Goal: Task Accomplishment & Management: Manage account settings

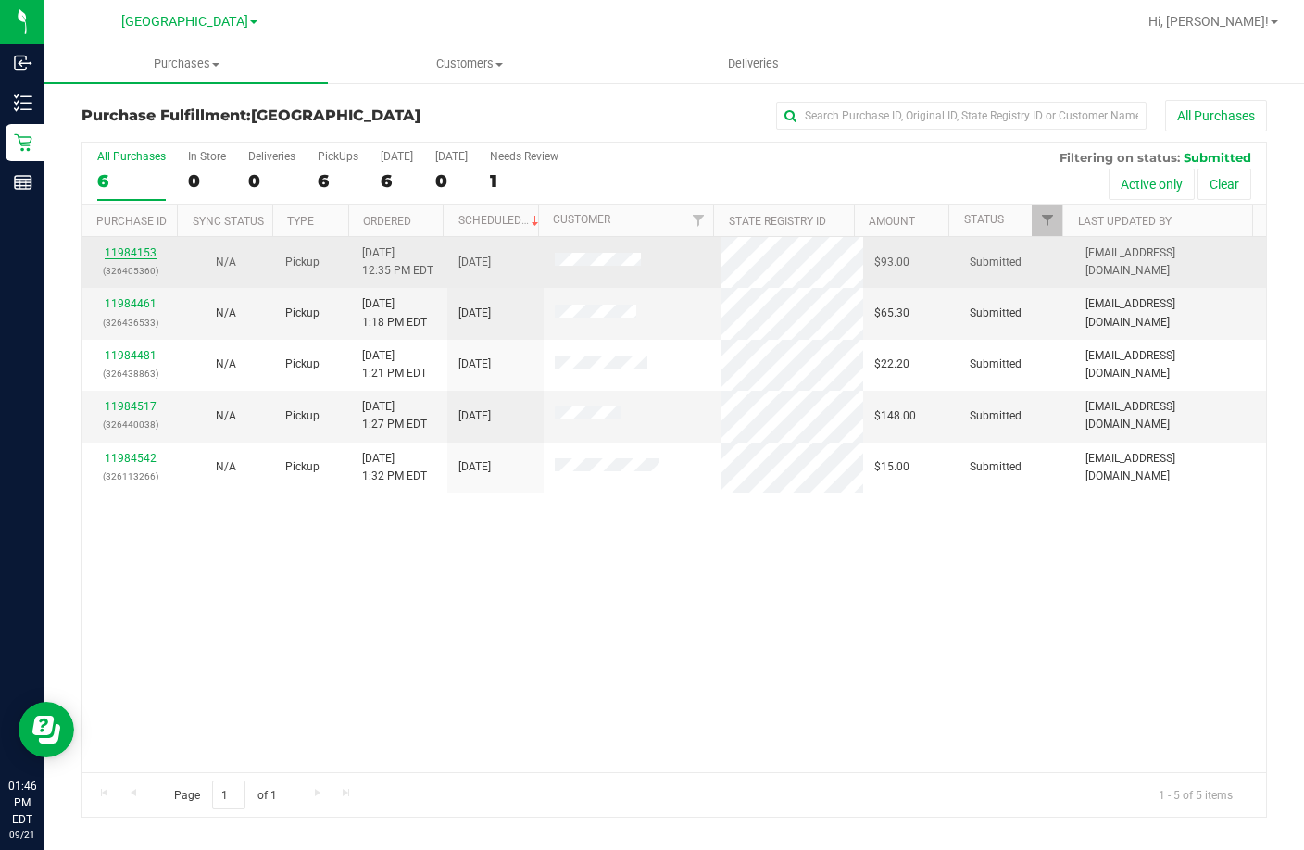
click at [146, 250] on link "11984153" at bounding box center [131, 252] width 52 height 13
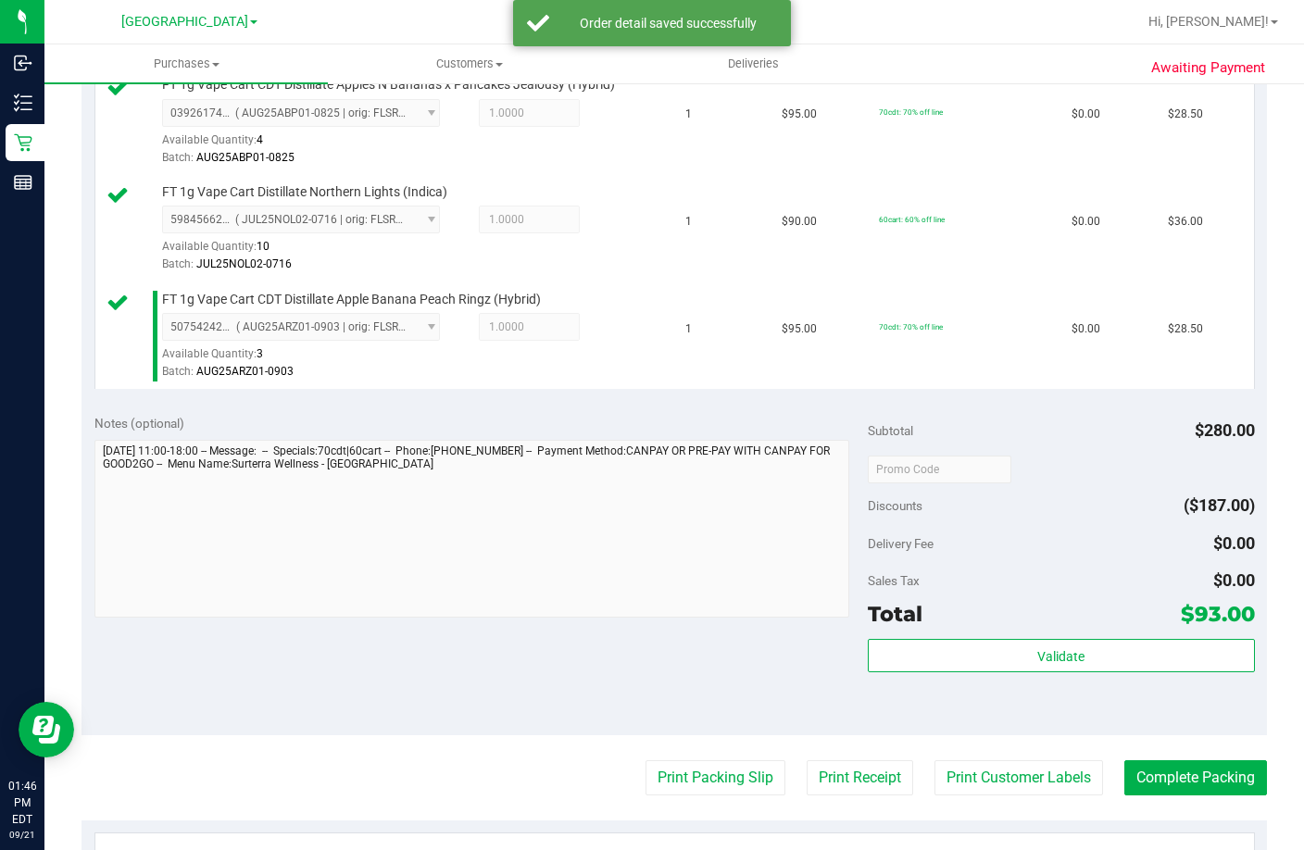
scroll to position [556, 0]
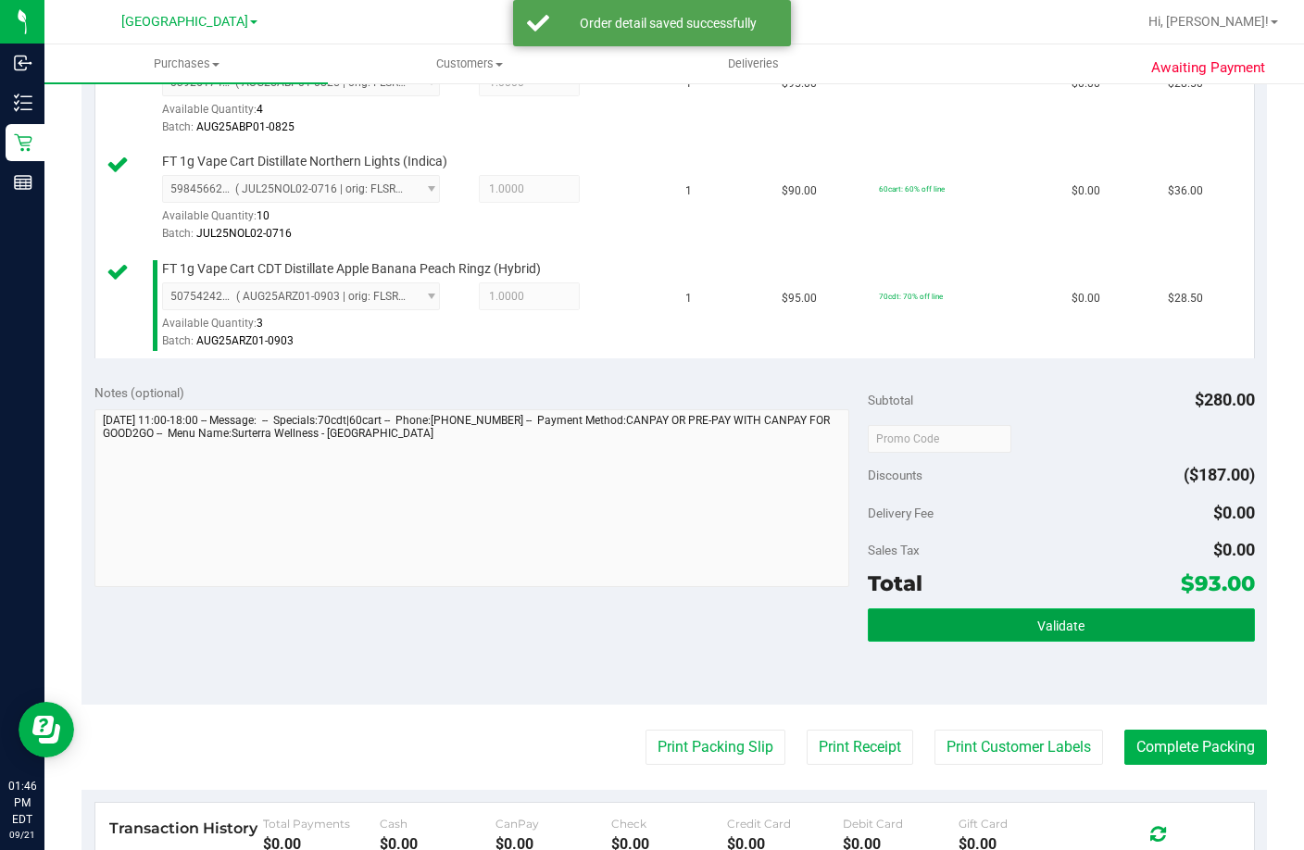
click at [929, 642] on button "Validate" at bounding box center [1061, 624] width 387 height 33
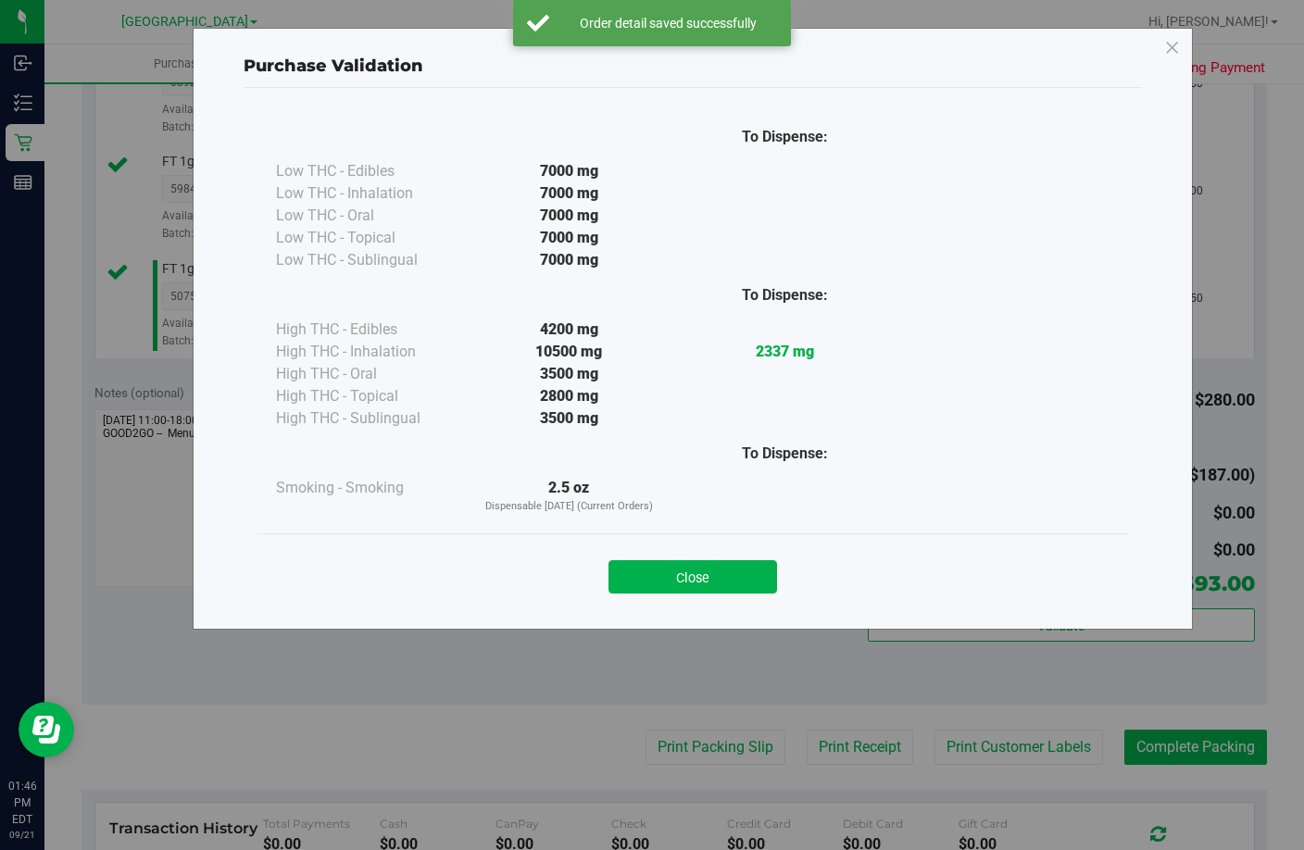
click at [650, 573] on button "Close" at bounding box center [692, 576] width 169 height 33
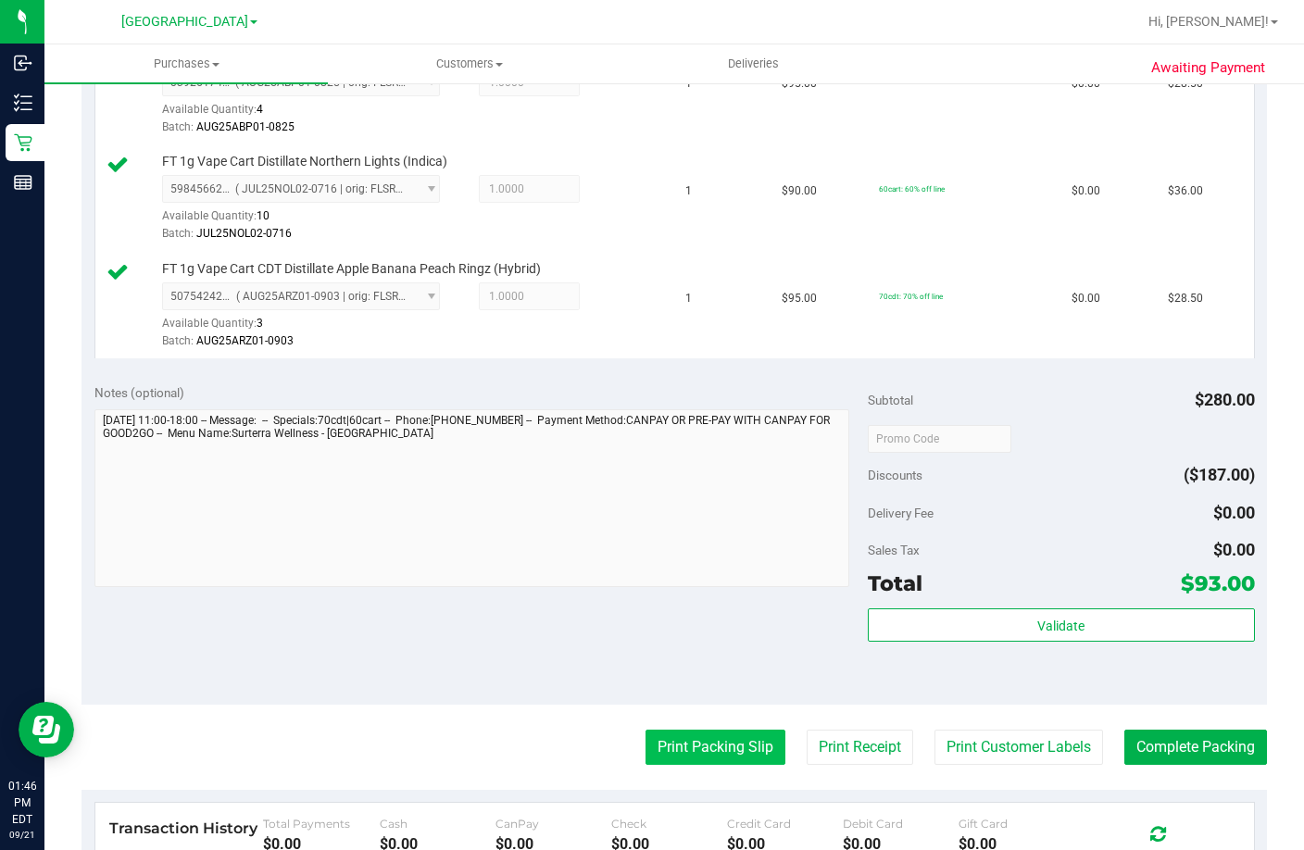
click at [683, 765] on button "Print Packing Slip" at bounding box center [716, 747] width 140 height 35
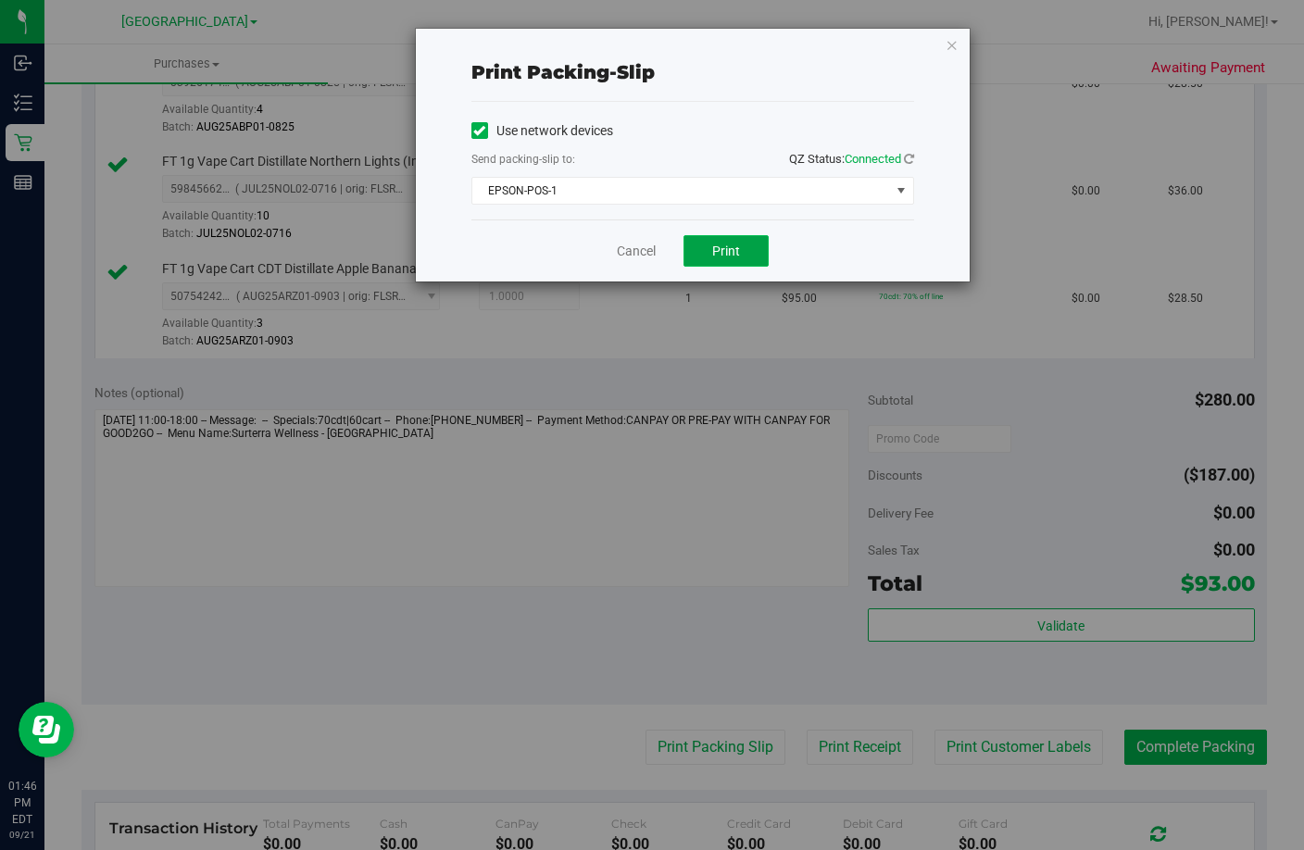
click at [697, 248] on button "Print" at bounding box center [725, 250] width 85 height 31
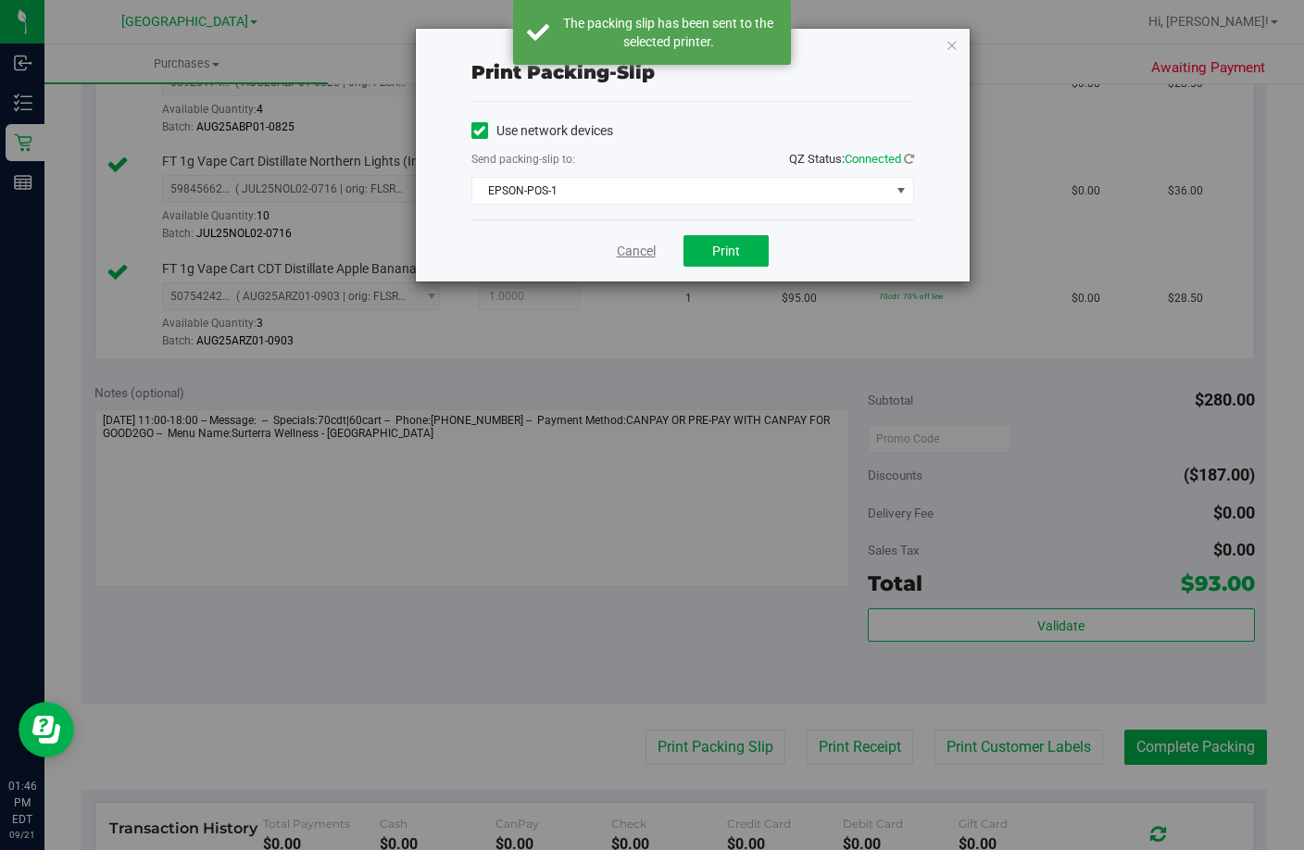
click at [618, 256] on link "Cancel" at bounding box center [636, 251] width 39 height 19
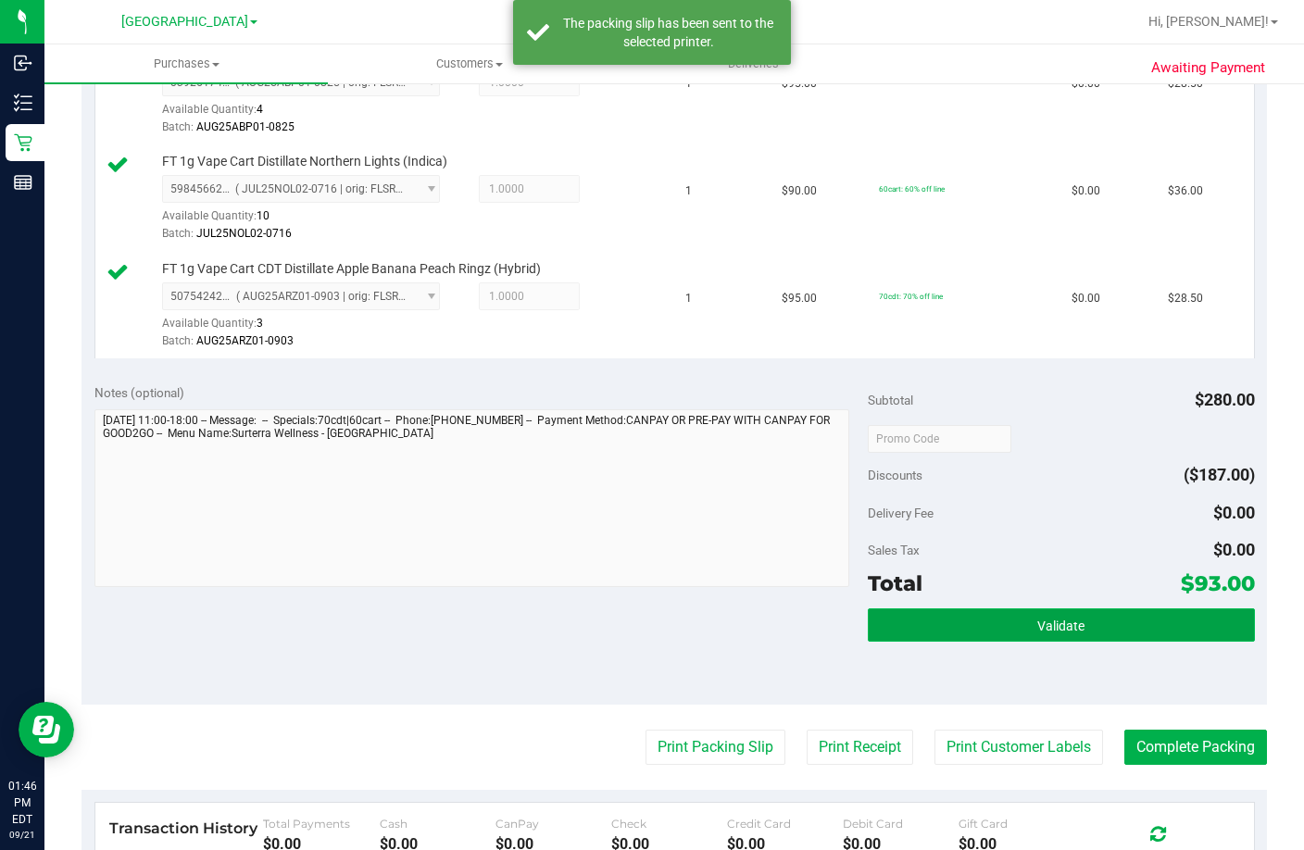
click at [966, 642] on button "Validate" at bounding box center [1061, 624] width 387 height 33
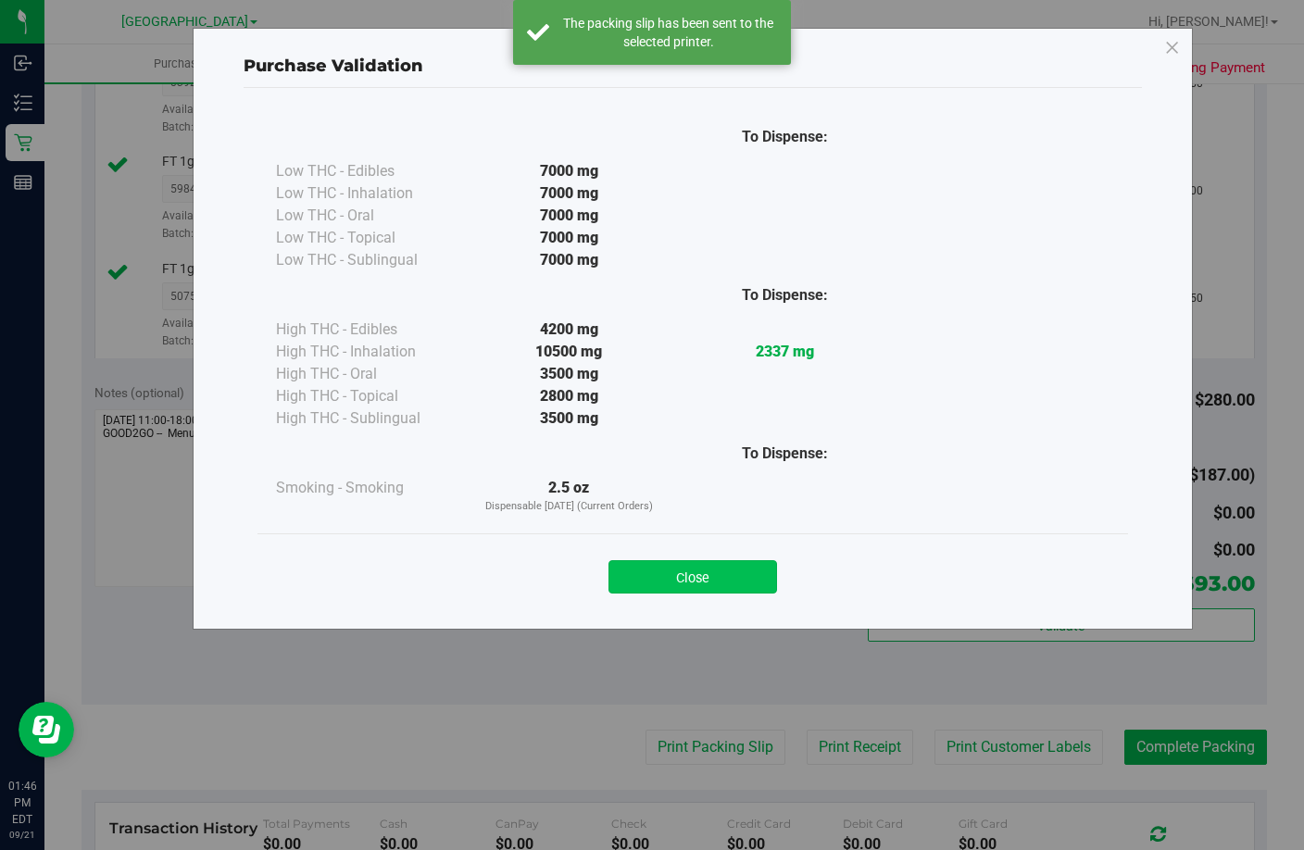
click at [708, 576] on button "Close" at bounding box center [692, 576] width 169 height 33
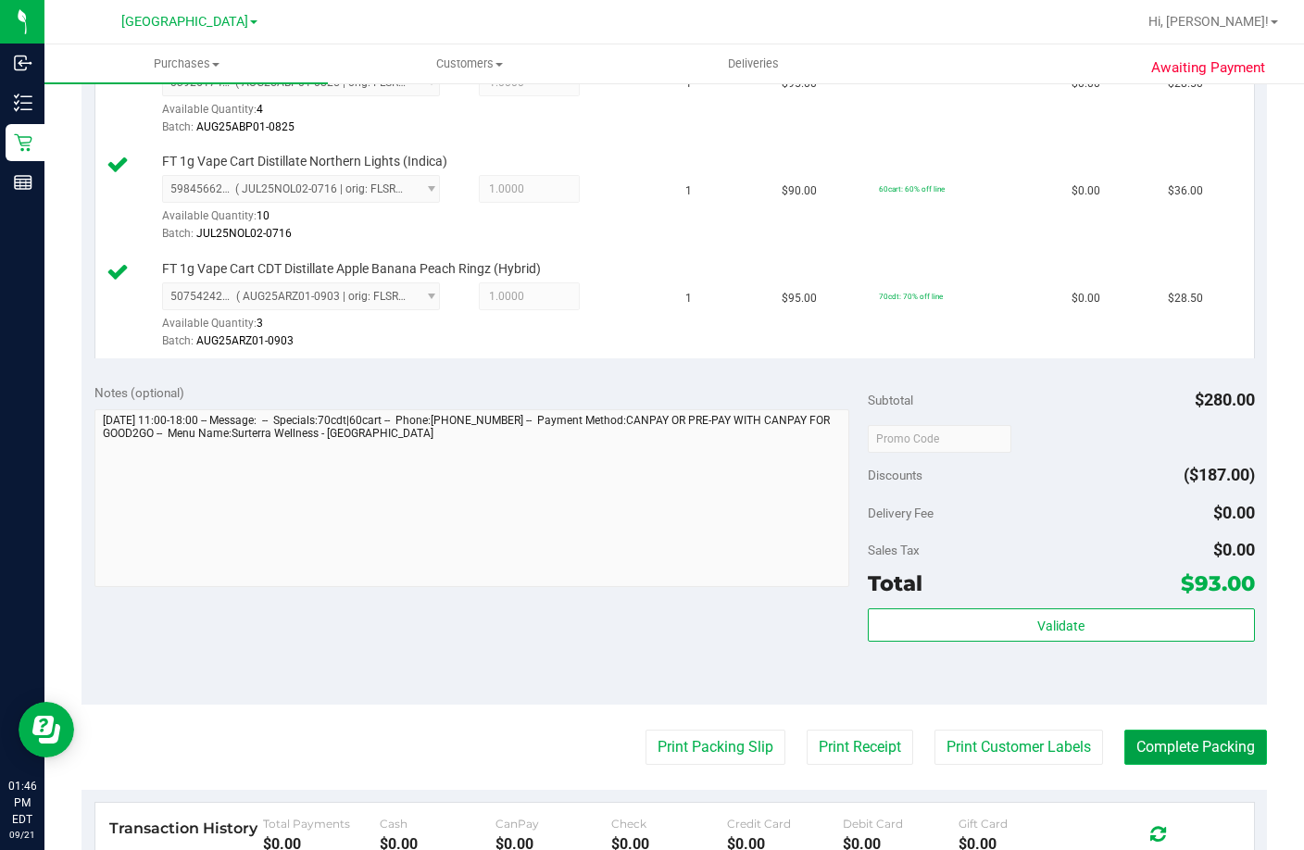
click at [1174, 765] on button "Complete Packing" at bounding box center [1195, 747] width 143 height 35
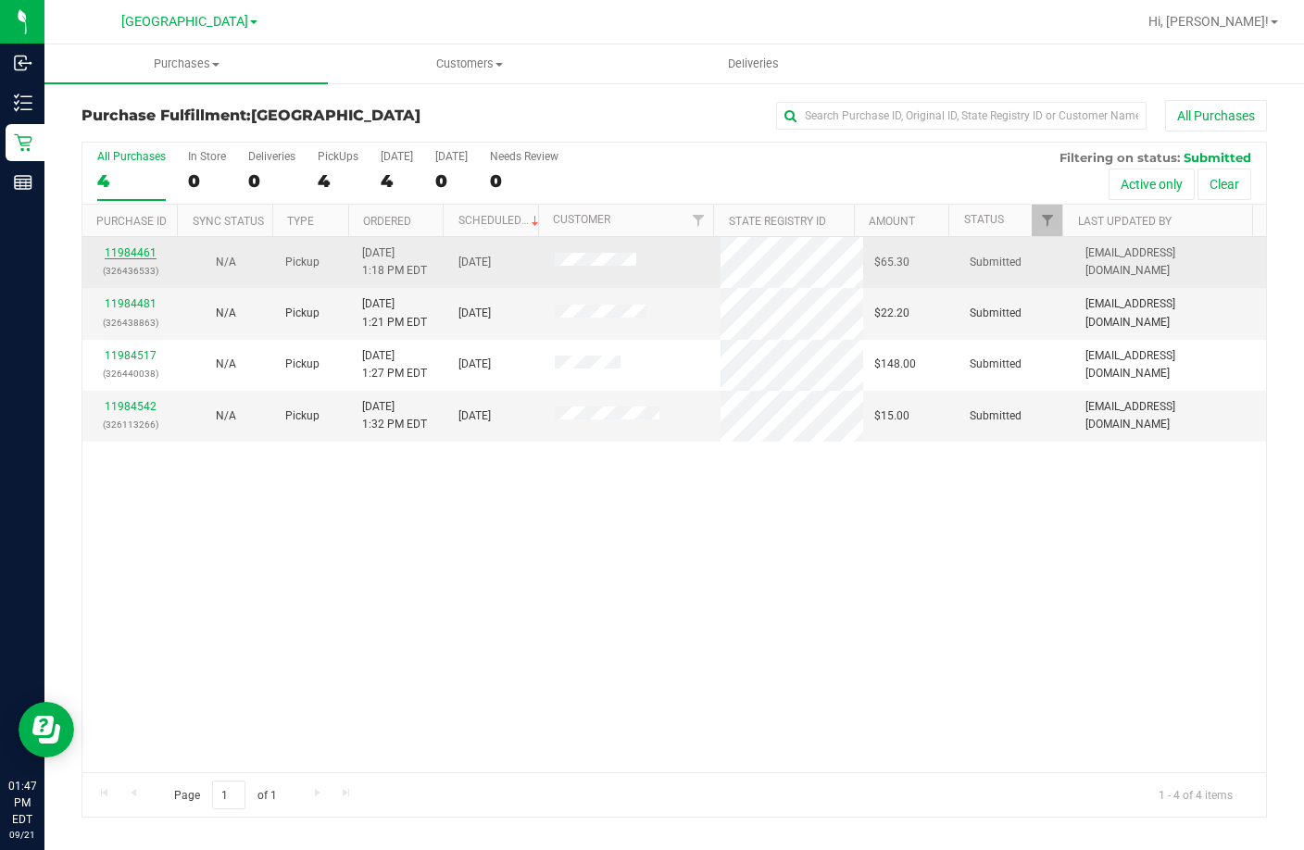
click at [133, 251] on link "11984461" at bounding box center [131, 252] width 52 height 13
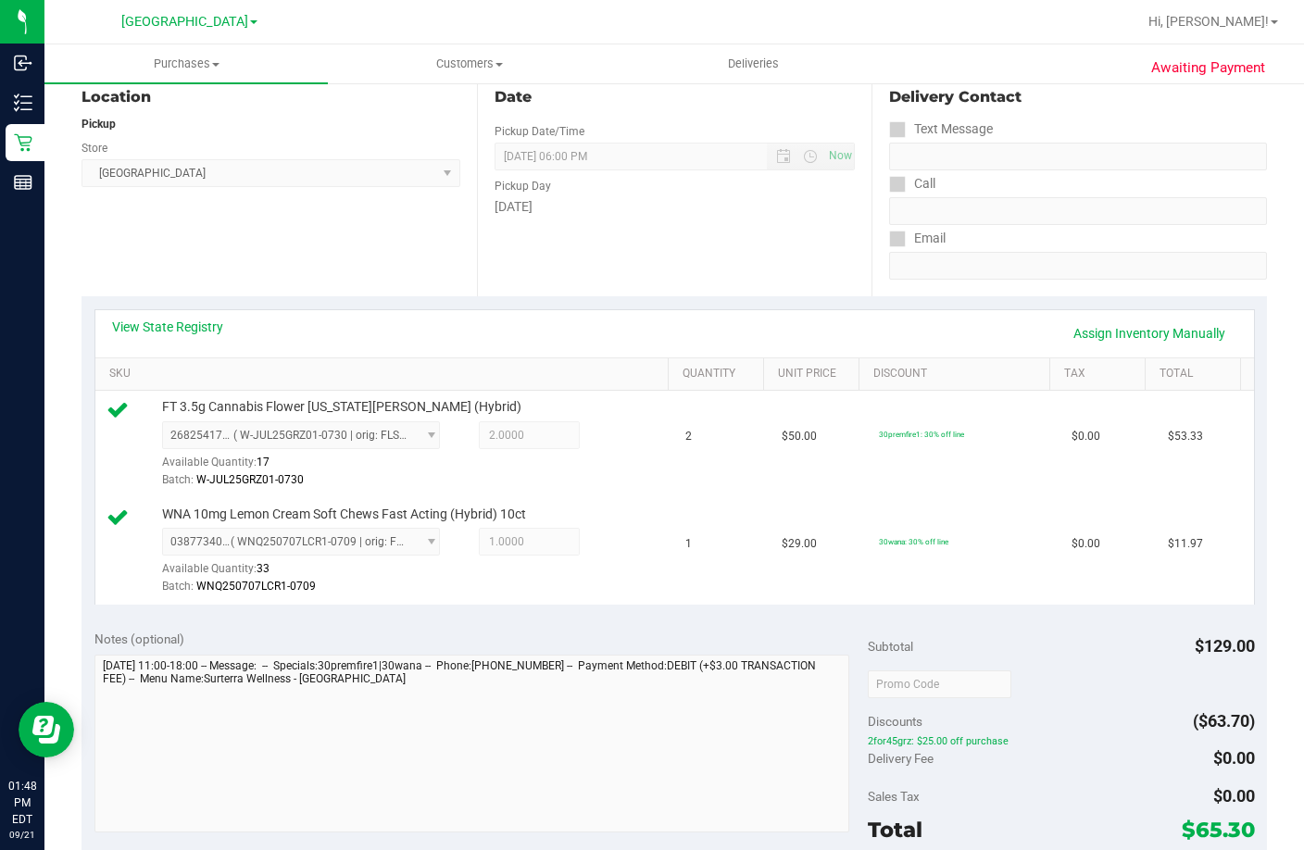
scroll to position [370, 0]
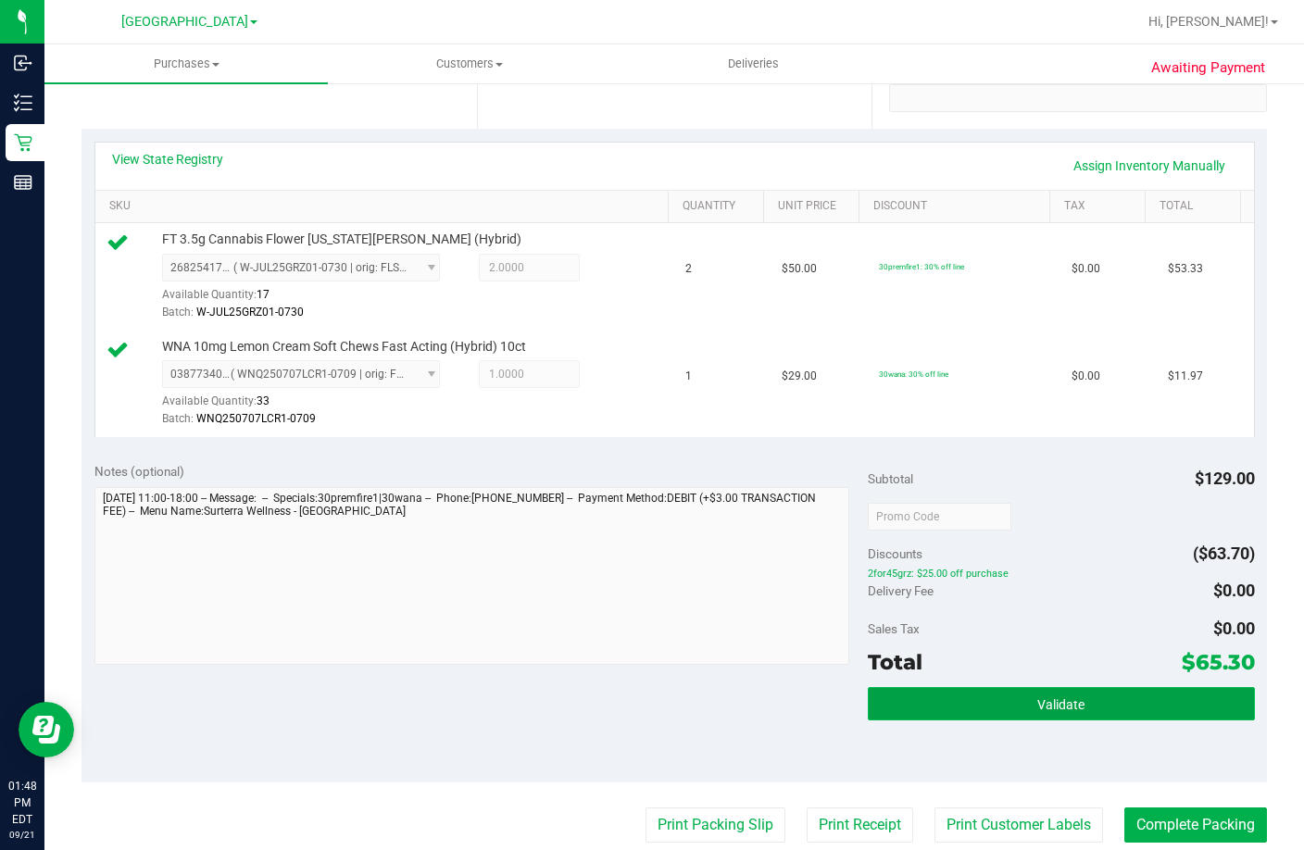
click at [1050, 712] on span "Validate" at bounding box center [1060, 704] width 47 height 15
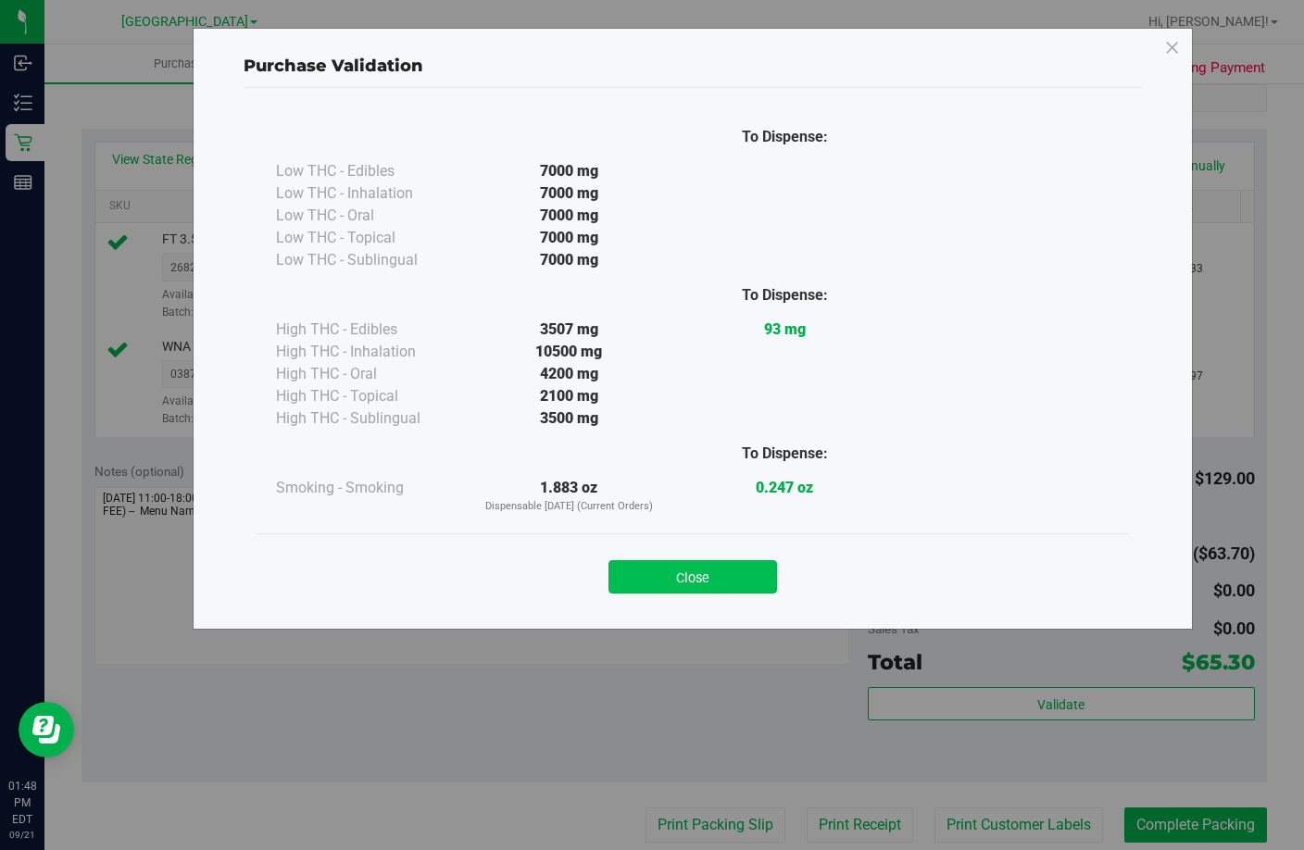
click at [690, 579] on button "Close" at bounding box center [692, 576] width 169 height 33
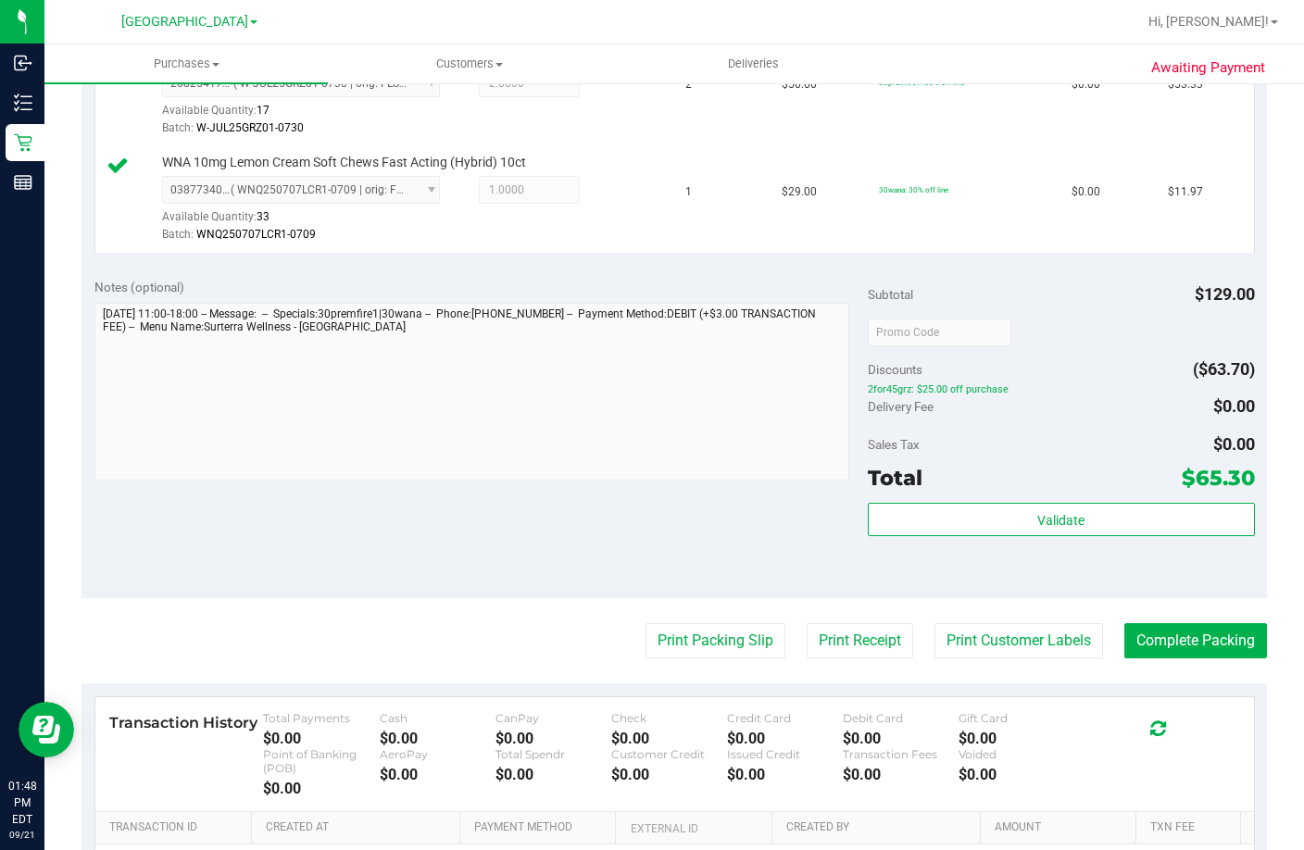
scroll to position [556, 0]
click at [742, 658] on button "Print Packing Slip" at bounding box center [716, 639] width 140 height 35
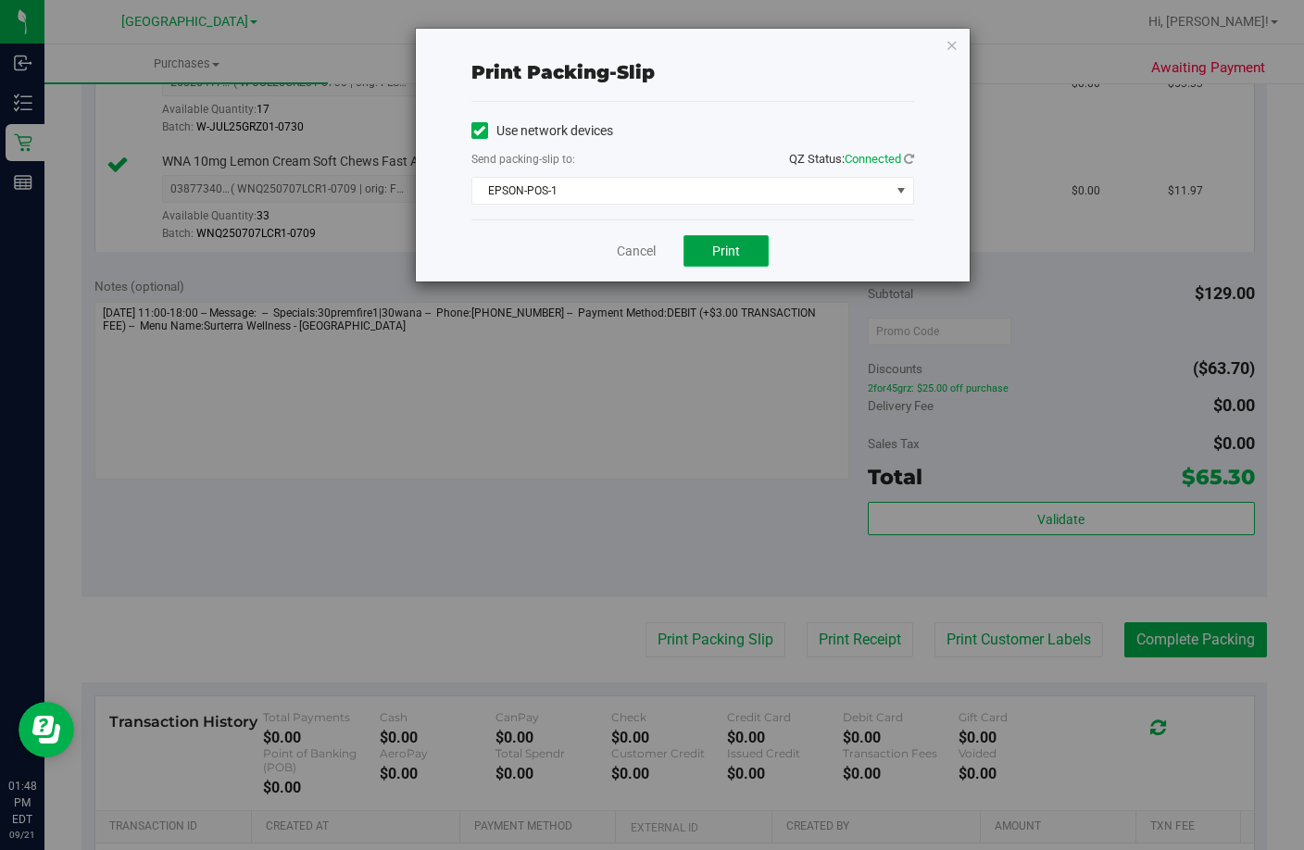
click at [714, 256] on span "Print" at bounding box center [726, 251] width 28 height 15
click at [632, 256] on link "Cancel" at bounding box center [636, 251] width 39 height 19
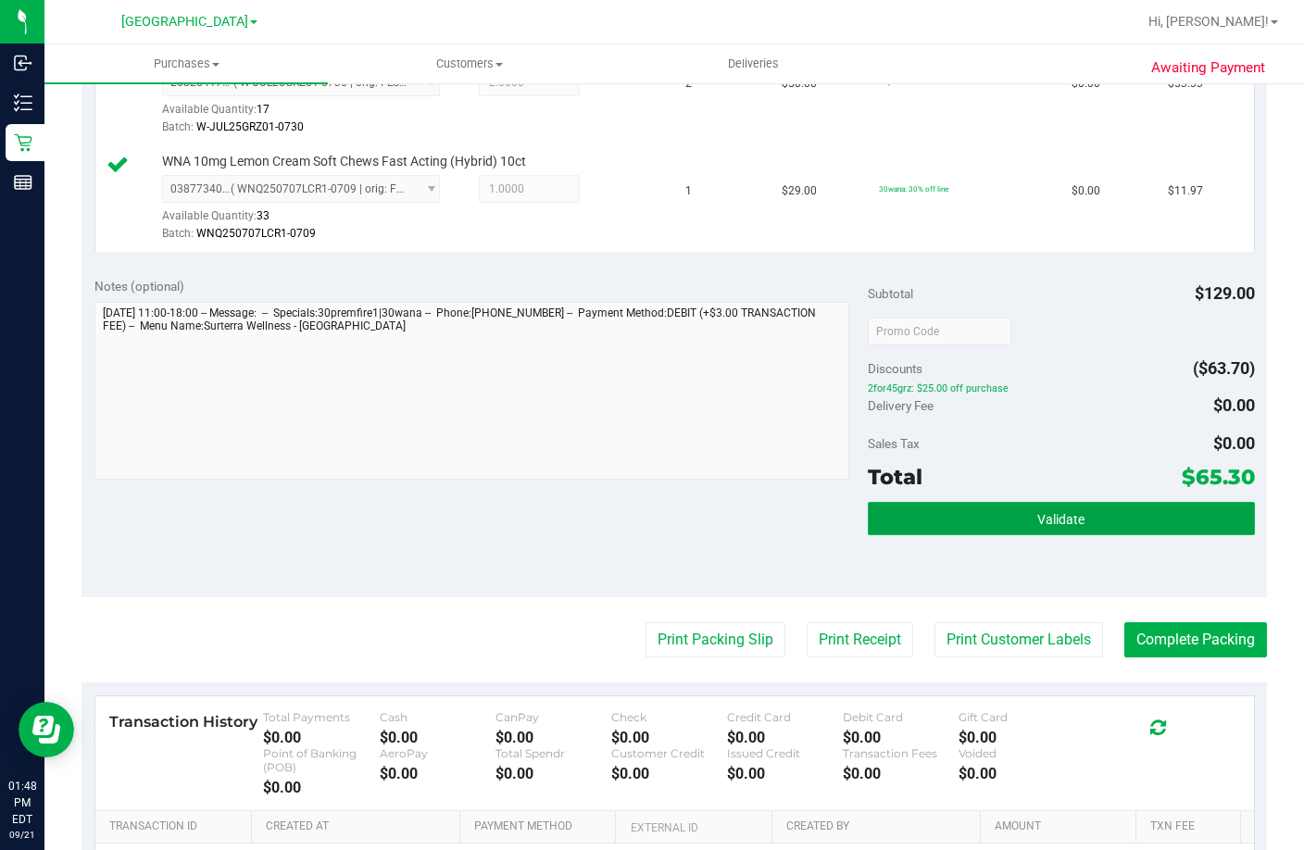
click at [1048, 527] on span "Validate" at bounding box center [1060, 519] width 47 height 15
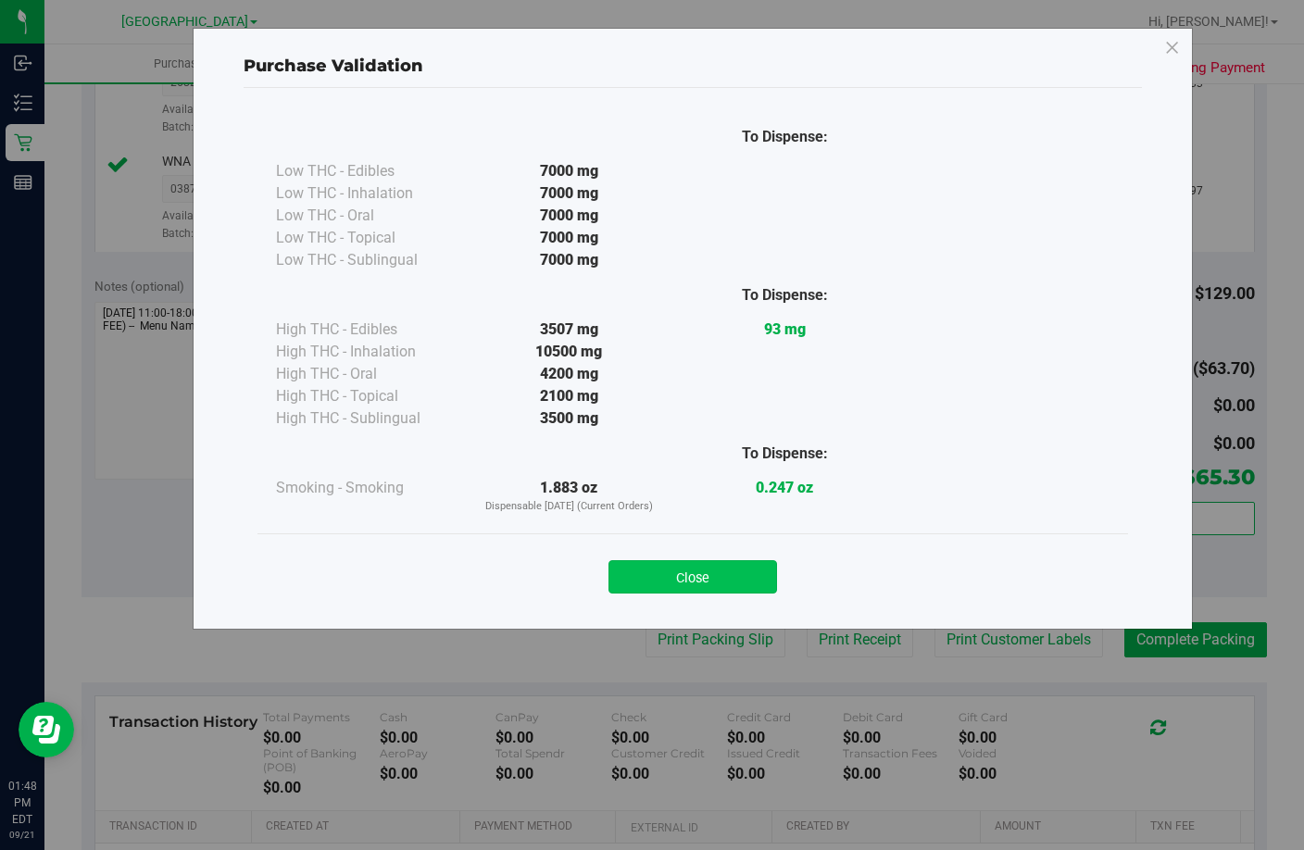
click at [724, 578] on button "Close" at bounding box center [692, 576] width 169 height 33
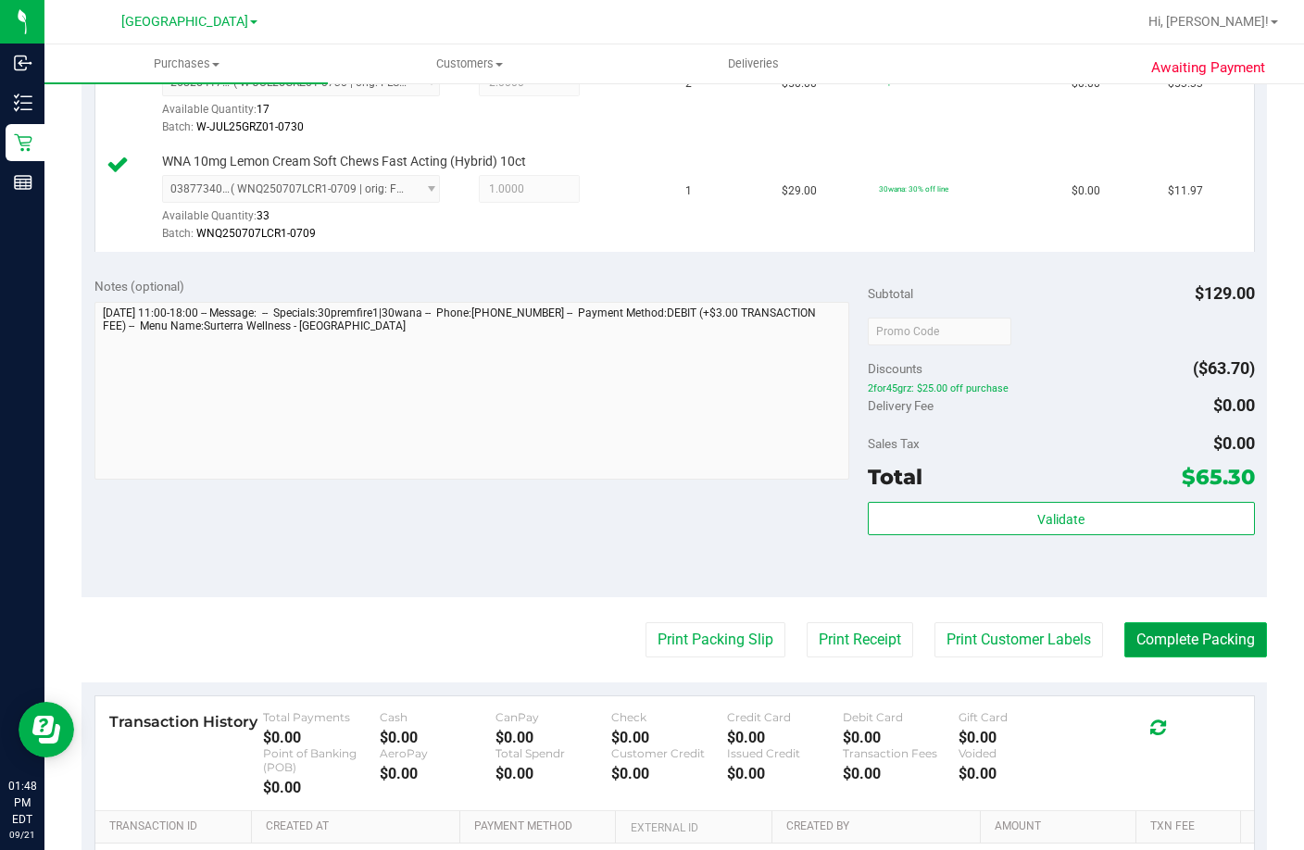
click at [1192, 658] on button "Complete Packing" at bounding box center [1195, 639] width 143 height 35
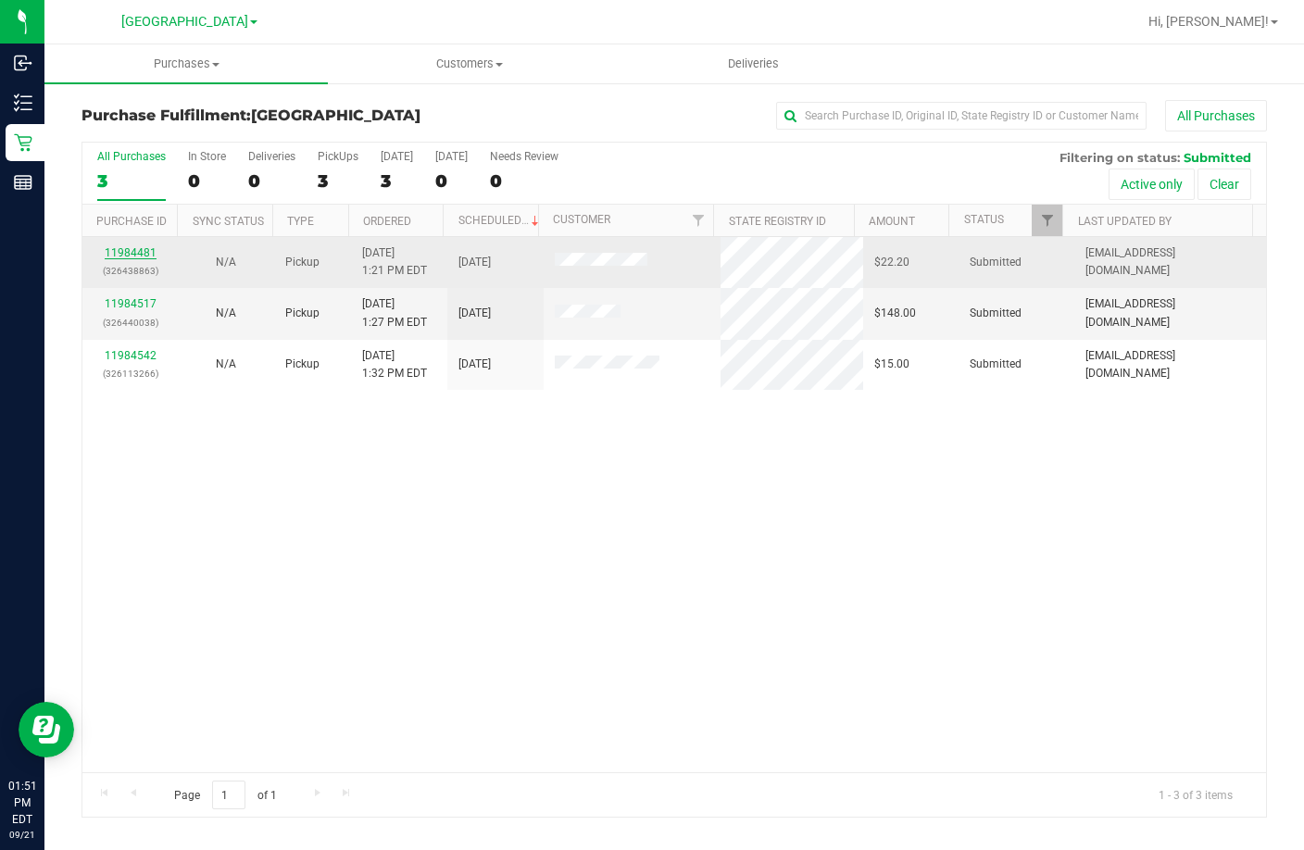
click at [143, 251] on link "11984481" at bounding box center [131, 252] width 52 height 13
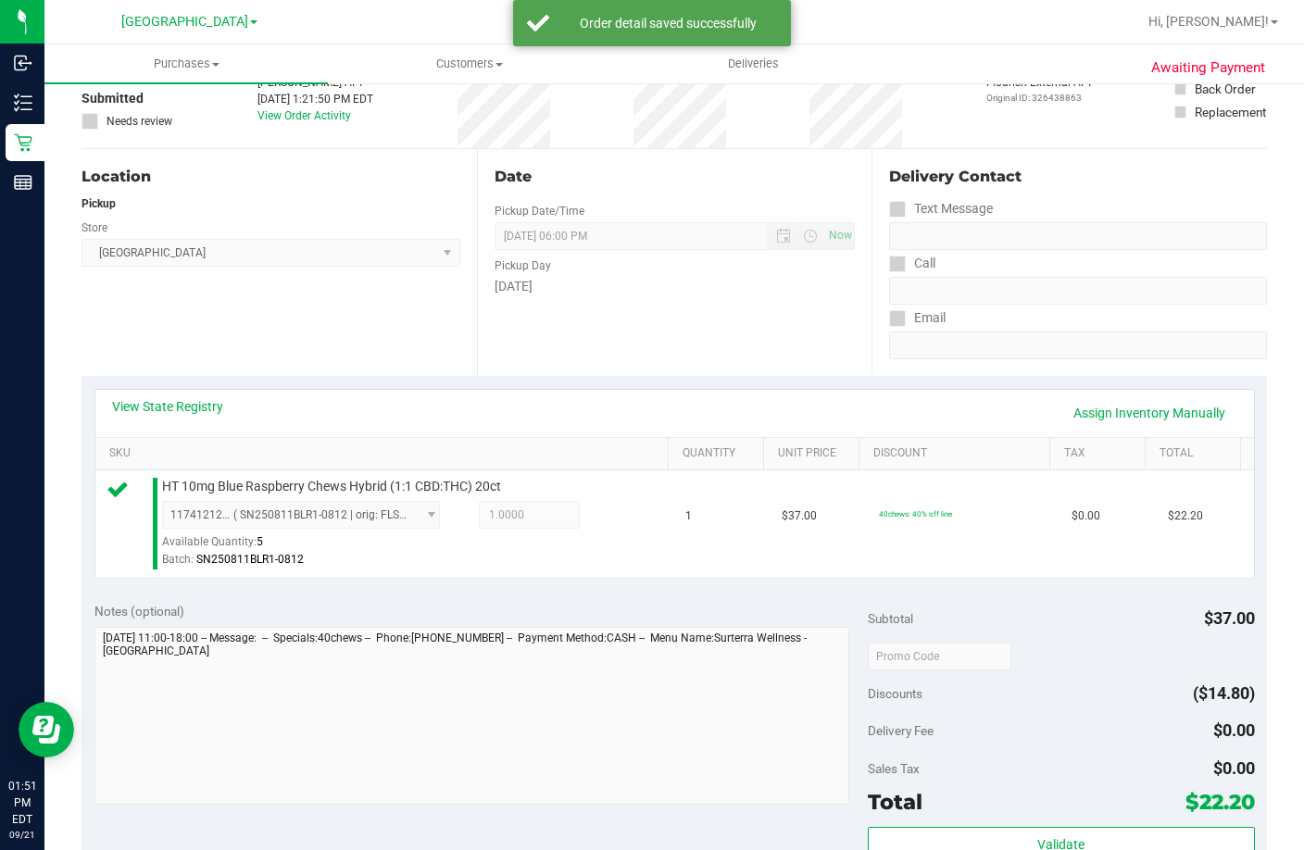
scroll to position [556, 0]
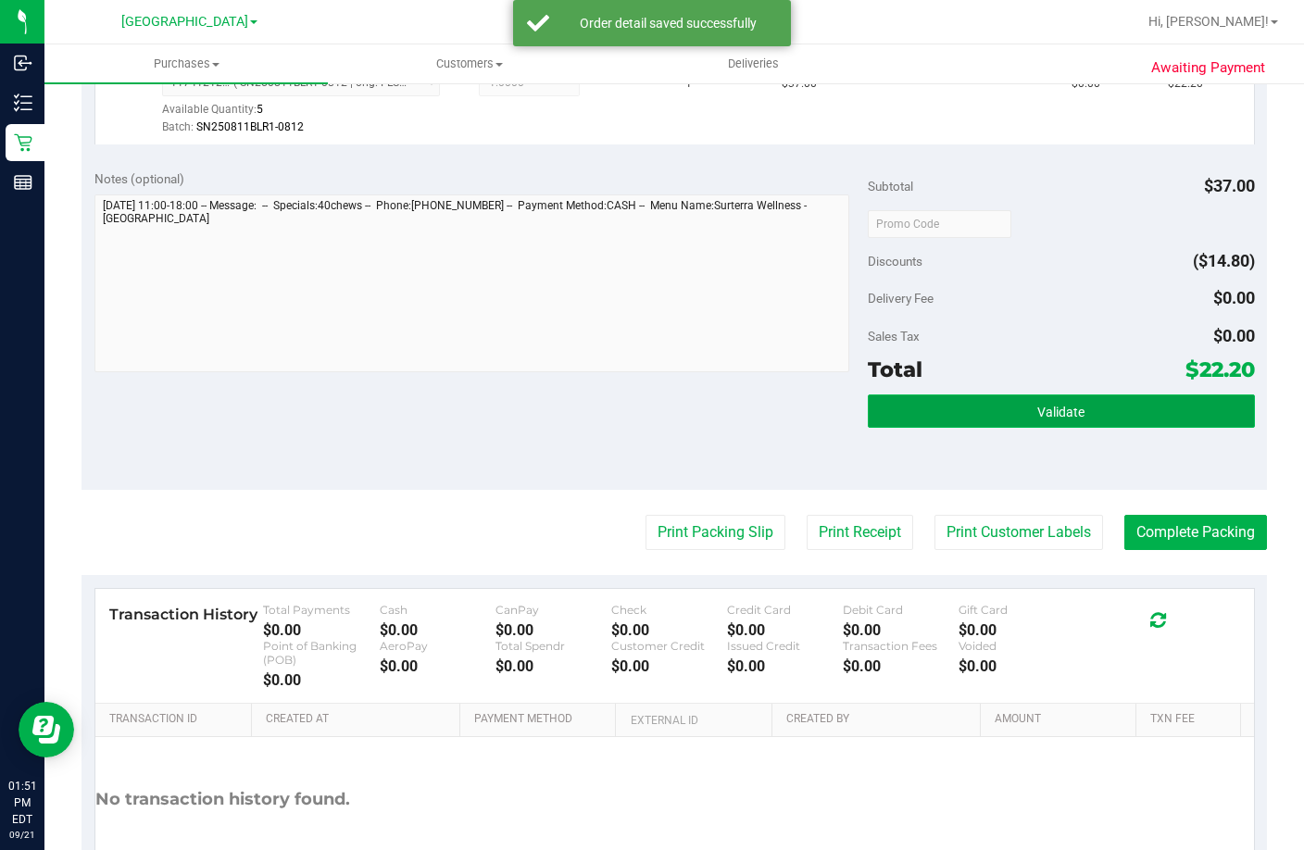
click at [1116, 428] on button "Validate" at bounding box center [1061, 411] width 387 height 33
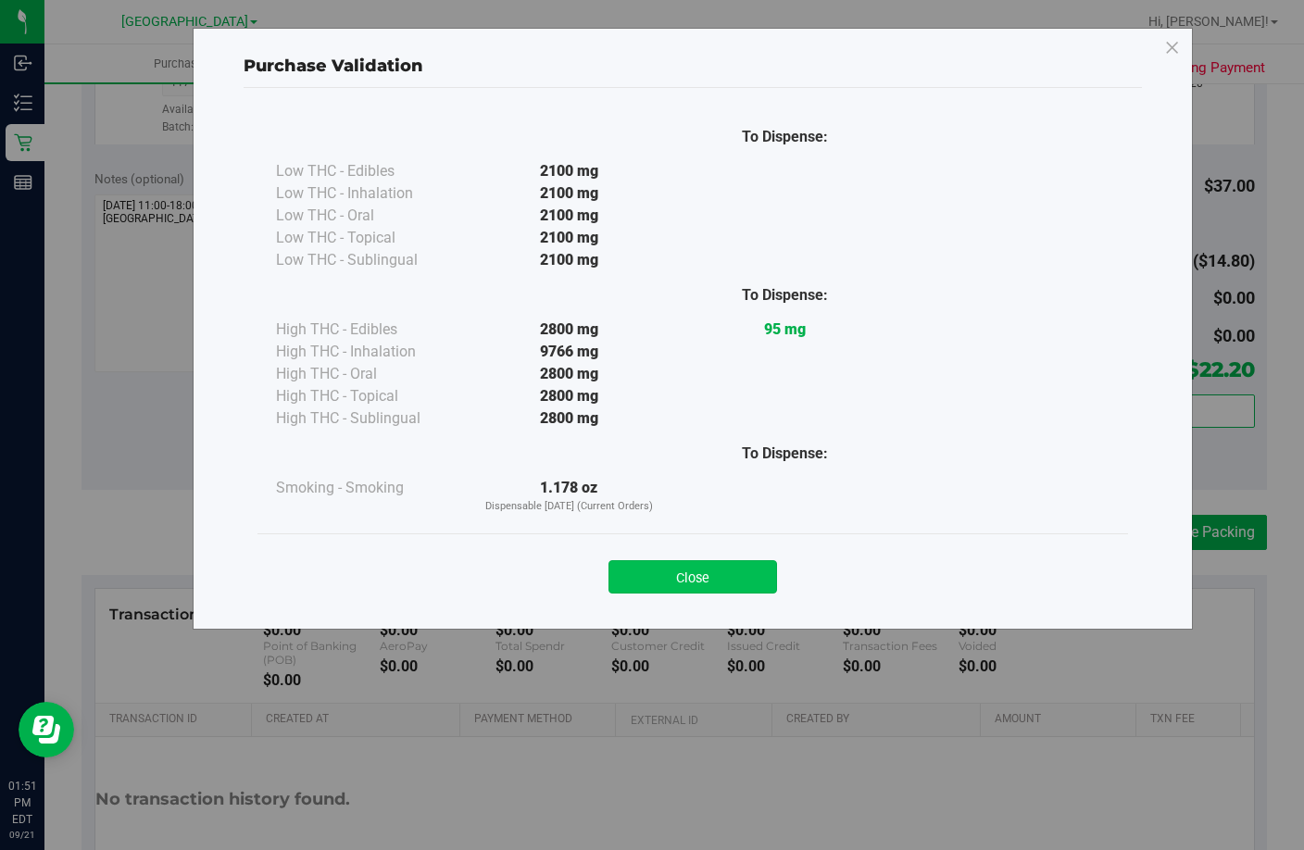
click at [686, 585] on button "Close" at bounding box center [692, 576] width 169 height 33
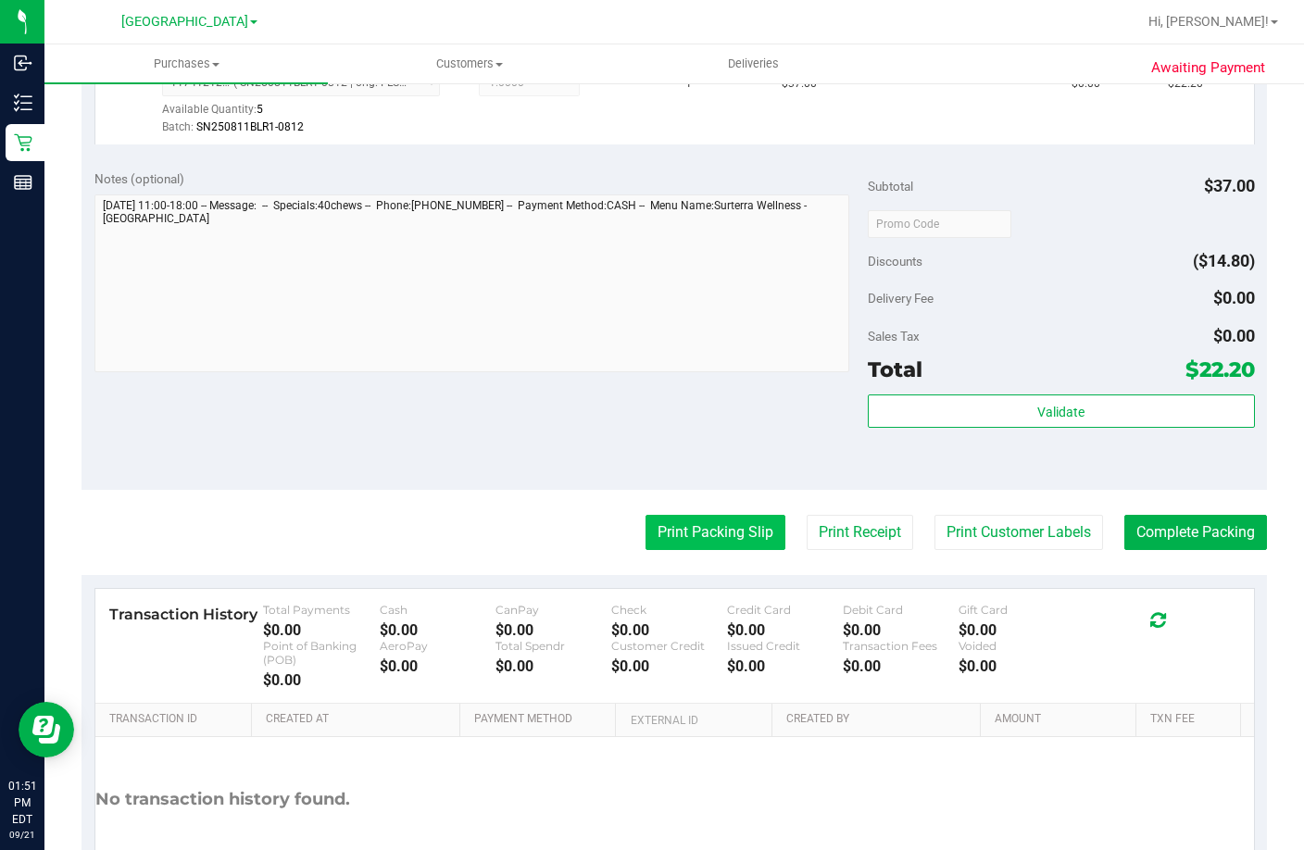
click at [684, 548] on button "Print Packing Slip" at bounding box center [716, 532] width 140 height 35
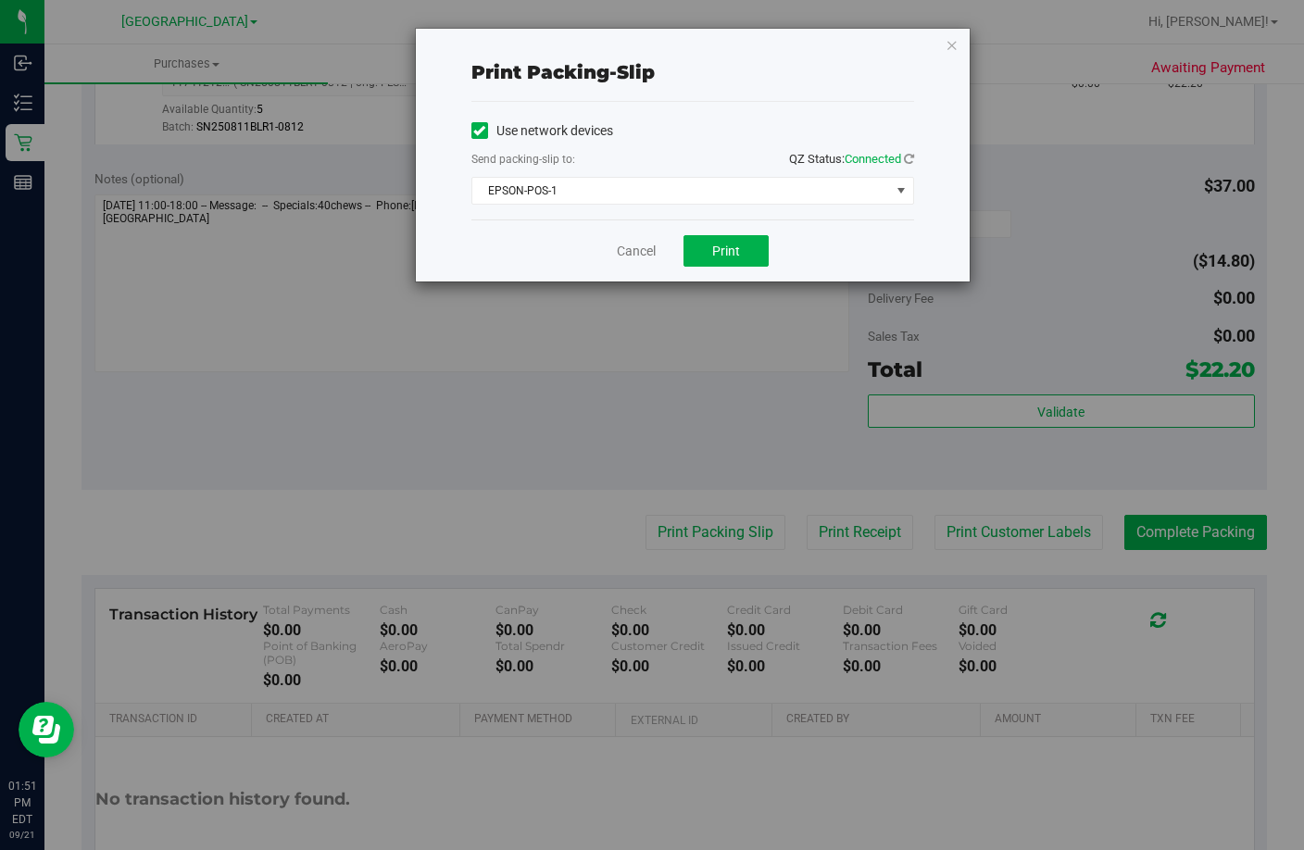
click at [684, 233] on div "Cancel Print" at bounding box center [692, 250] width 443 height 62
click at [708, 245] on button "Print" at bounding box center [725, 250] width 85 height 31
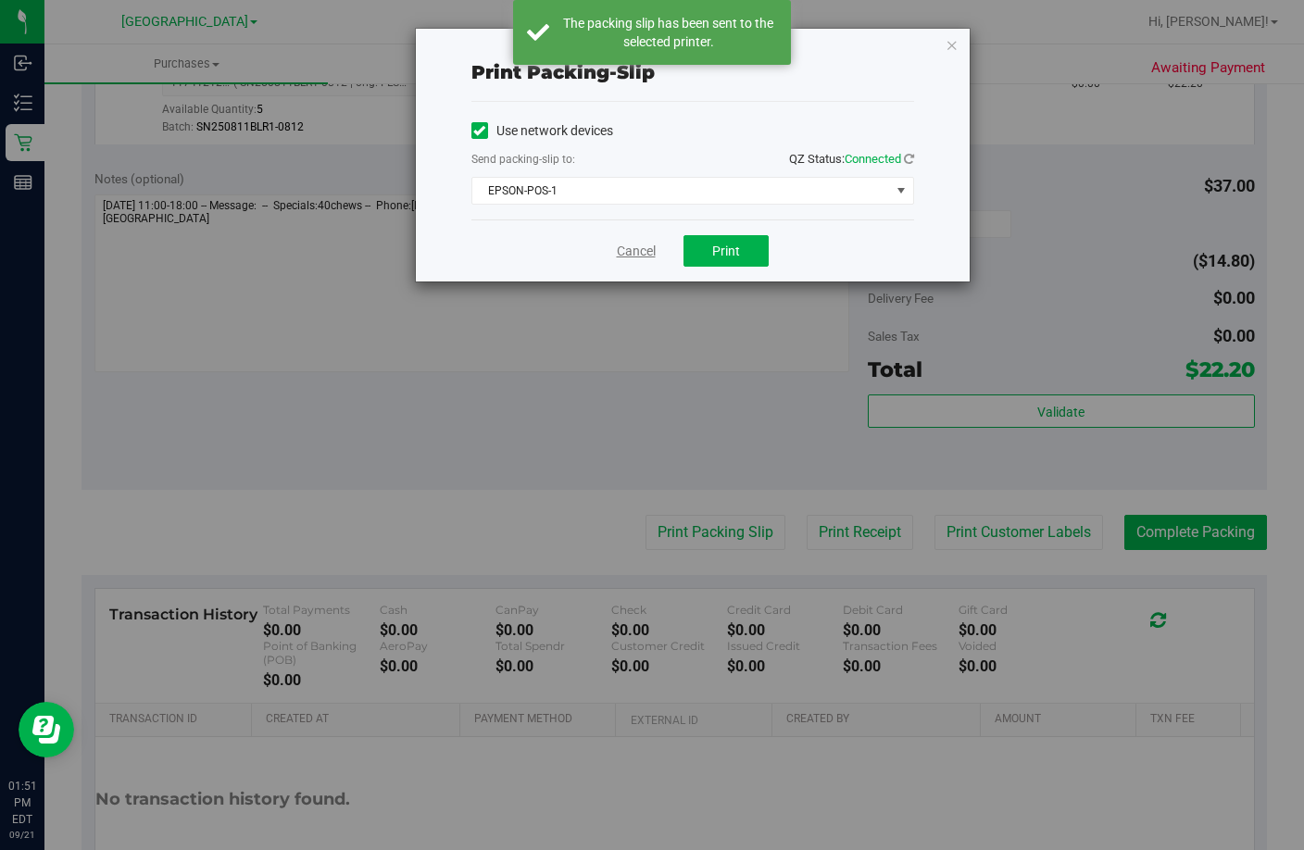
click at [629, 249] on link "Cancel" at bounding box center [636, 251] width 39 height 19
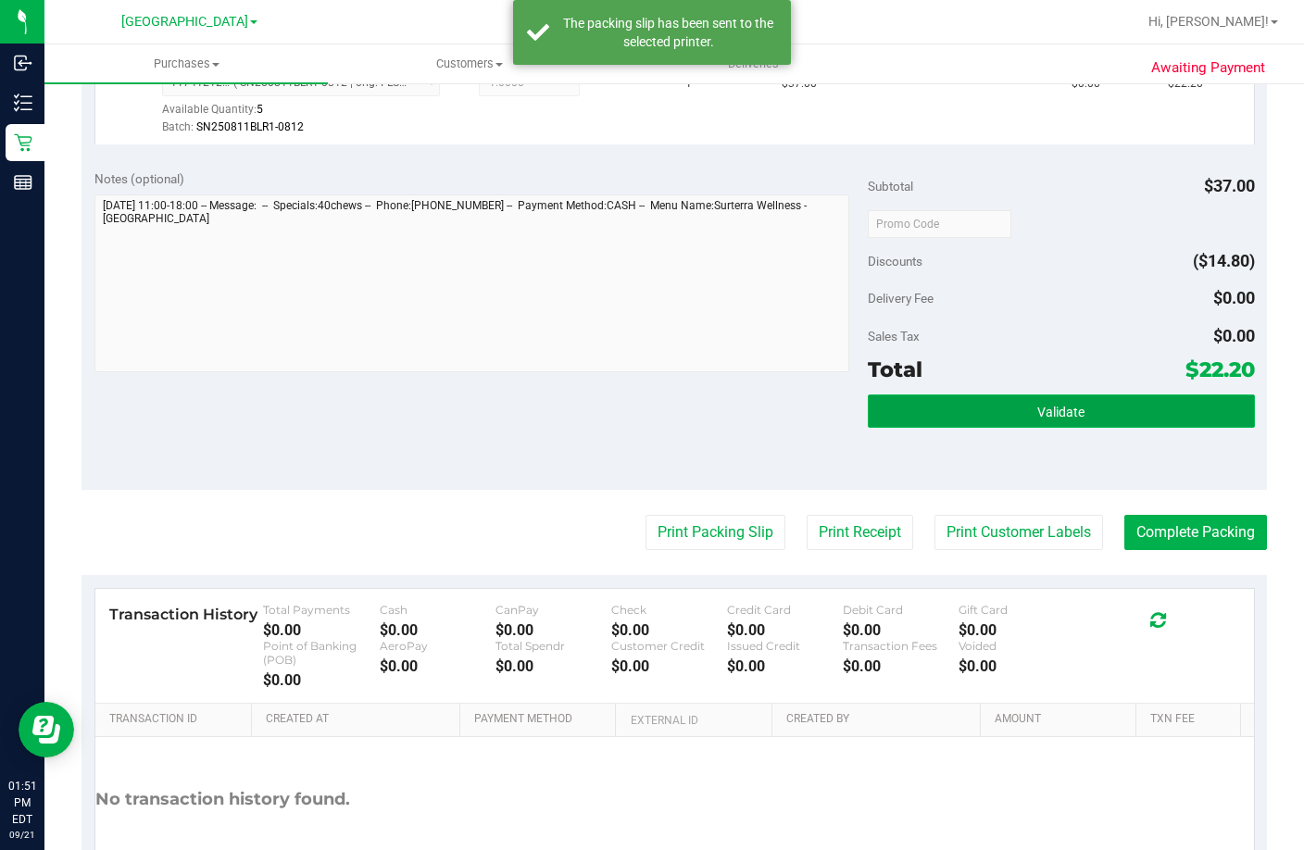
click at [962, 421] on button "Validate" at bounding box center [1061, 411] width 387 height 33
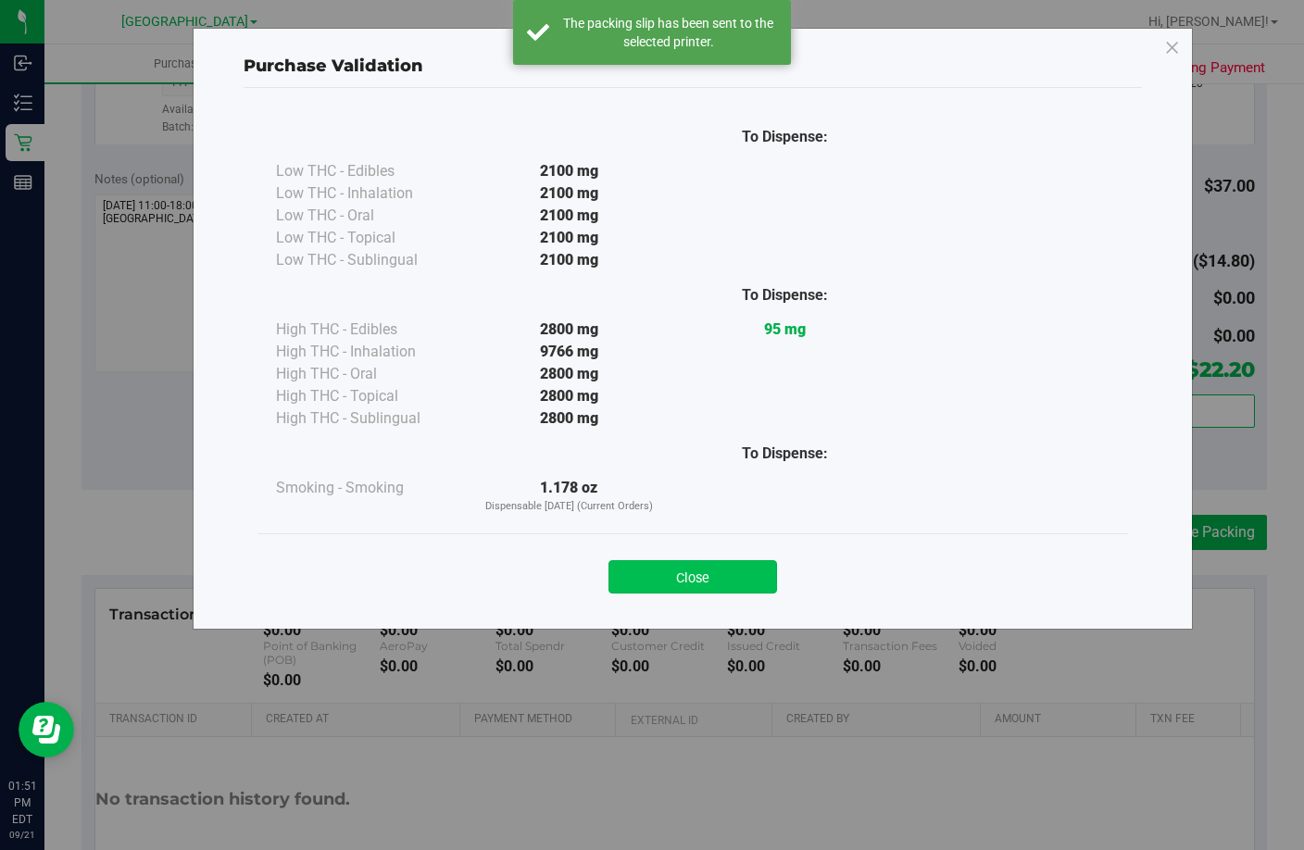
click at [669, 579] on button "Close" at bounding box center [692, 576] width 169 height 33
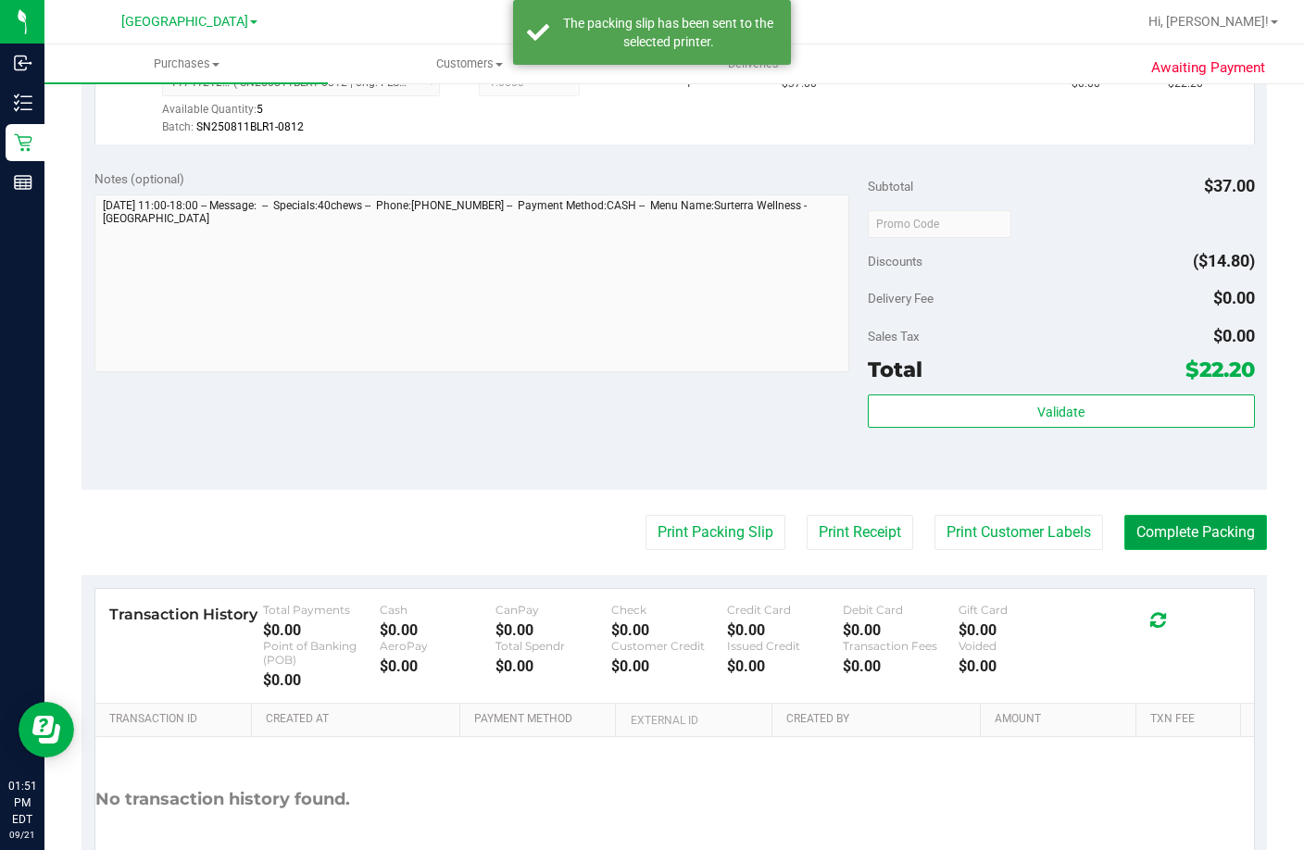
click at [1216, 550] on button "Complete Packing" at bounding box center [1195, 532] width 143 height 35
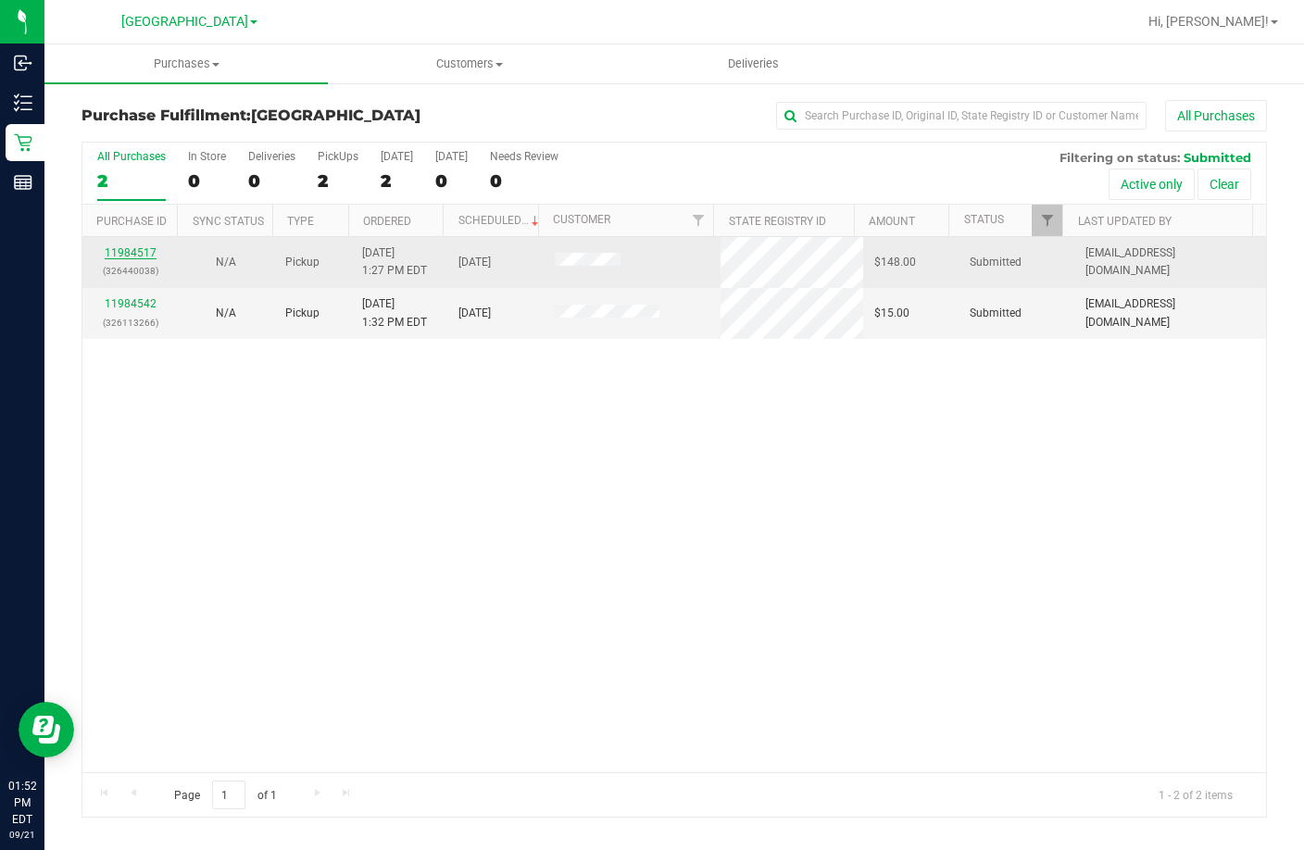
click at [127, 253] on link "11984517" at bounding box center [131, 252] width 52 height 13
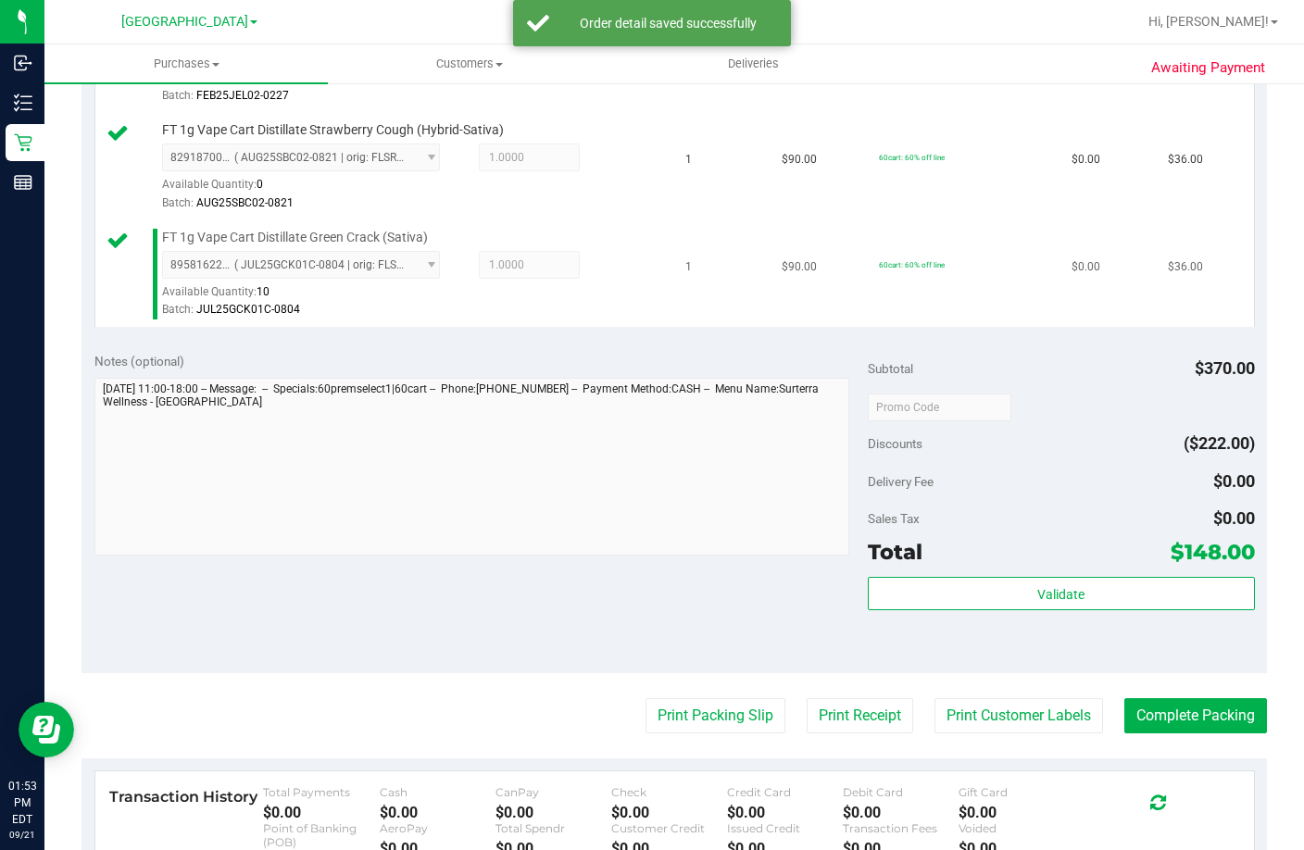
scroll to position [834, 0]
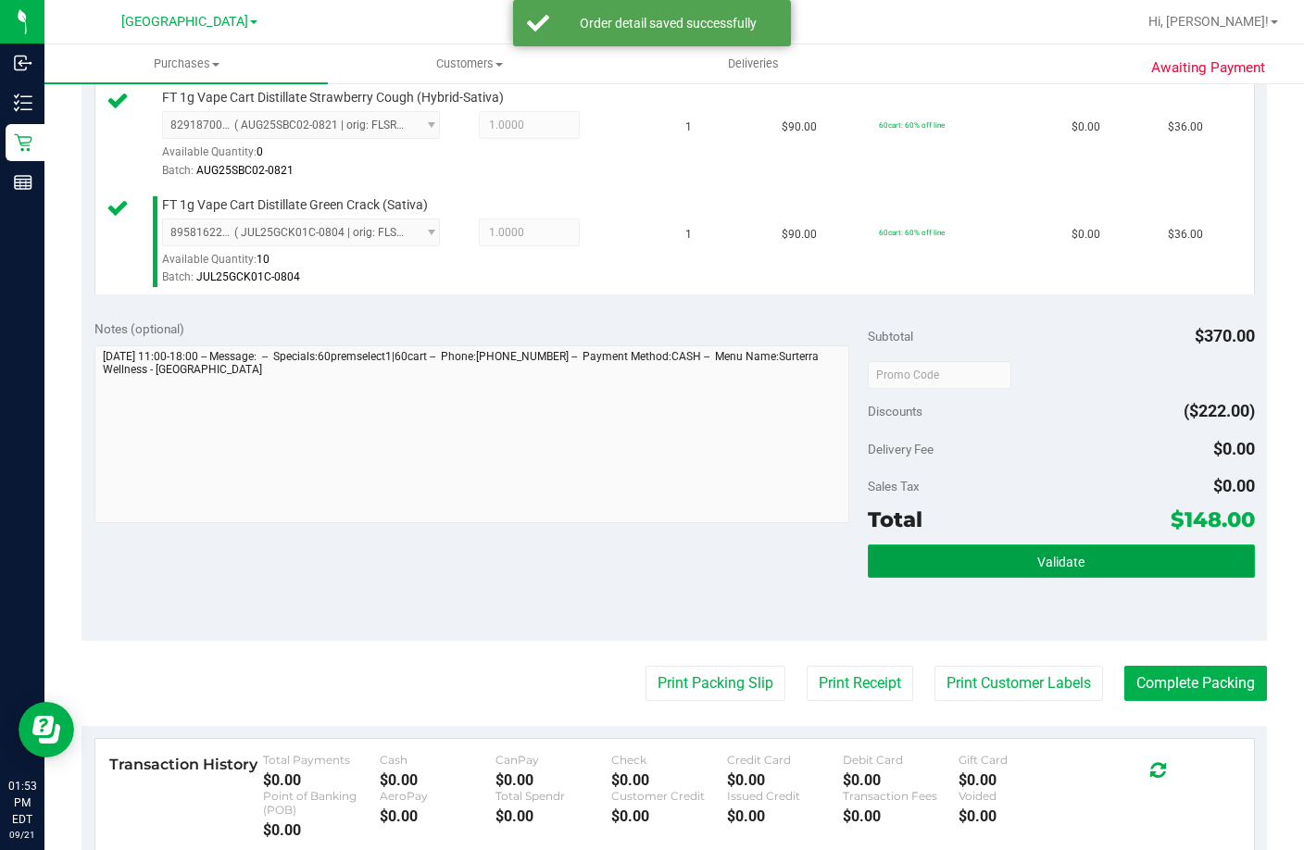
click at [1001, 578] on button "Validate" at bounding box center [1061, 561] width 387 height 33
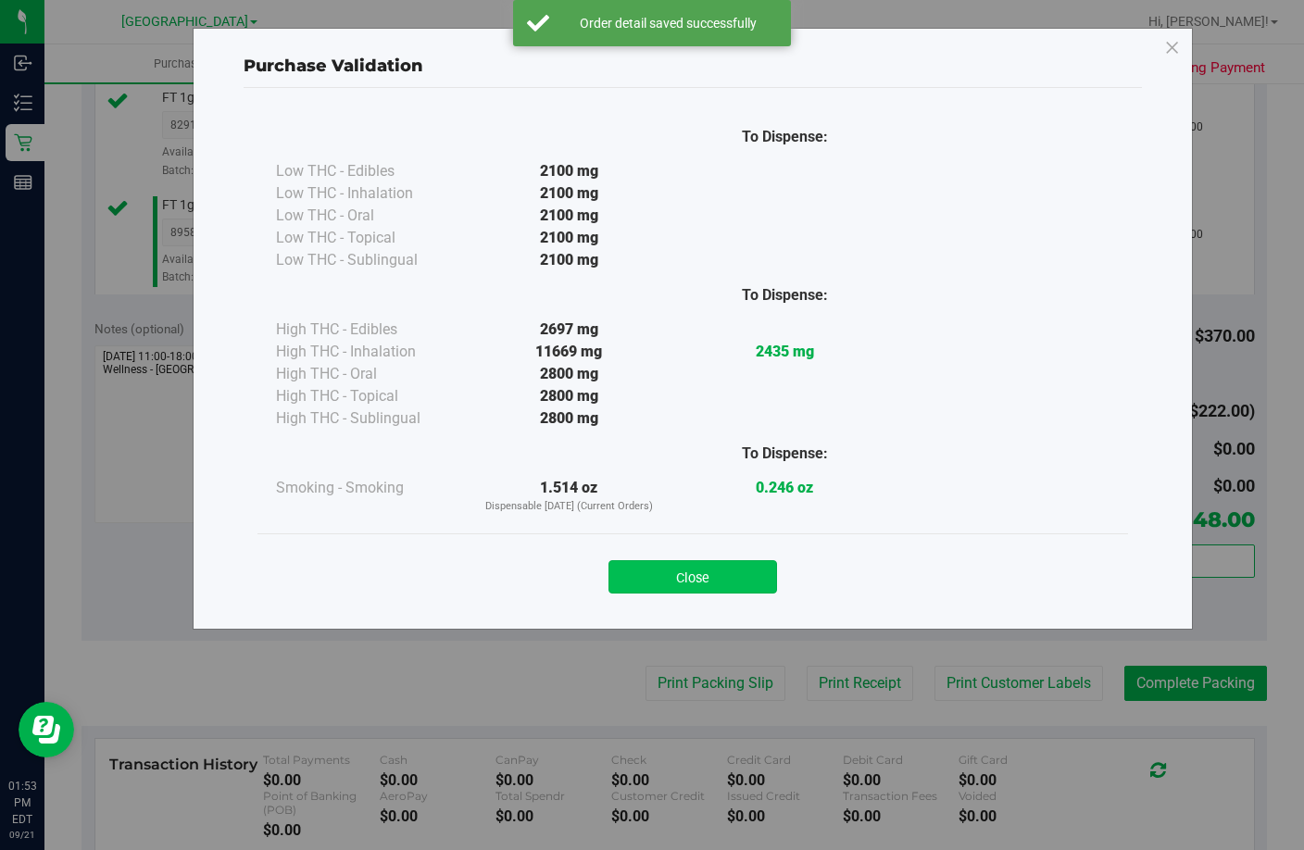
click at [650, 580] on button "Close" at bounding box center [692, 576] width 169 height 33
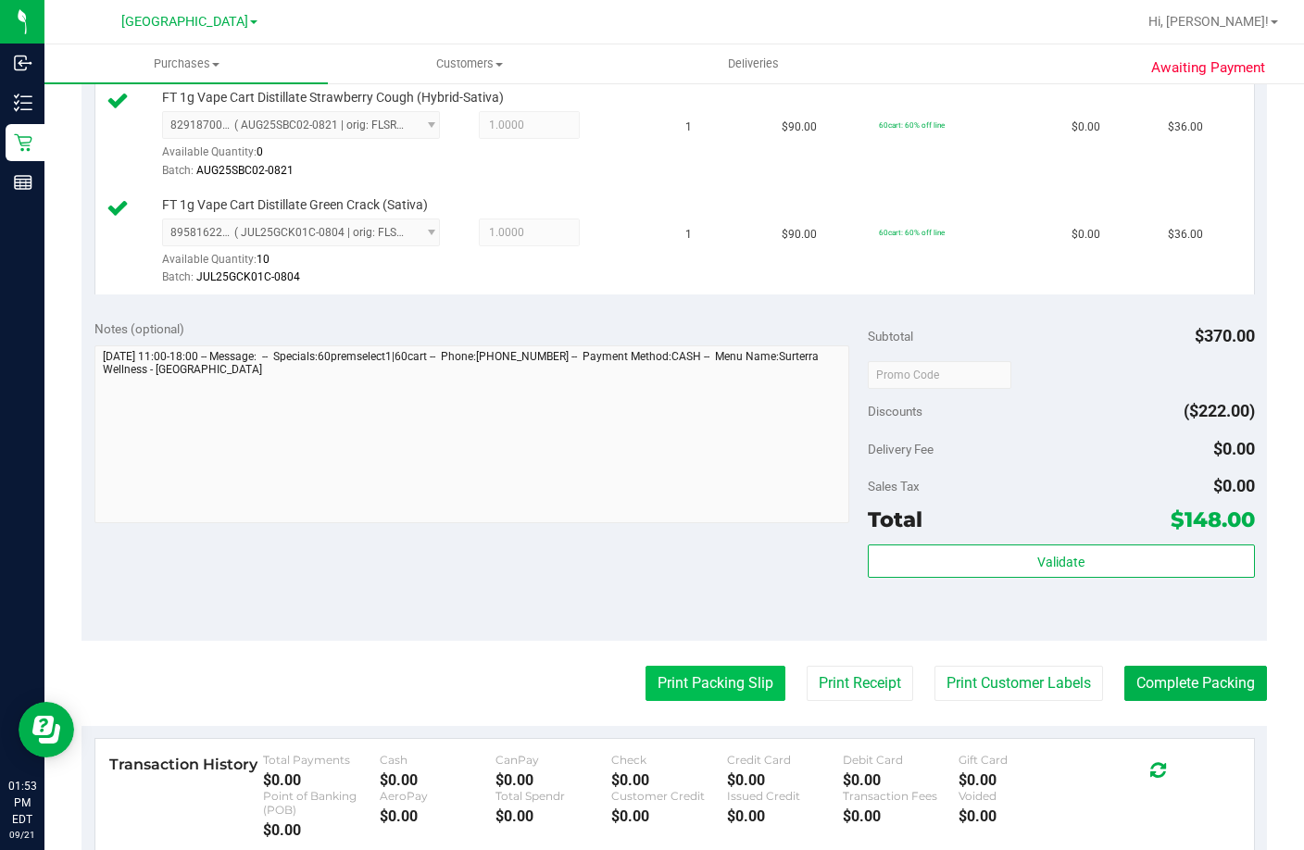
click at [712, 701] on button "Print Packing Slip" at bounding box center [716, 683] width 140 height 35
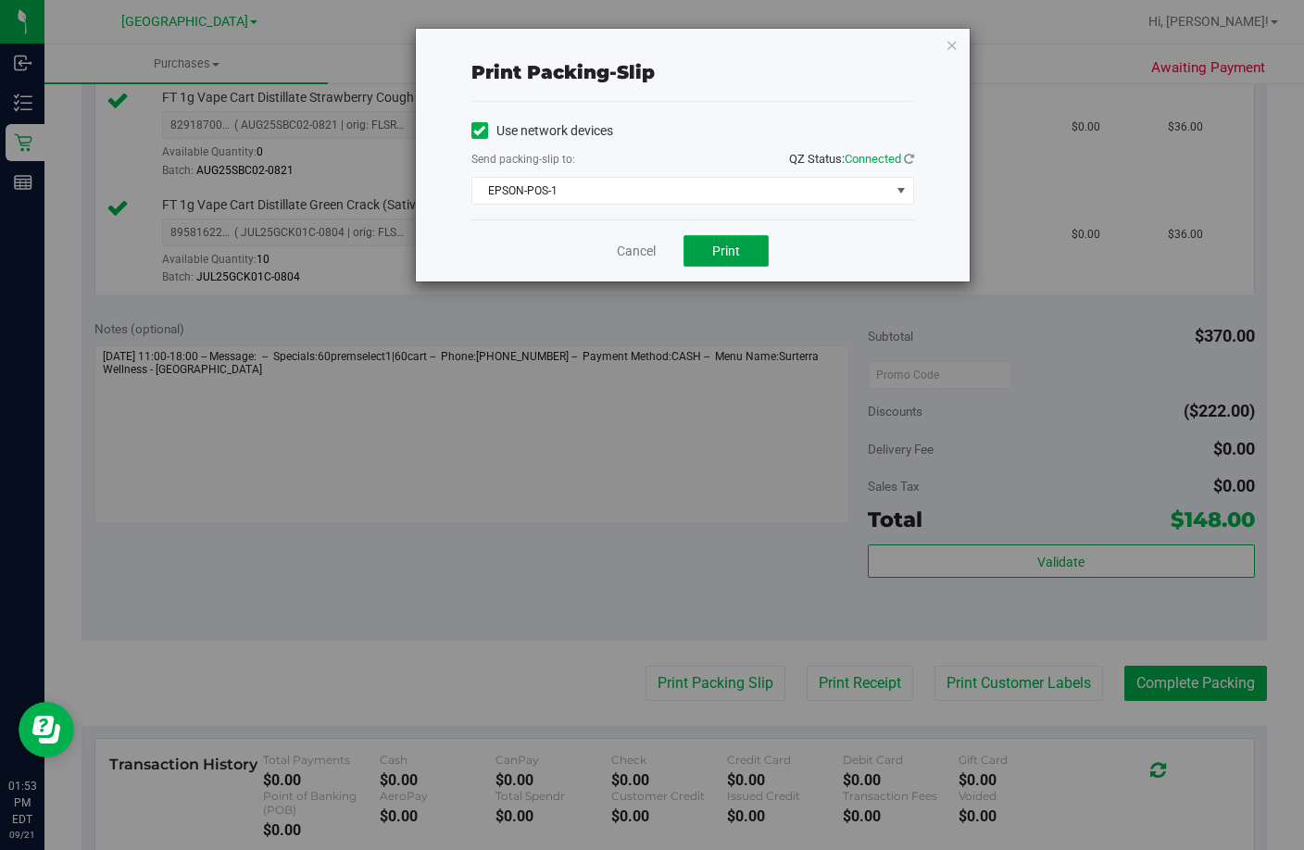
click at [727, 251] on span "Print" at bounding box center [726, 251] width 28 height 15
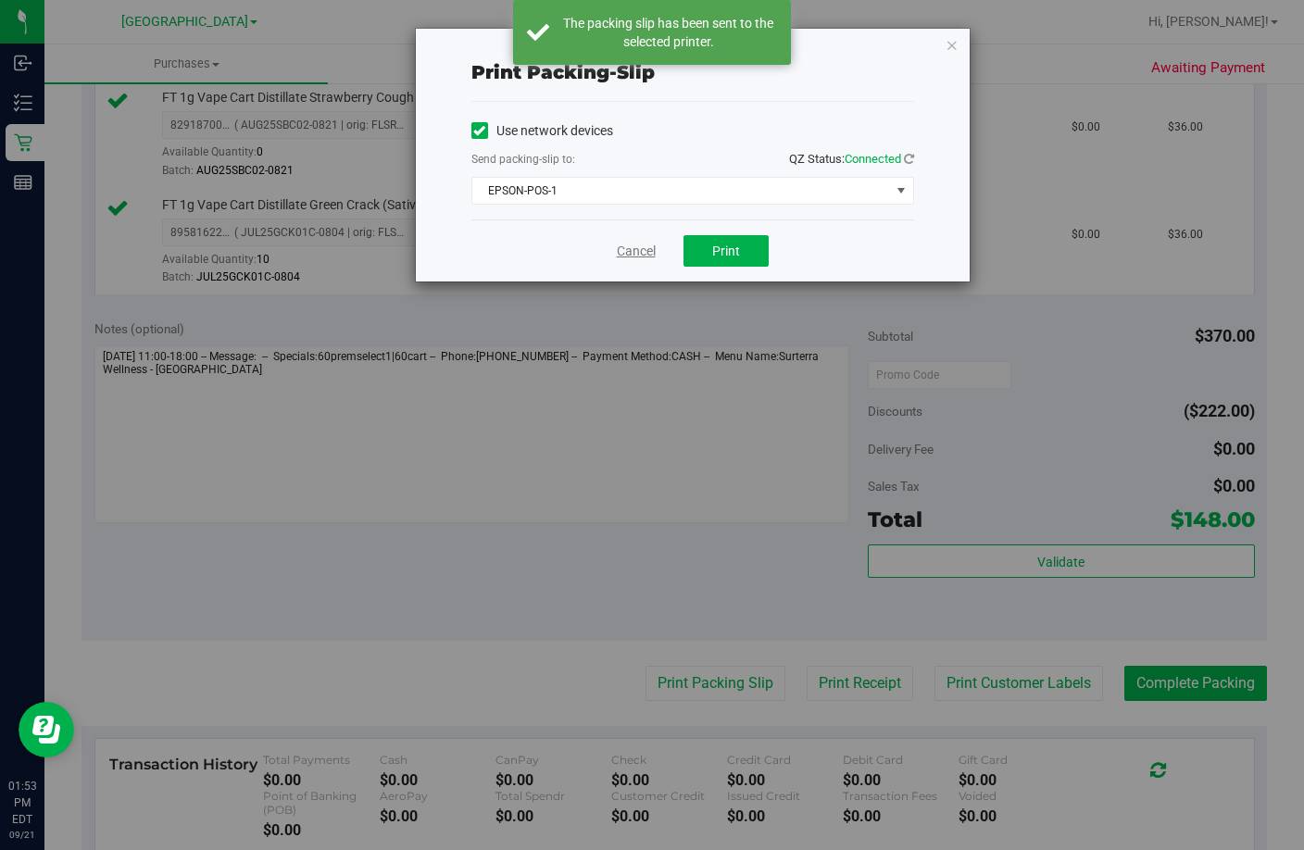
click at [636, 246] on link "Cancel" at bounding box center [636, 251] width 39 height 19
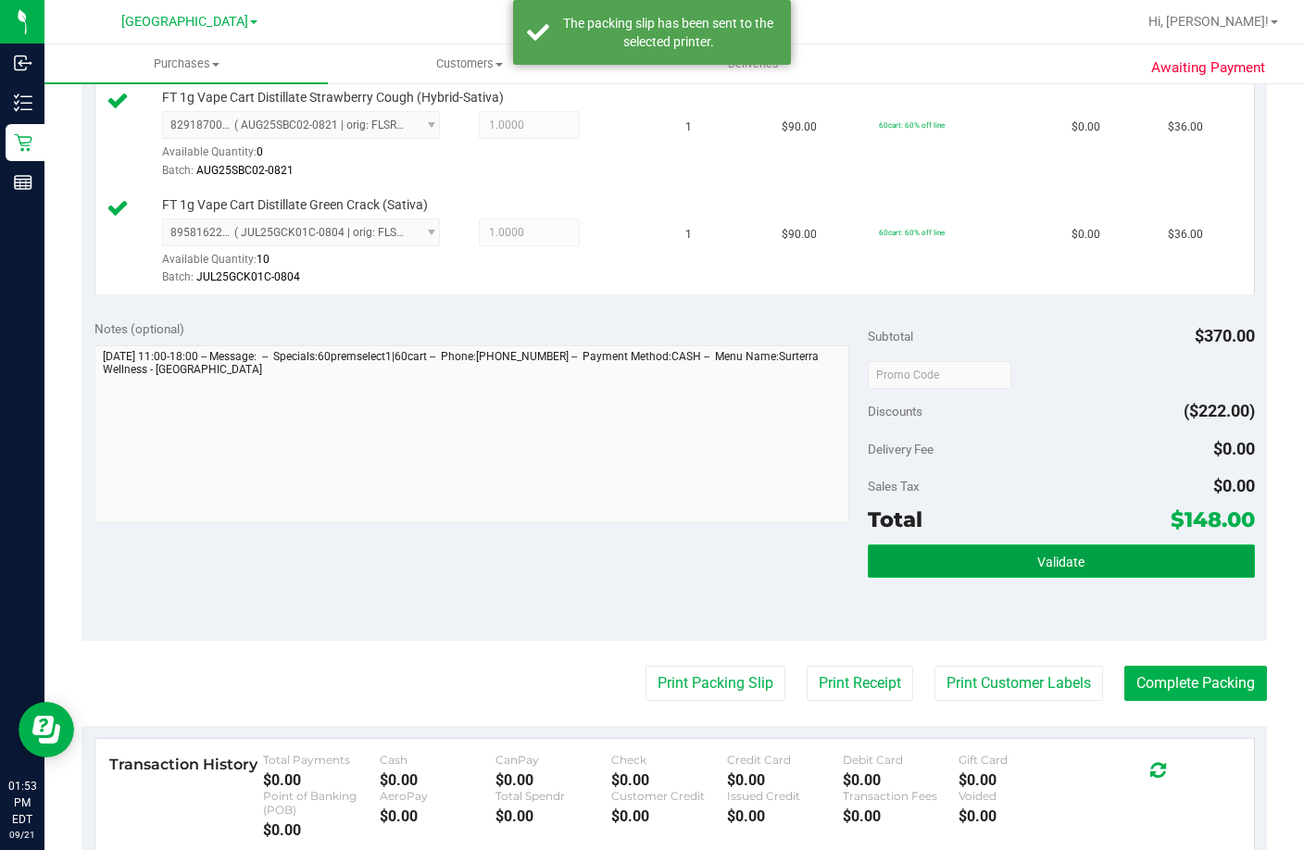
drag, startPoint x: 1158, startPoint y: 688, endPoint x: 1150, endPoint y: 673, distance: 16.6
click at [1157, 578] on button "Validate" at bounding box center [1061, 561] width 387 height 33
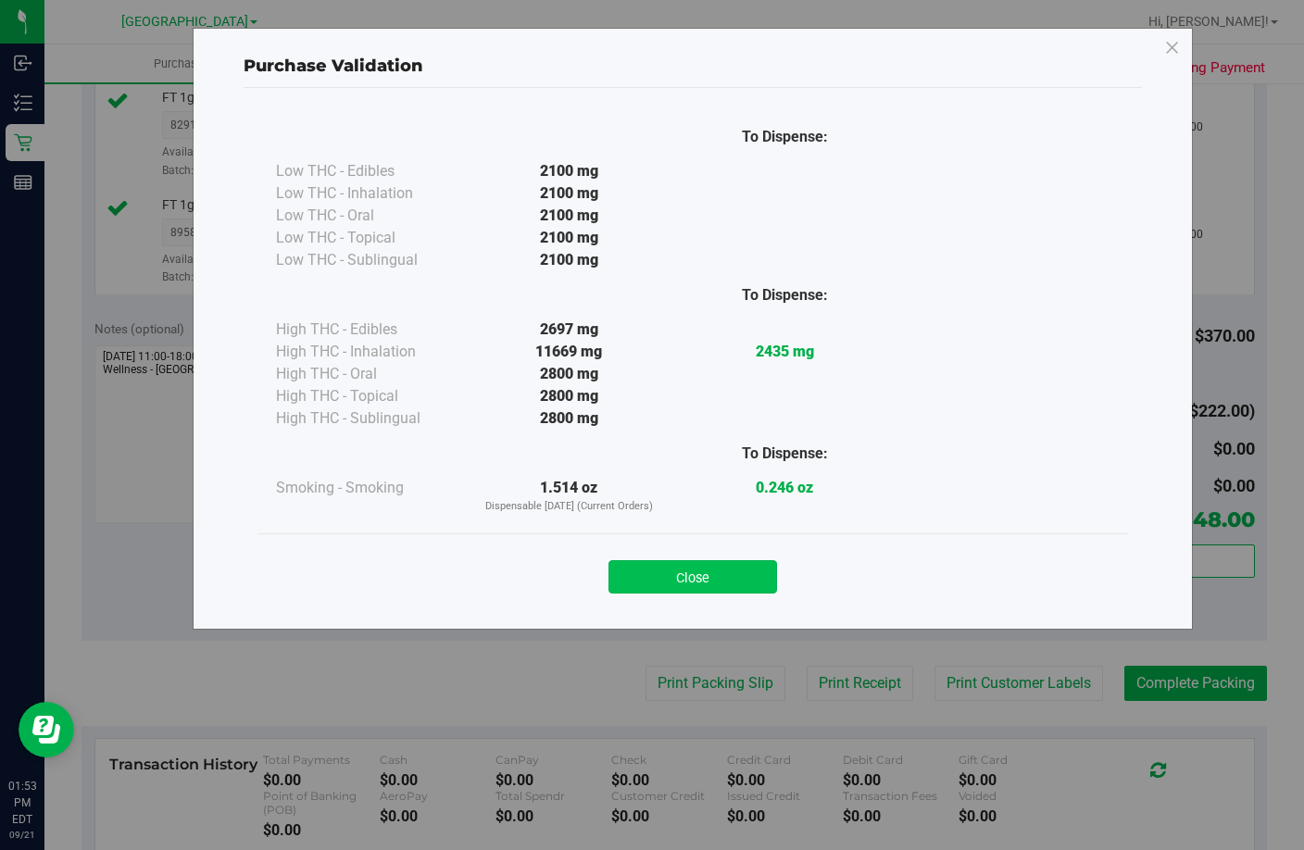
click at [703, 569] on button "Close" at bounding box center [692, 576] width 169 height 33
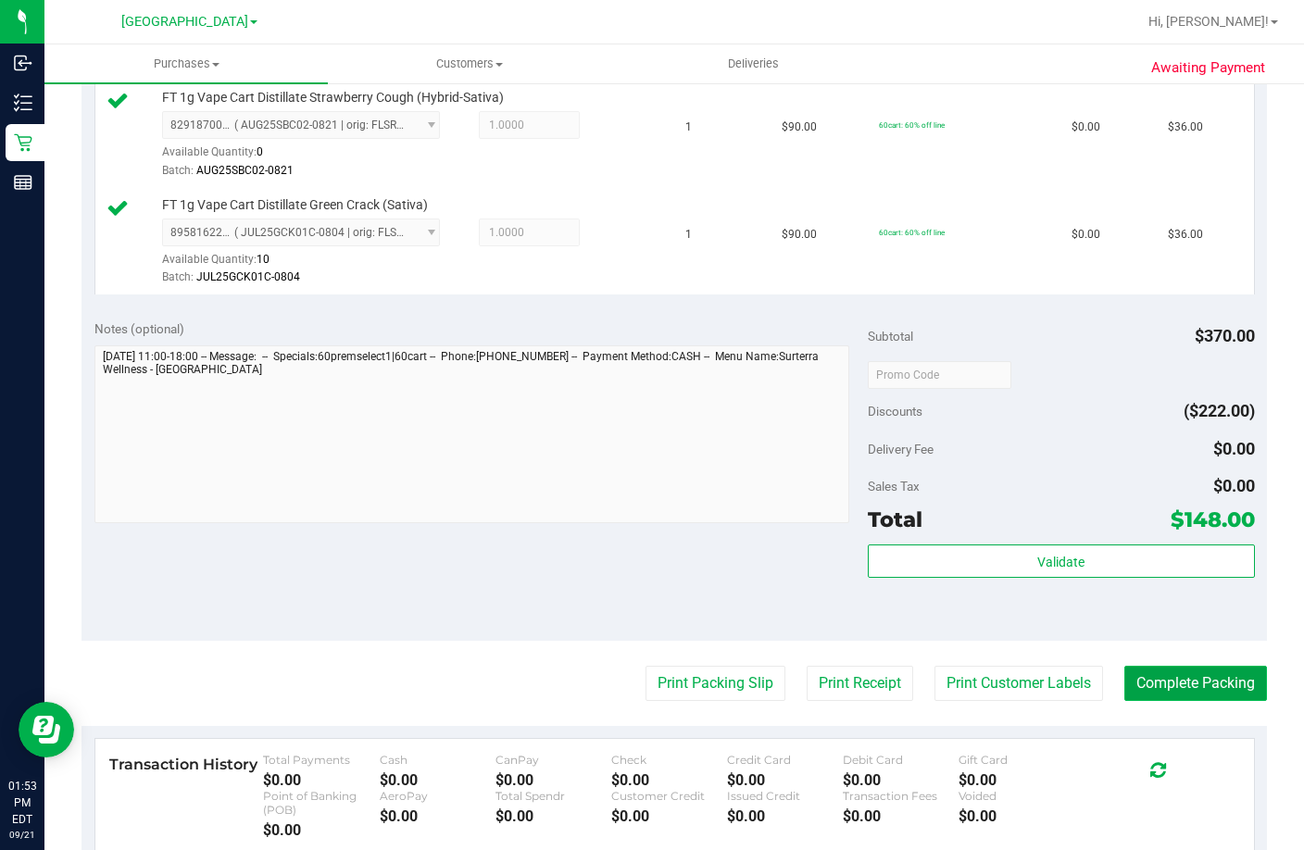
click at [1185, 701] on button "Complete Packing" at bounding box center [1195, 683] width 143 height 35
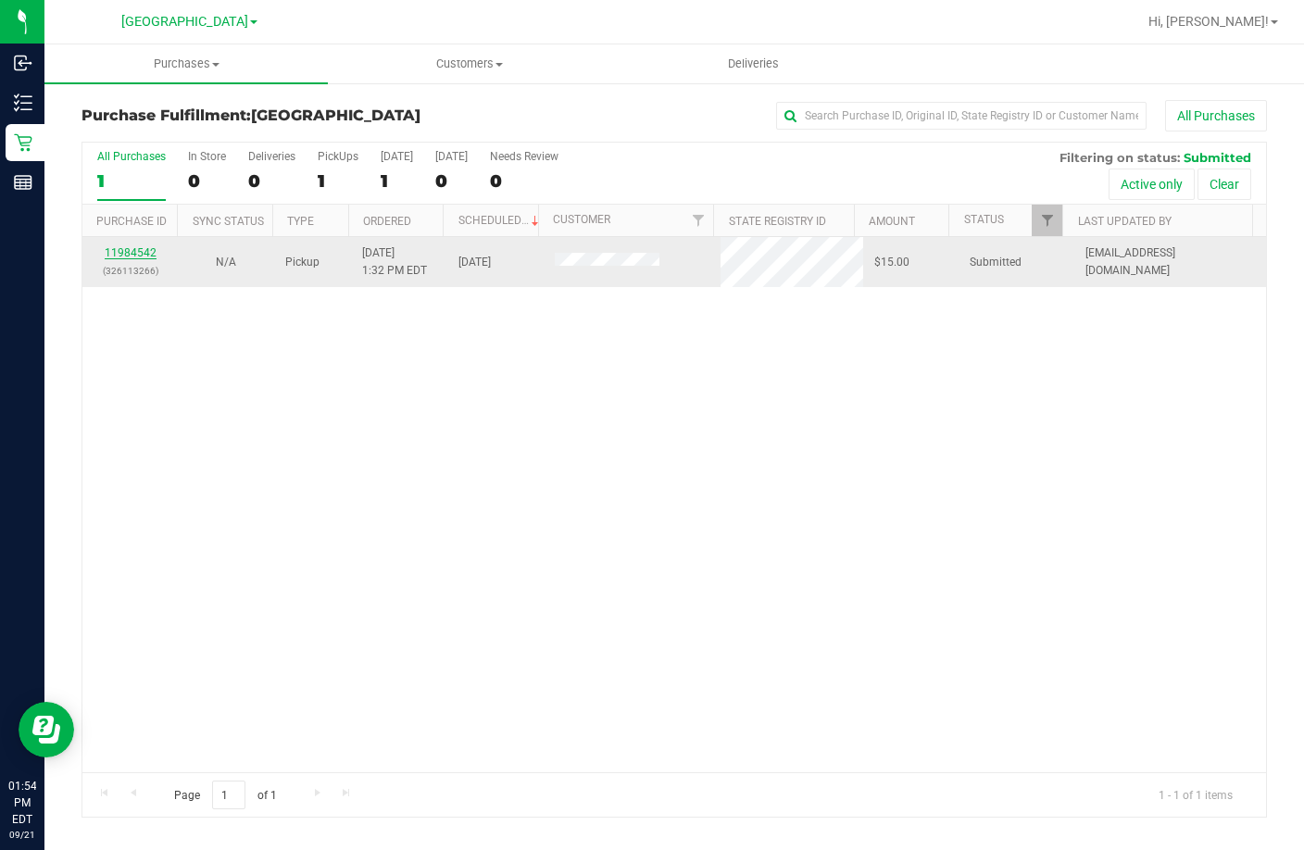
click at [141, 249] on link "11984542" at bounding box center [131, 252] width 52 height 13
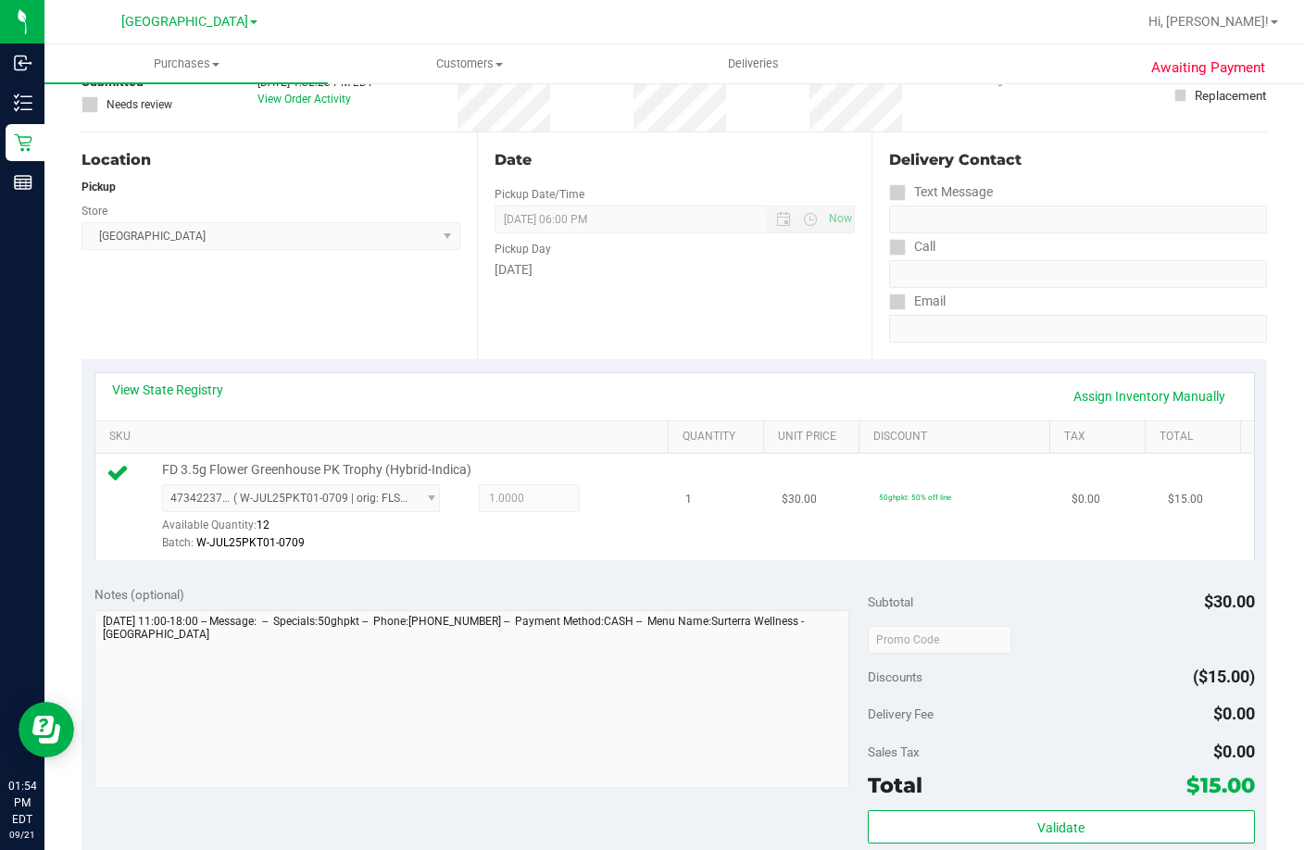
scroll to position [185, 0]
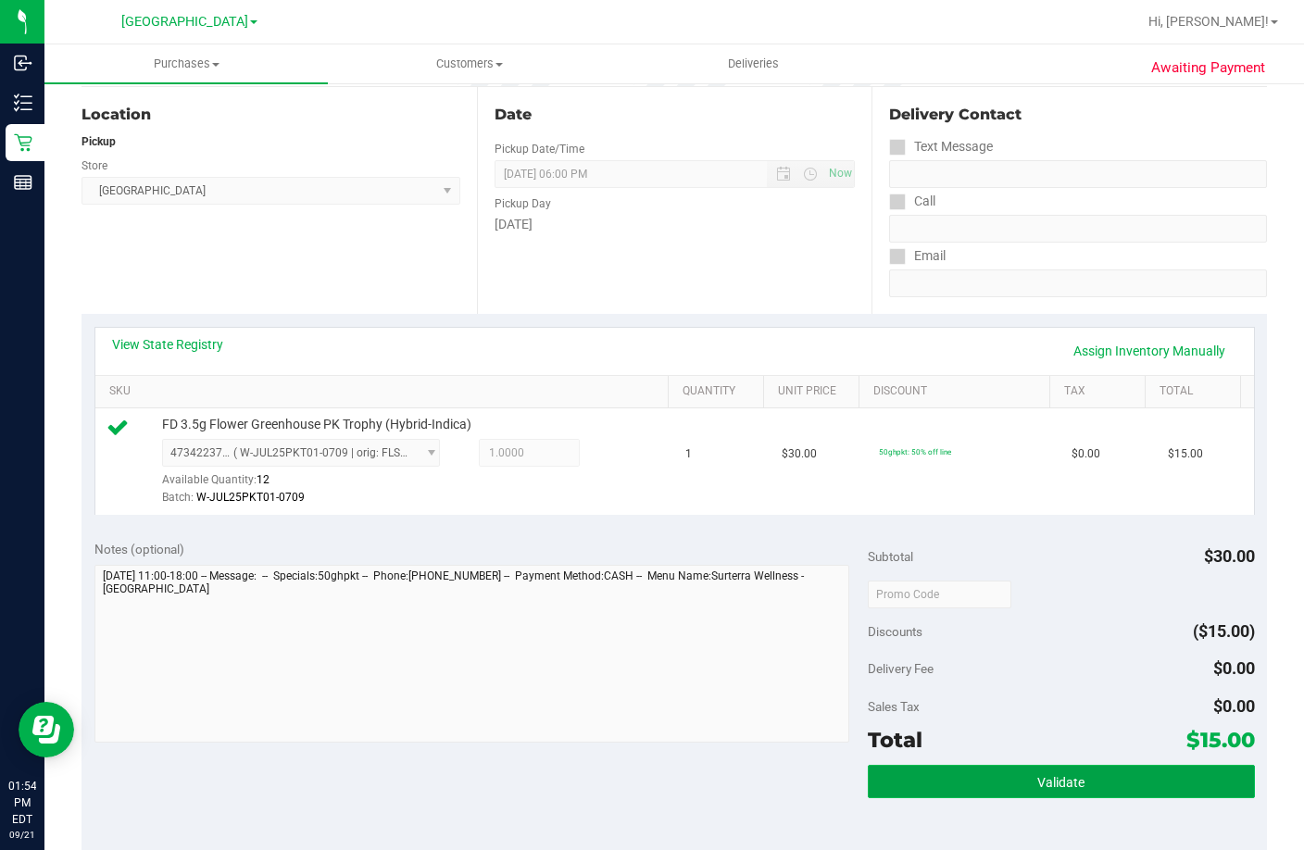
click at [1019, 798] on button "Validate" at bounding box center [1061, 781] width 387 height 33
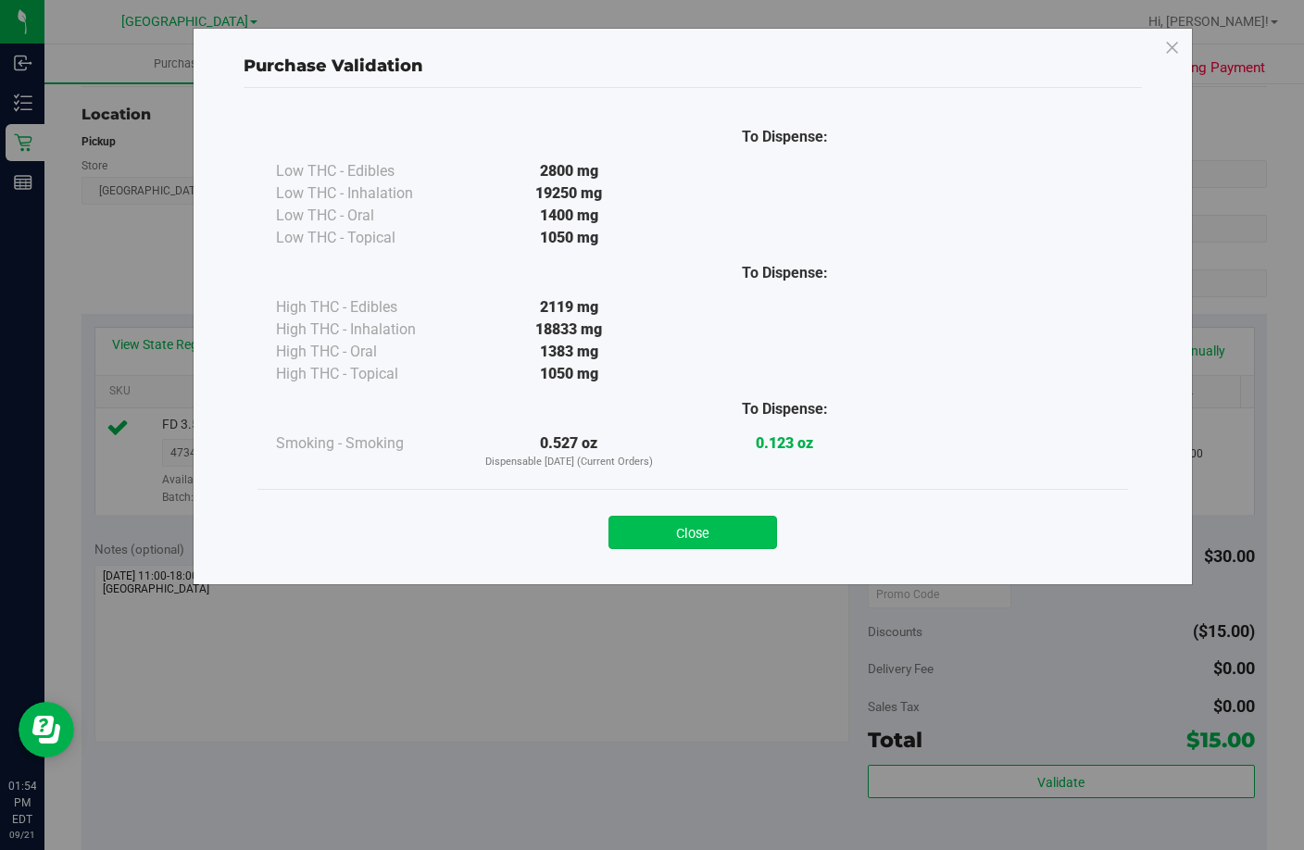
click at [744, 545] on button "Close" at bounding box center [692, 532] width 169 height 33
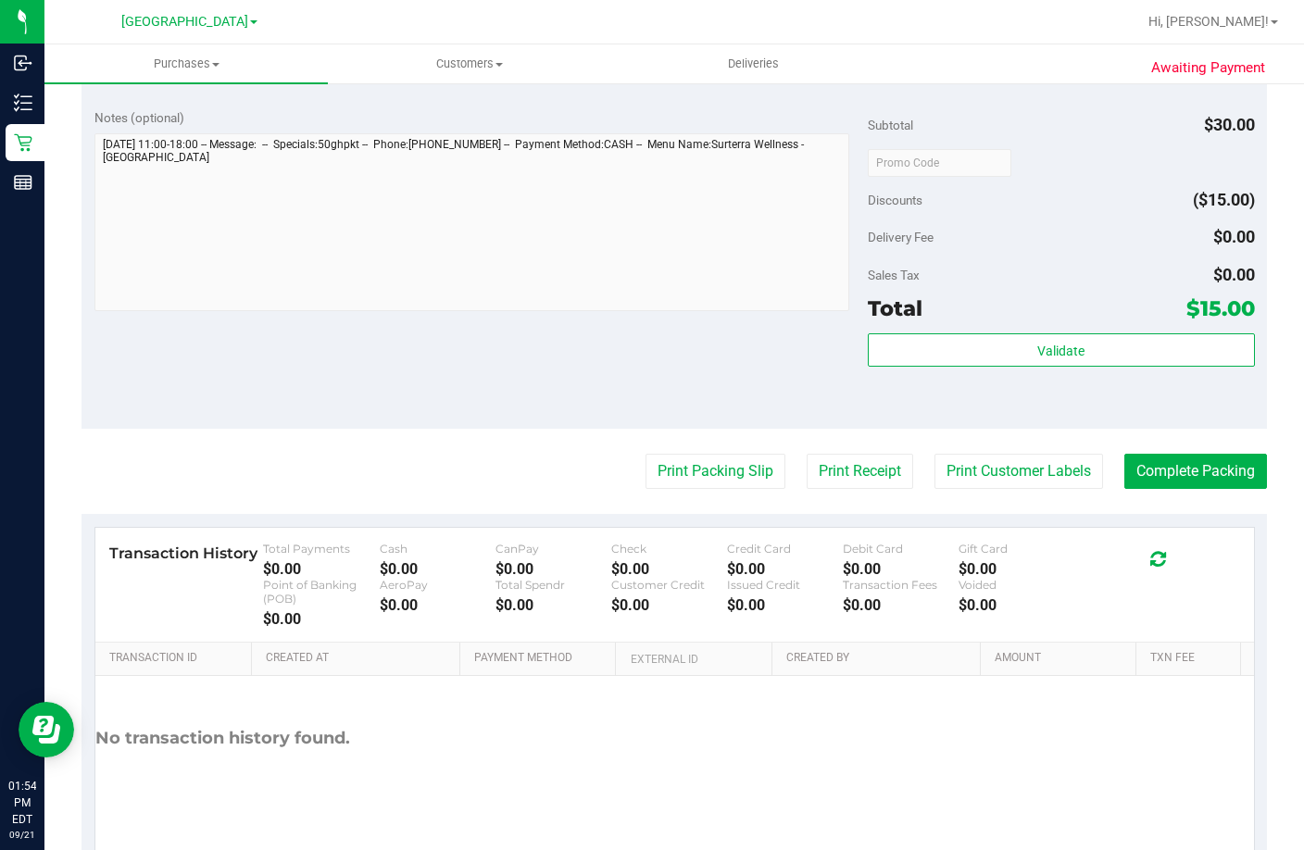
scroll to position [704, 0]
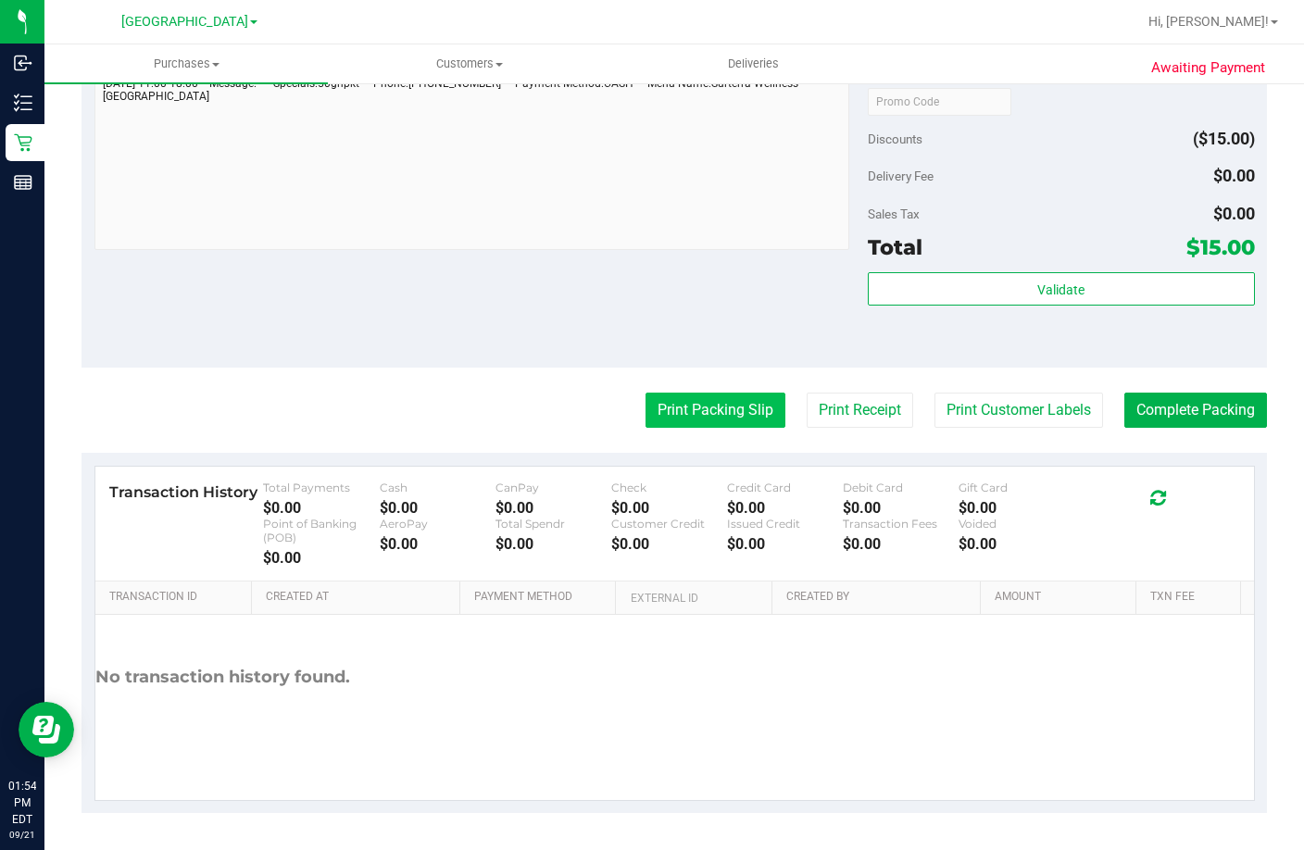
click at [744, 412] on button "Print Packing Slip" at bounding box center [716, 410] width 140 height 35
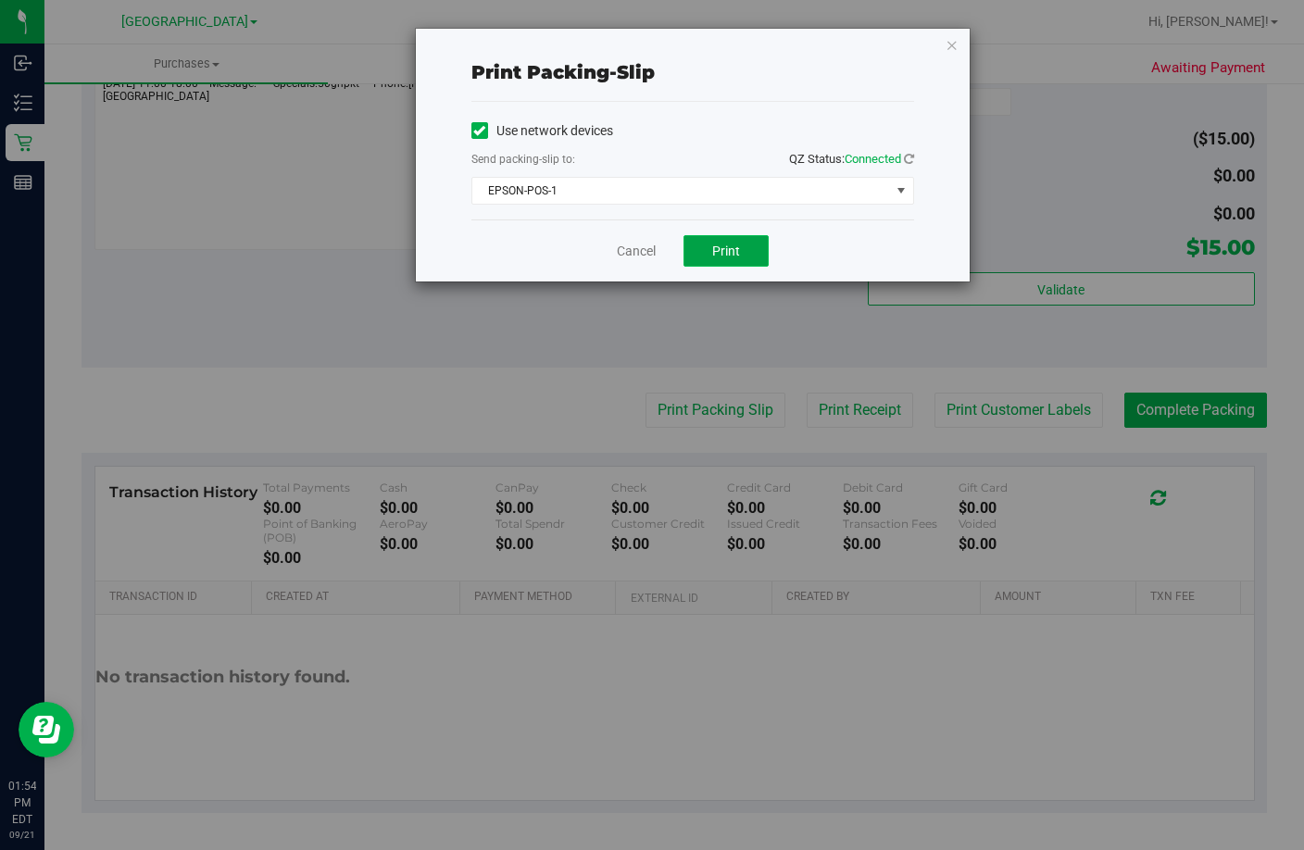
click at [709, 246] on button "Print" at bounding box center [725, 250] width 85 height 31
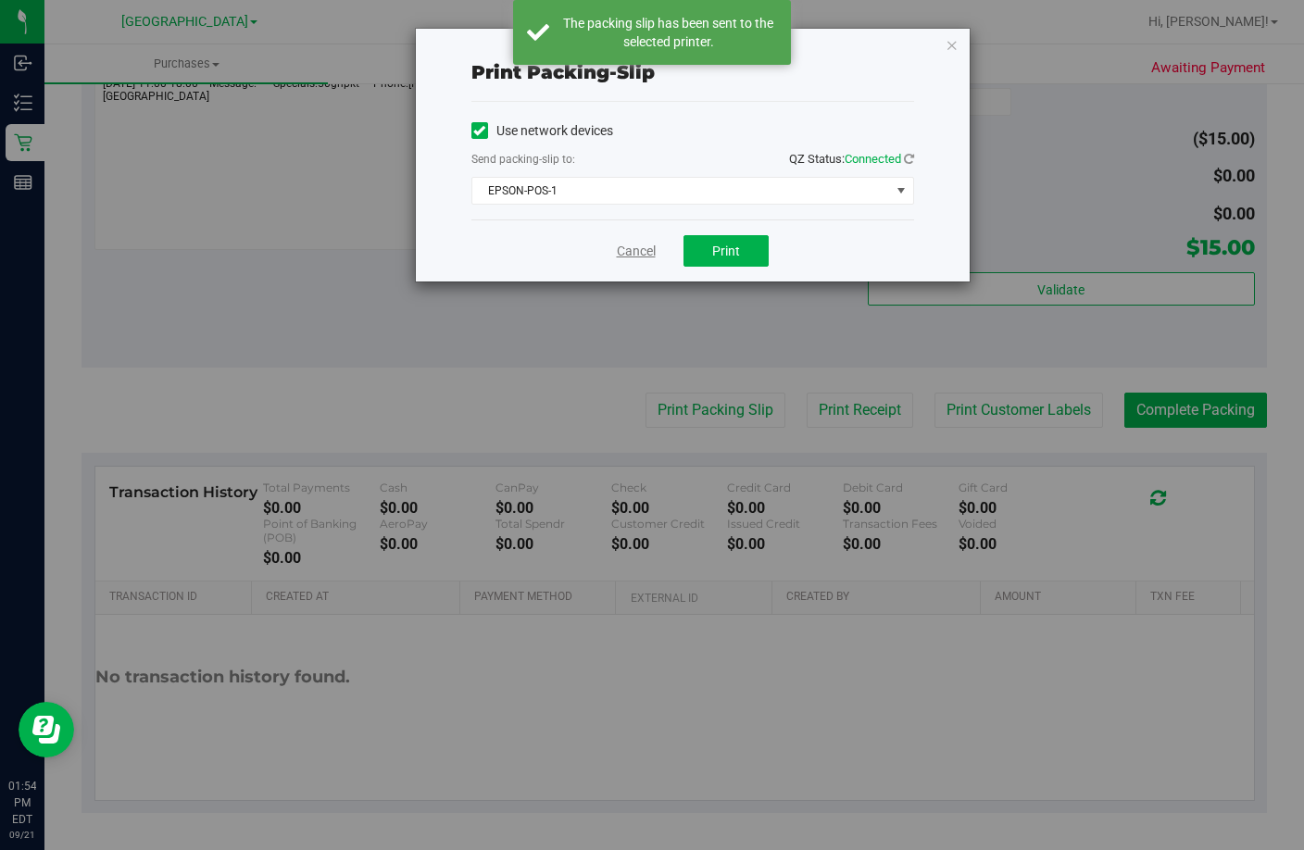
click at [629, 250] on link "Cancel" at bounding box center [636, 251] width 39 height 19
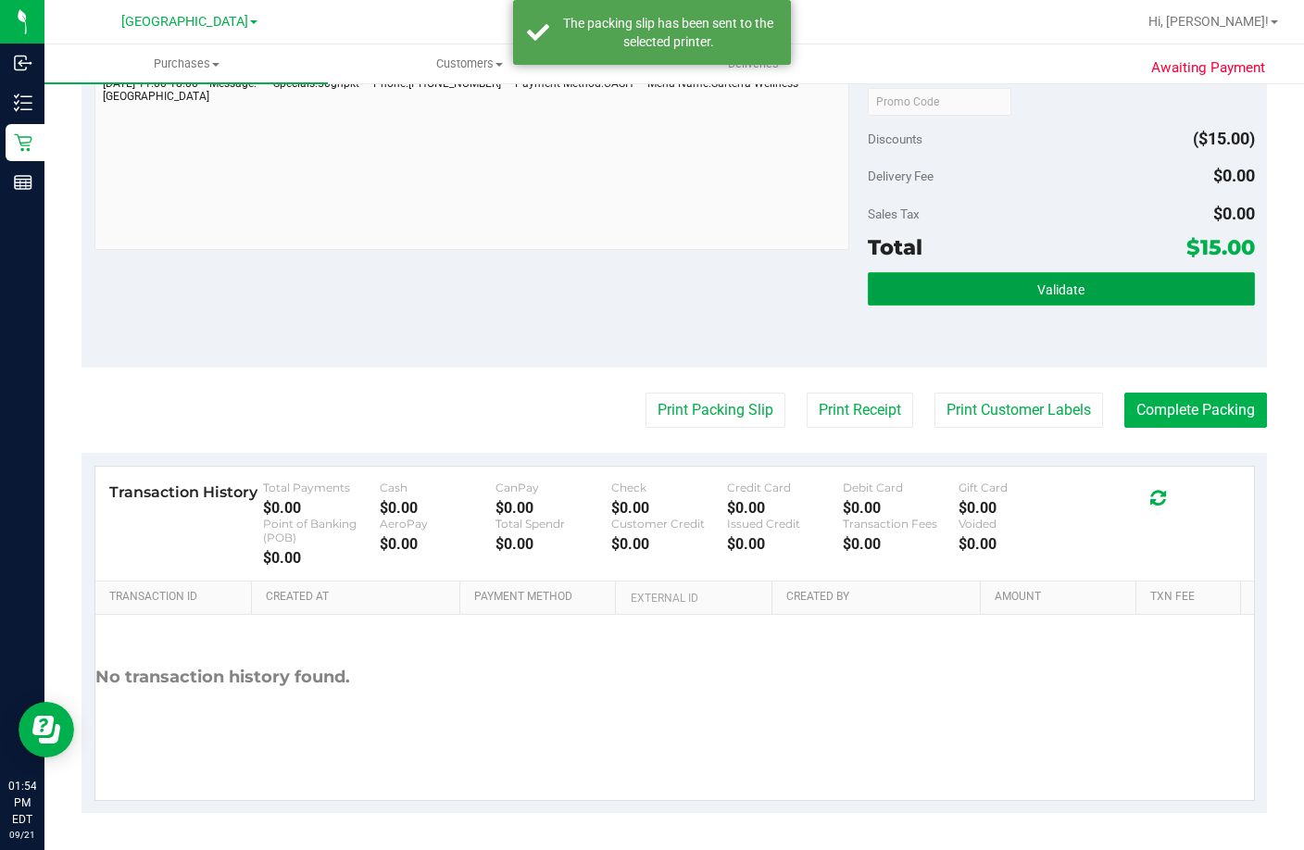
click at [1058, 282] on span "Validate" at bounding box center [1060, 289] width 47 height 15
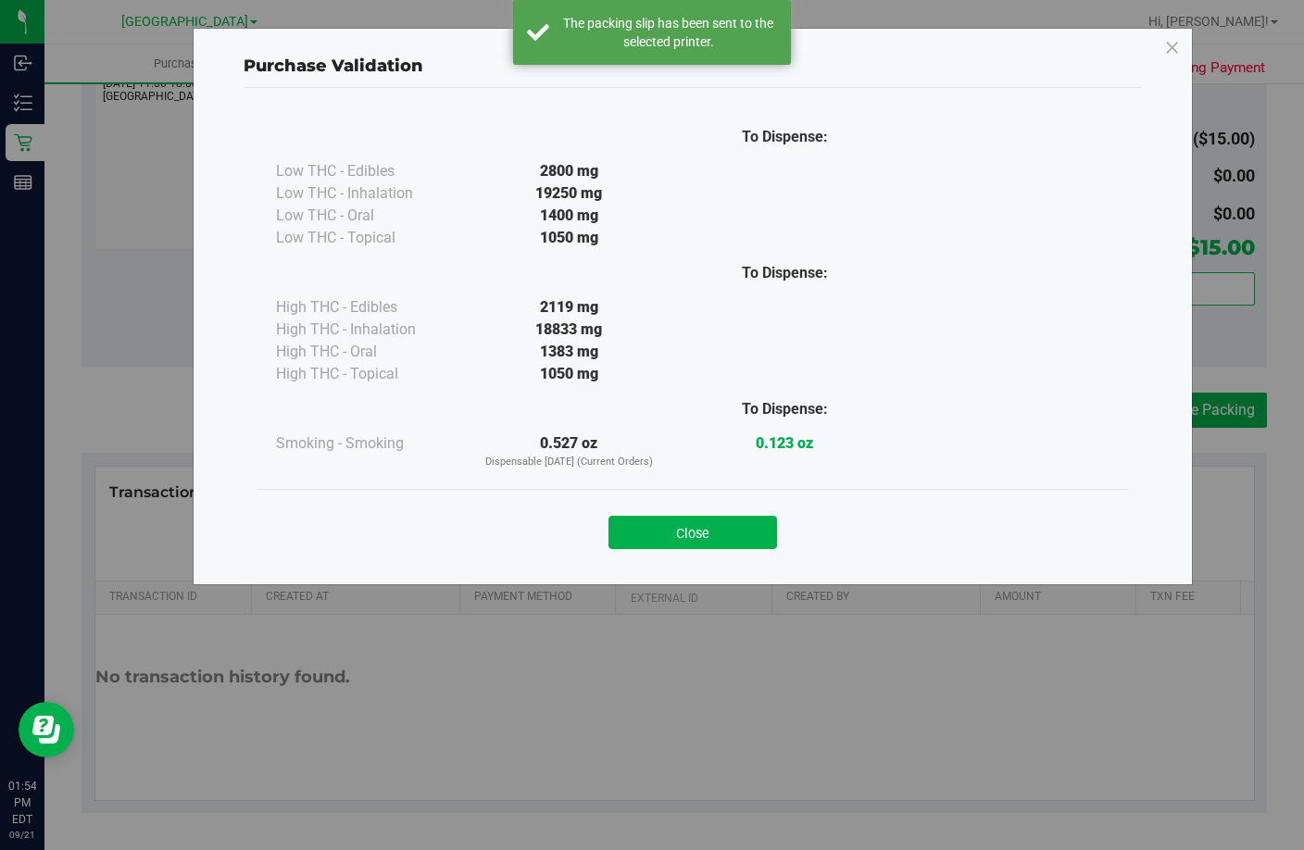
drag, startPoint x: 709, startPoint y: 545, endPoint x: 721, endPoint y: 505, distance: 41.6
click at [708, 545] on button "Close" at bounding box center [692, 532] width 169 height 33
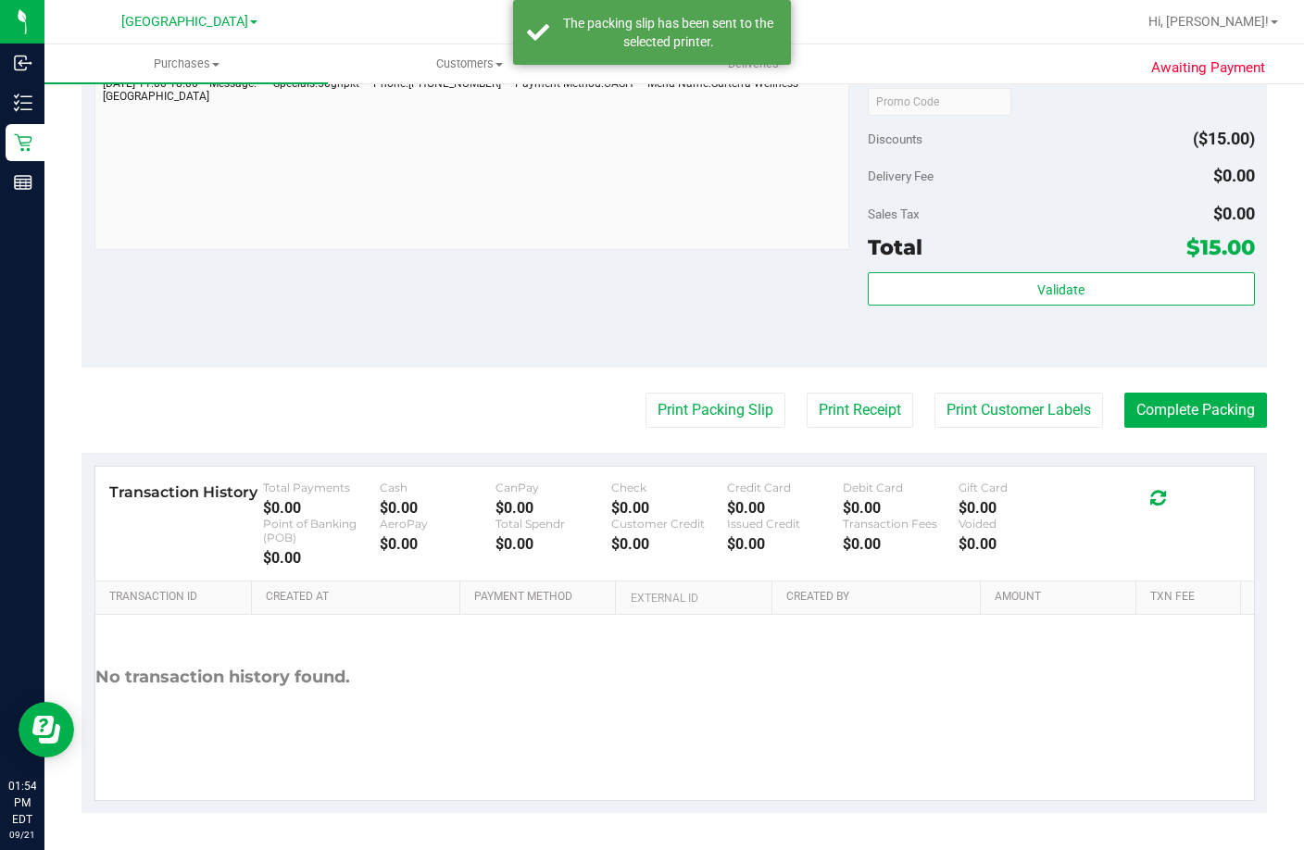
click at [1192, 428] on purchase-details "Back Edit Purchase Cancel Purchase View Profile # 11984542 BioTrack ID: - Submi…" at bounding box center [673, 117] width 1185 height 1391
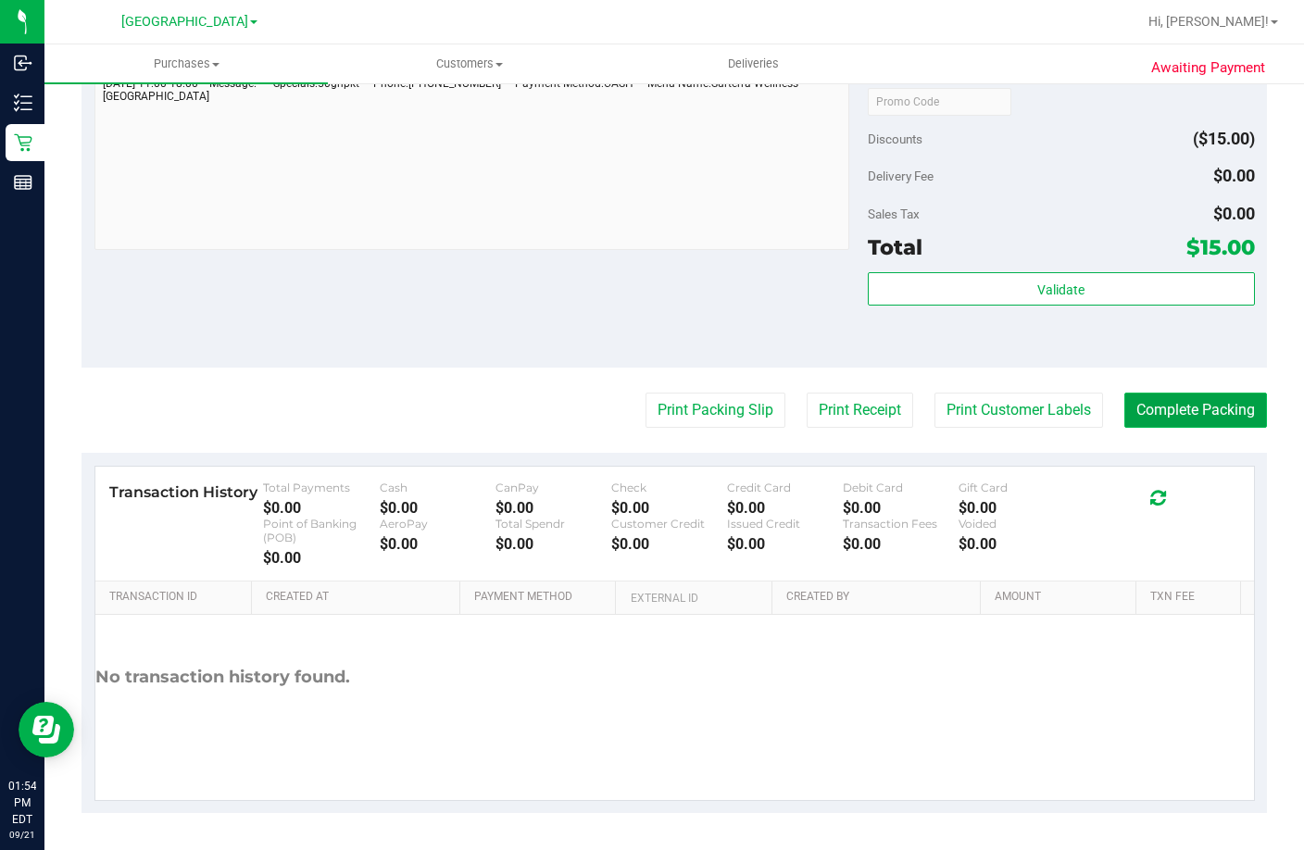
click at [1206, 409] on button "Complete Packing" at bounding box center [1195, 410] width 143 height 35
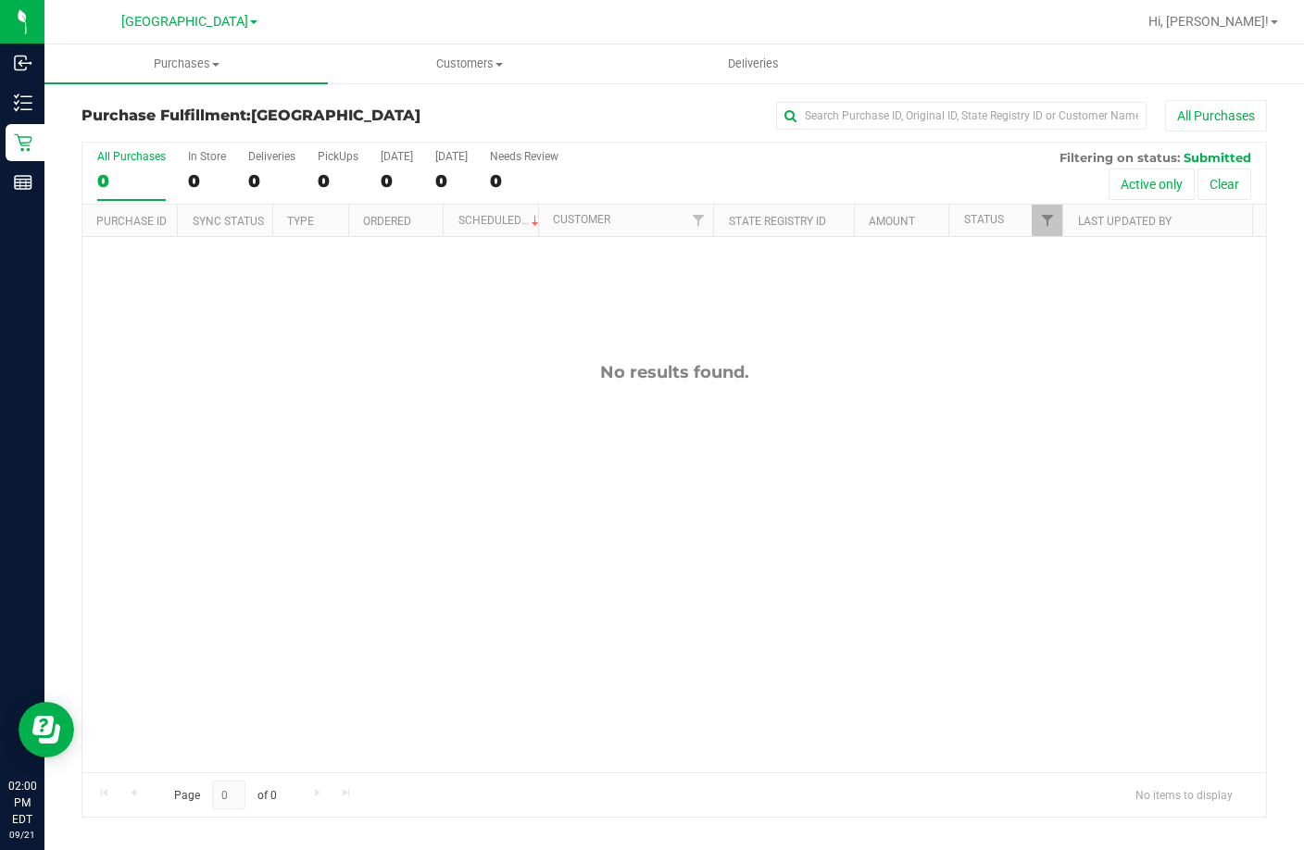
click at [643, 562] on div "No results found." at bounding box center [674, 567] width 1184 height 660
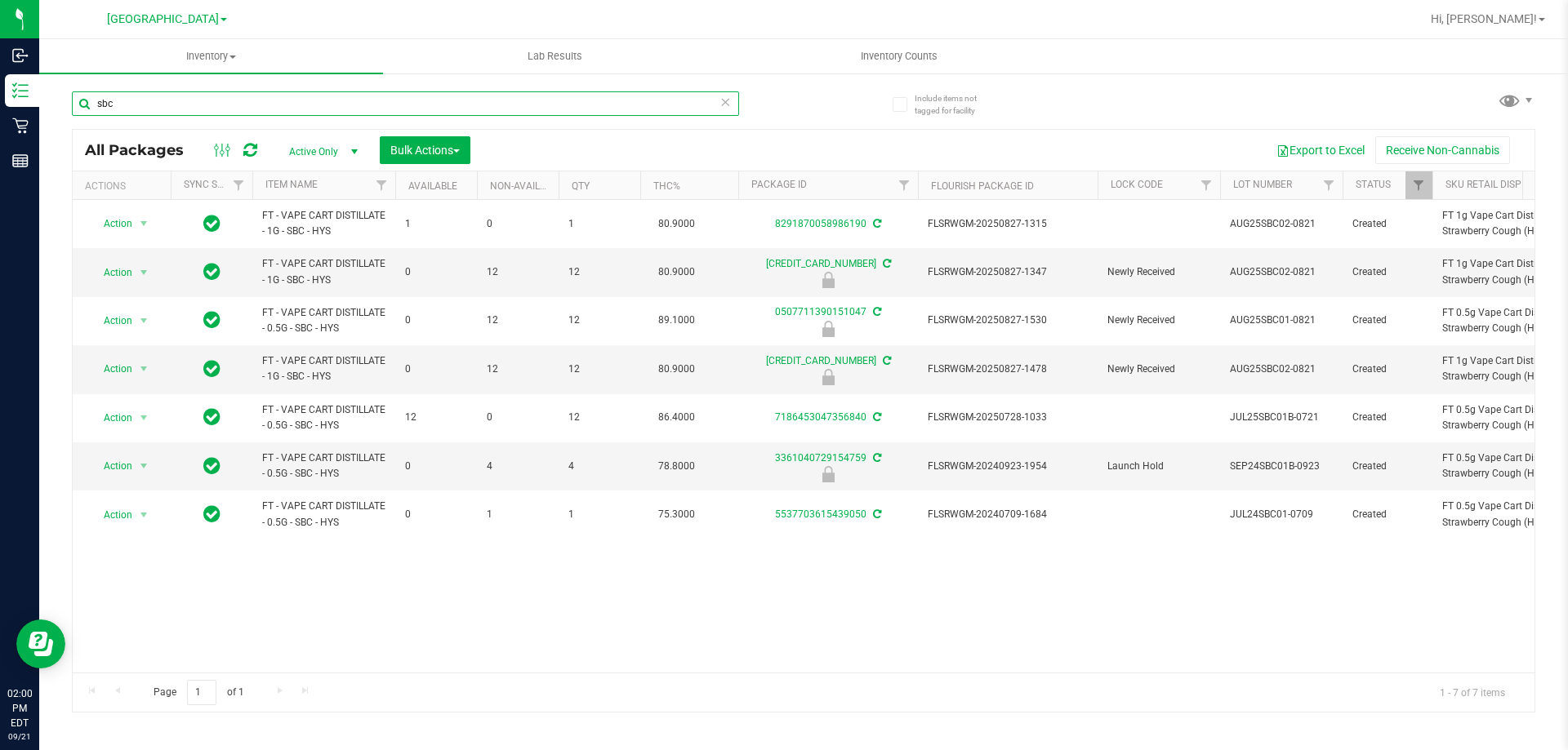
click at [417, 100] on input "sbc" at bounding box center [405, 104] width 668 height 25
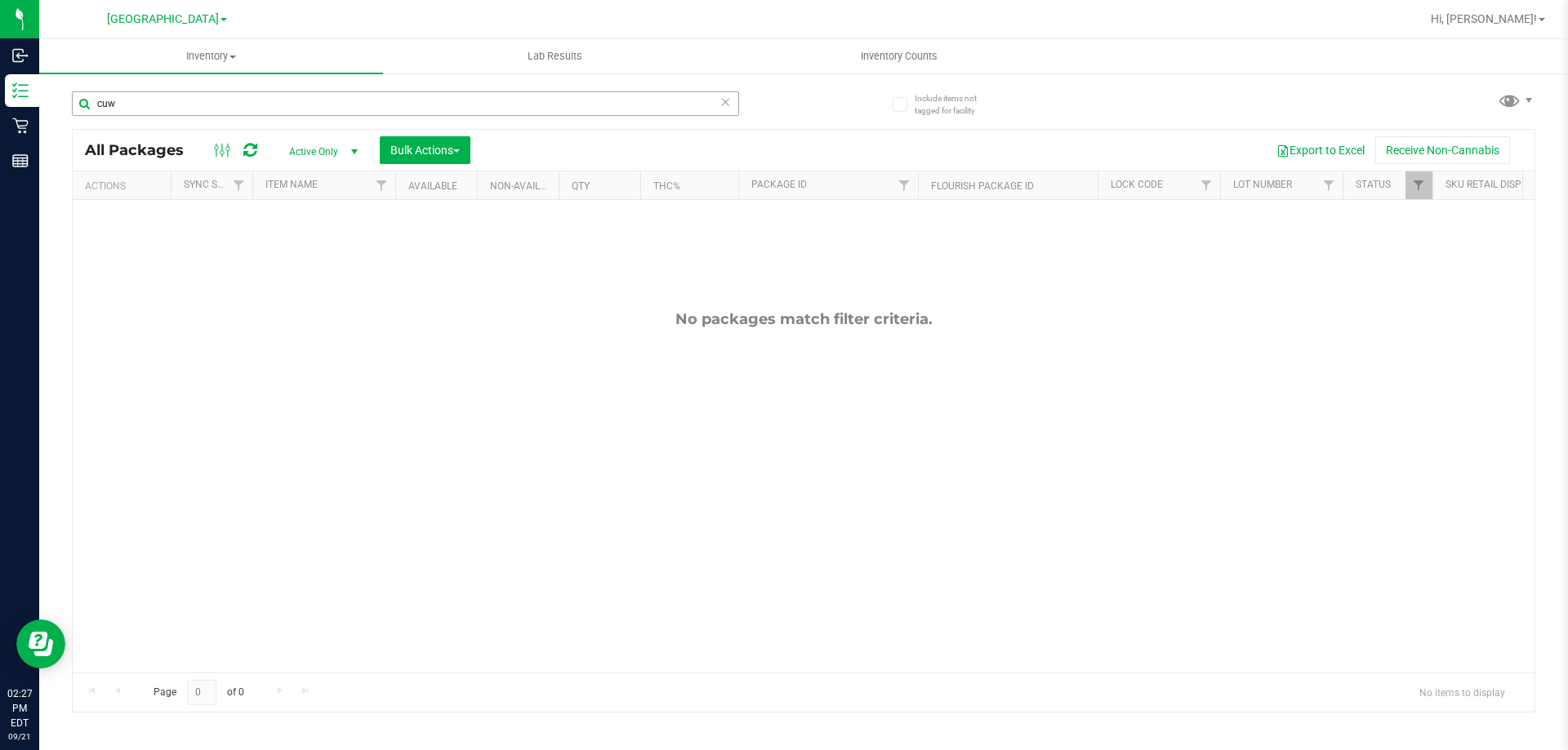
click at [194, 86] on div "cuw" at bounding box center [437, 102] width 732 height 52
click at [190, 108] on input "cuw" at bounding box center [405, 104] width 668 height 25
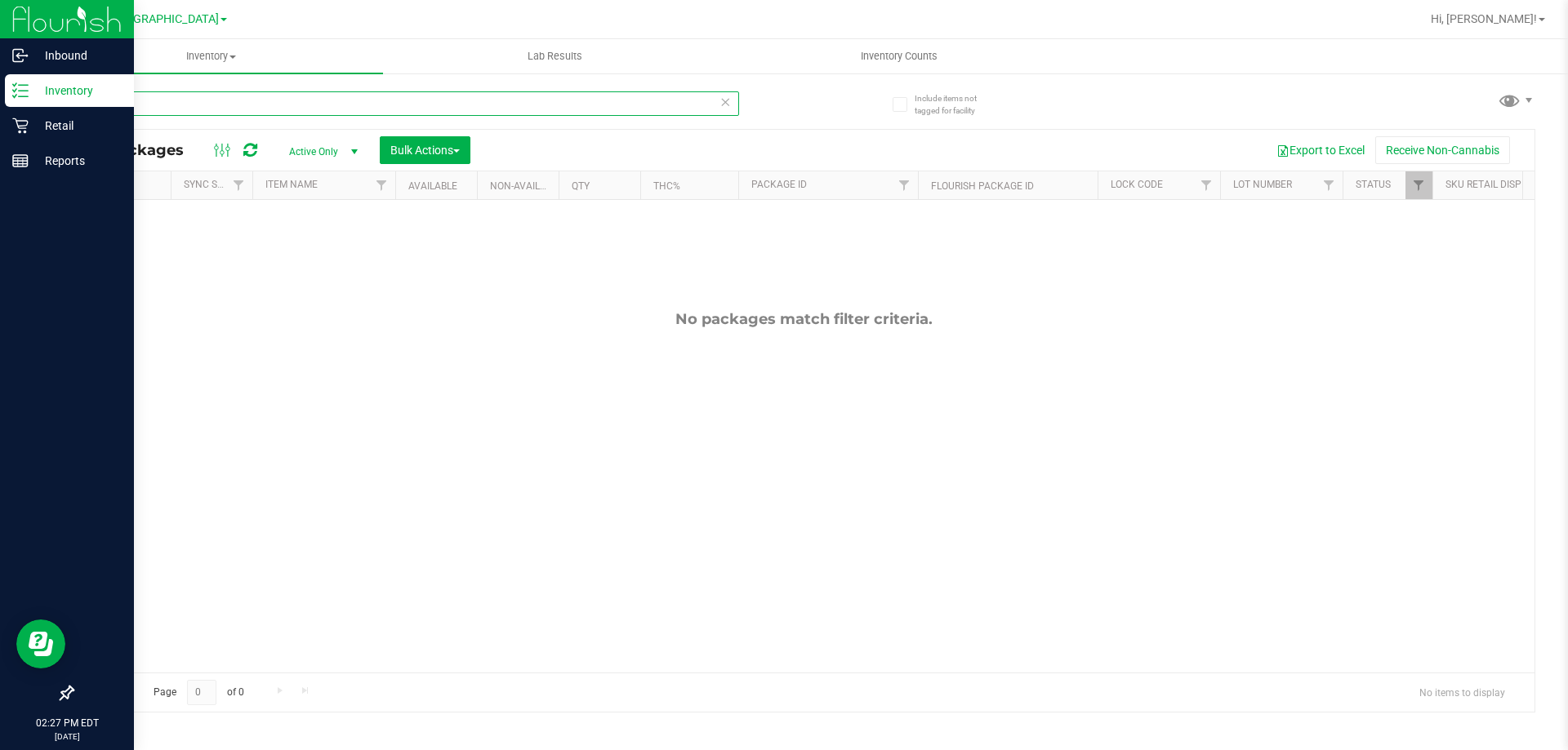
type input "t17"
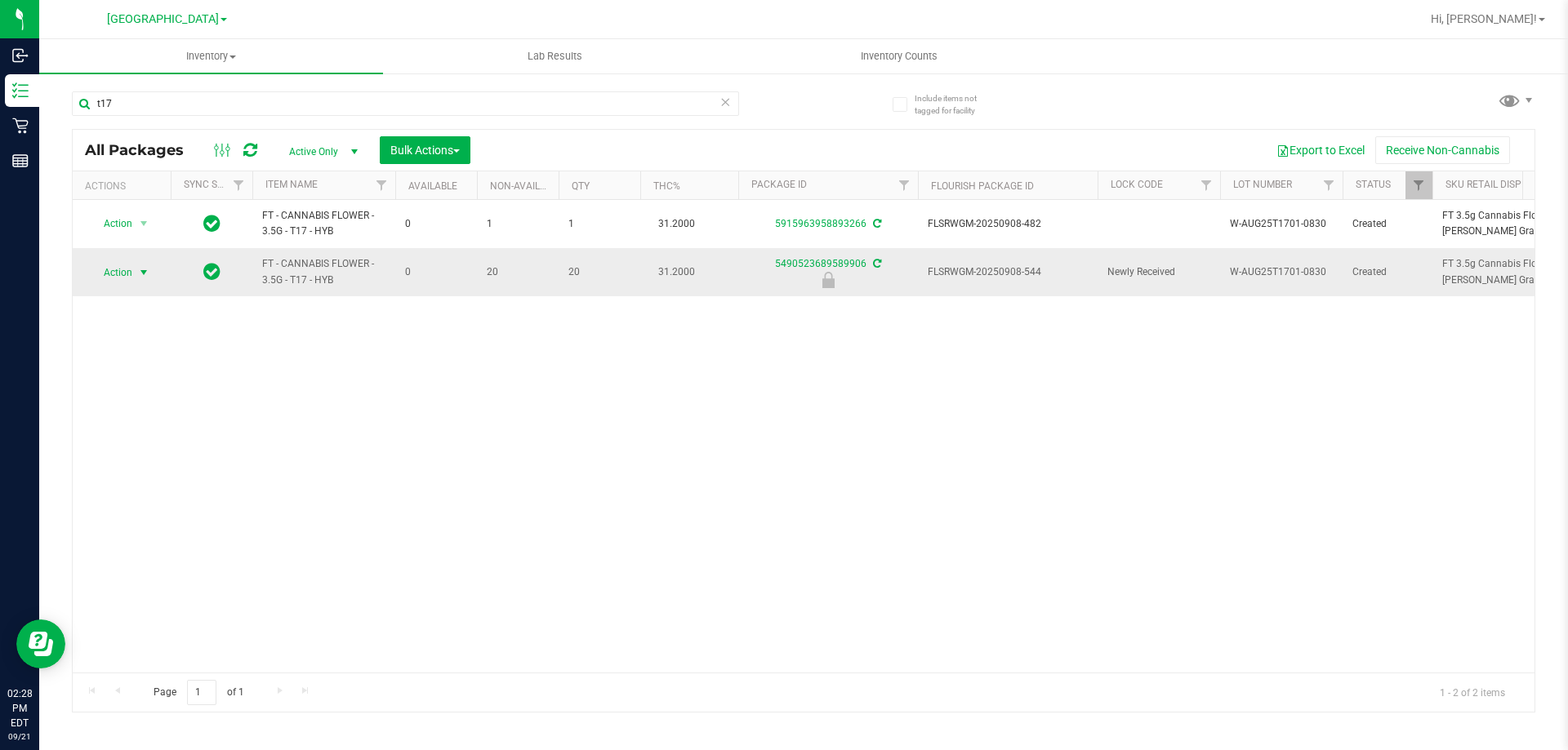
click at [129, 272] on span "Action" at bounding box center [111, 272] width 44 height 23
click at [149, 454] on li "Unlock package" at bounding box center [142, 466] width 105 height 25
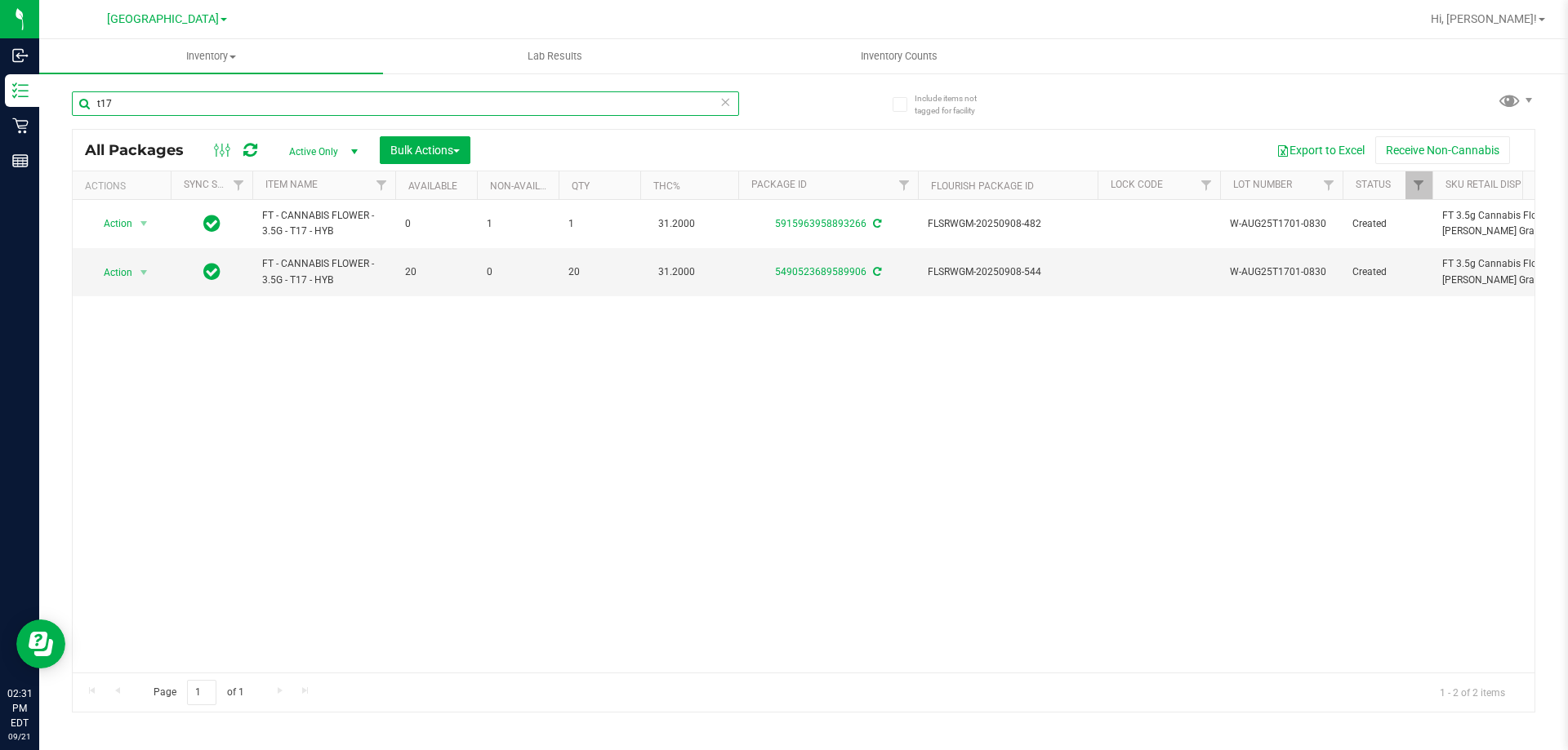
click at [301, 109] on input "t17" at bounding box center [405, 104] width 668 height 25
click at [302, 109] on input "t17" at bounding box center [405, 104] width 668 height 25
type input "dda"
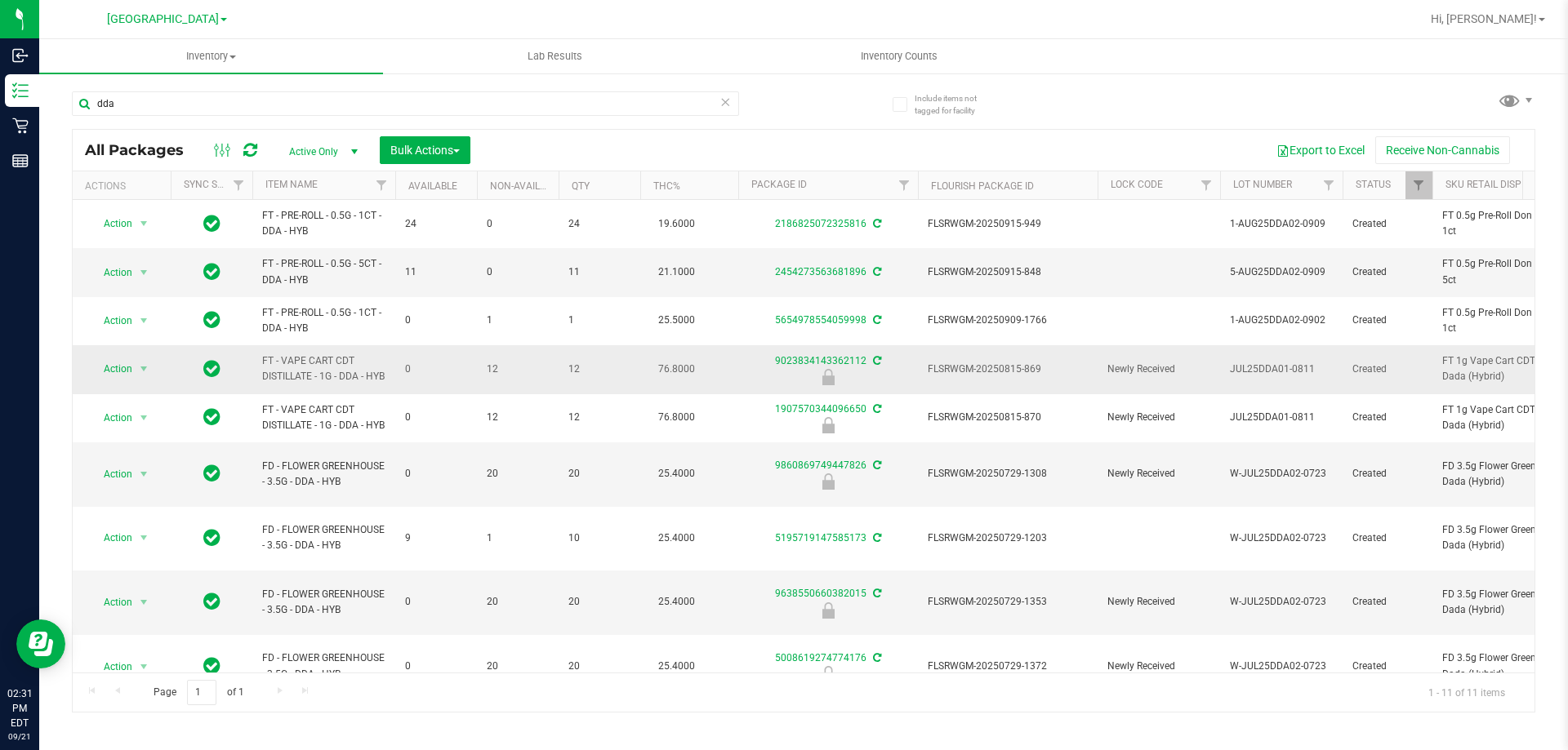
click at [1012, 377] on span "FLSRWGM-20250815-869" at bounding box center [1008, 369] width 161 height 16
click at [117, 377] on span "Action" at bounding box center [111, 369] width 44 height 23
click at [133, 557] on li "Unlock package" at bounding box center [142, 569] width 105 height 25
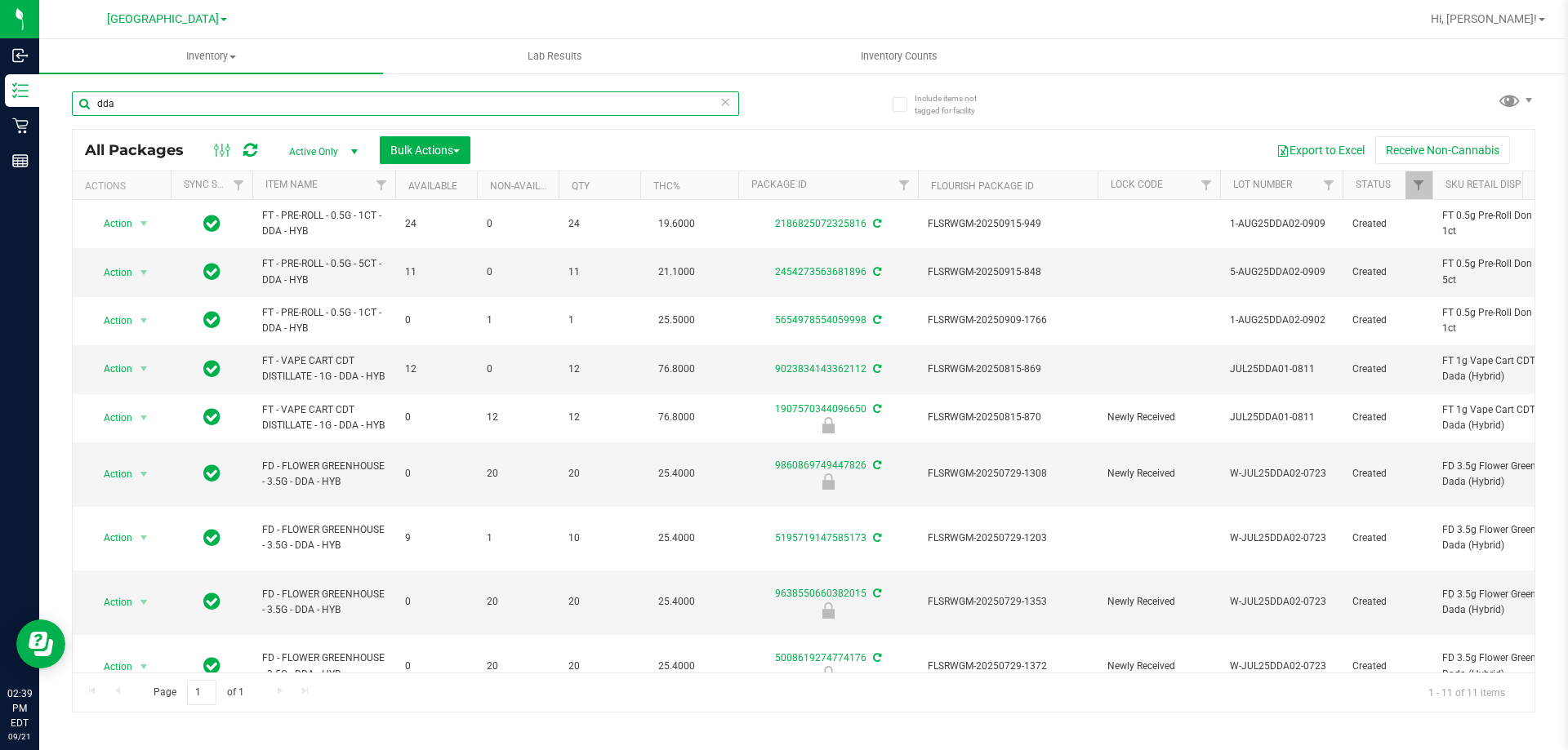
click at [498, 110] on input "dda" at bounding box center [405, 104] width 668 height 25
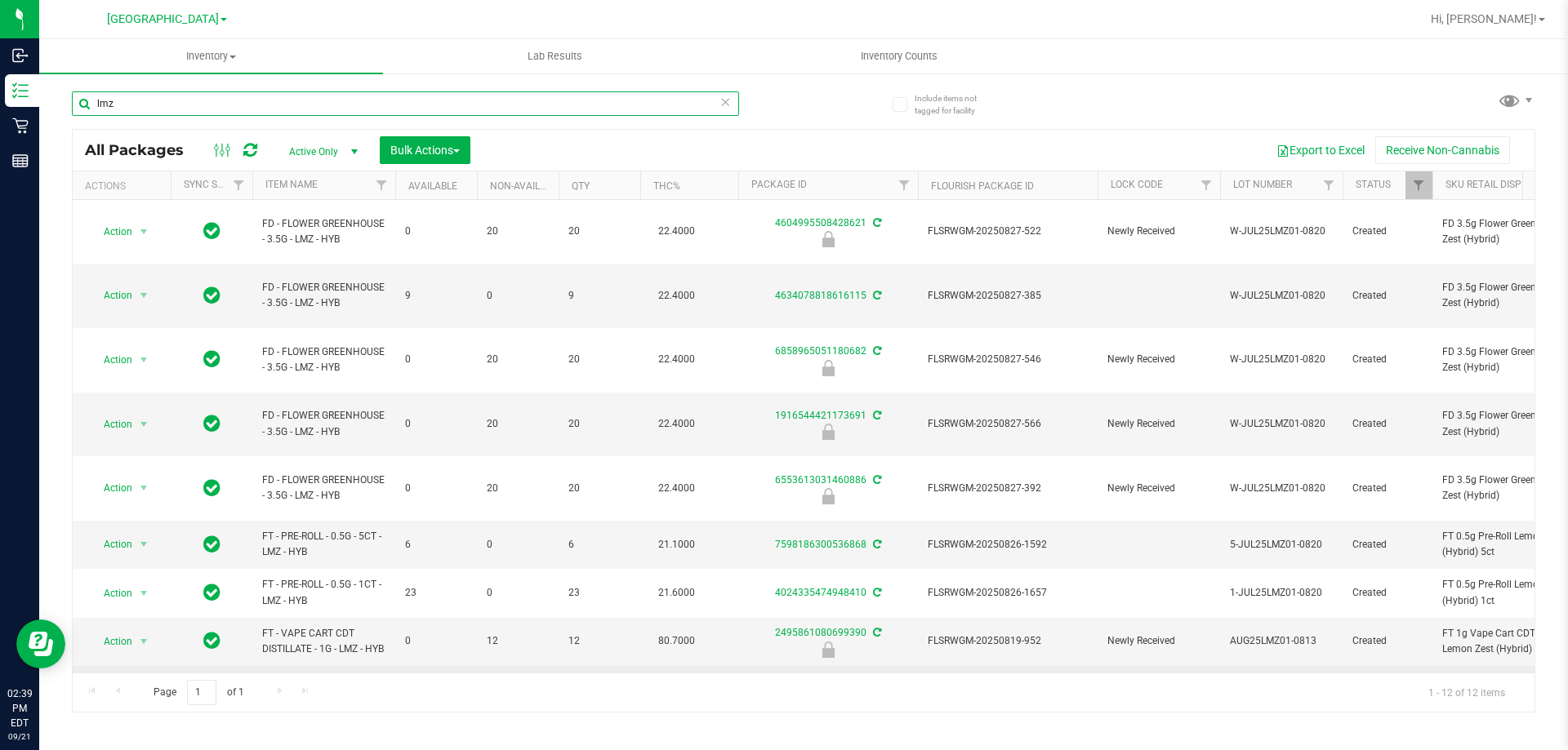
type input "lmz"
click at [1004, 682] on span "FLSRWGM-20250819-1115" at bounding box center [1008, 690] width 161 height 16
click at [121, 679] on span "Action" at bounding box center [111, 690] width 44 height 23
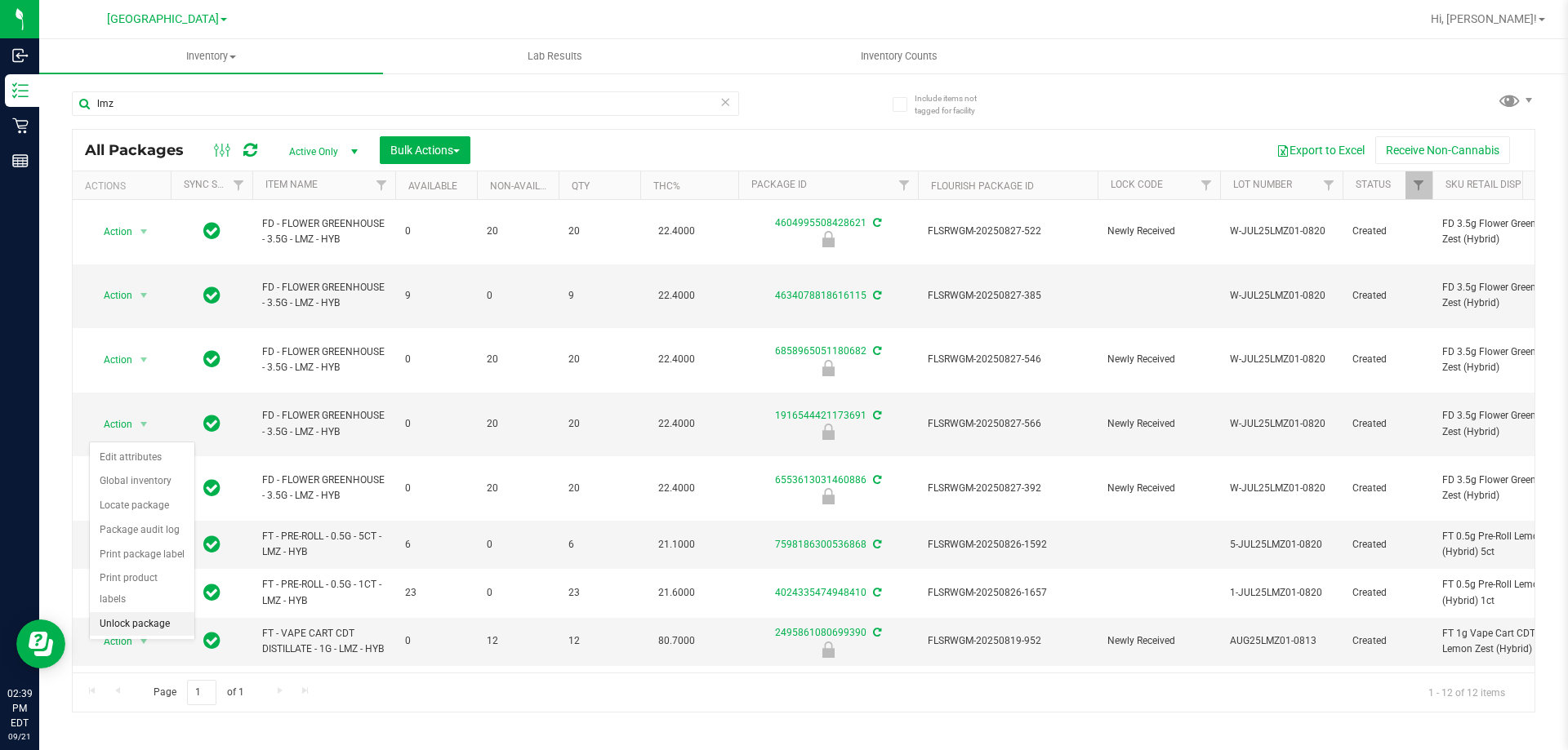
click at [124, 613] on li "Unlock package" at bounding box center [142, 625] width 105 height 25
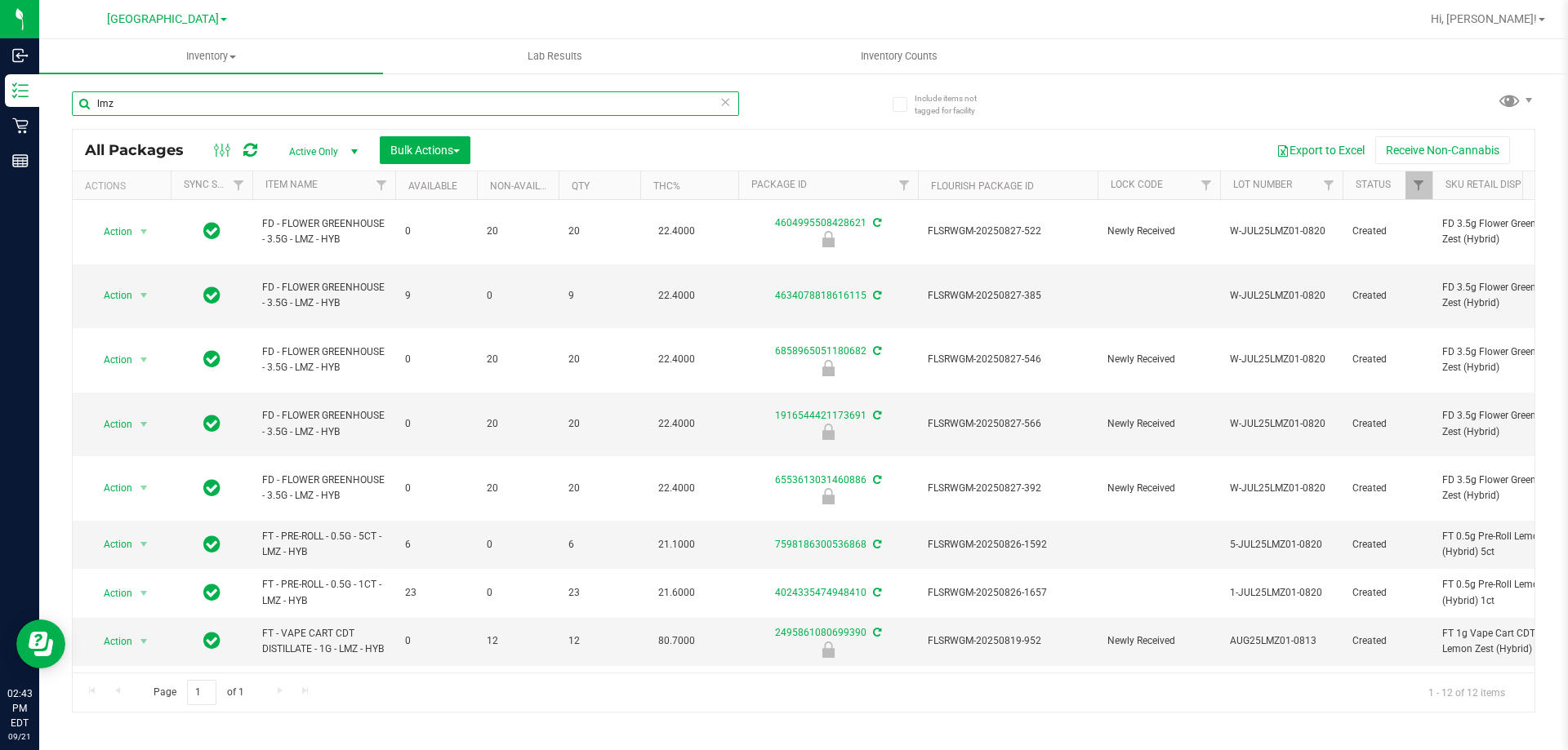
click at [317, 99] on input "lmz" at bounding box center [405, 104] width 668 height 25
type input "b"
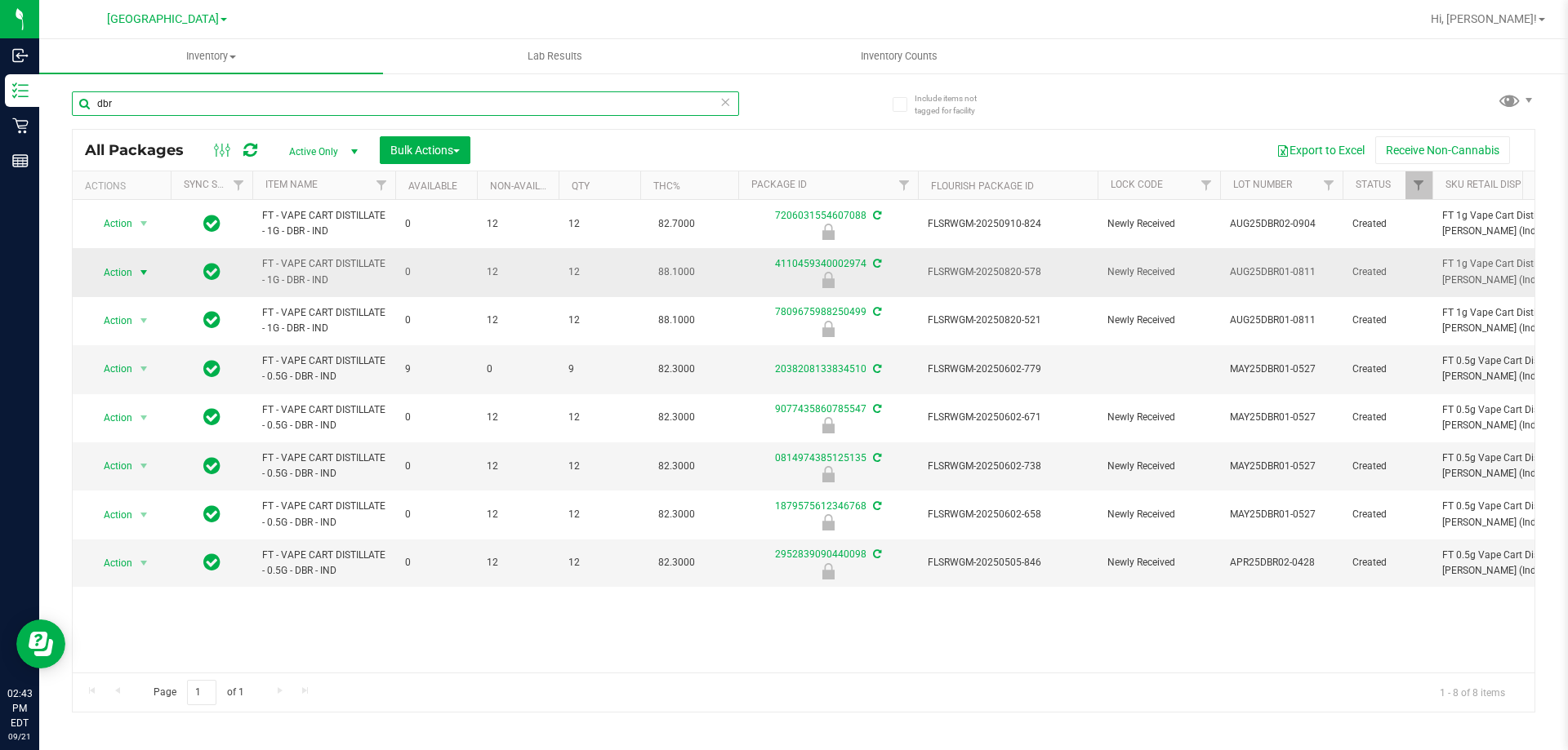
type input "dbr"
click at [108, 269] on span "Action" at bounding box center [111, 272] width 44 height 23
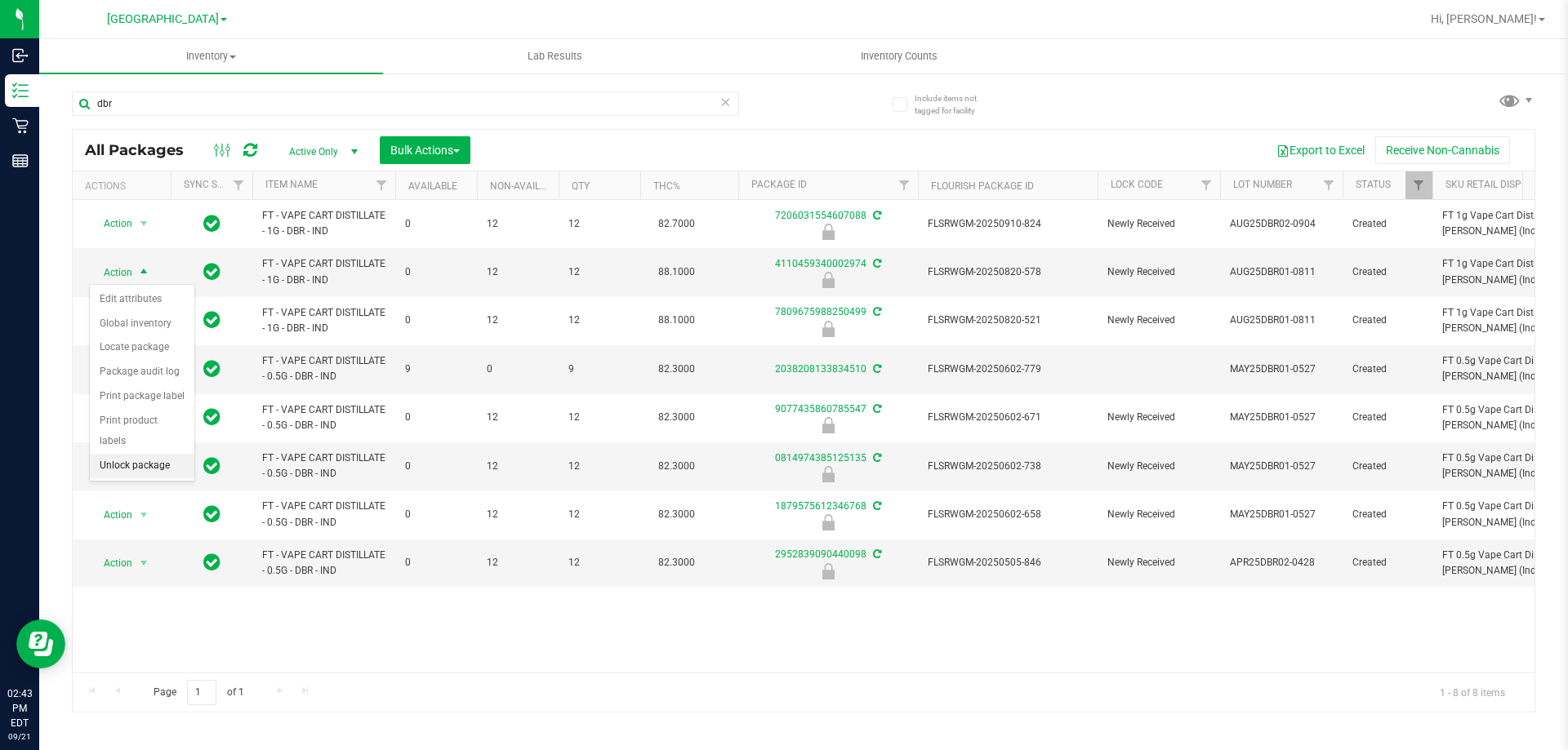
click at [143, 454] on li "Unlock package" at bounding box center [142, 466] width 105 height 25
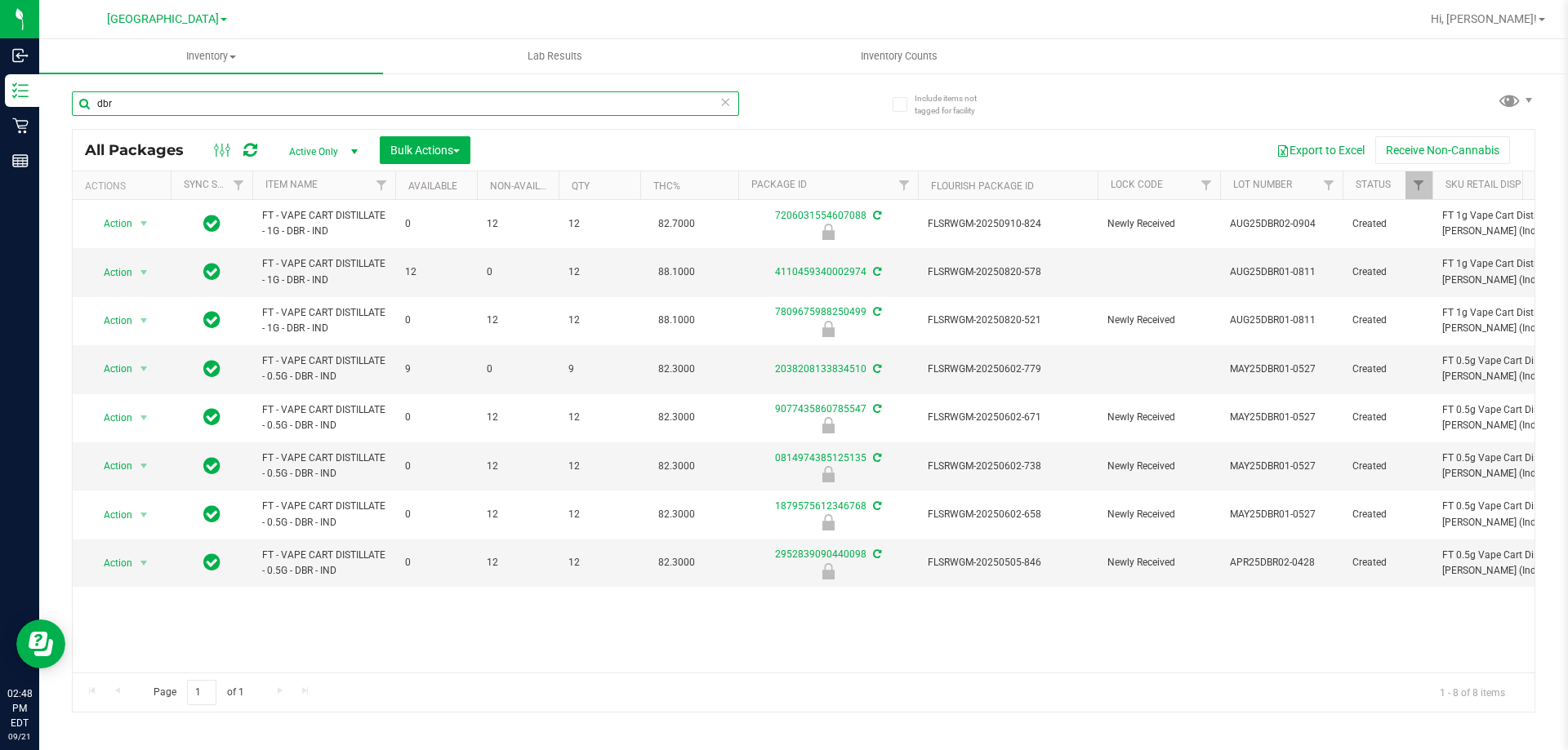
click at [303, 108] on input "dbr" at bounding box center [405, 104] width 668 height 25
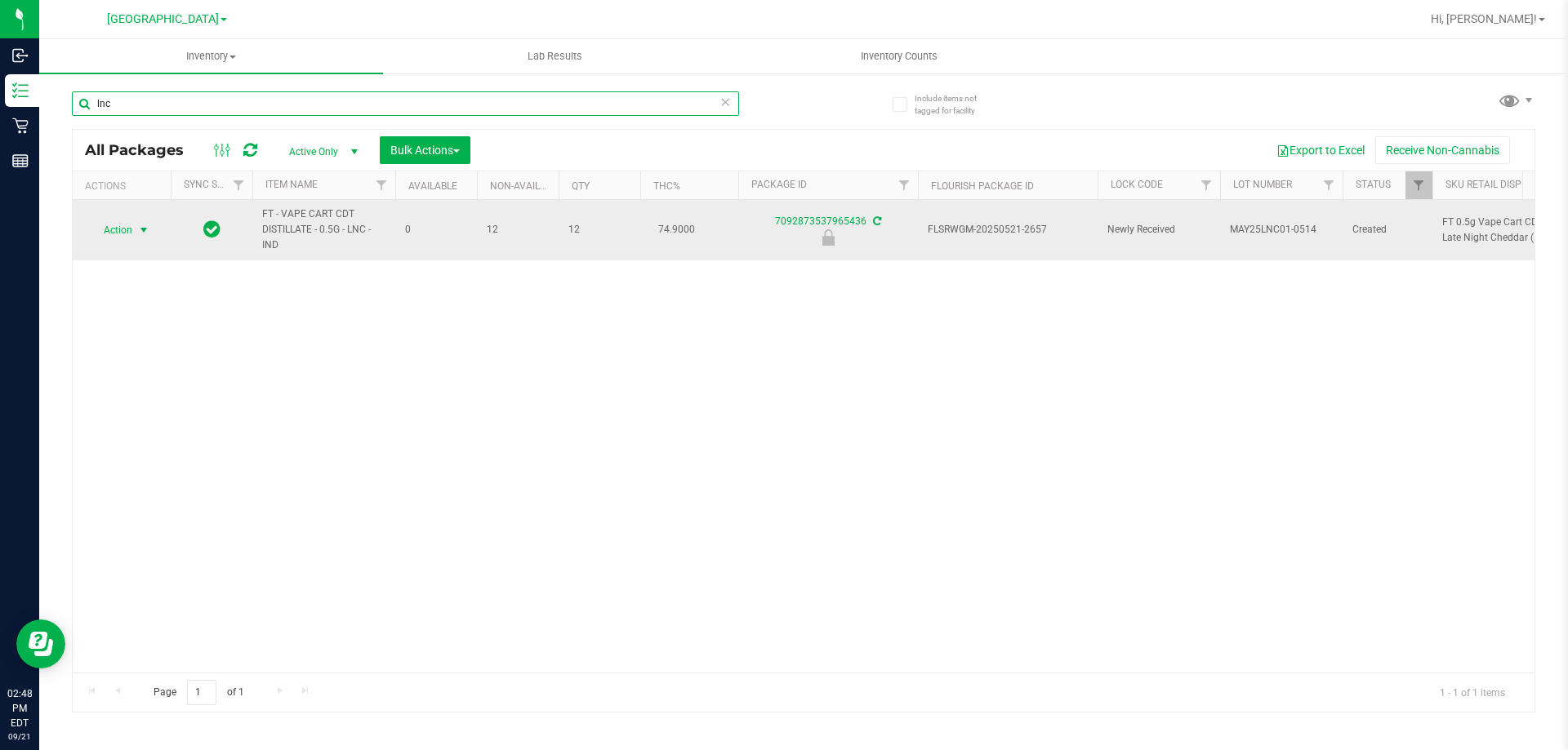
type input "lnc"
click at [124, 229] on span "Action" at bounding box center [111, 230] width 44 height 23
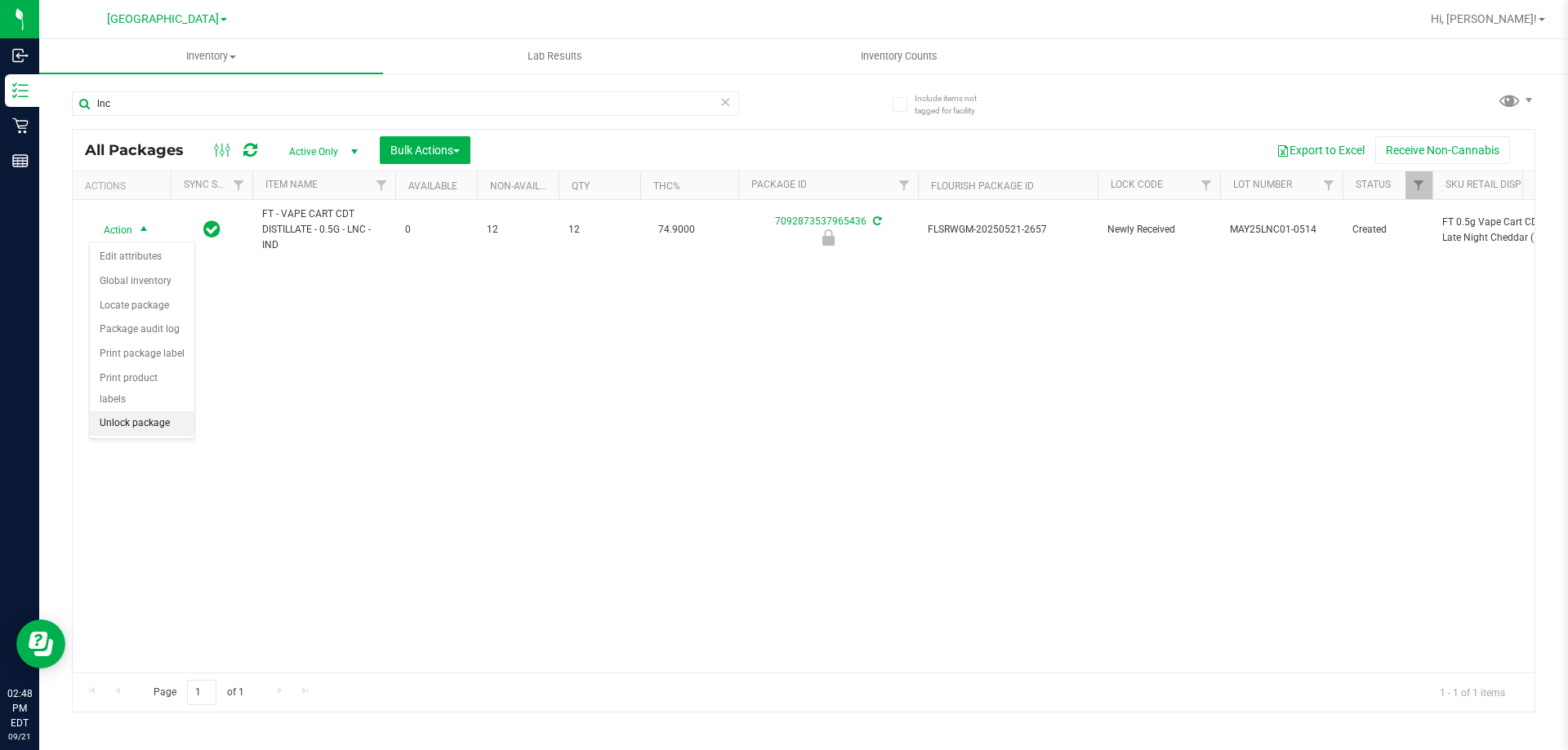
click at [138, 412] on li "Unlock package" at bounding box center [142, 424] width 105 height 25
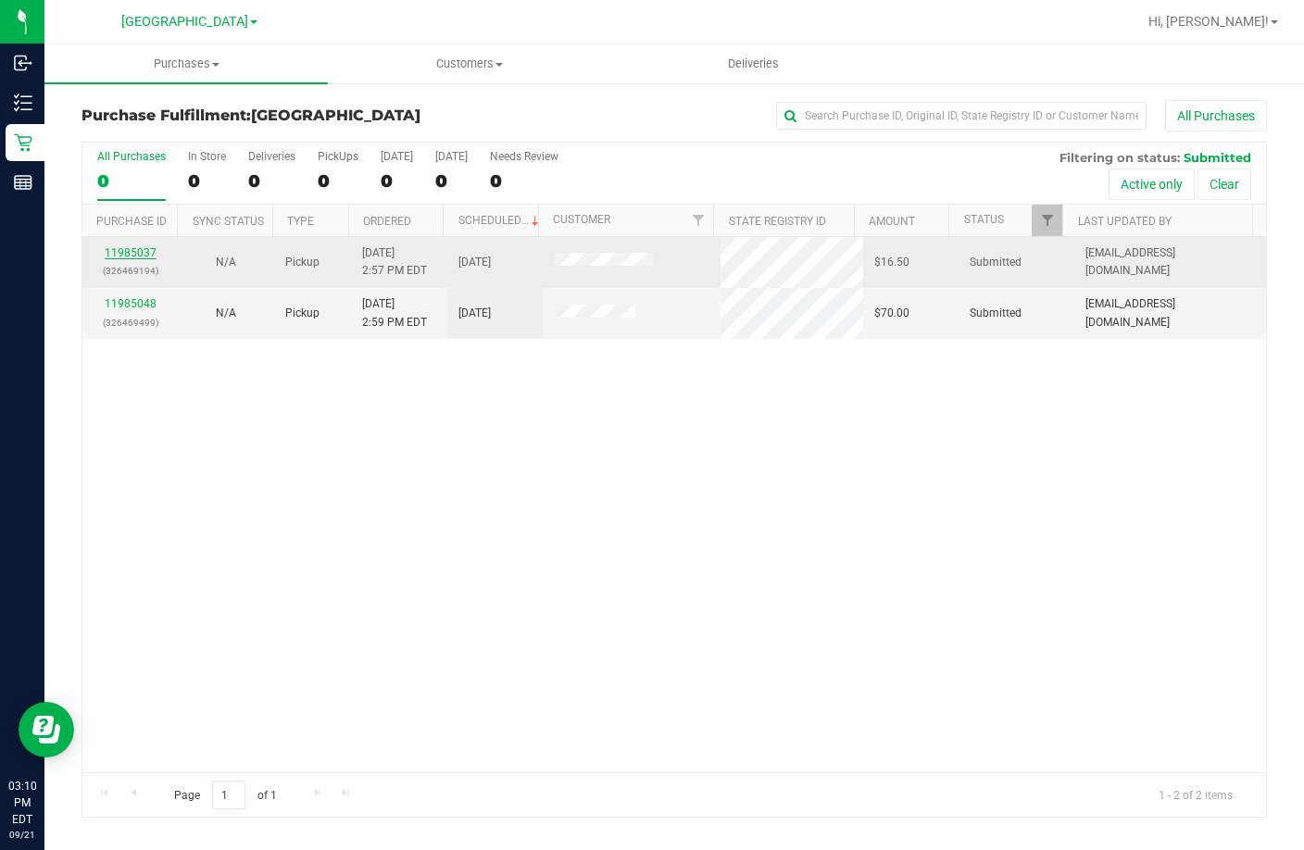
click at [140, 252] on link "11985037" at bounding box center [131, 252] width 52 height 13
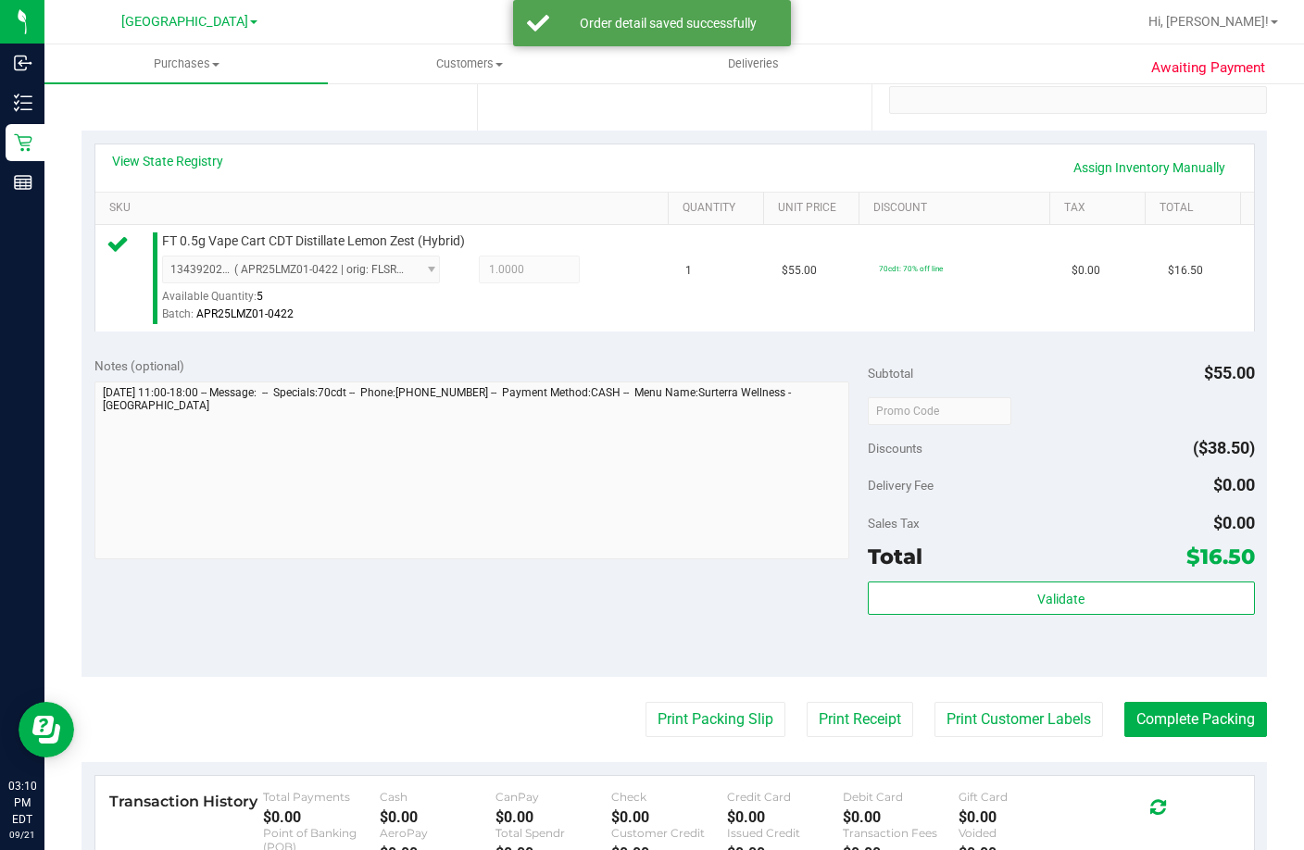
scroll to position [370, 0]
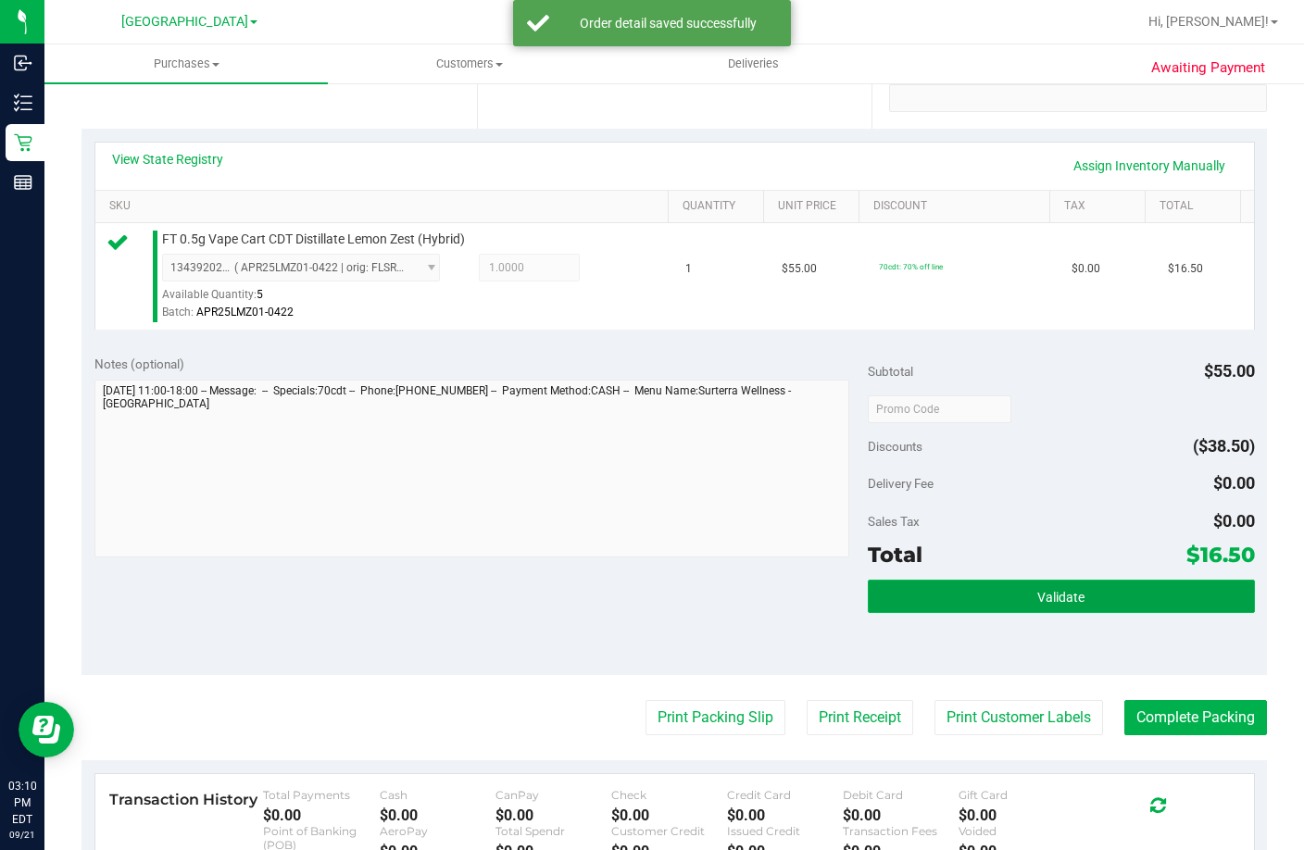
click at [1069, 607] on button "Validate" at bounding box center [1061, 596] width 387 height 33
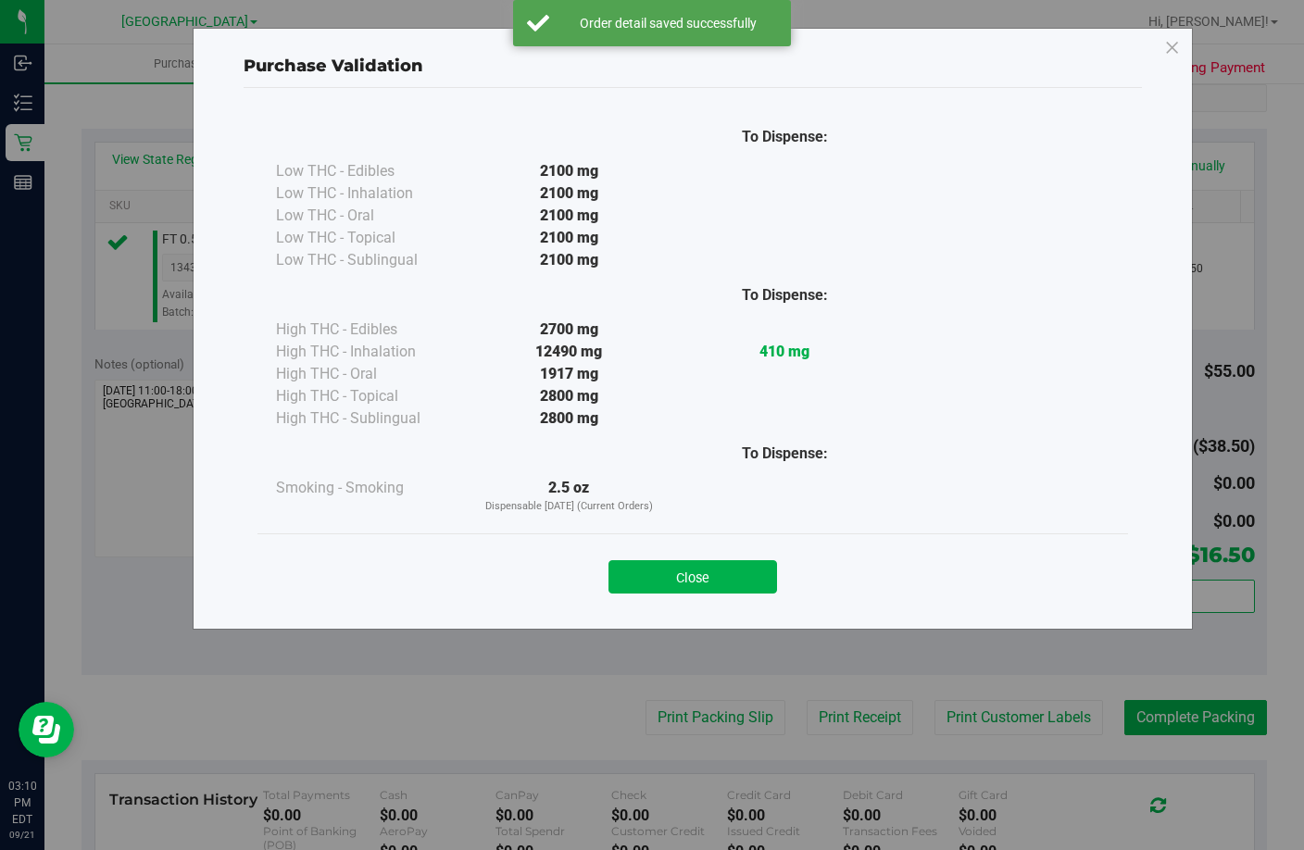
click at [725, 558] on div "Close" at bounding box center [692, 571] width 843 height 46
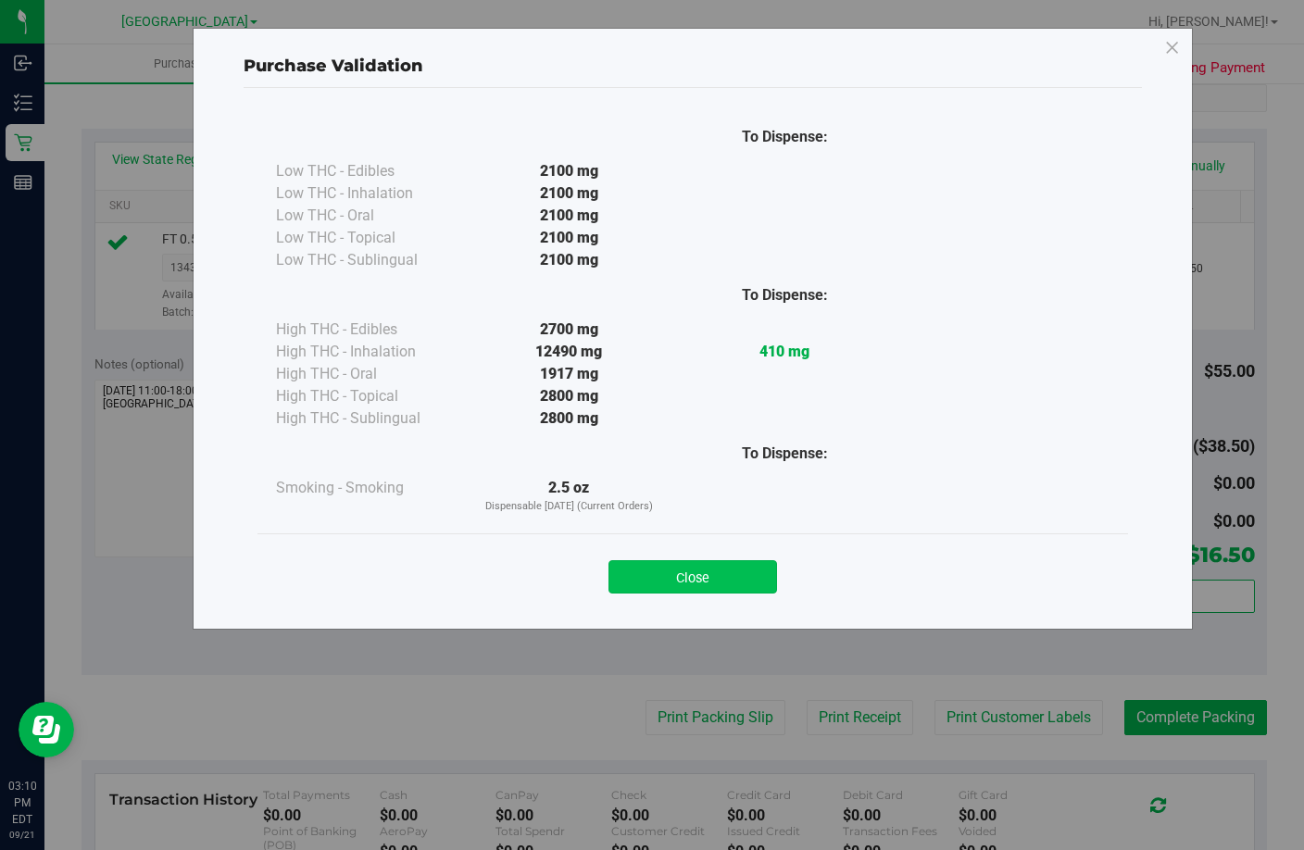
click at [707, 581] on button "Close" at bounding box center [692, 576] width 169 height 33
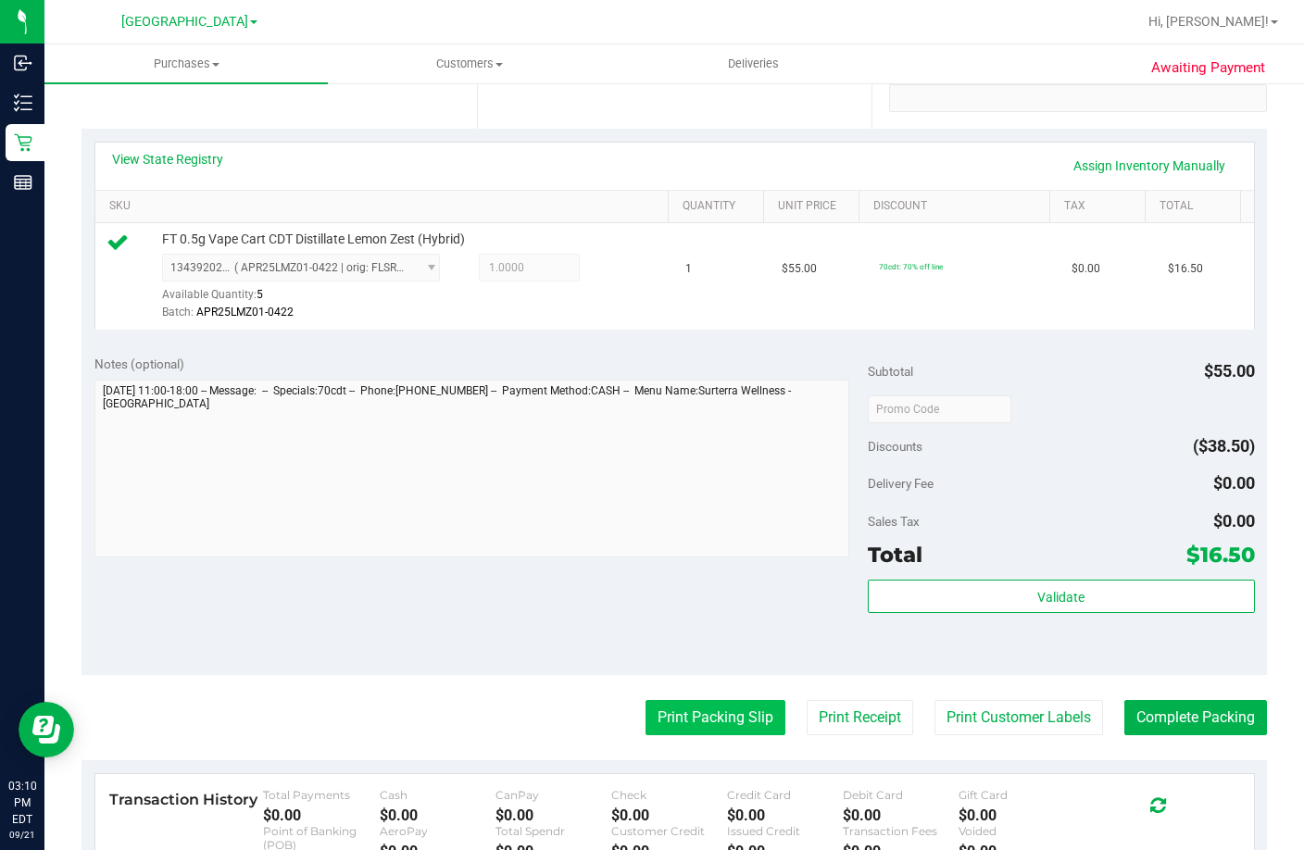
click at [722, 735] on button "Print Packing Slip" at bounding box center [716, 717] width 140 height 35
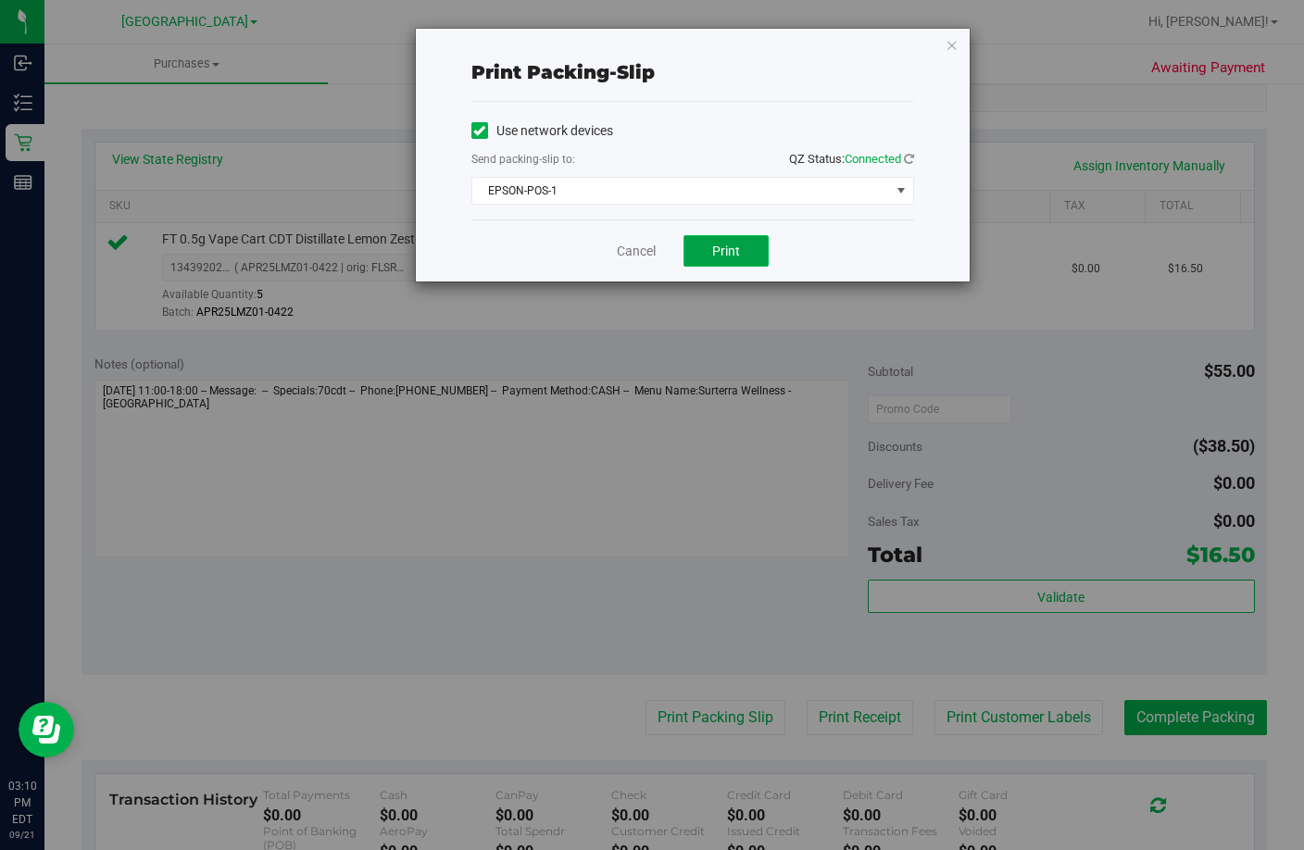
click at [726, 249] on span "Print" at bounding box center [726, 251] width 28 height 15
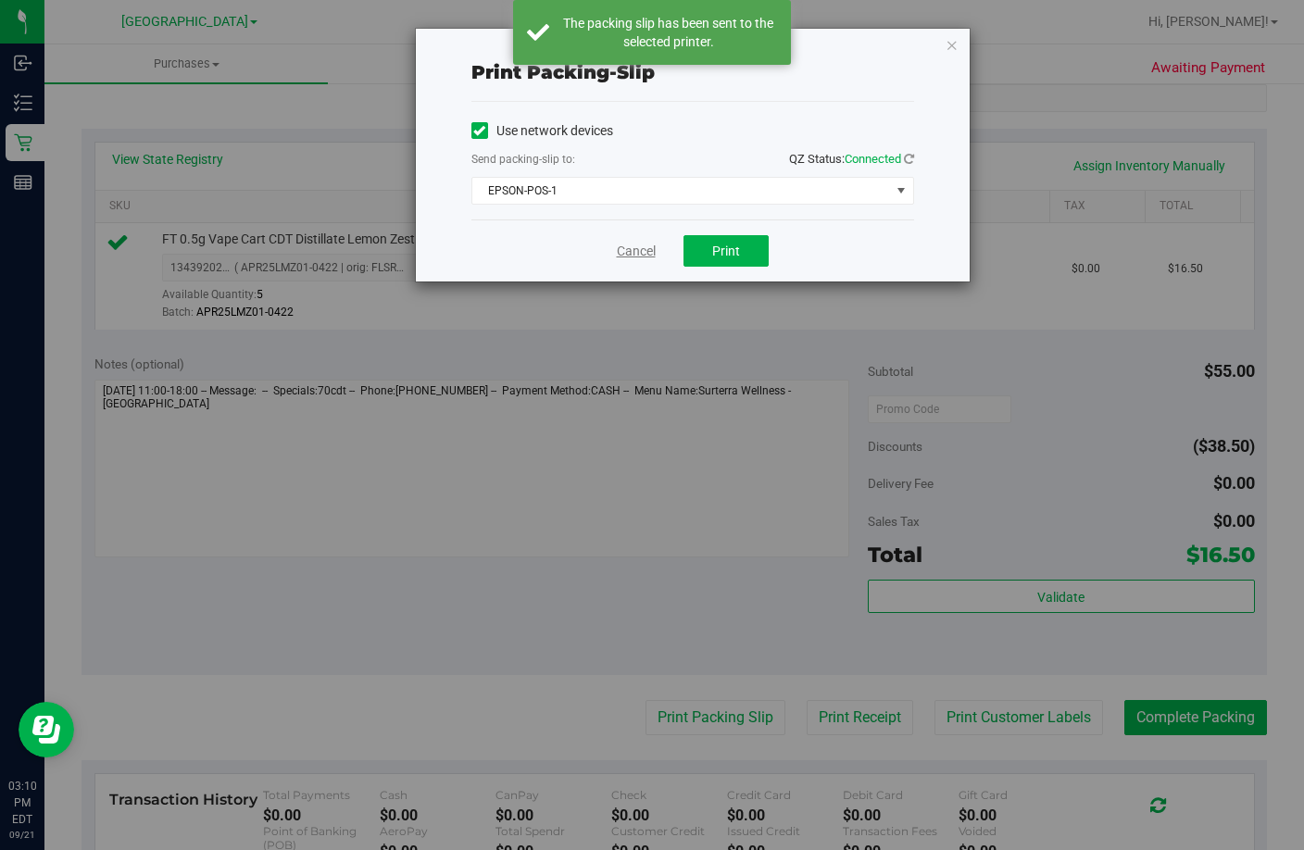
click at [636, 249] on link "Cancel" at bounding box center [636, 251] width 39 height 19
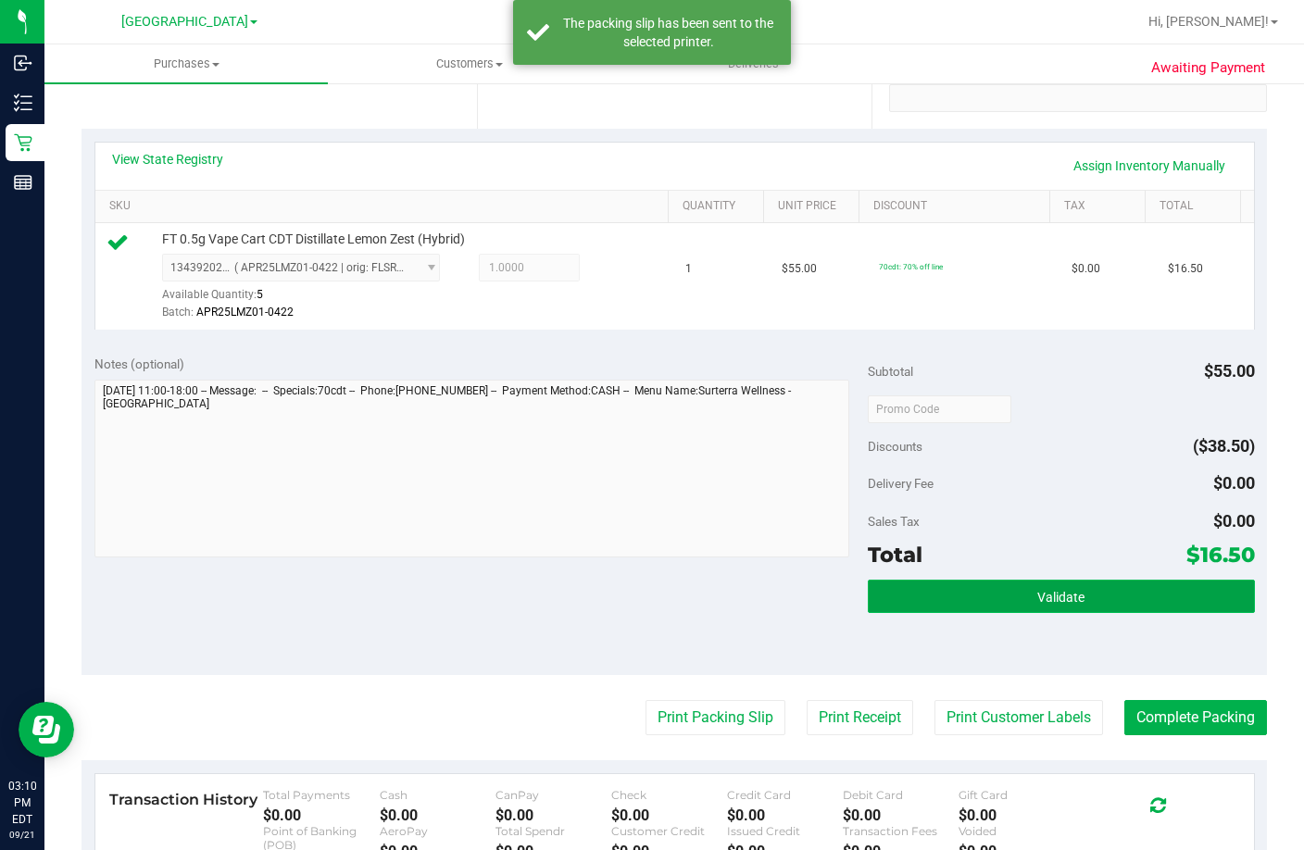
click at [897, 613] on button "Validate" at bounding box center [1061, 596] width 387 height 33
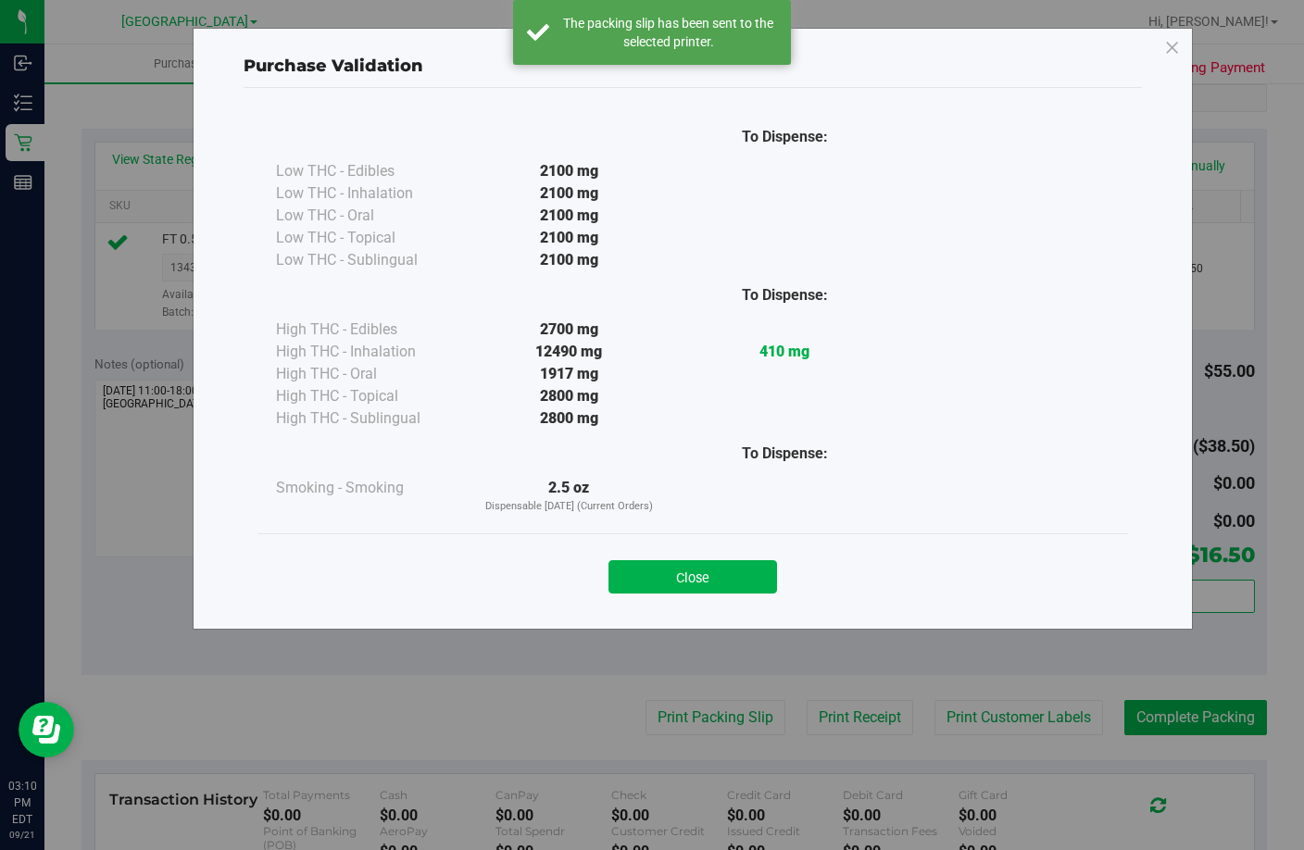
click at [683, 564] on button "Close" at bounding box center [692, 576] width 169 height 33
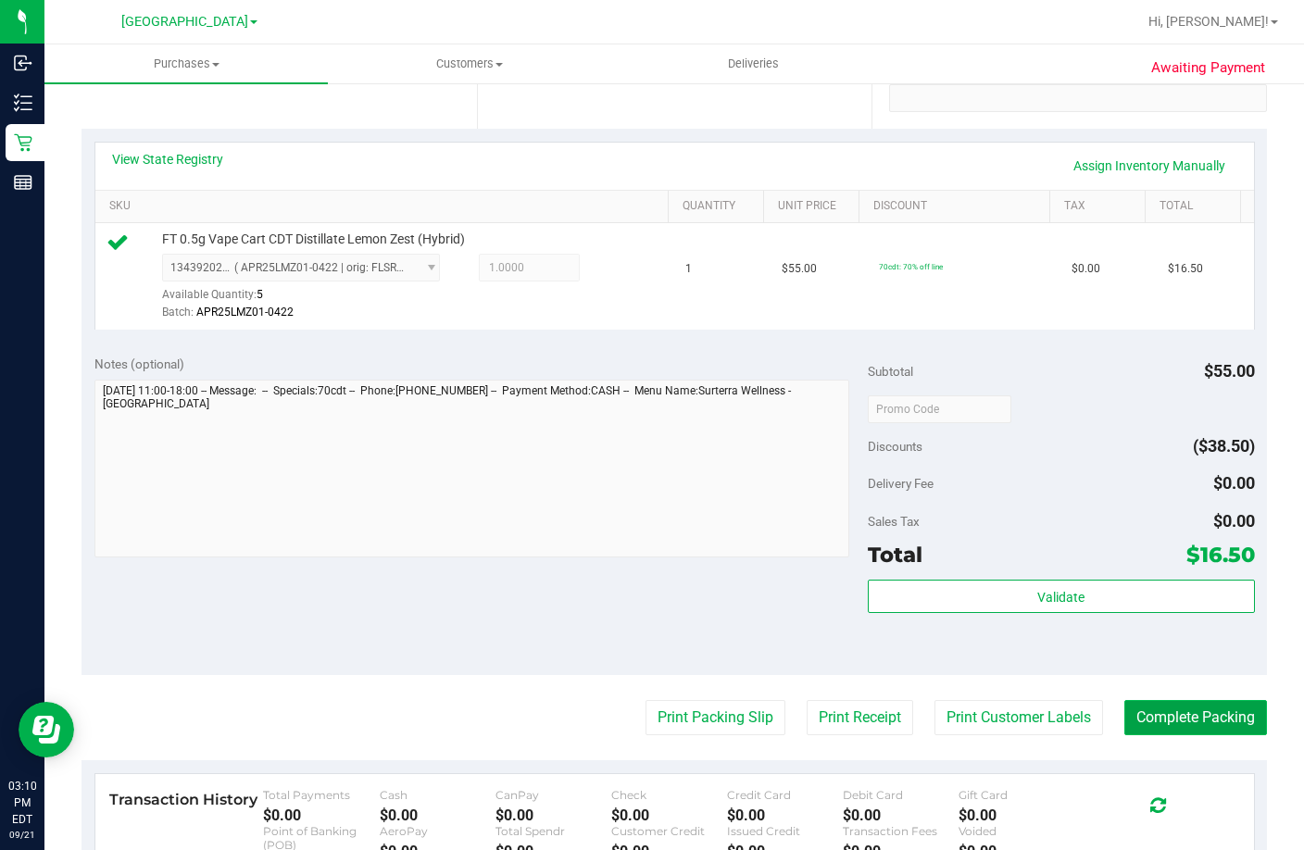
click at [1192, 735] on button "Complete Packing" at bounding box center [1195, 717] width 143 height 35
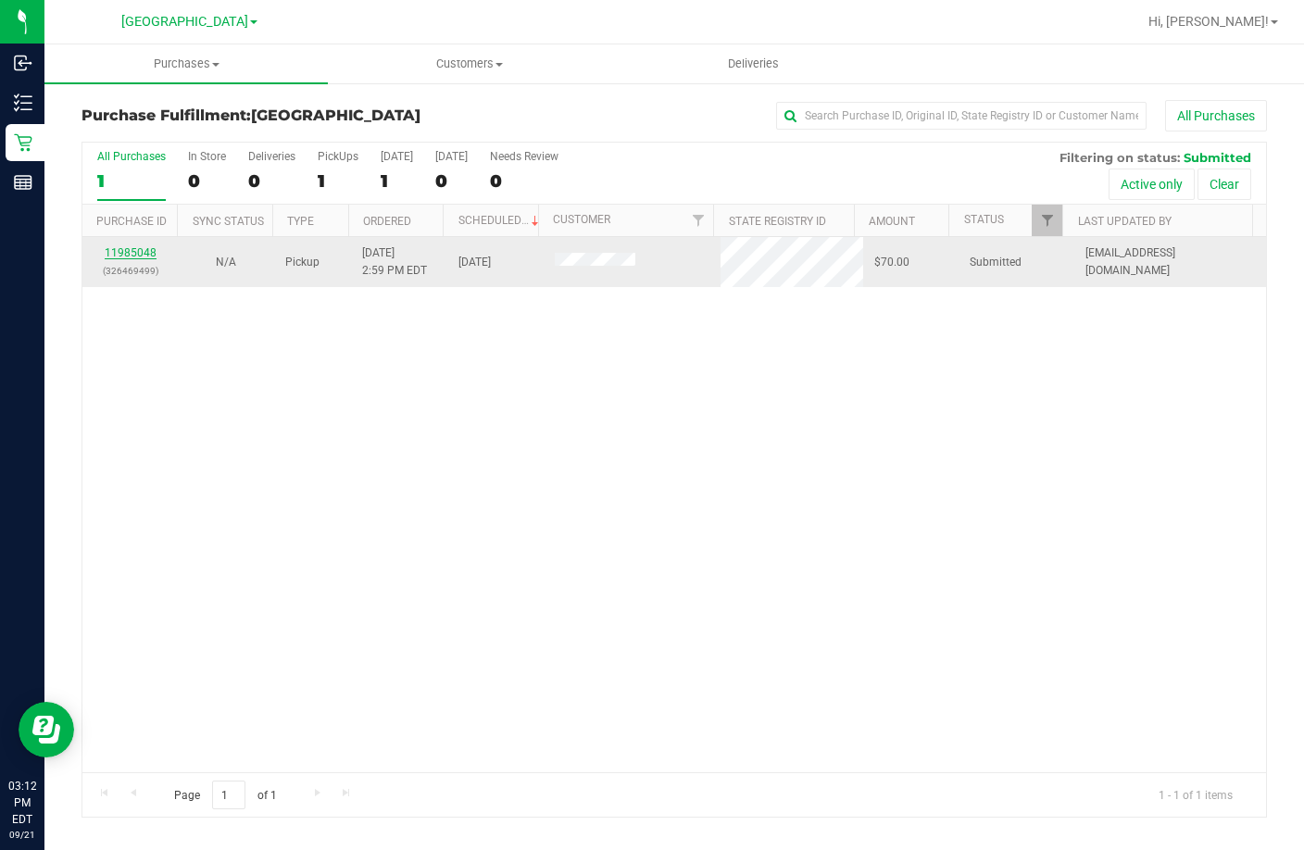
click at [119, 252] on link "11985048" at bounding box center [131, 252] width 52 height 13
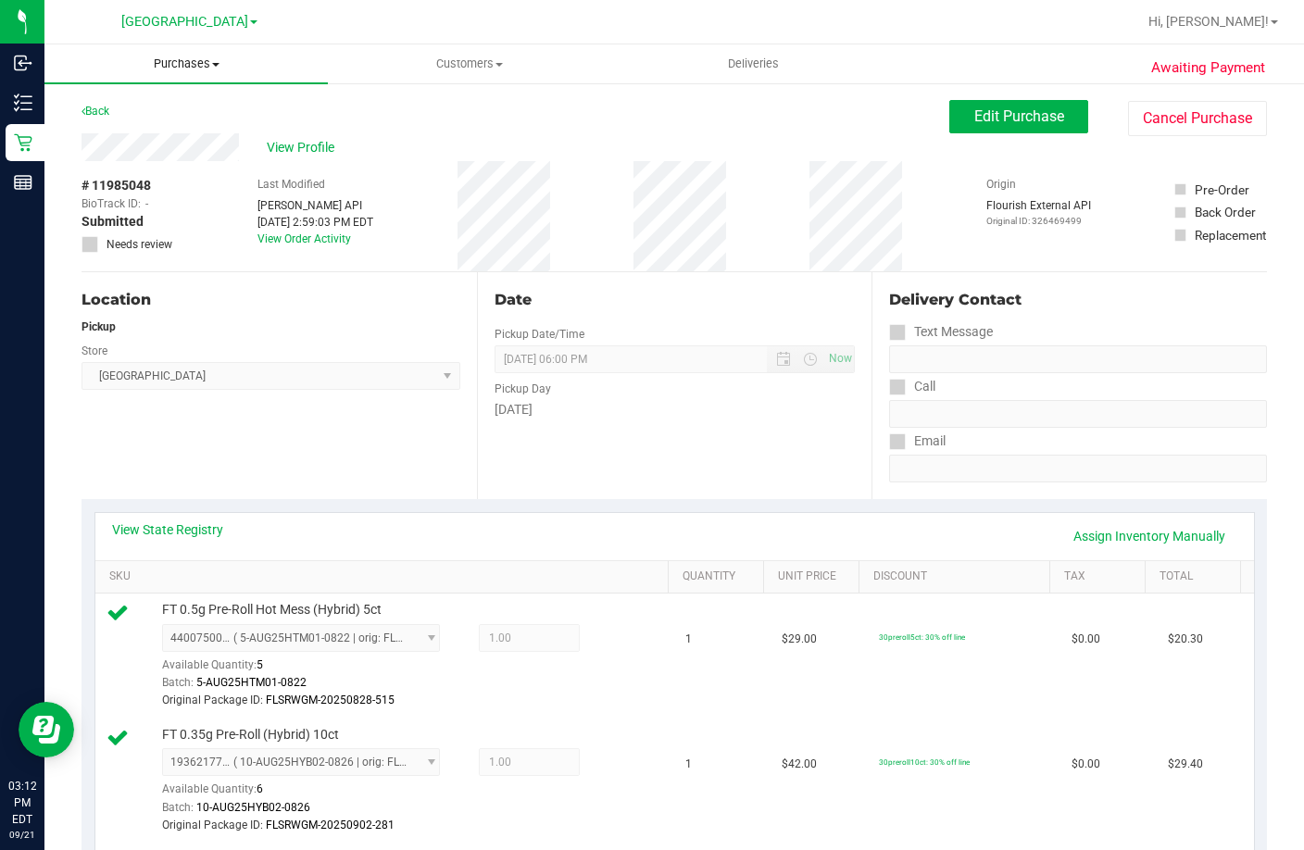
click at [177, 60] on span "Purchases" at bounding box center [185, 64] width 283 height 17
click at [176, 135] on li "Fulfillment" at bounding box center [185, 134] width 283 height 22
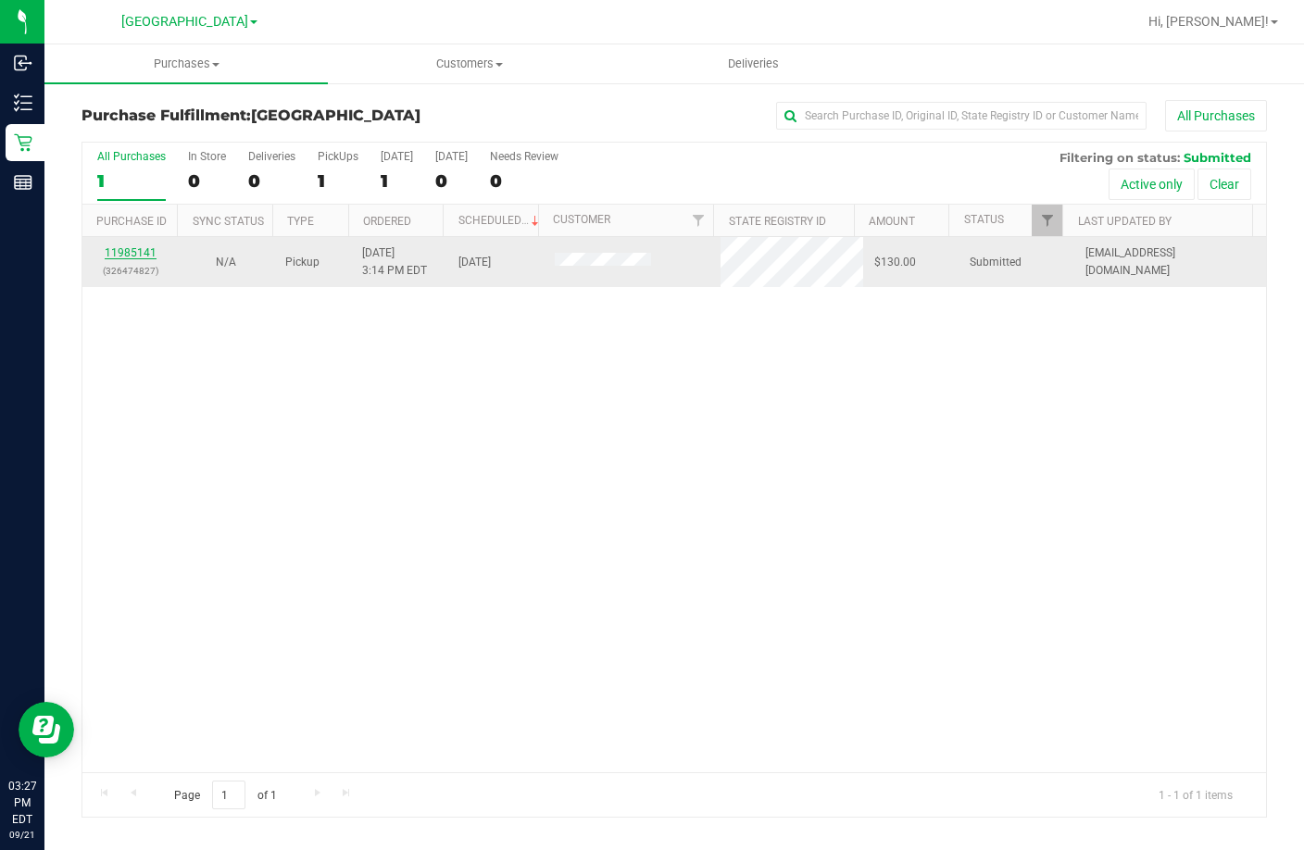
click at [131, 254] on link "11985141" at bounding box center [131, 252] width 52 height 13
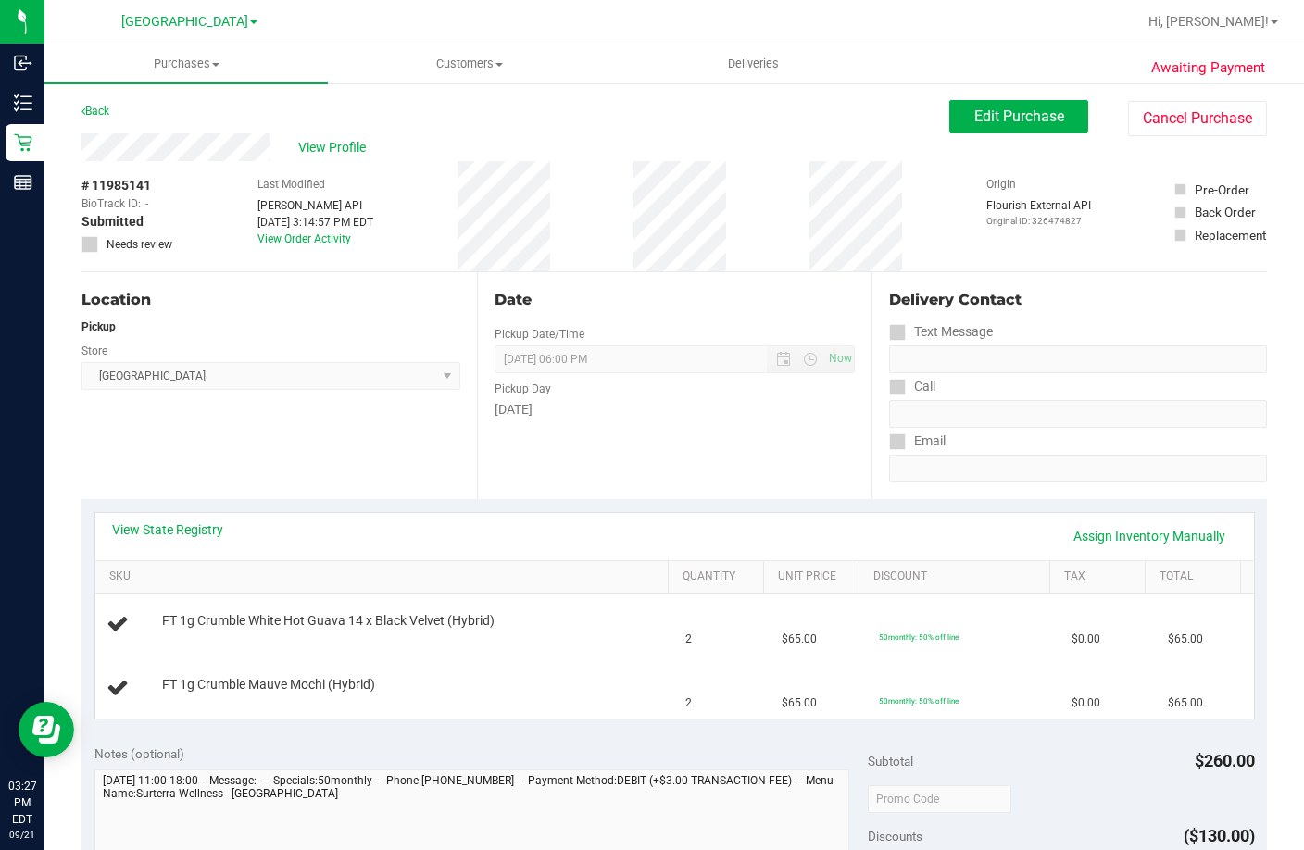
click at [727, 436] on div "Date Pickup Date/Time 09/21/2025 Now 09/21/2025 06:00 PM Now Pickup Day Sunday" at bounding box center [674, 385] width 395 height 227
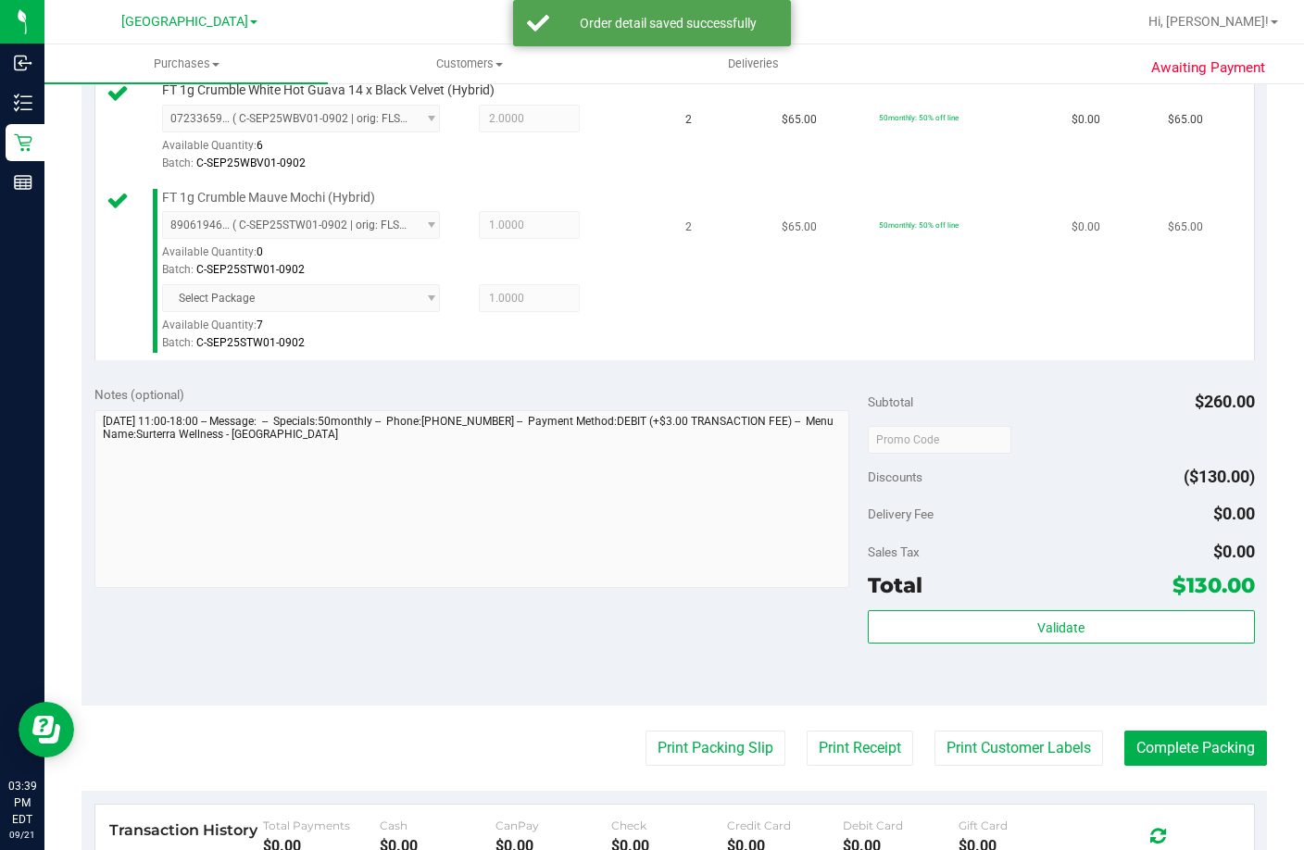
scroll to position [556, 0]
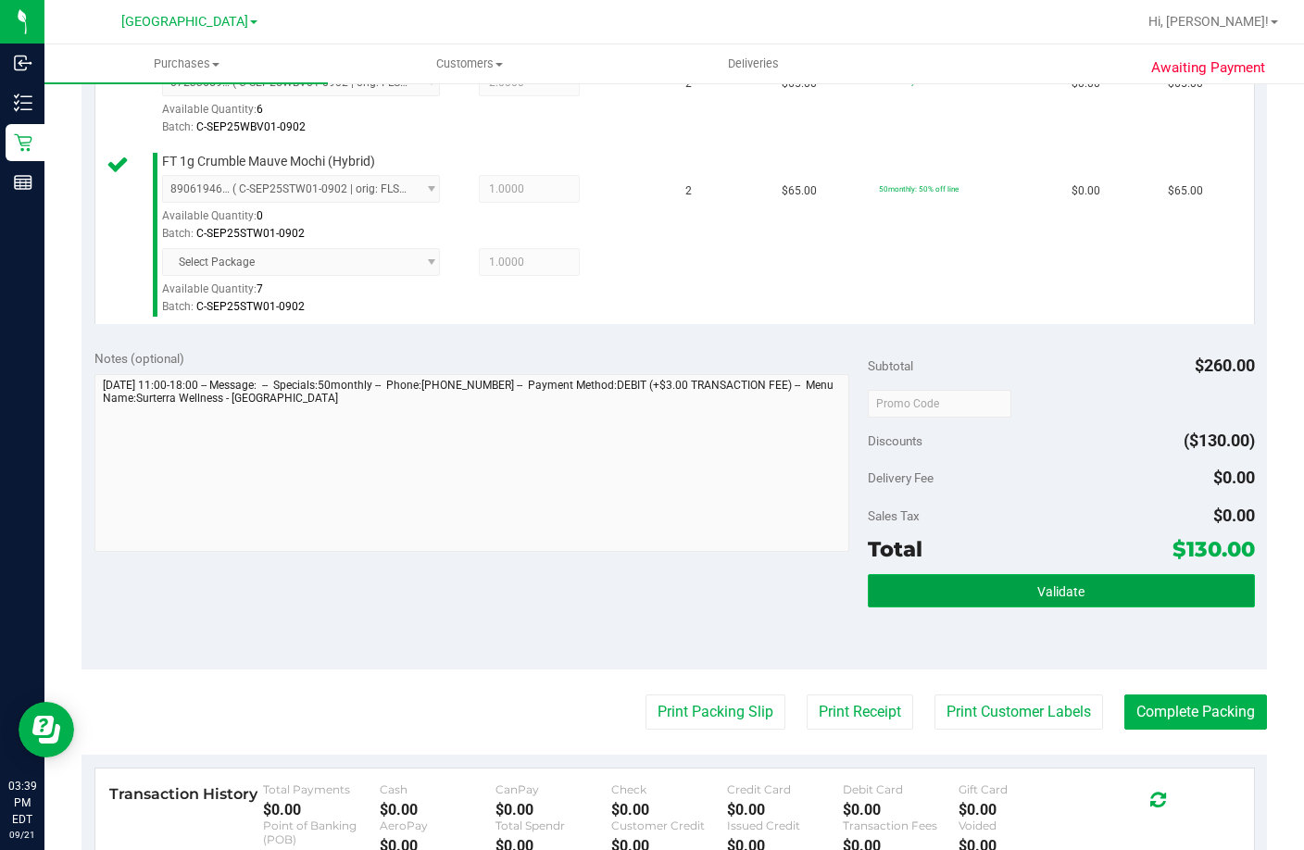
click at [1018, 608] on button "Validate" at bounding box center [1061, 590] width 387 height 33
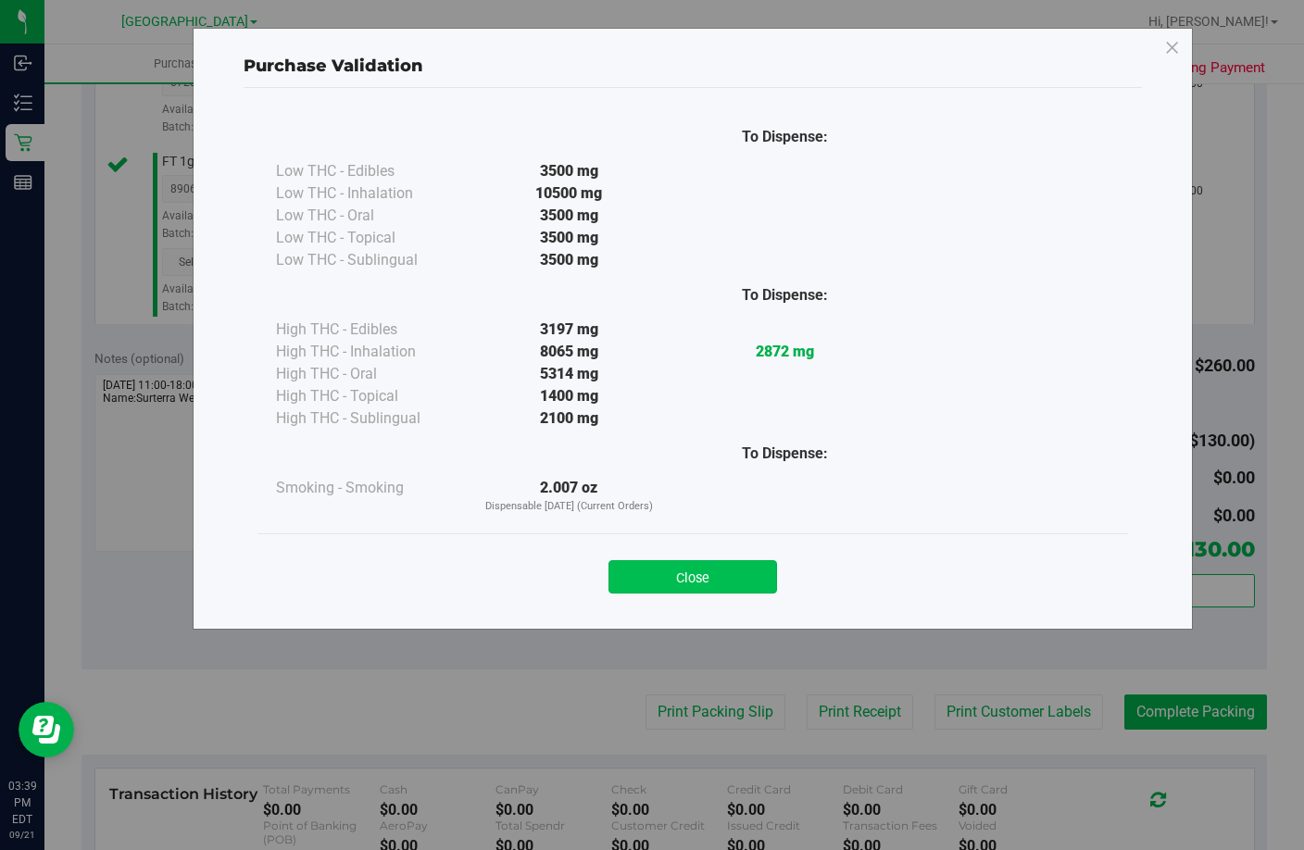
click at [718, 582] on button "Close" at bounding box center [692, 576] width 169 height 33
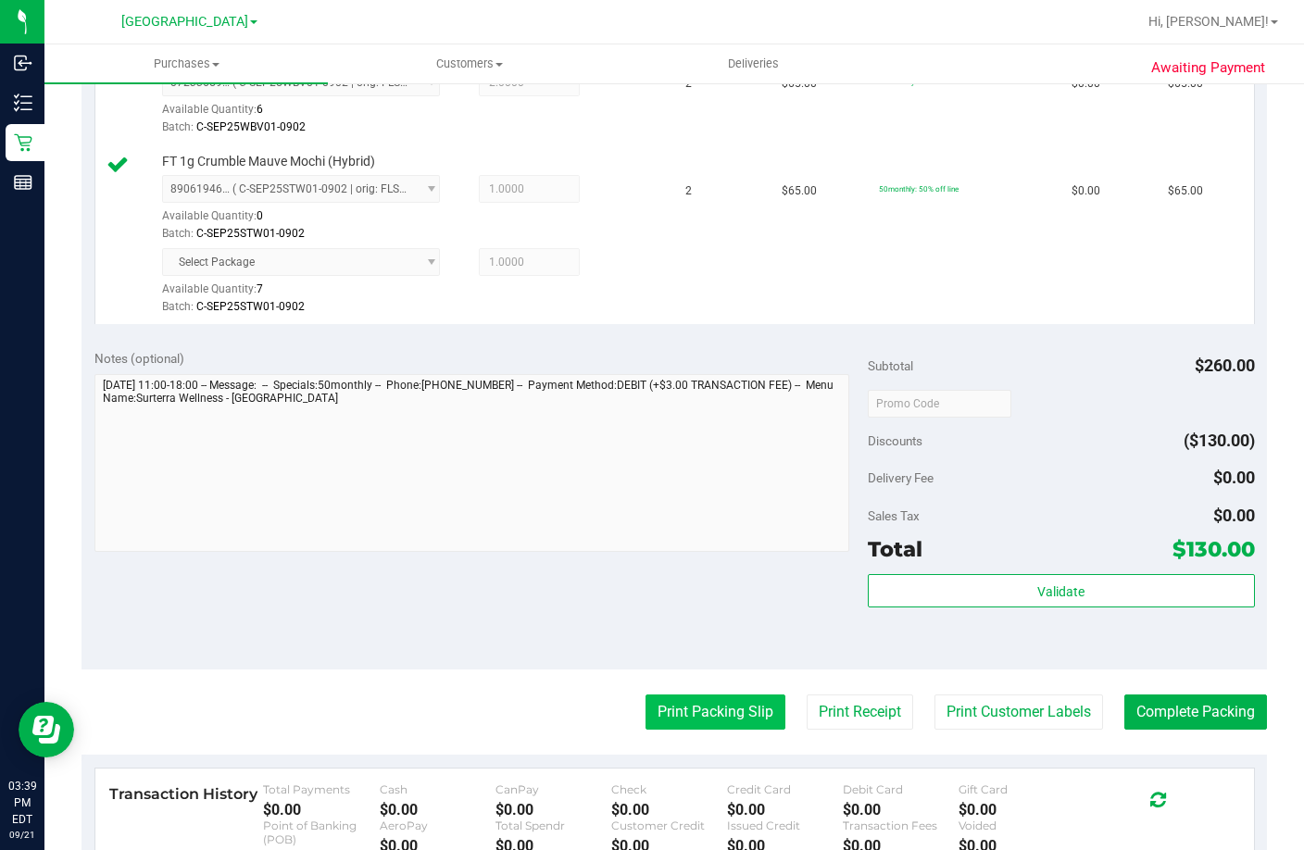
click at [708, 730] on button "Print Packing Slip" at bounding box center [716, 712] width 140 height 35
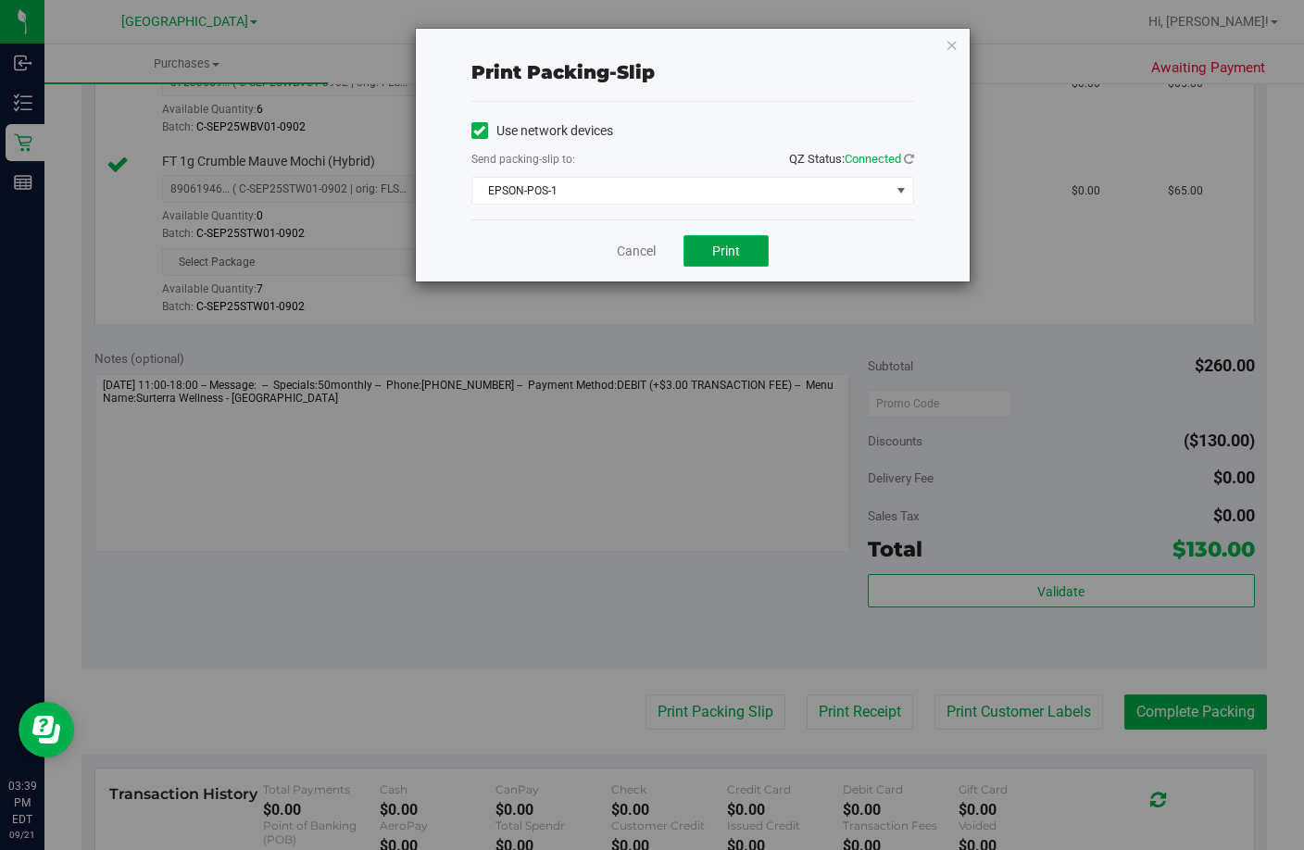
click at [735, 241] on button "Print" at bounding box center [725, 250] width 85 height 31
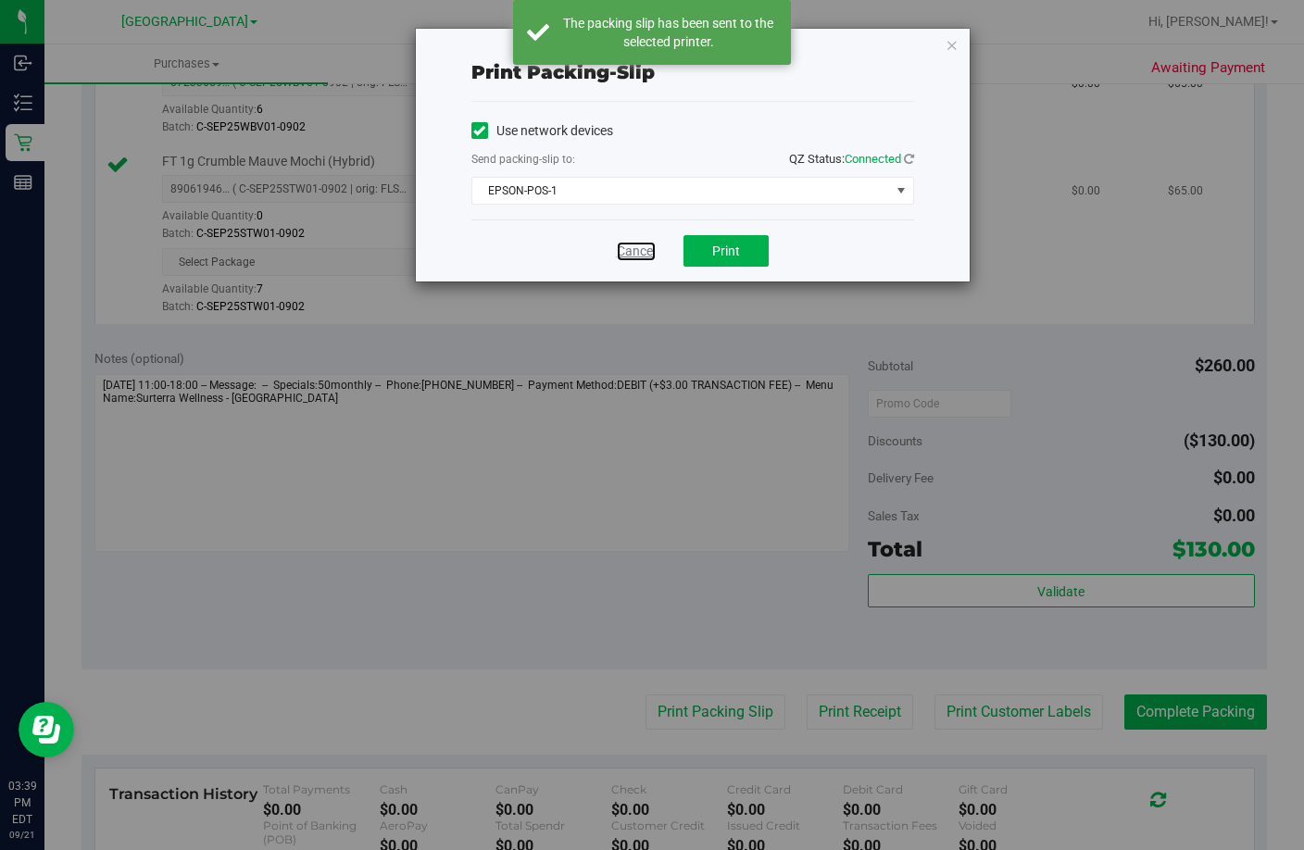
click at [633, 250] on link "Cancel" at bounding box center [636, 251] width 39 height 19
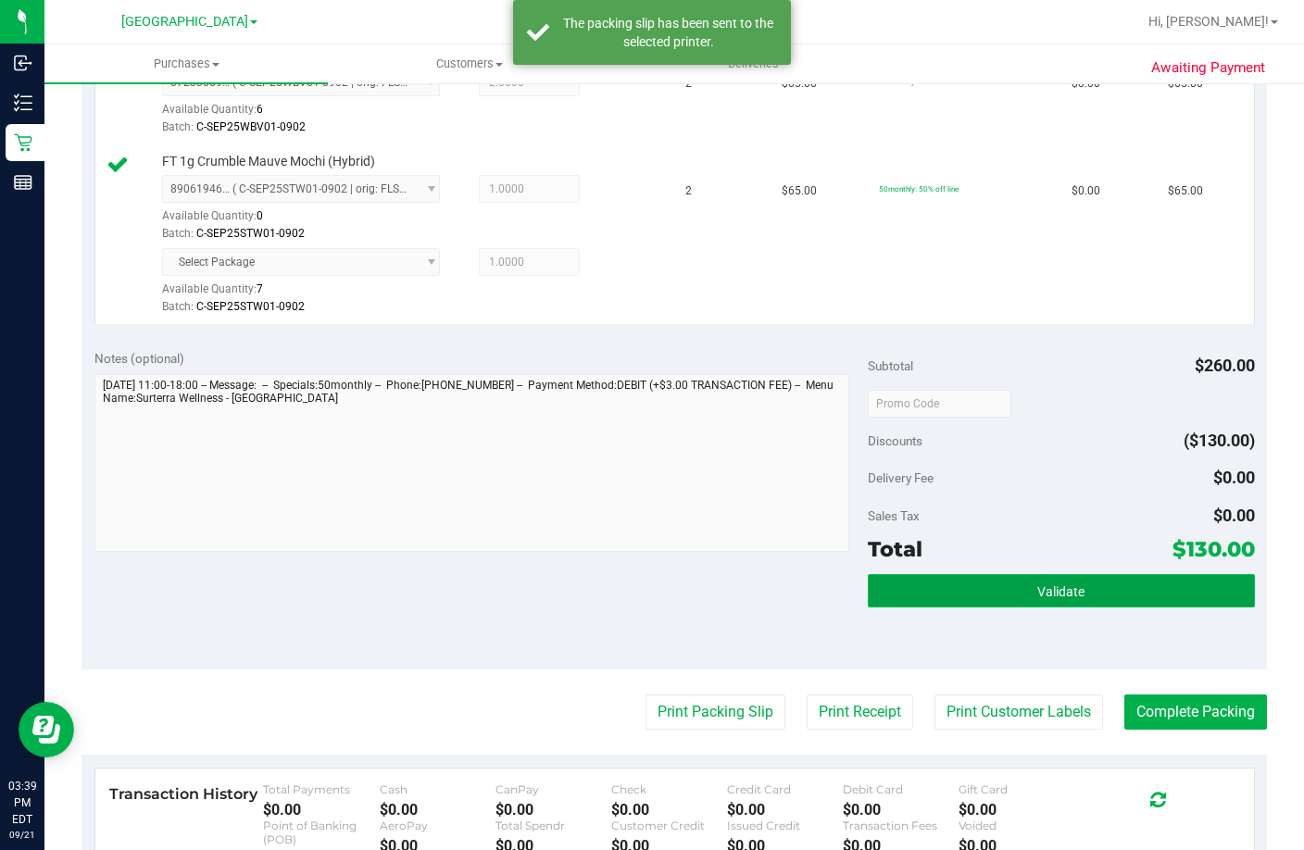
click at [894, 608] on button "Validate" at bounding box center [1061, 590] width 387 height 33
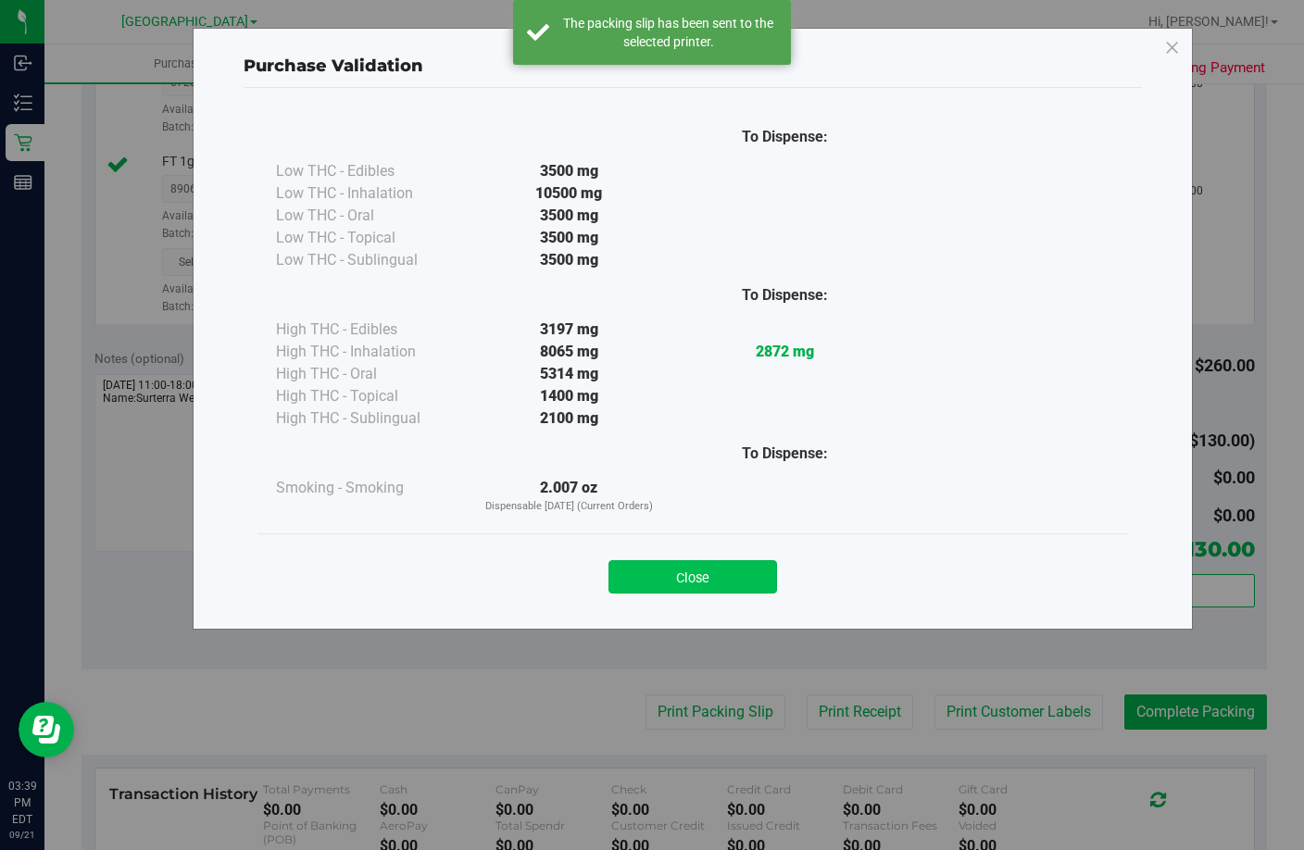
click at [718, 584] on button "Close" at bounding box center [692, 576] width 169 height 33
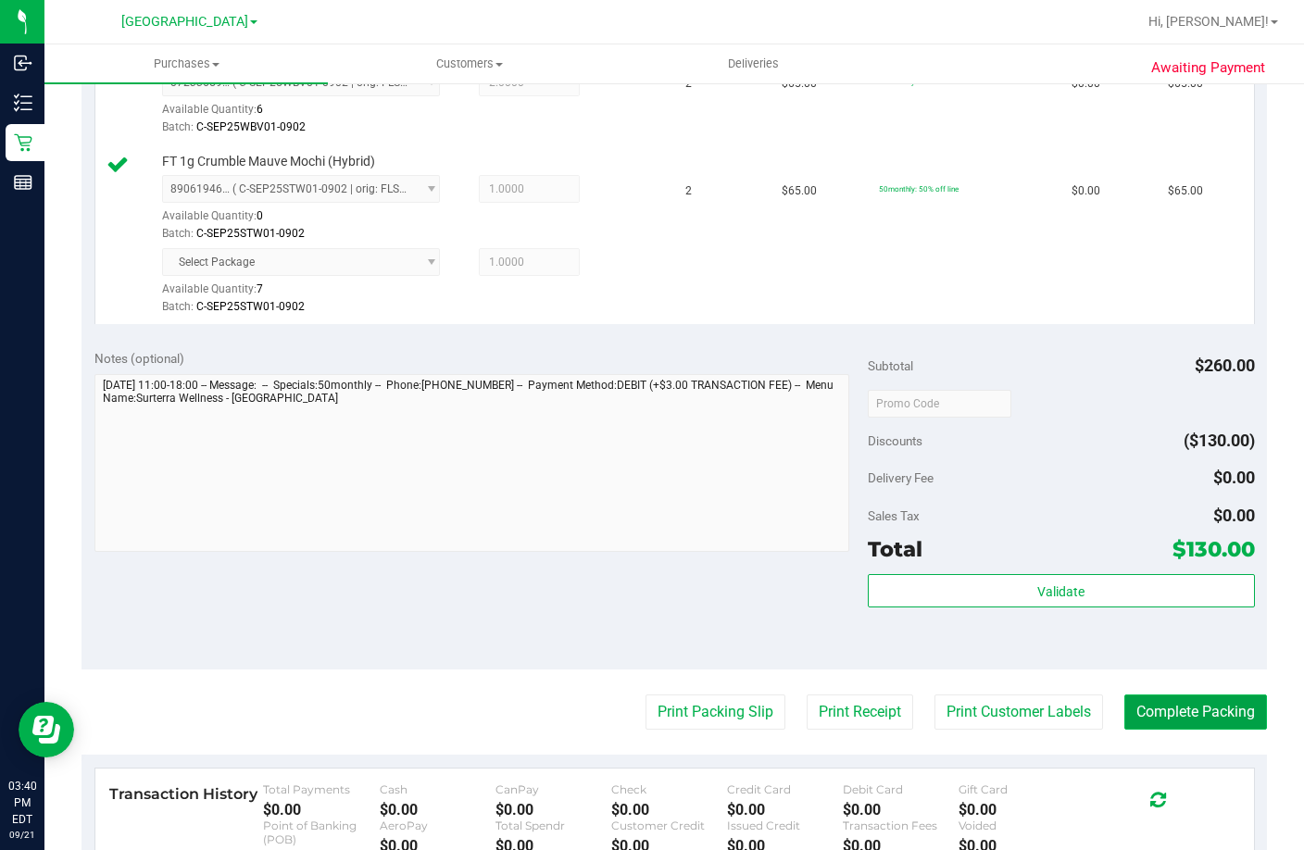
click at [1174, 730] on button "Complete Packing" at bounding box center [1195, 712] width 143 height 35
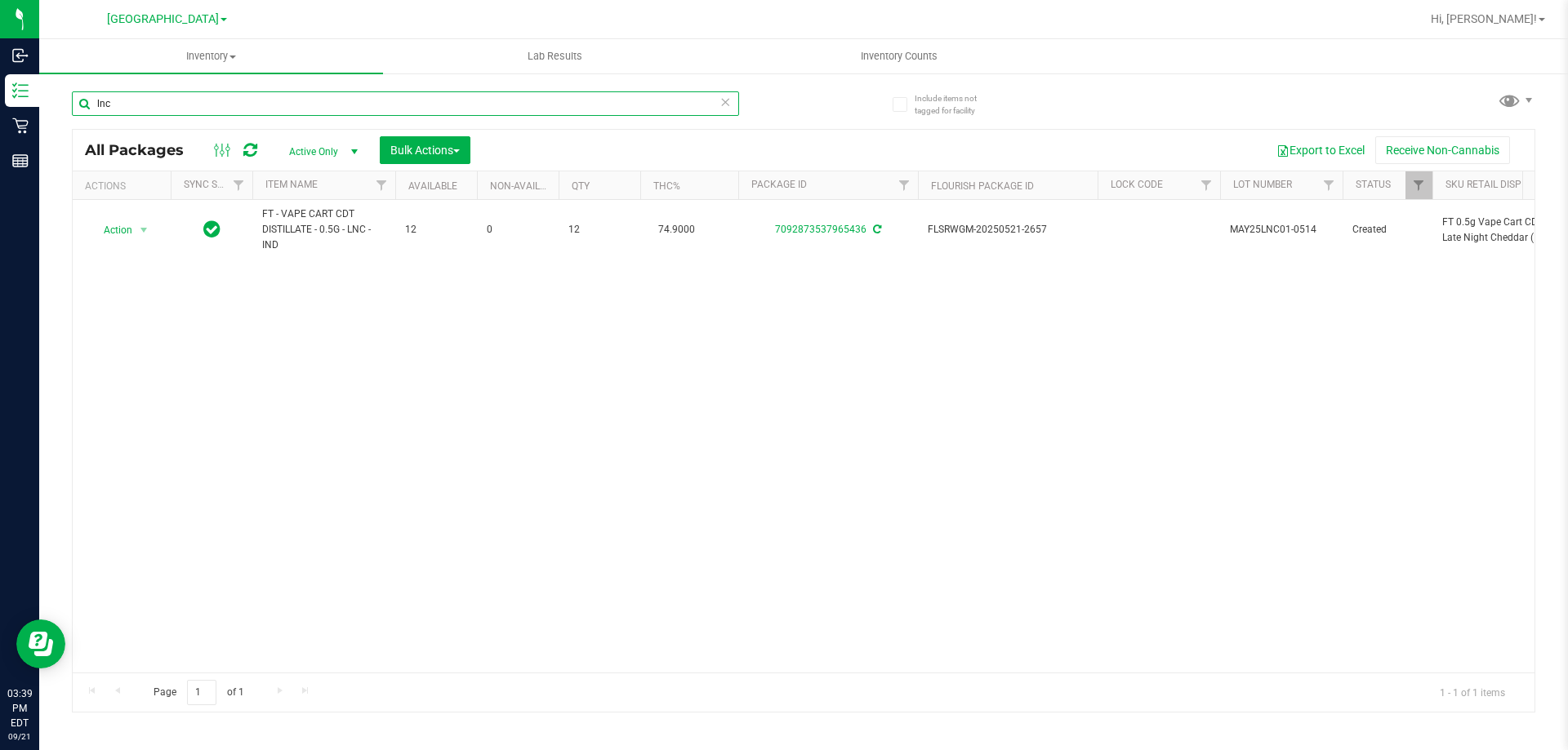
click at [394, 111] on input "lnc" at bounding box center [405, 104] width 668 height 25
type input "crumble"
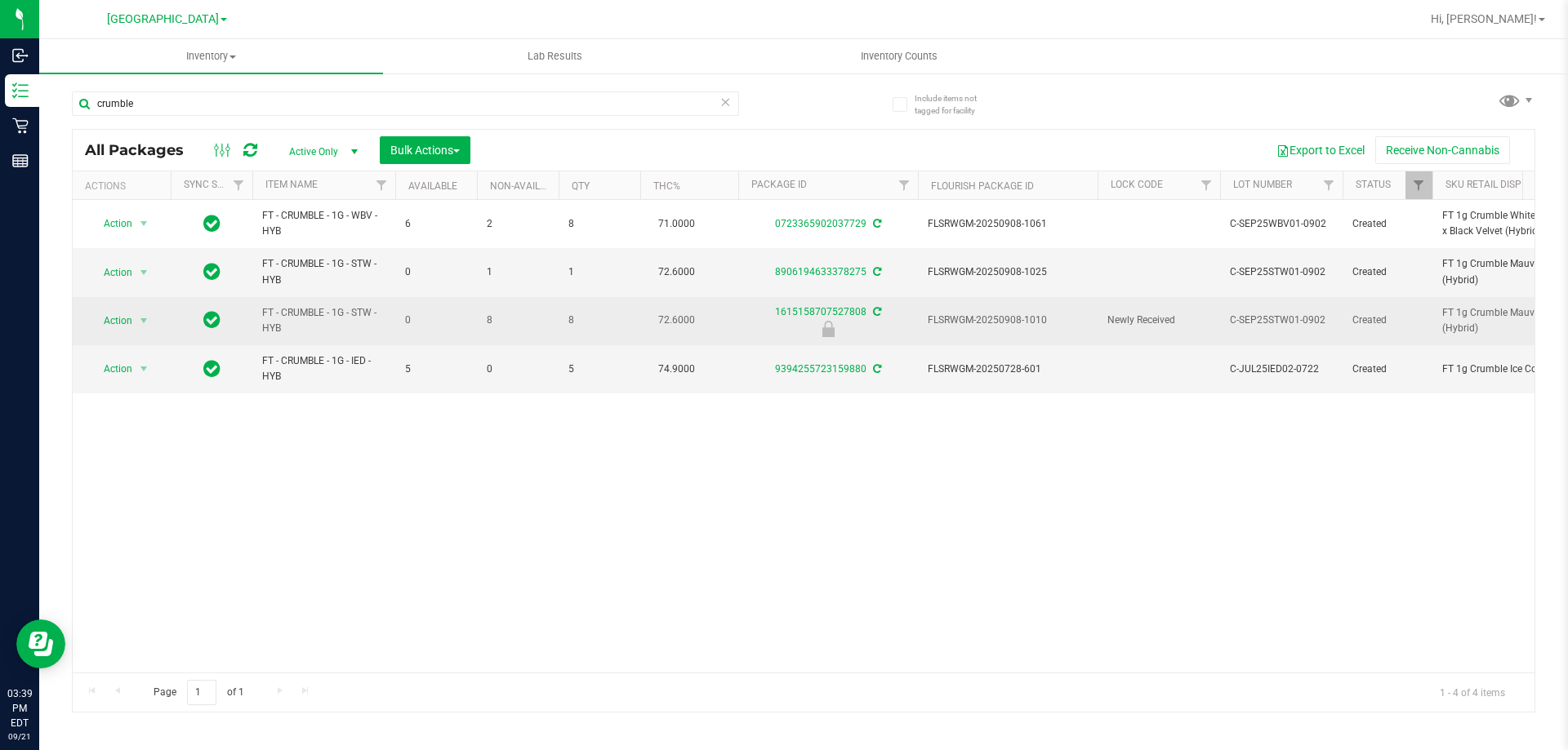
click at [989, 315] on span "FLSRWGM-20250908-1010" at bounding box center [1008, 321] width 161 height 16
click at [131, 316] on span "Action" at bounding box center [111, 321] width 44 height 23
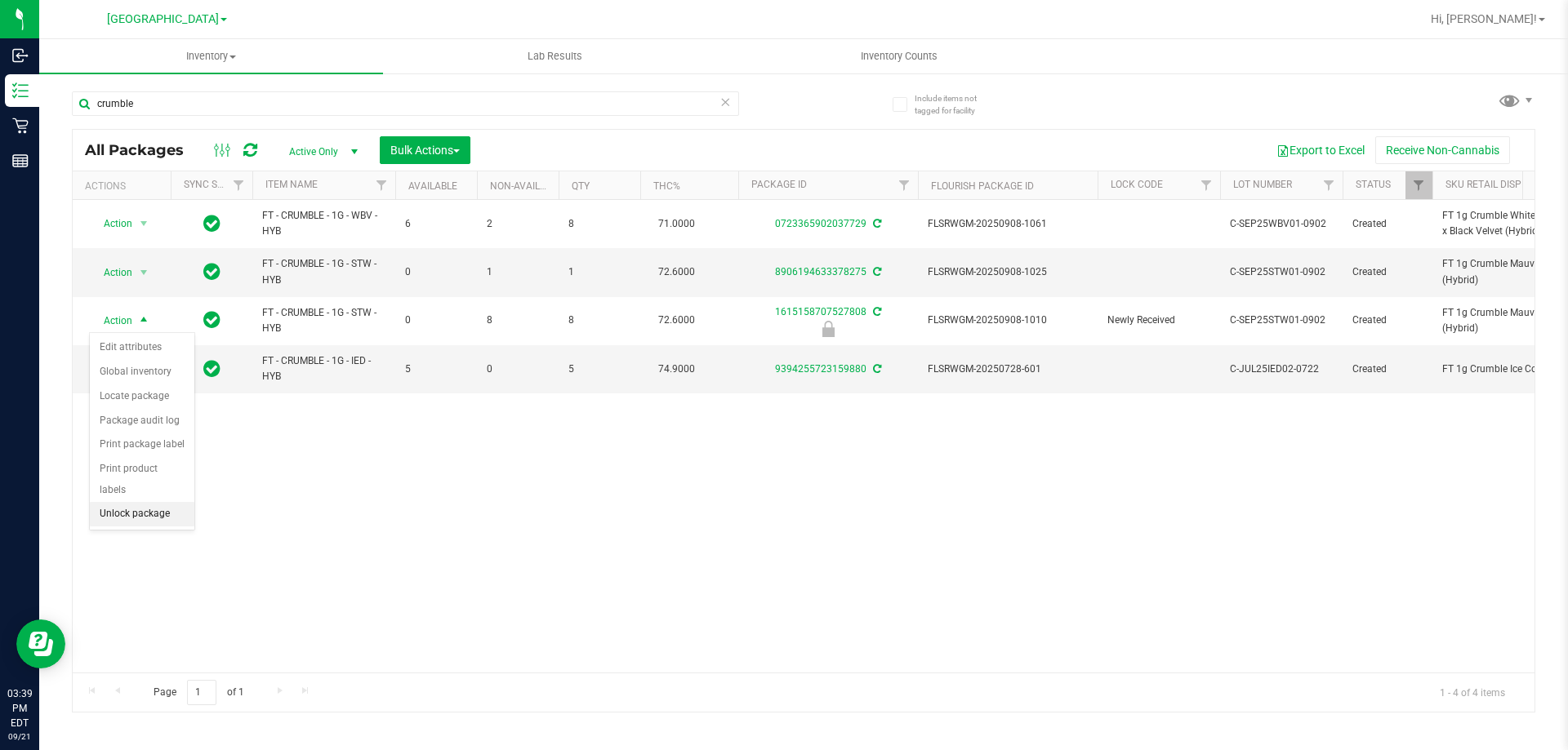
click at [125, 502] on li "Unlock package" at bounding box center [142, 515] width 105 height 25
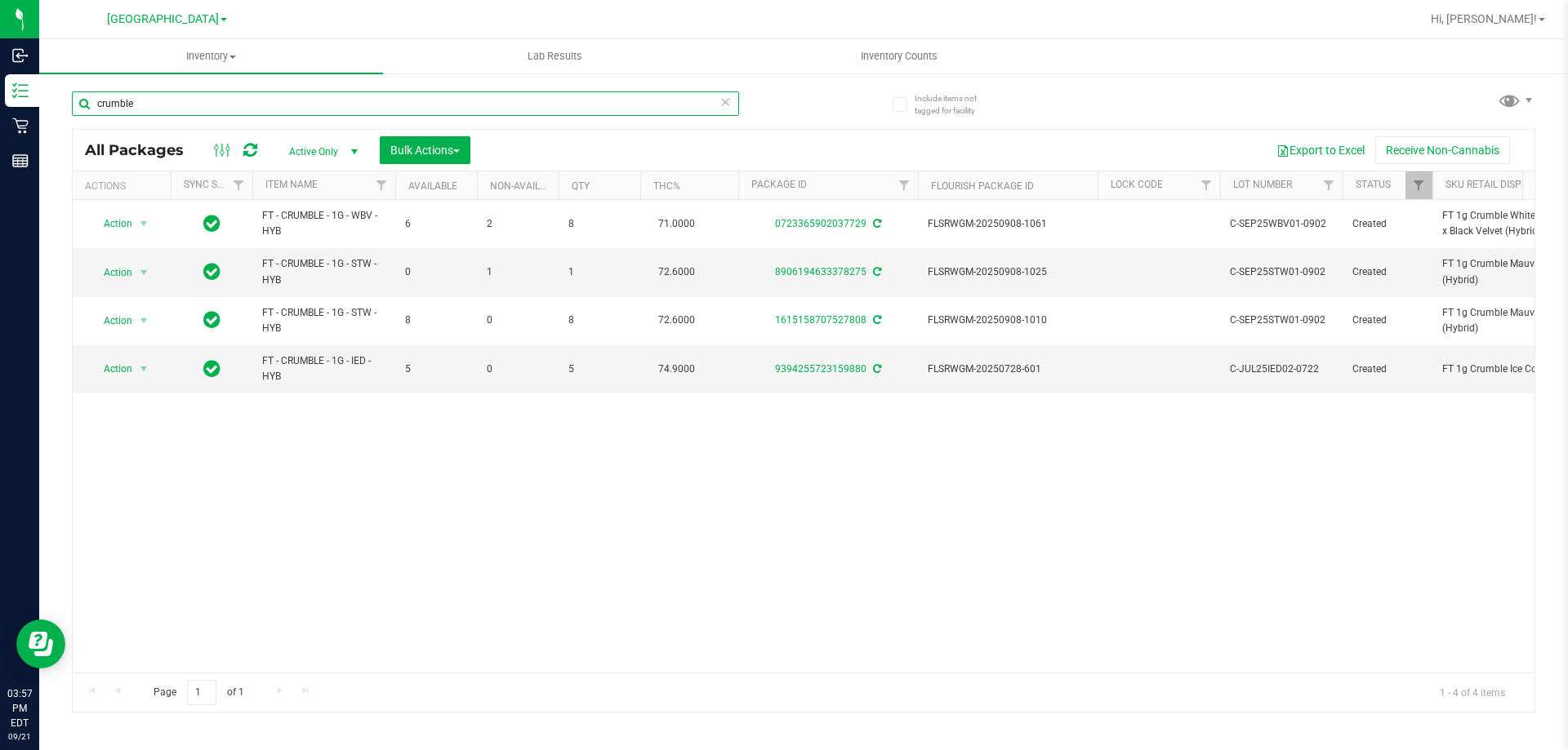
click at [282, 109] on input "crumble" at bounding box center [405, 104] width 668 height 25
click at [282, 108] on input "crumble" at bounding box center [405, 104] width 668 height 25
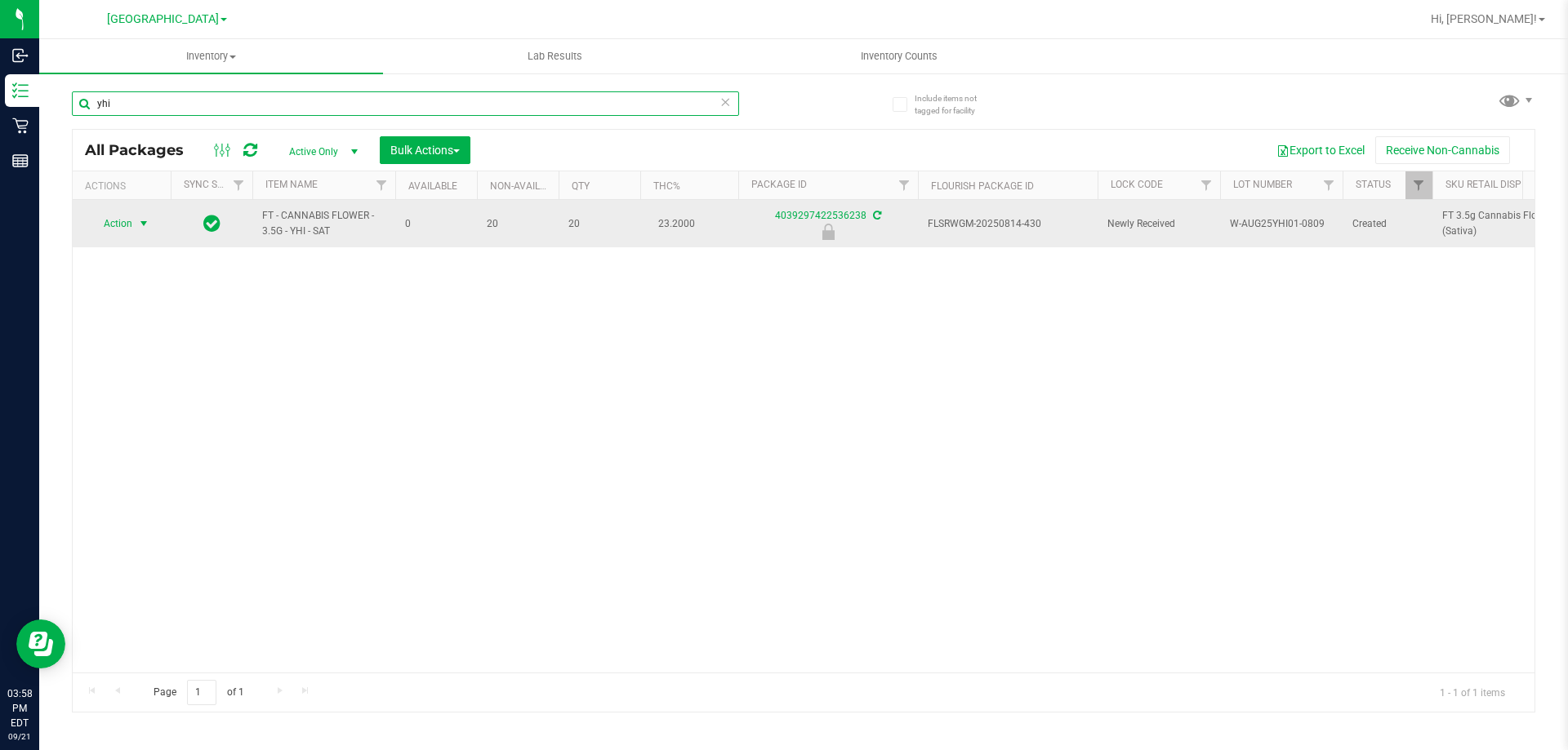
type input "yhi"
click at [117, 221] on span "Action" at bounding box center [111, 224] width 44 height 23
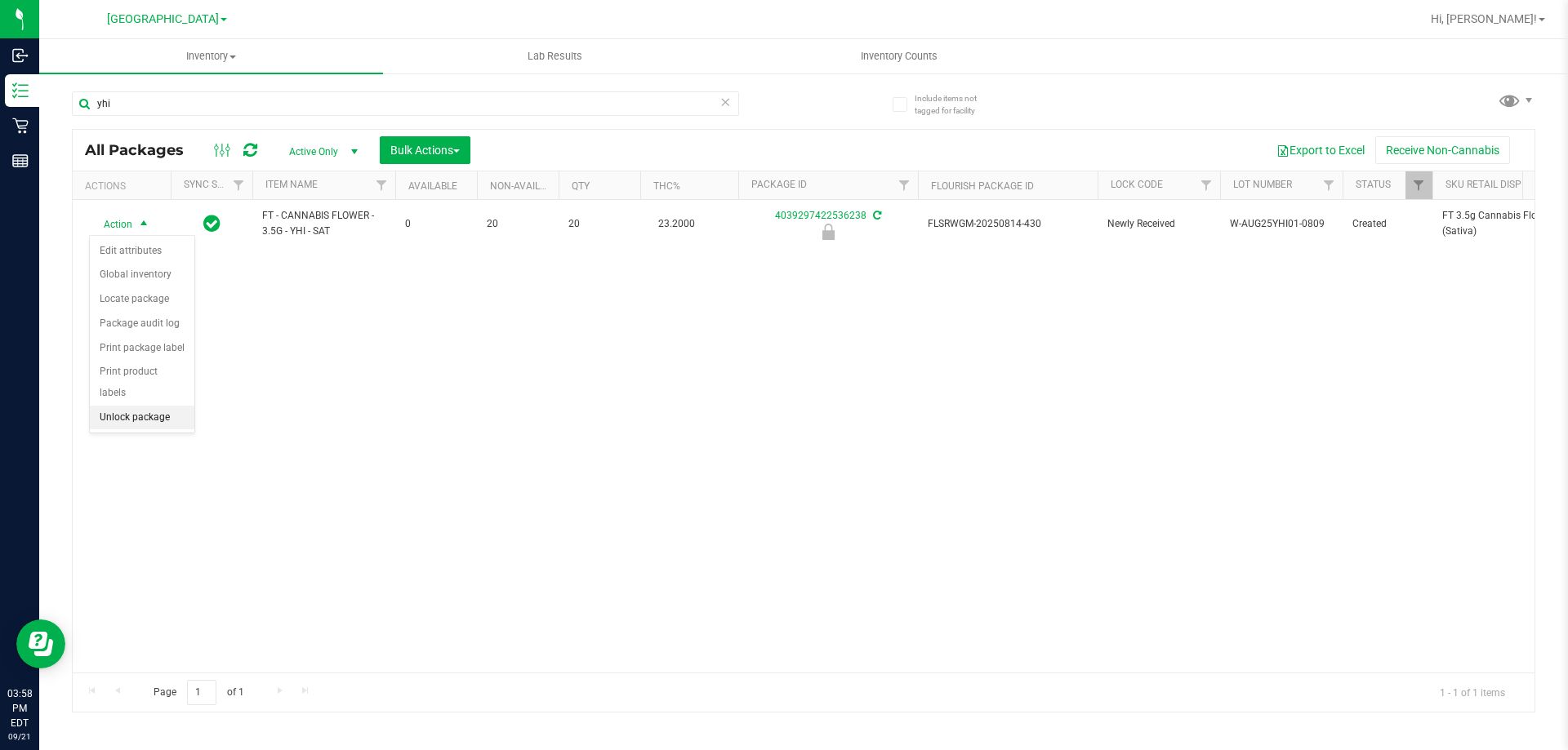
click at [170, 405] on li "Unlock package" at bounding box center [142, 418] width 105 height 25
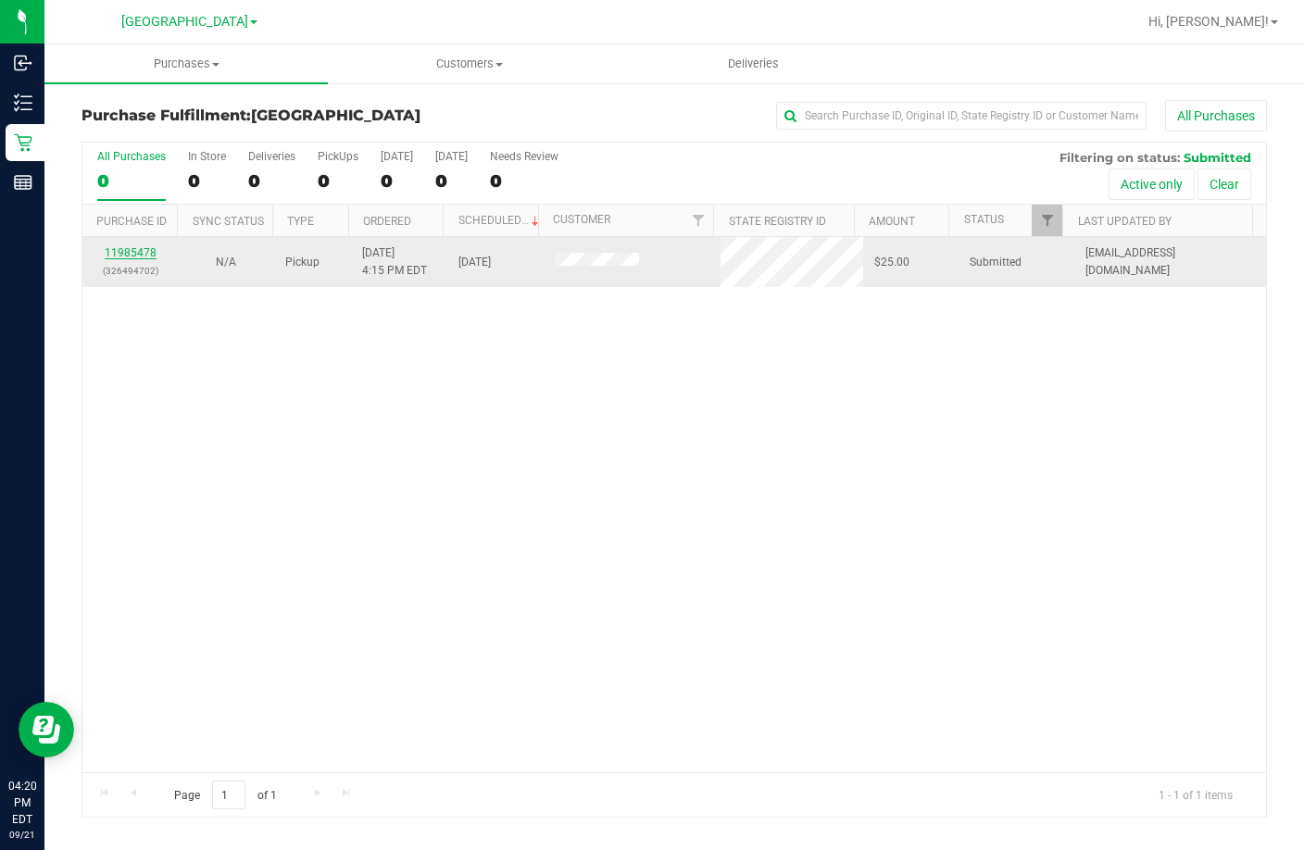
click at [127, 257] on link "11985478" at bounding box center [131, 252] width 52 height 13
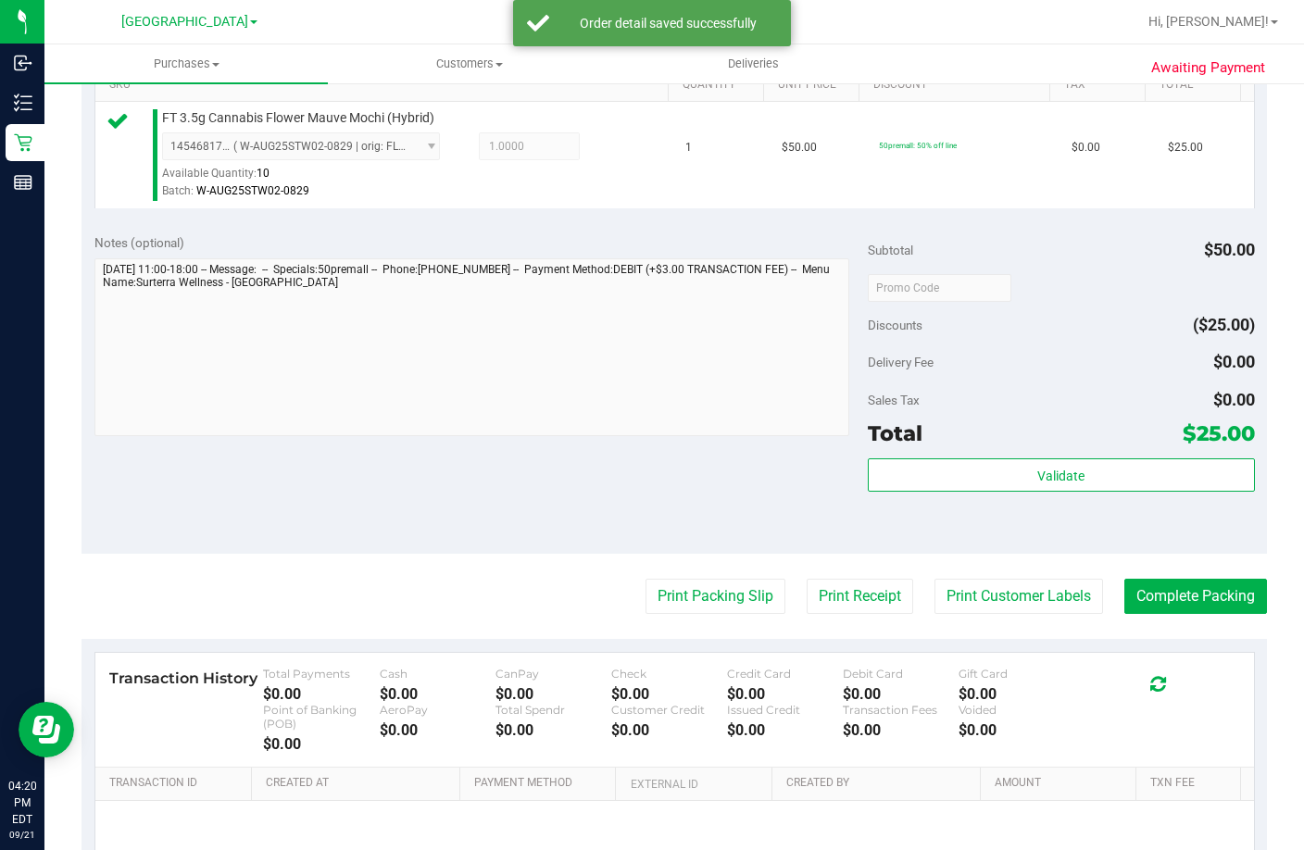
scroll to position [648, 0]
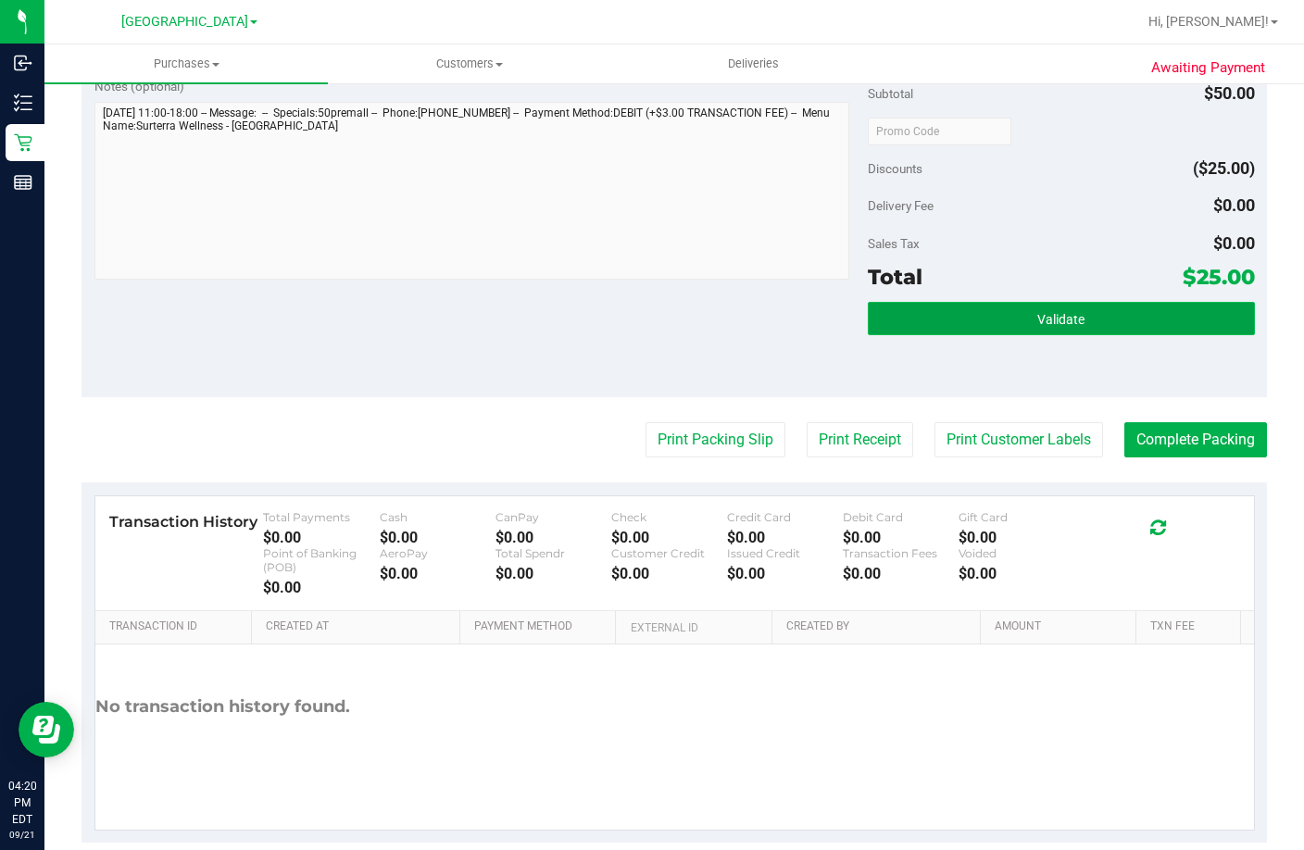
click at [1097, 335] on button "Validate" at bounding box center [1061, 318] width 387 height 33
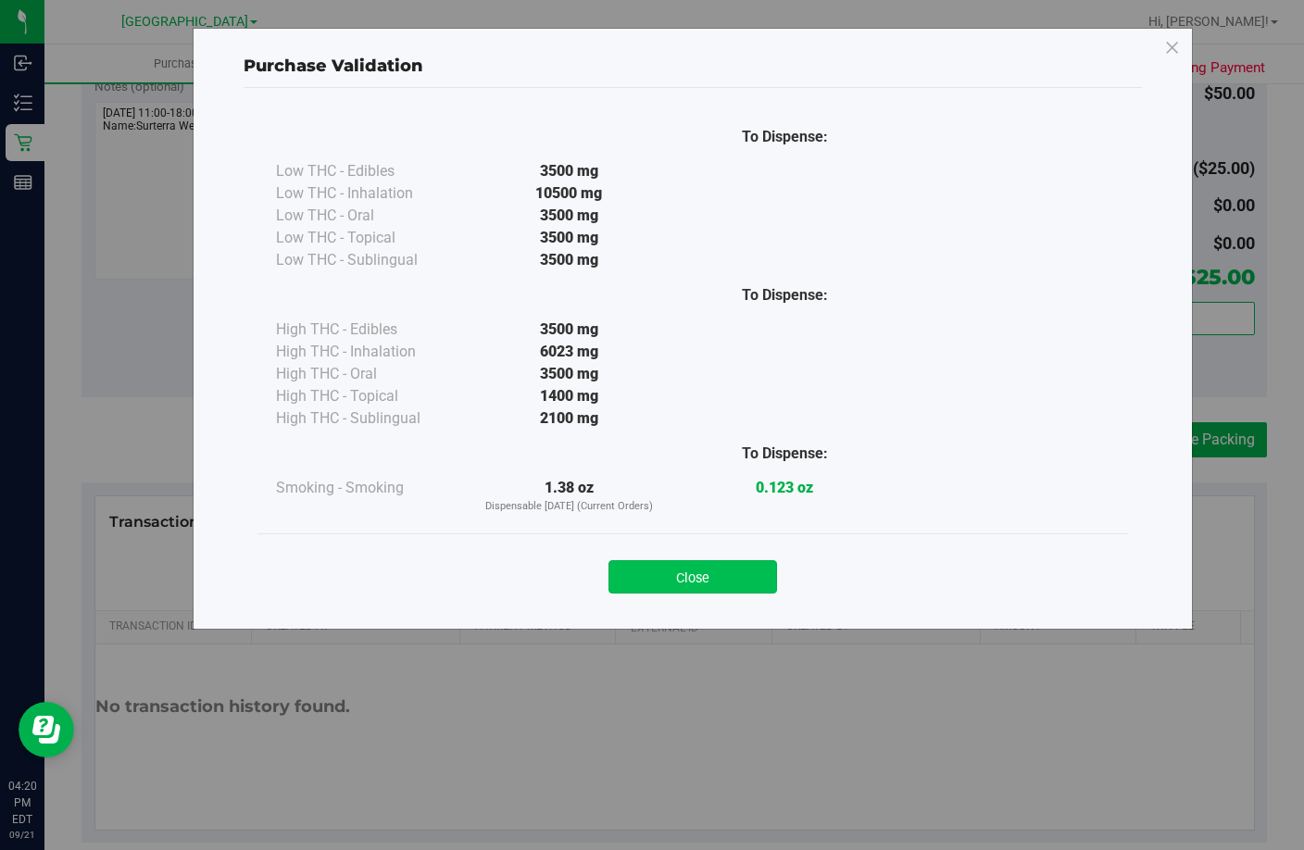
click at [721, 574] on button "Close" at bounding box center [692, 576] width 169 height 33
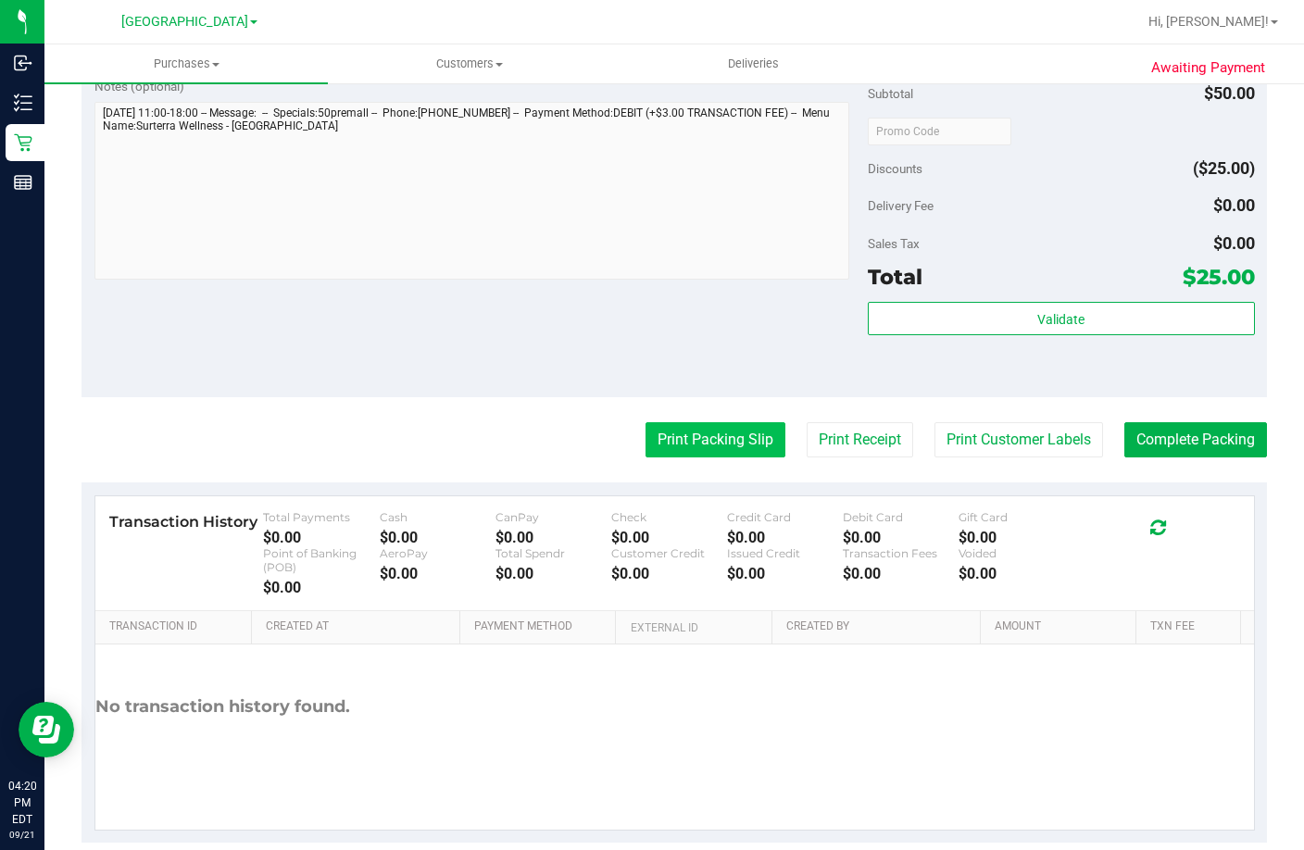
click at [736, 458] on button "Print Packing Slip" at bounding box center [716, 439] width 140 height 35
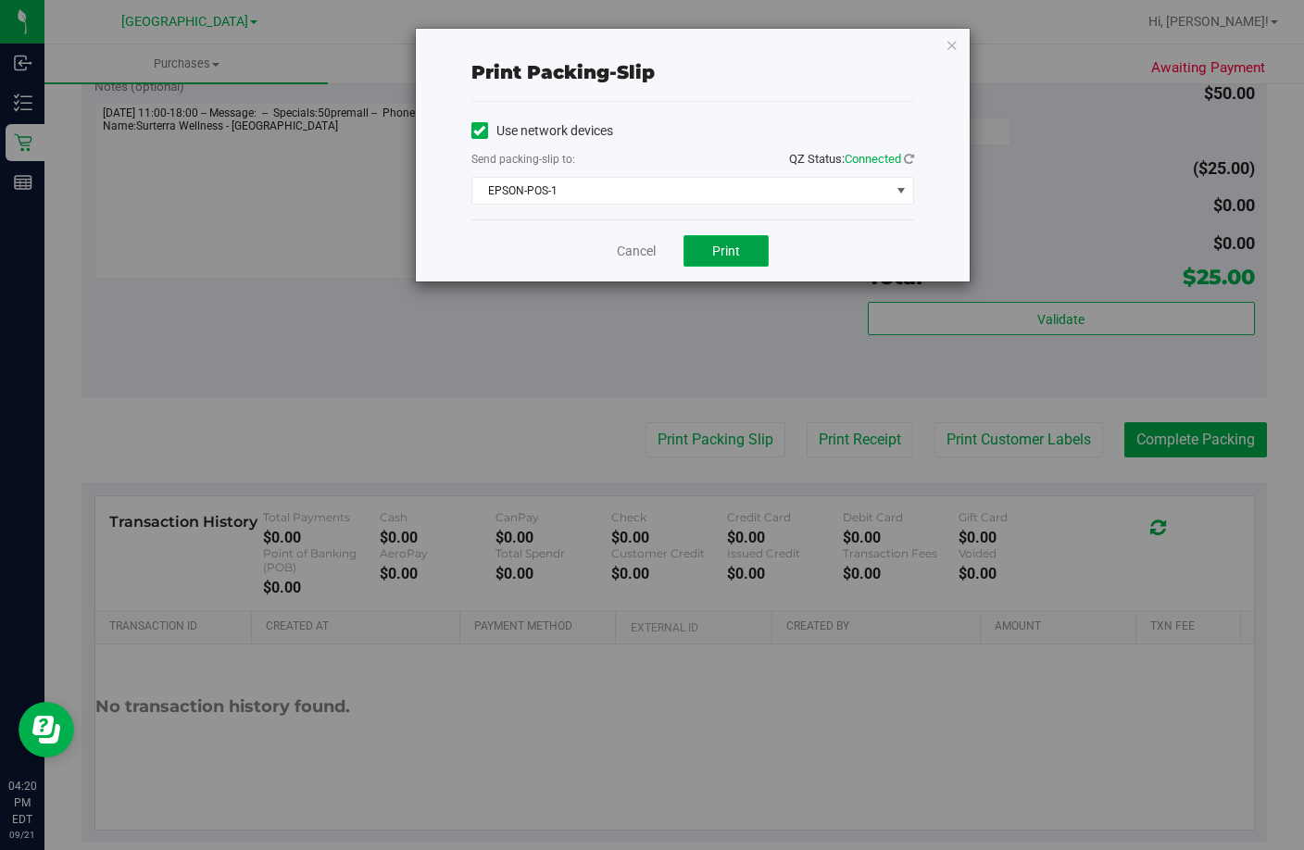
click at [721, 246] on span "Print" at bounding box center [726, 251] width 28 height 15
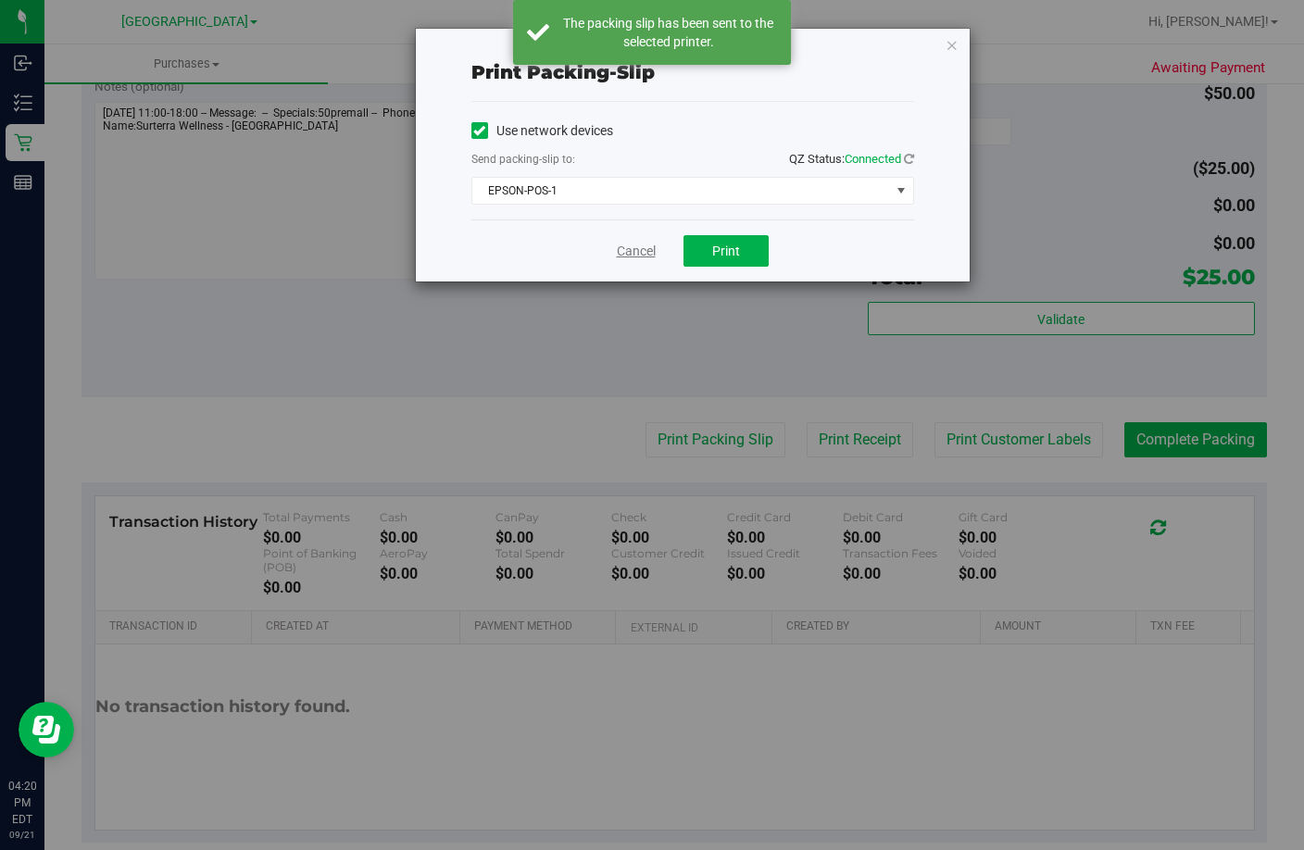
click at [635, 250] on link "Cancel" at bounding box center [636, 251] width 39 height 19
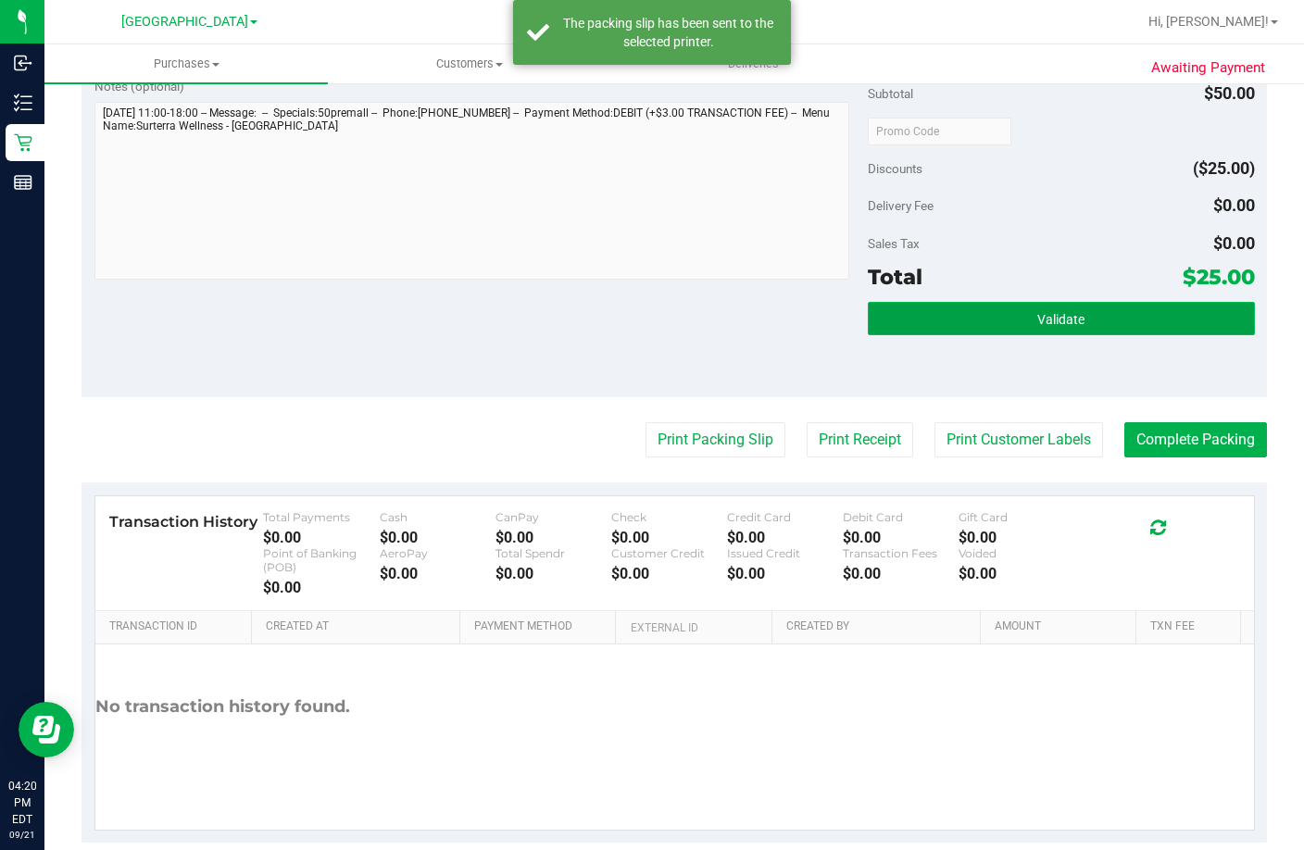
click at [1090, 335] on button "Validate" at bounding box center [1061, 318] width 387 height 33
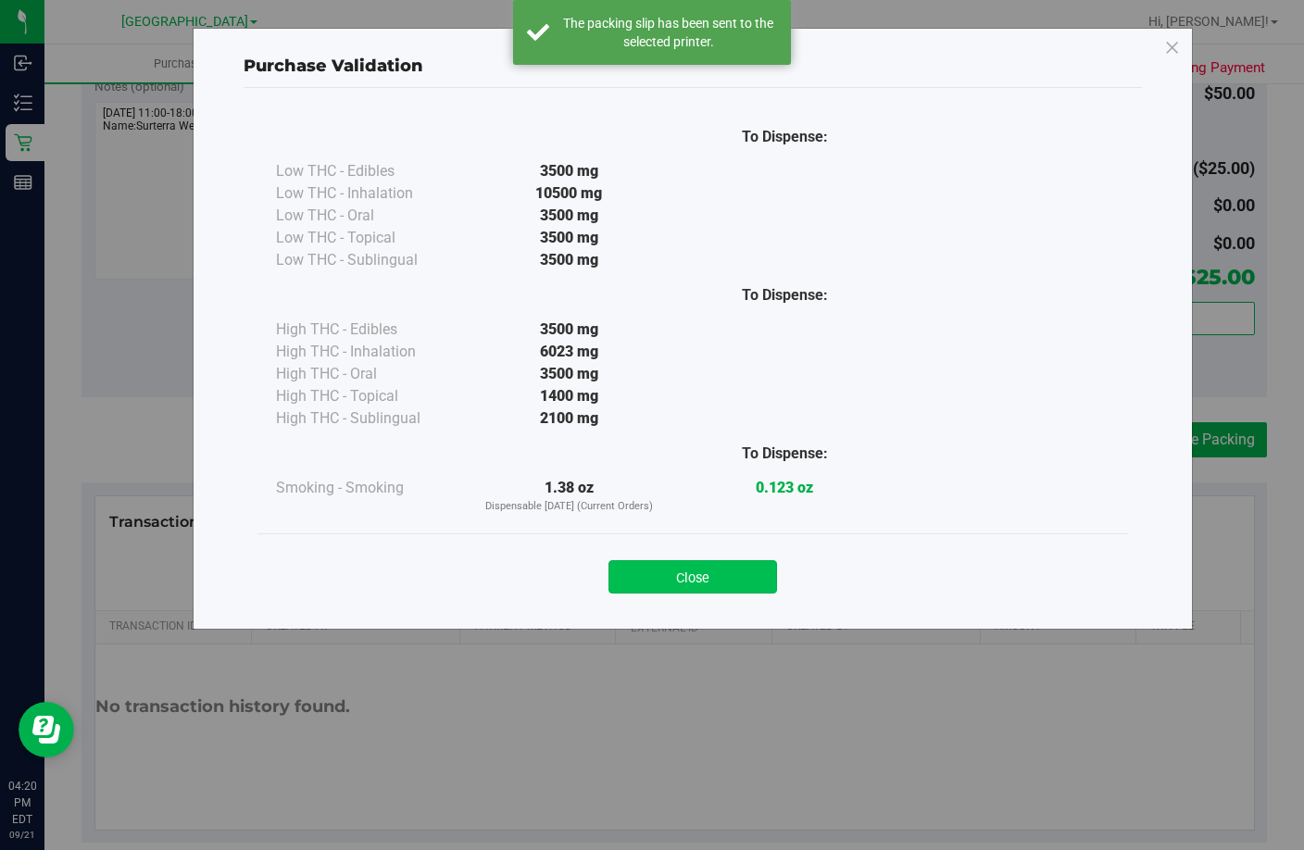
click at [703, 584] on button "Close" at bounding box center [692, 576] width 169 height 33
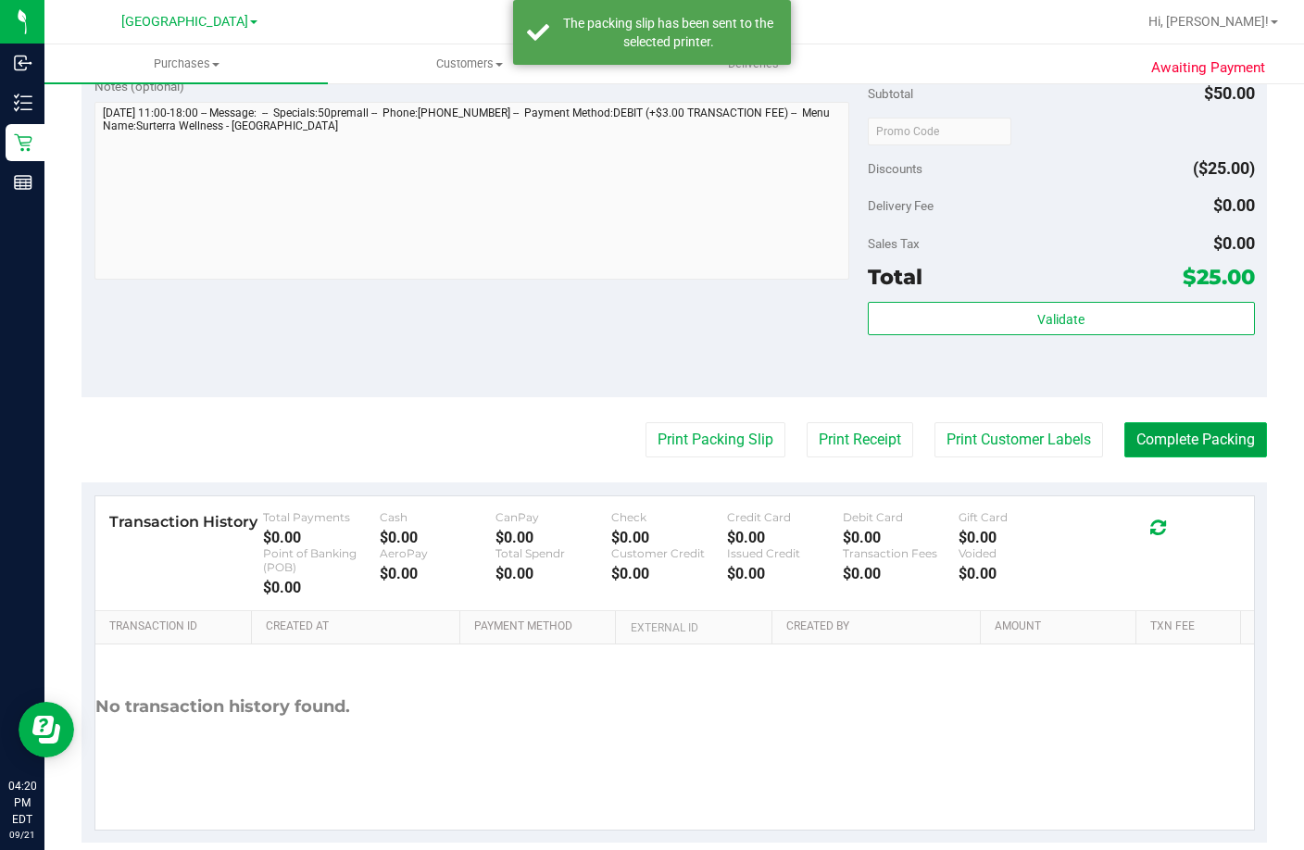
click at [1181, 458] on button "Complete Packing" at bounding box center [1195, 439] width 143 height 35
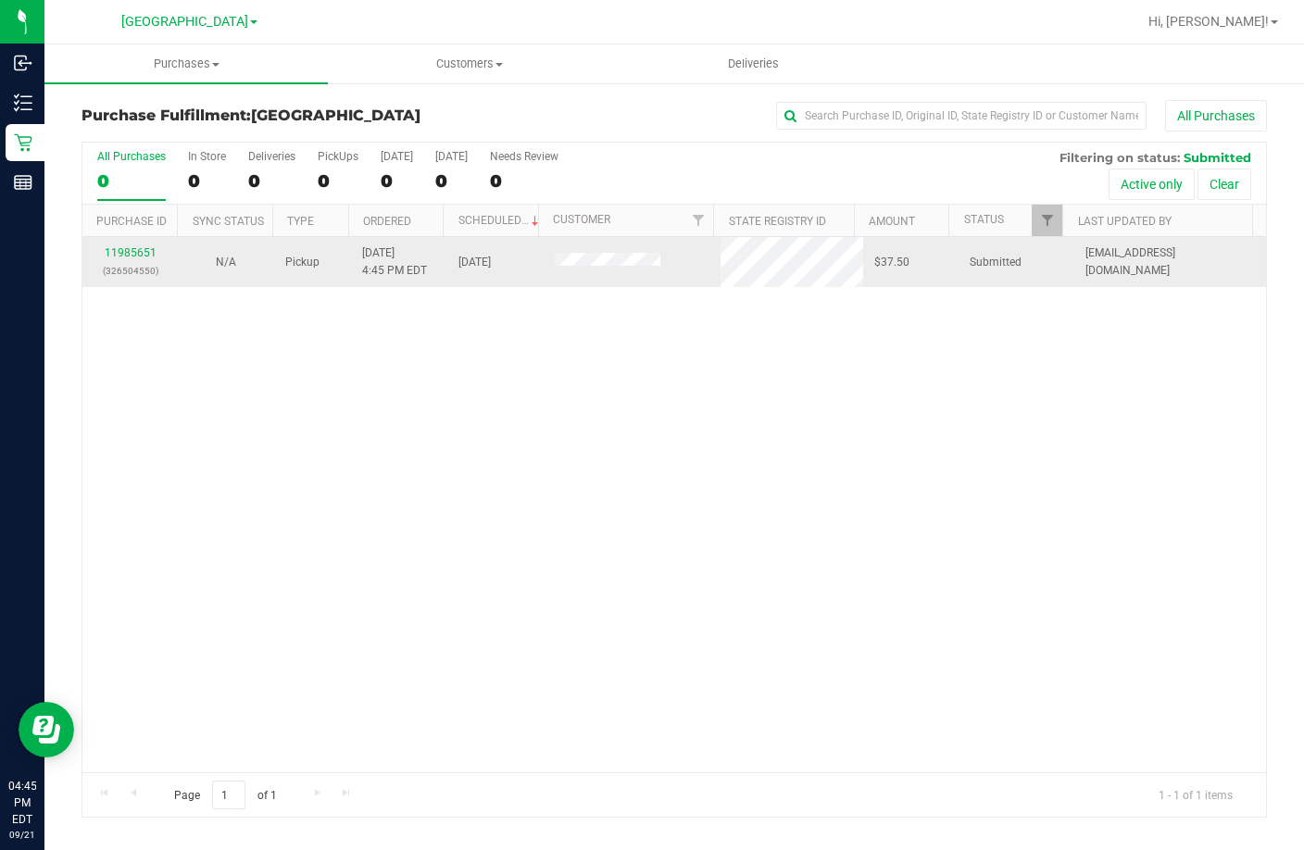
click at [131, 262] on p "(326504550)" at bounding box center [131, 271] width 74 height 18
click at [126, 256] on link "11985651" at bounding box center [131, 252] width 52 height 13
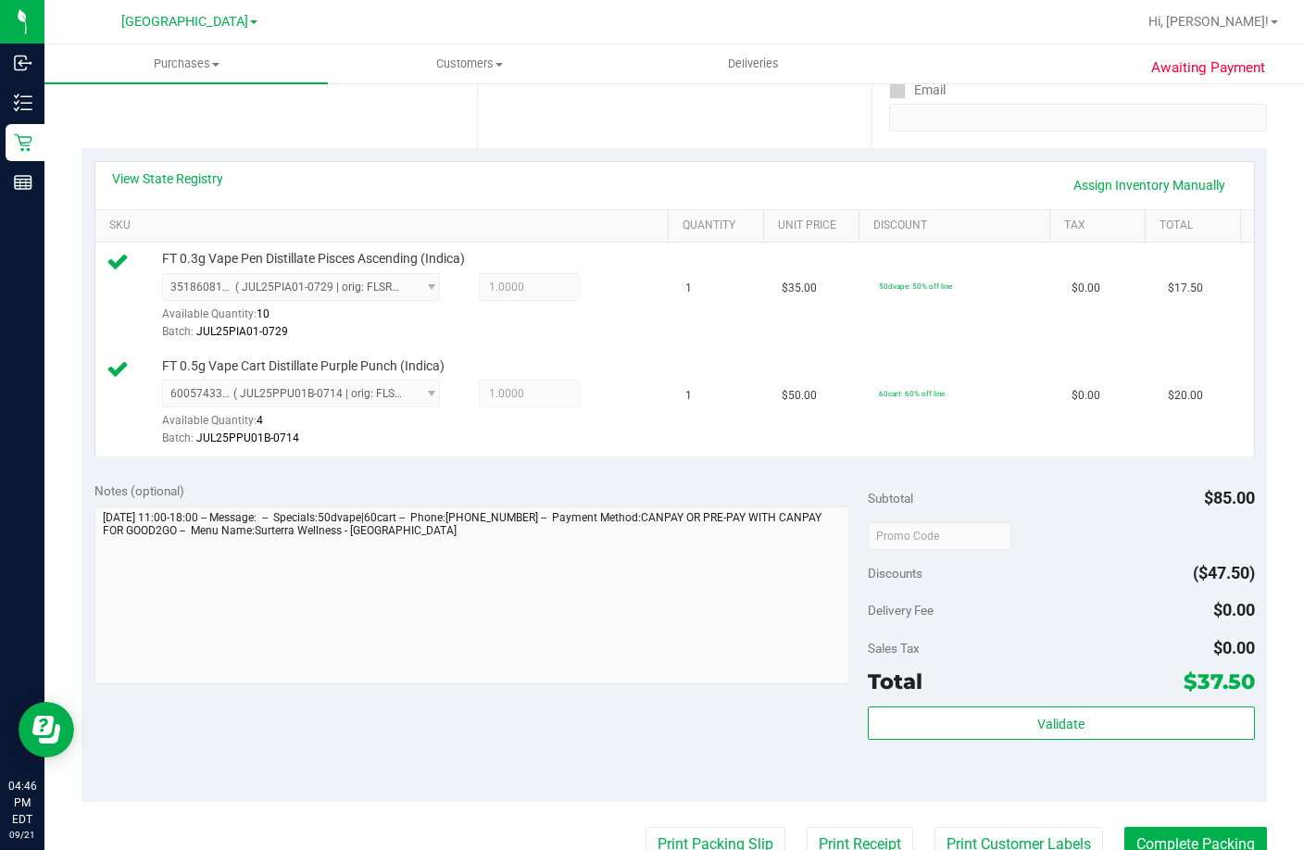
scroll to position [463, 0]
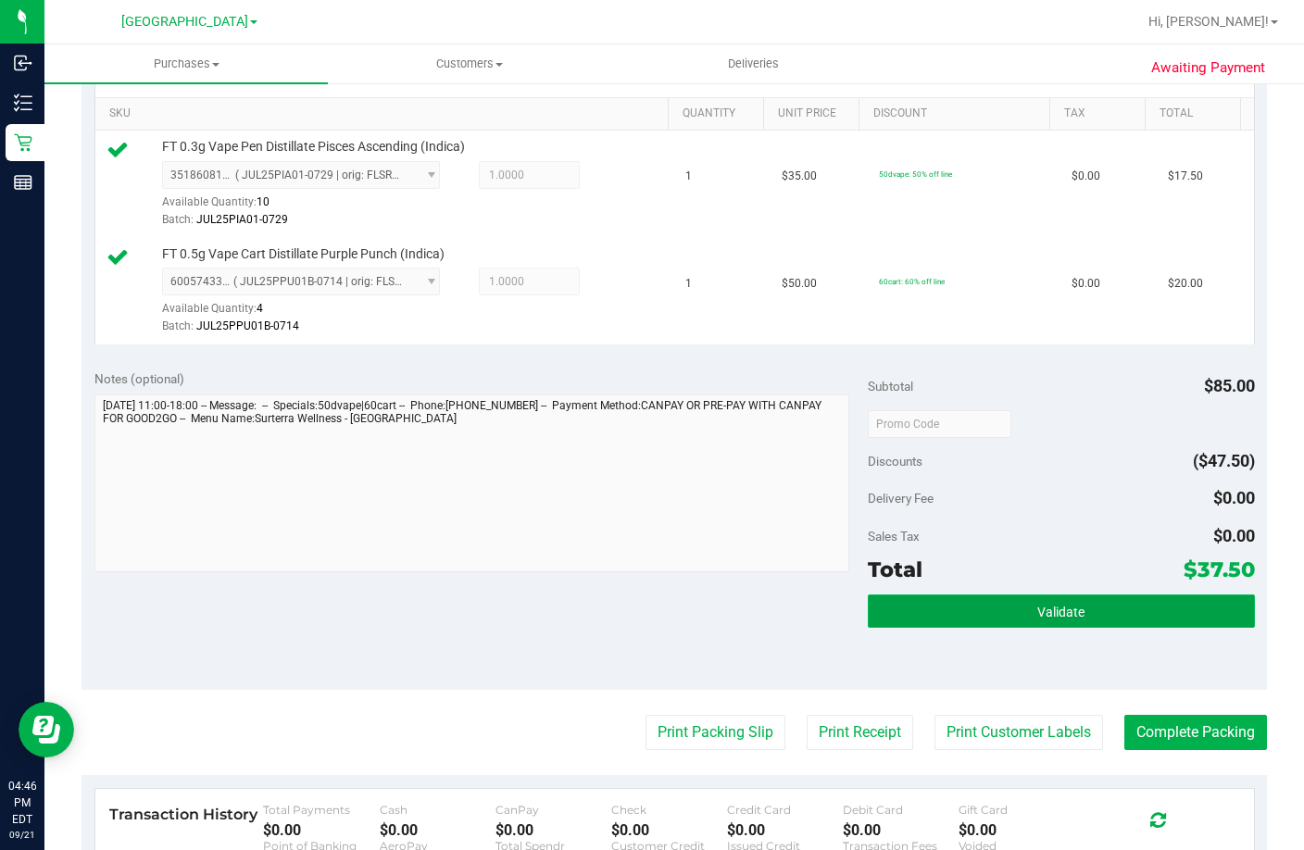
click at [1058, 620] on span "Validate" at bounding box center [1060, 612] width 47 height 15
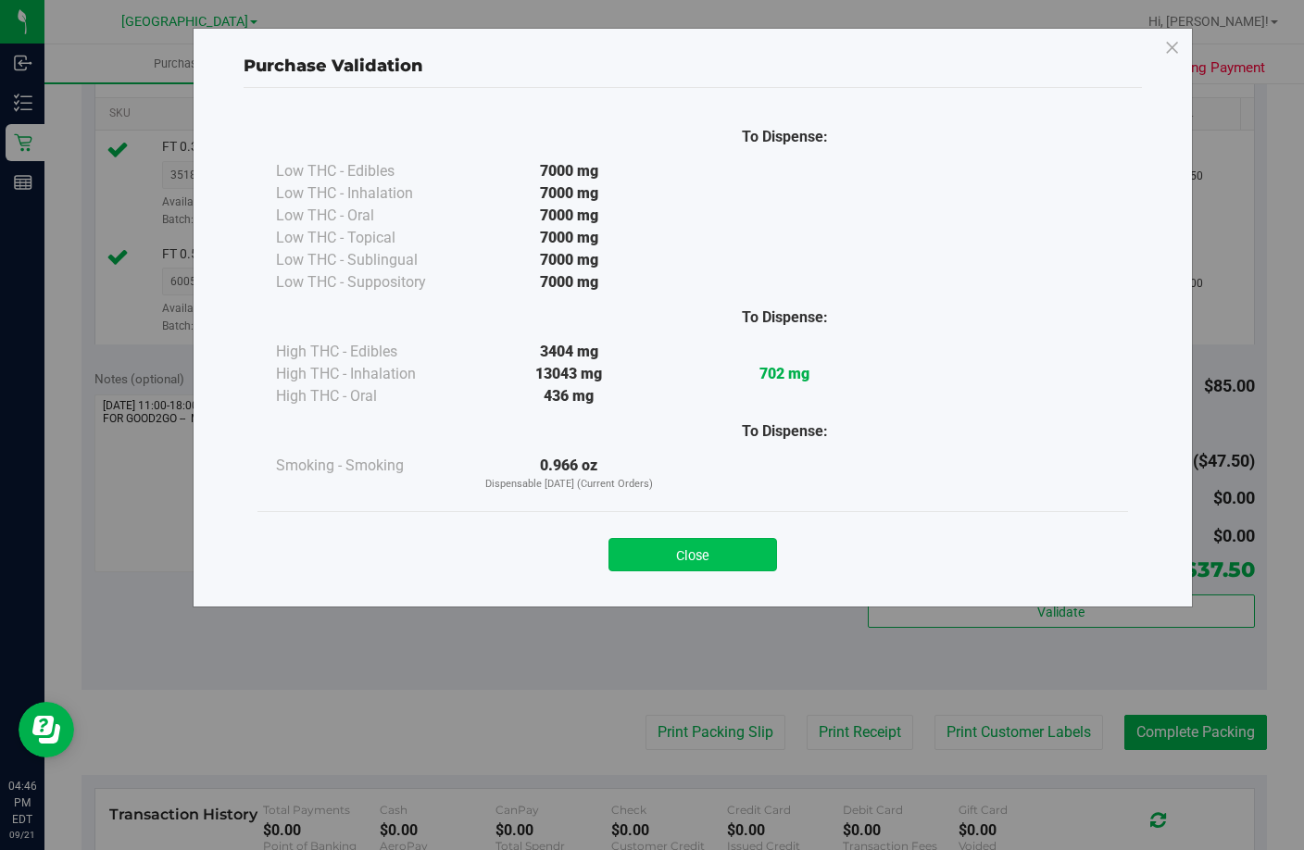
click at [674, 548] on button "Close" at bounding box center [692, 554] width 169 height 33
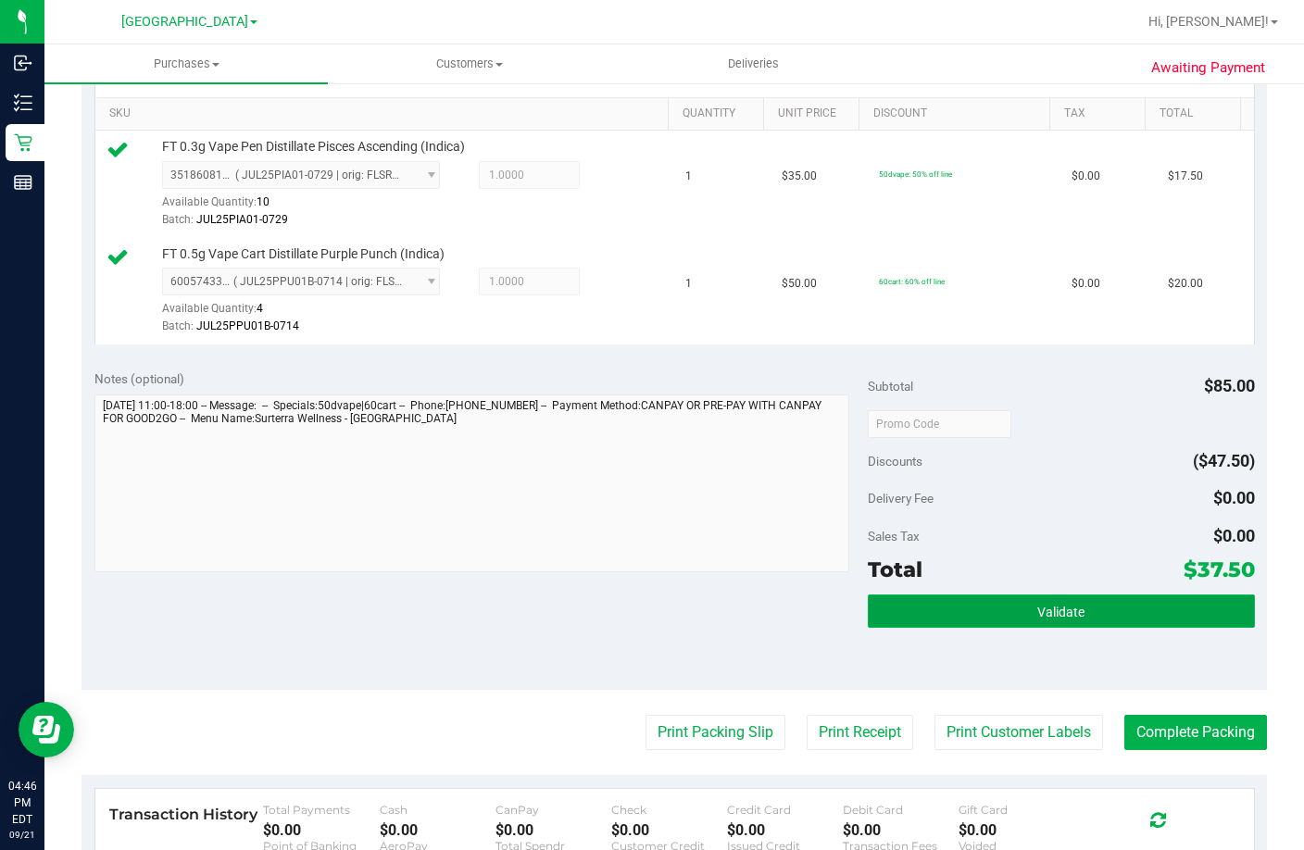
click at [912, 628] on button "Validate" at bounding box center [1061, 611] width 387 height 33
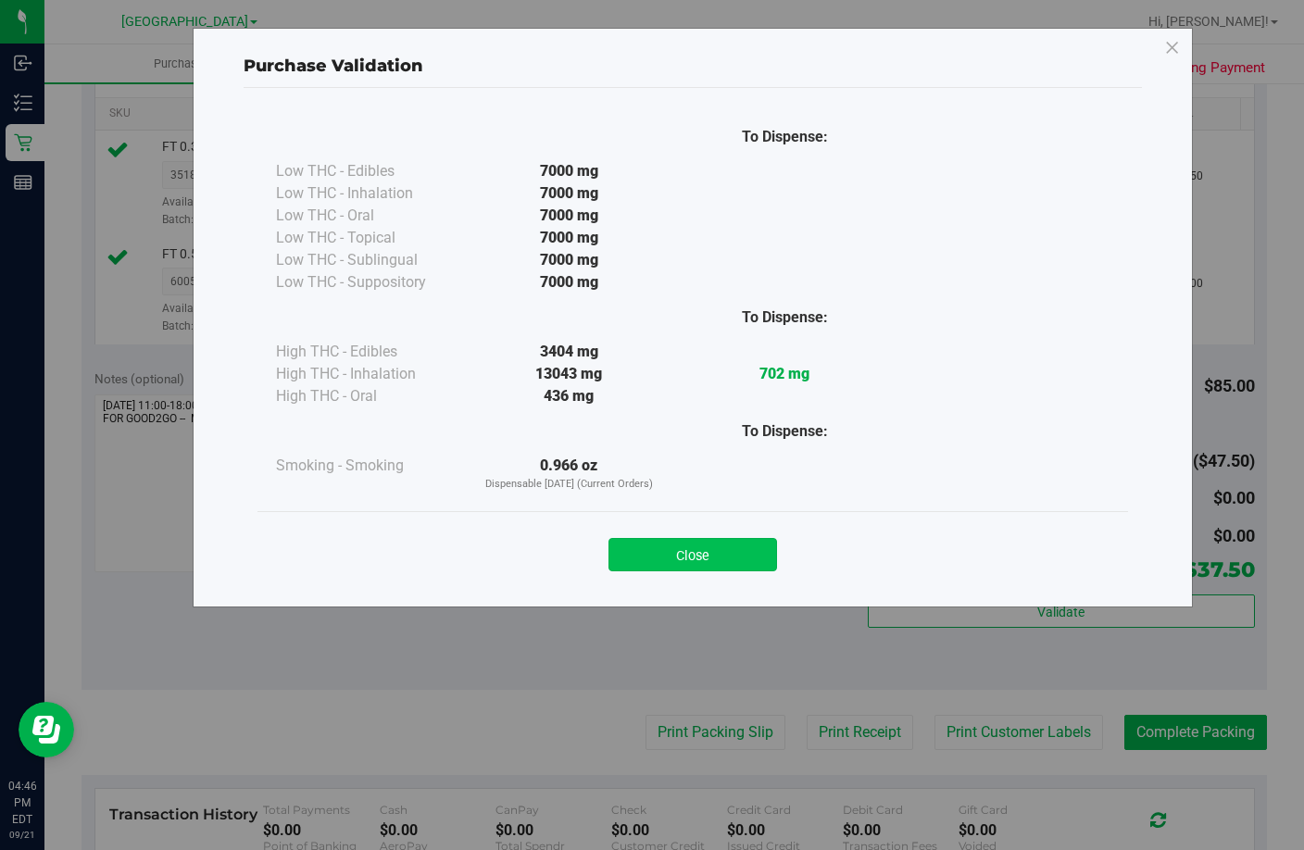
click at [700, 563] on button "Close" at bounding box center [692, 554] width 169 height 33
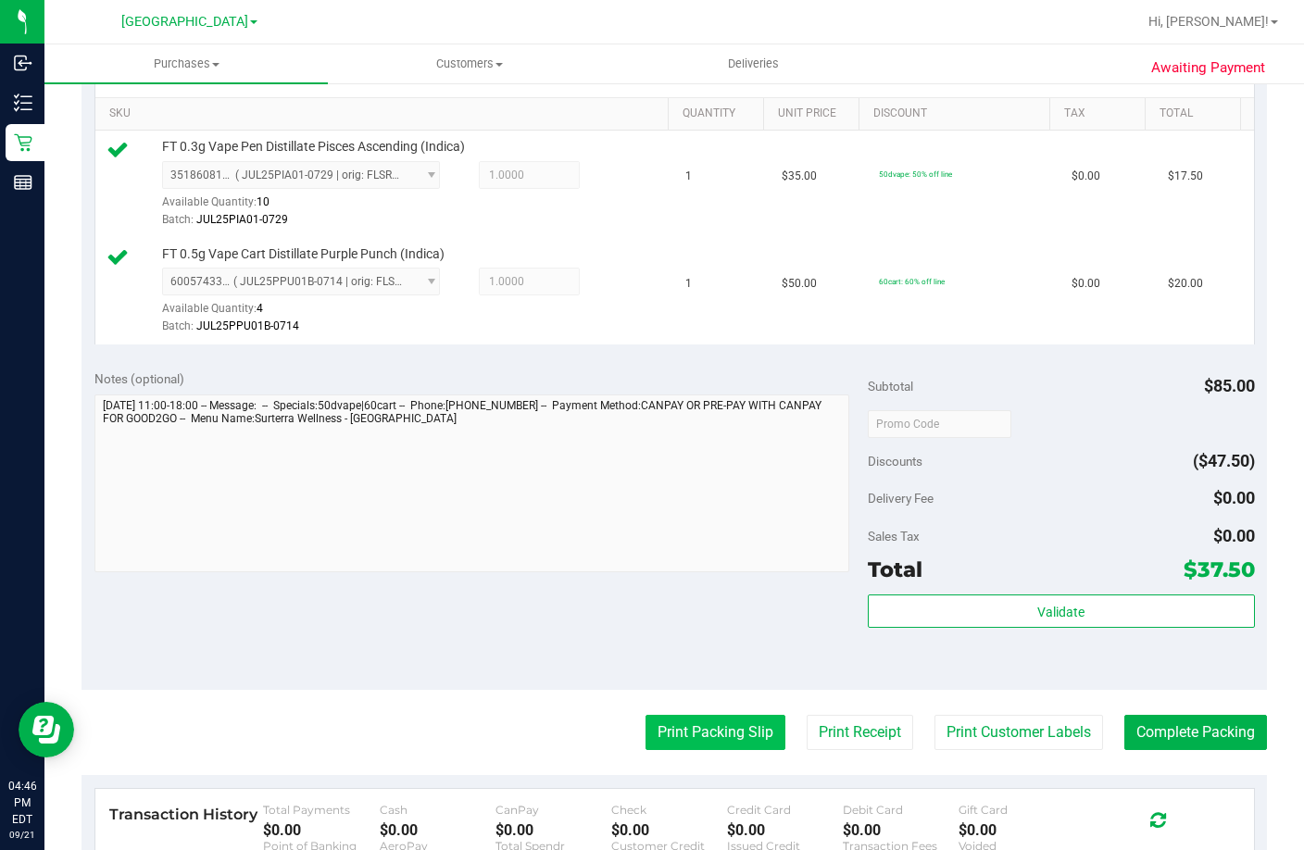
click at [700, 750] on button "Print Packing Slip" at bounding box center [716, 732] width 140 height 35
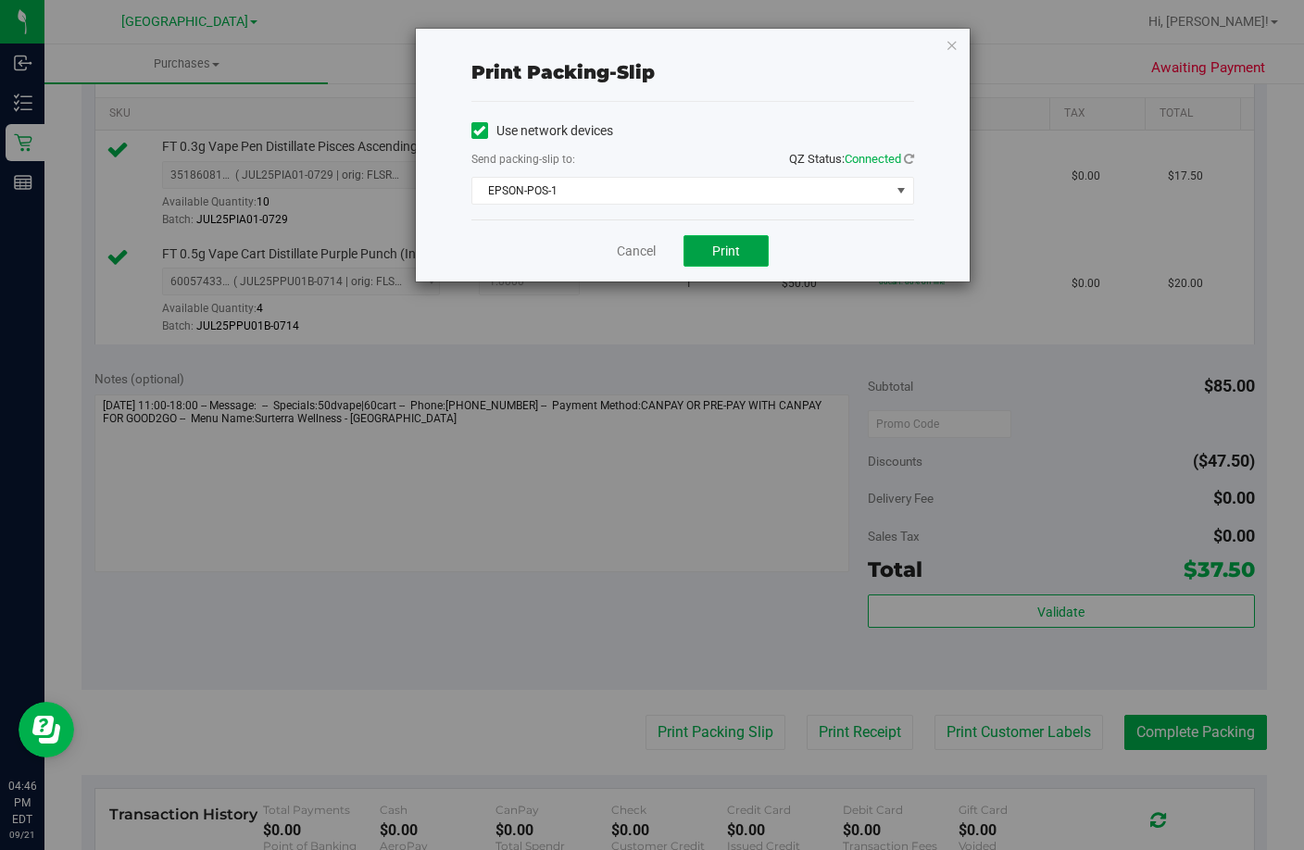
click at [735, 252] on span "Print" at bounding box center [726, 251] width 28 height 15
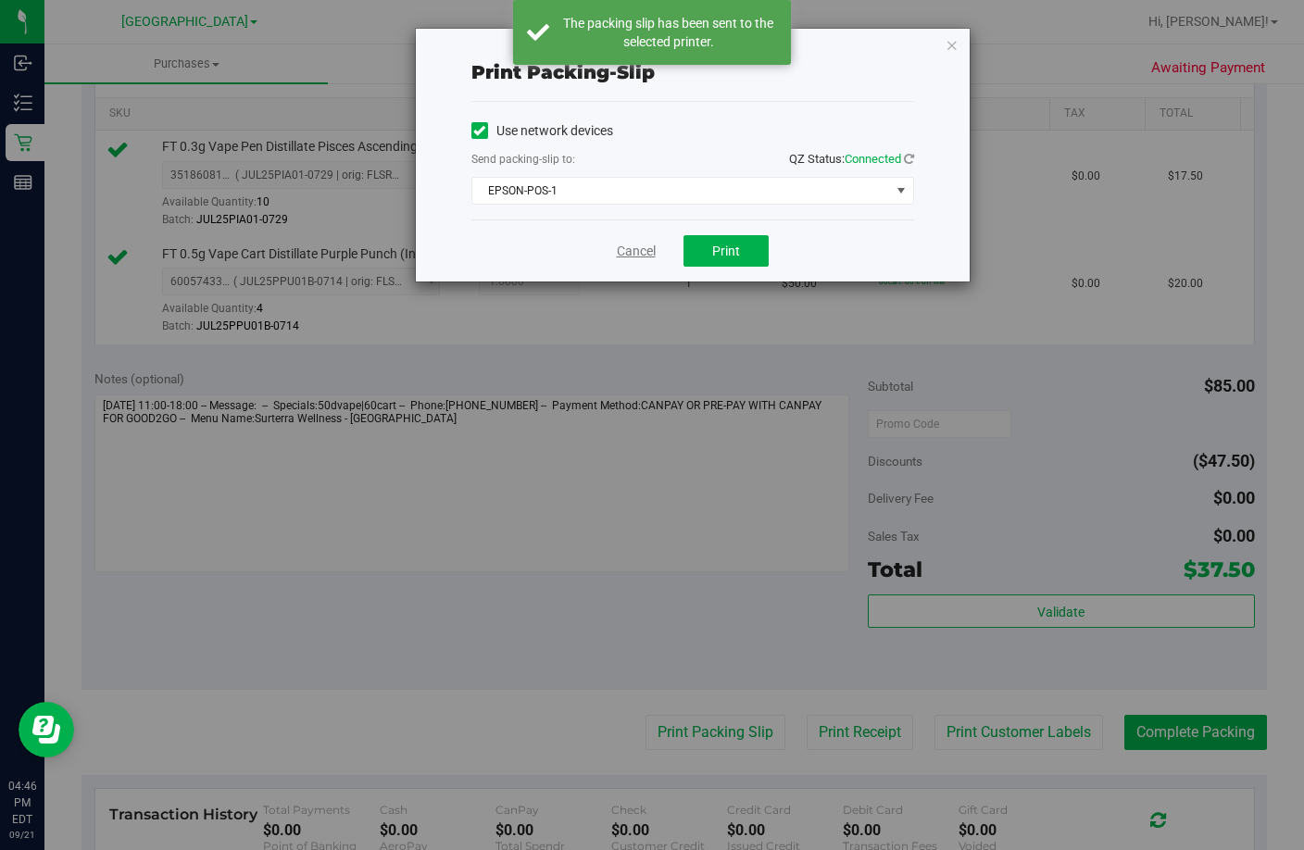
click at [621, 258] on link "Cancel" at bounding box center [636, 251] width 39 height 19
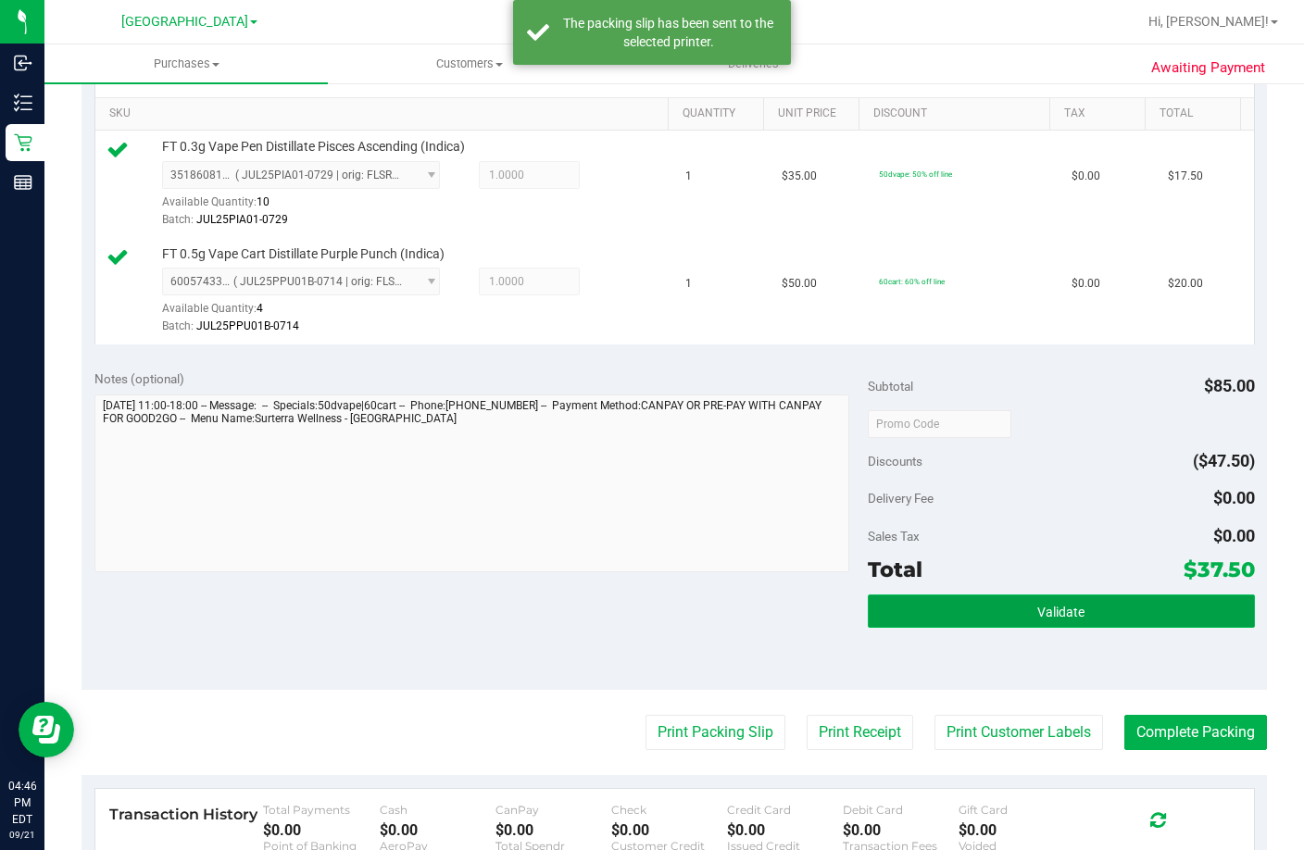
click at [1019, 628] on button "Validate" at bounding box center [1061, 611] width 387 height 33
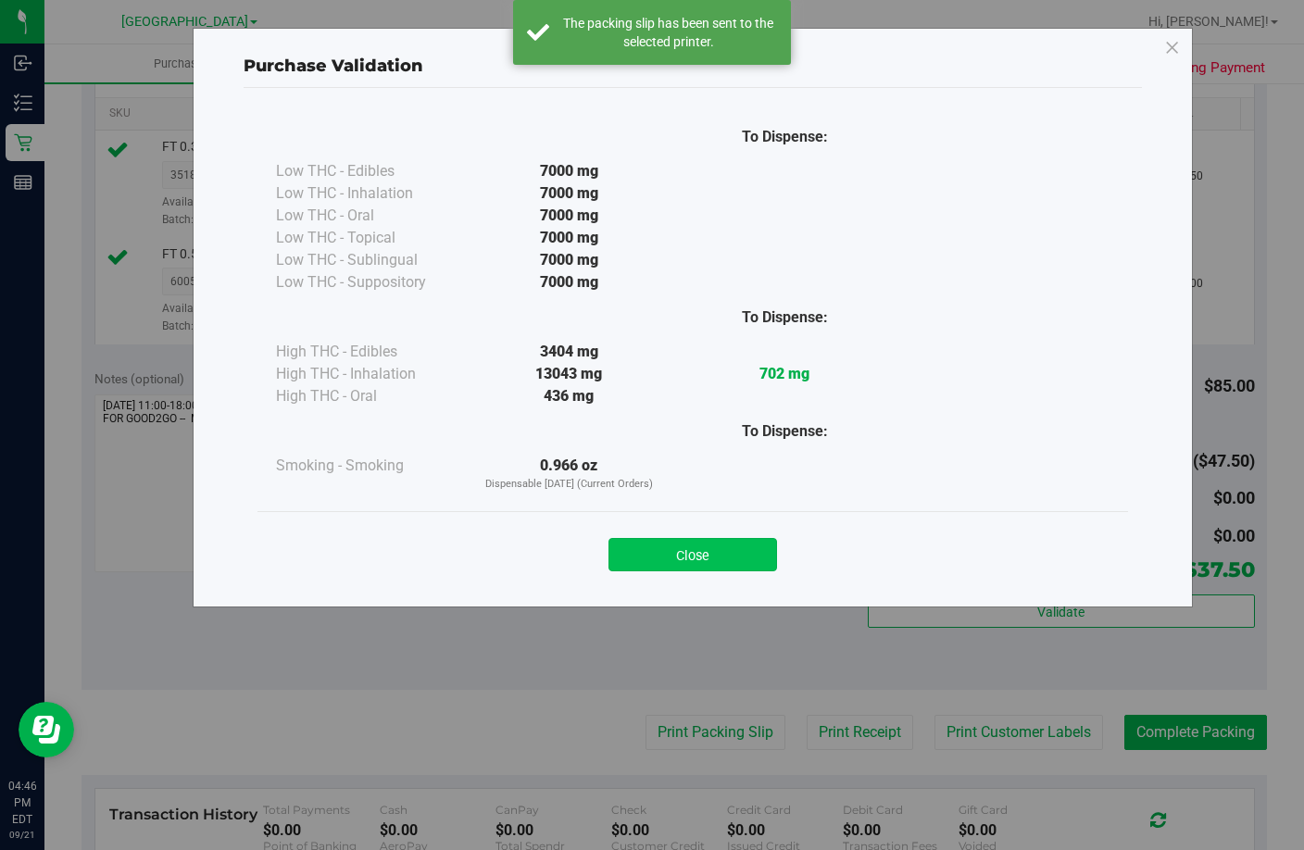
click at [738, 557] on button "Close" at bounding box center [692, 554] width 169 height 33
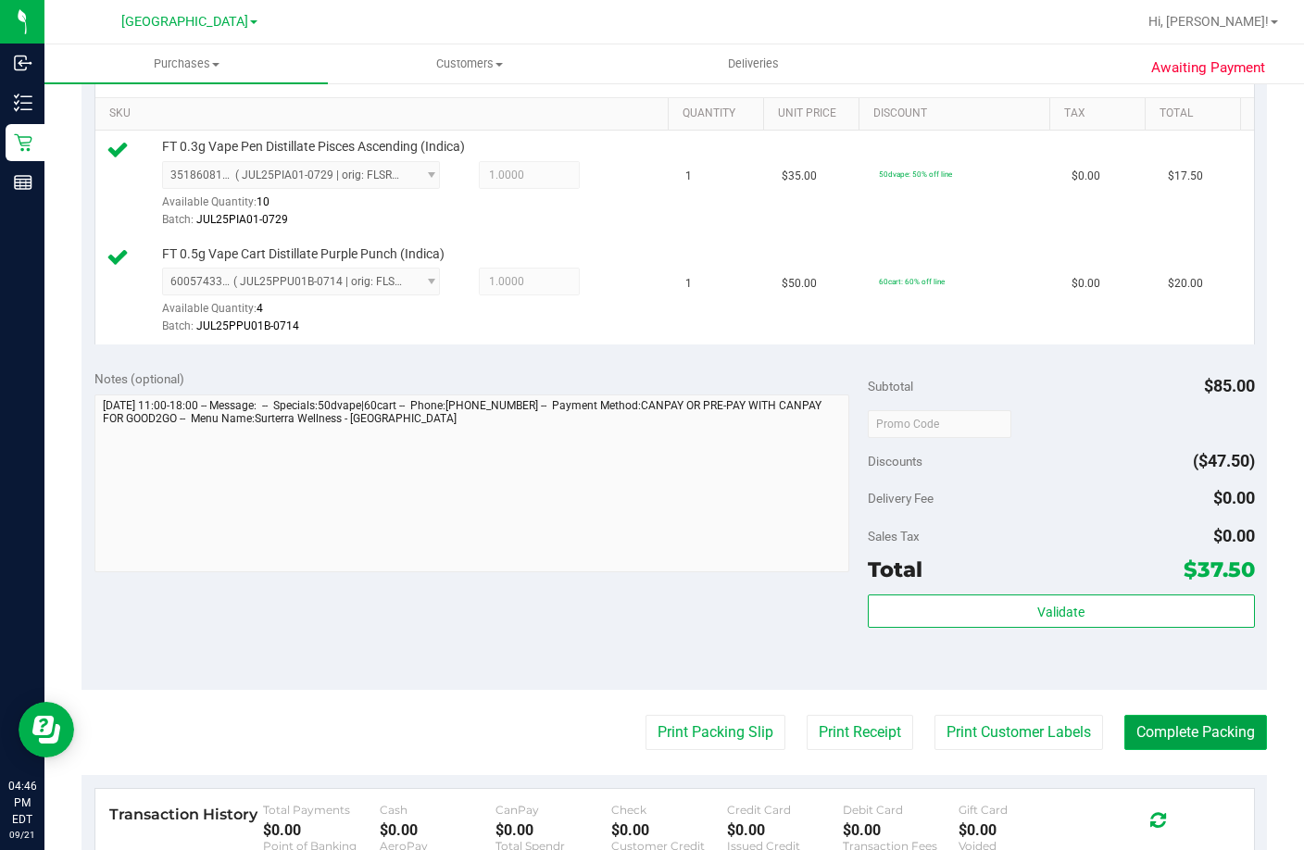
click at [1188, 750] on button "Complete Packing" at bounding box center [1195, 732] width 143 height 35
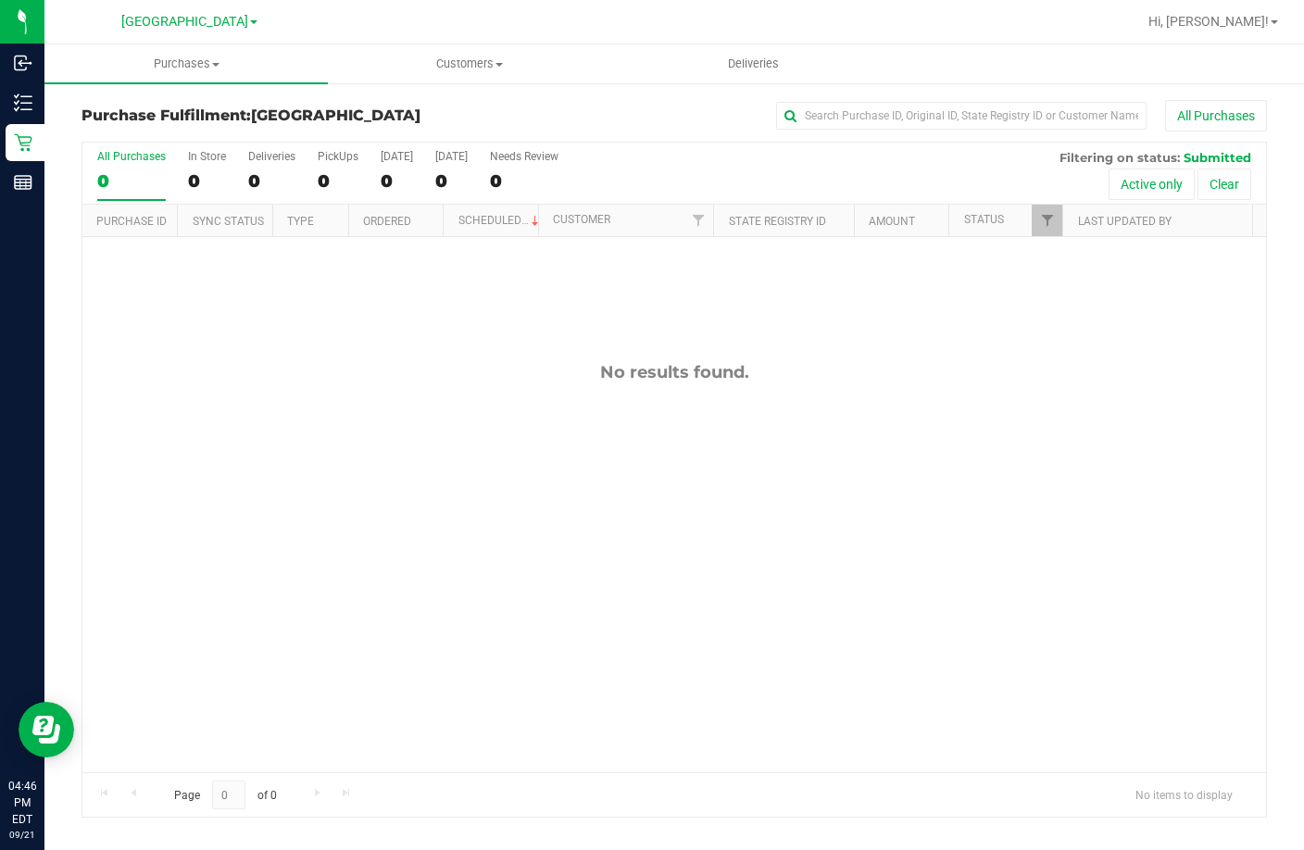
click at [815, 533] on div "No results found." at bounding box center [674, 567] width 1184 height 660
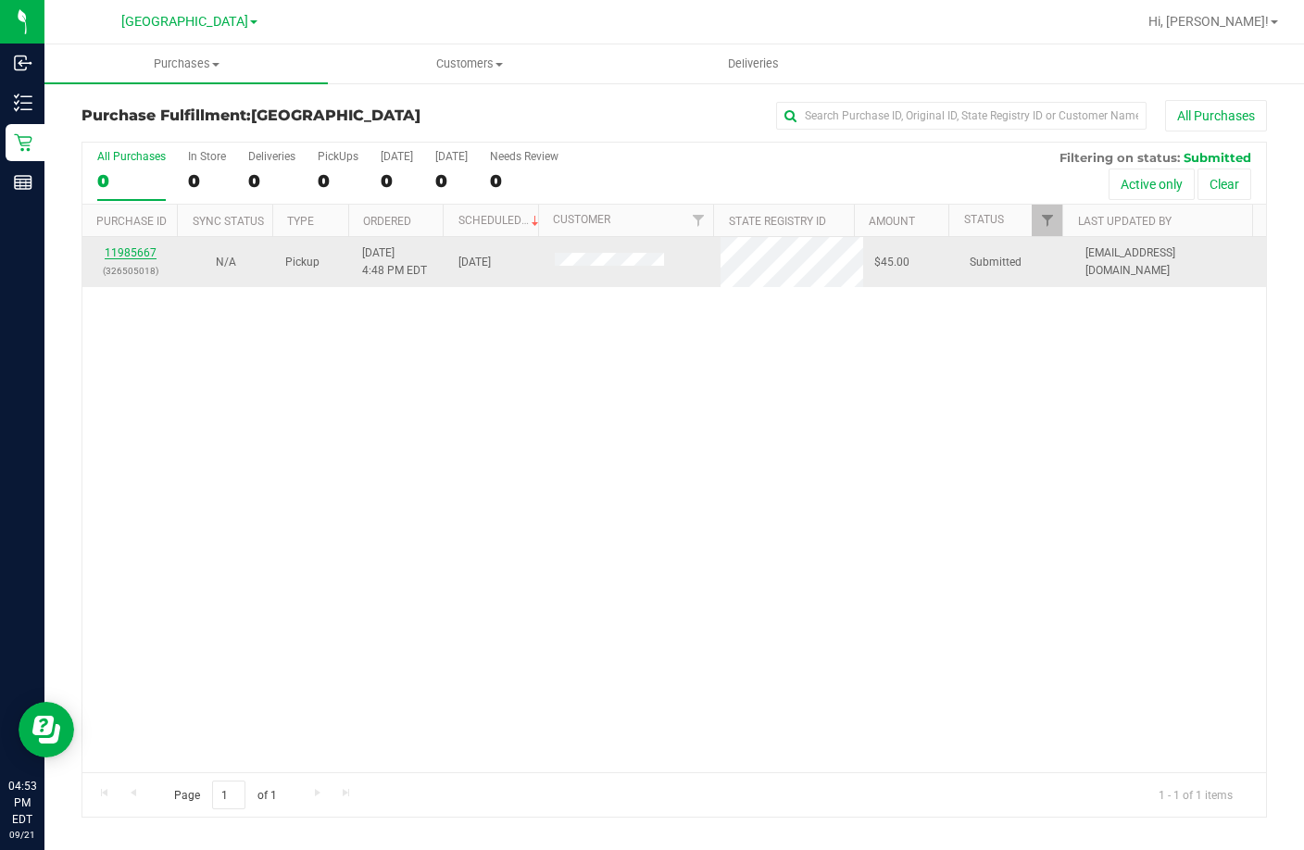
click at [130, 251] on link "11985667" at bounding box center [131, 252] width 52 height 13
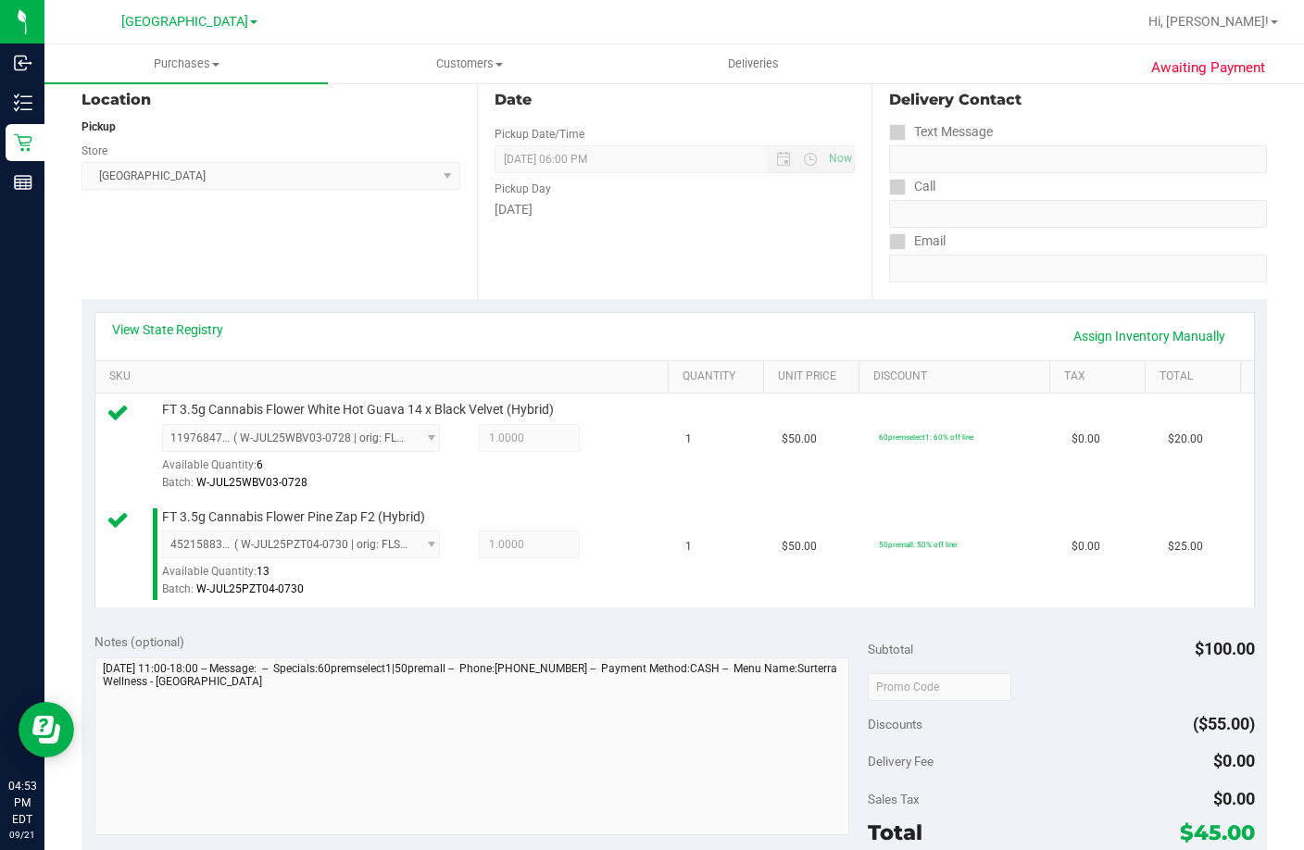
scroll to position [370, 0]
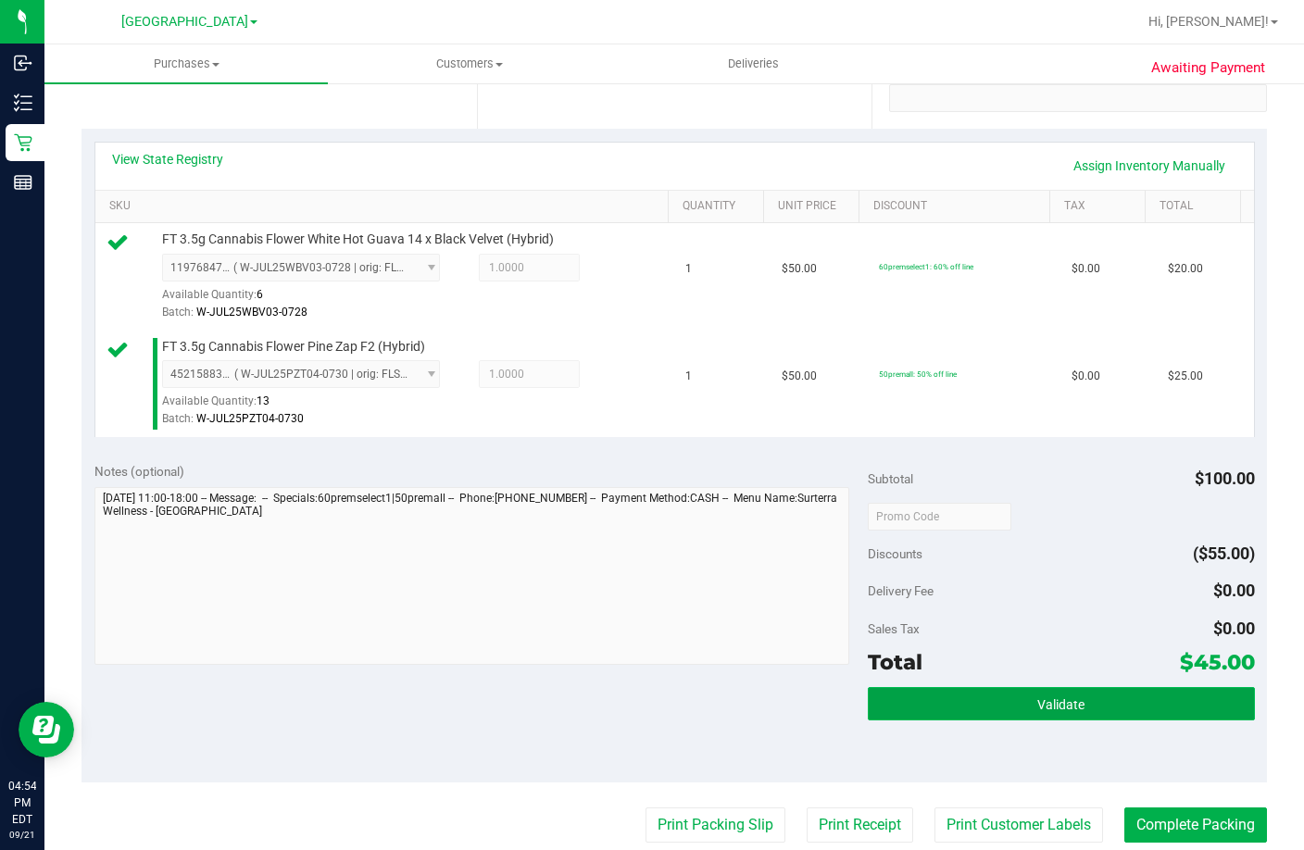
click at [1037, 712] on span "Validate" at bounding box center [1060, 704] width 47 height 15
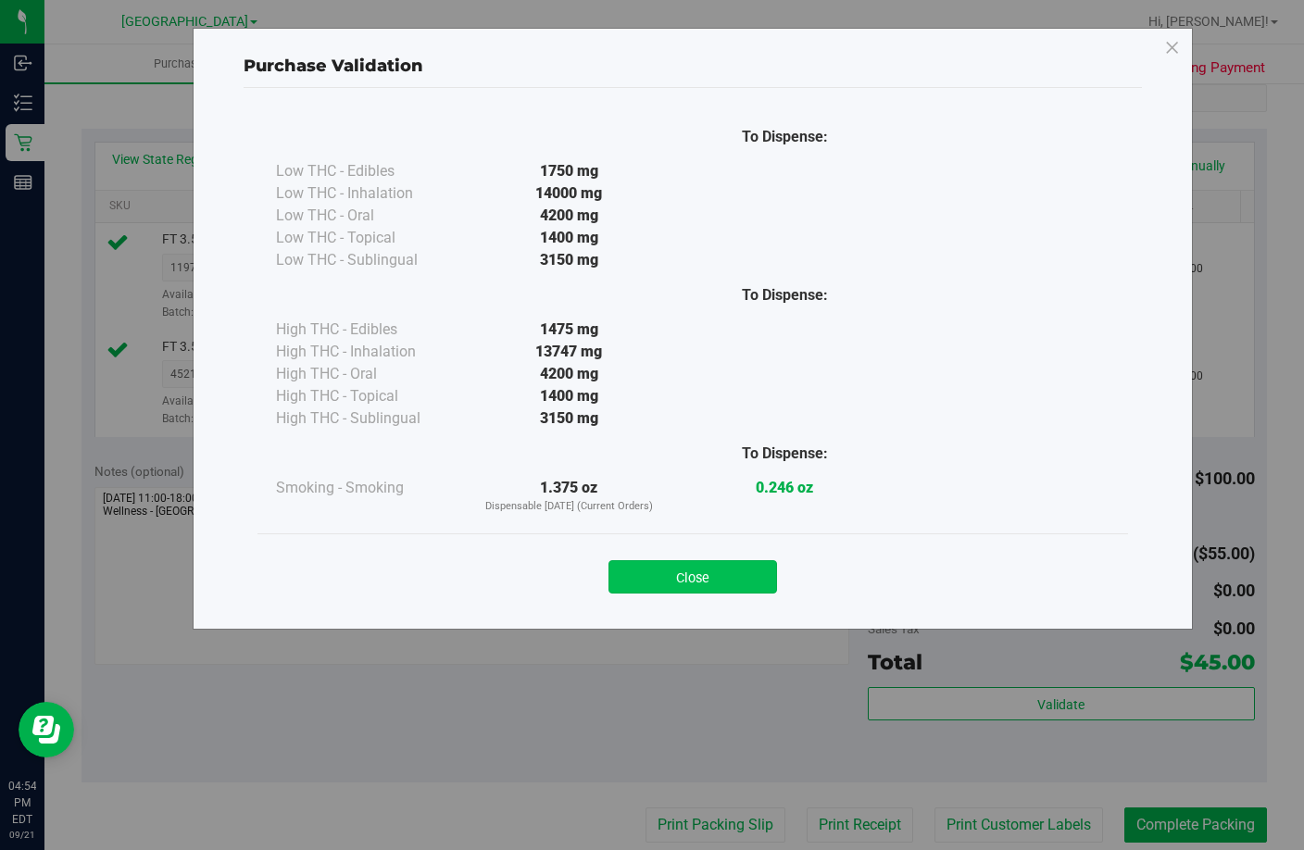
click at [707, 576] on button "Close" at bounding box center [692, 576] width 169 height 33
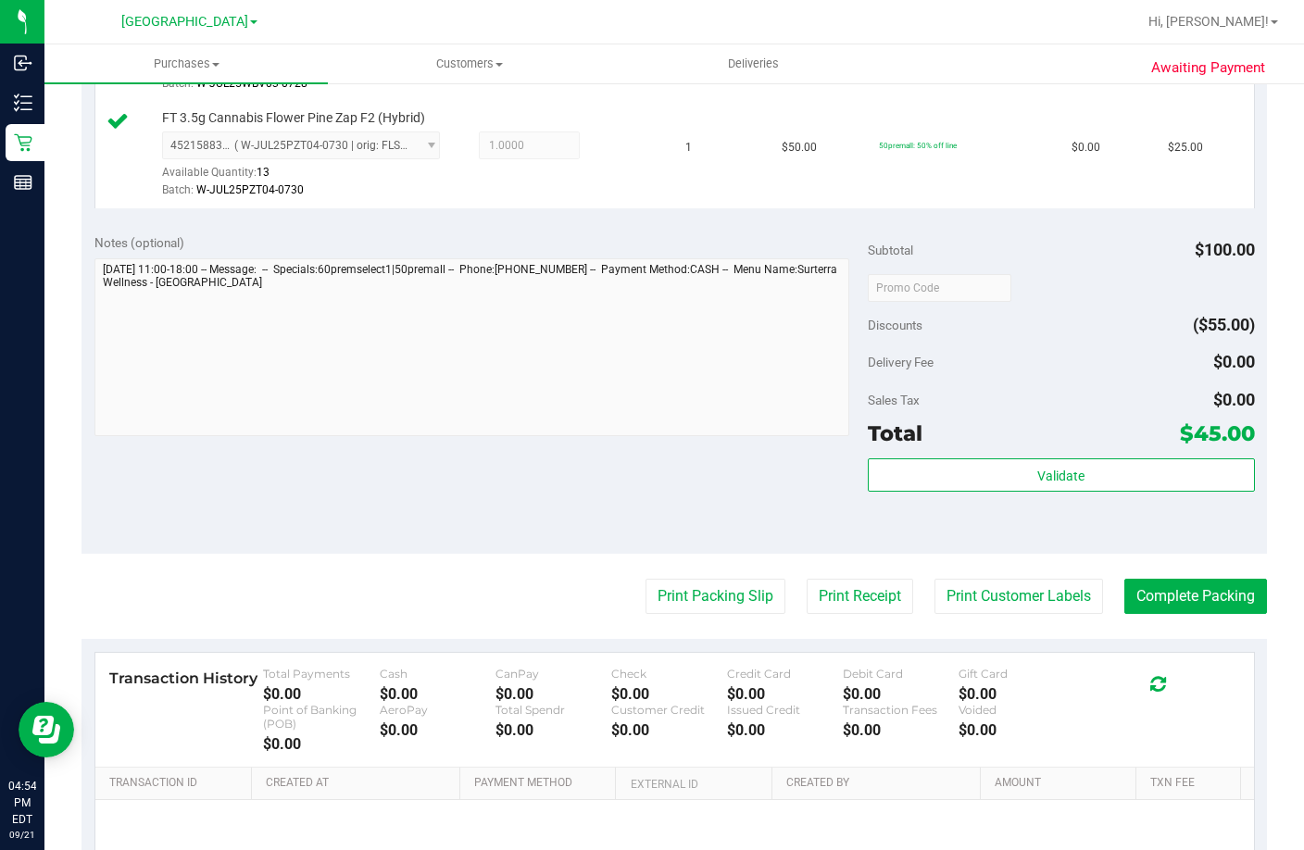
scroll to position [741, 0]
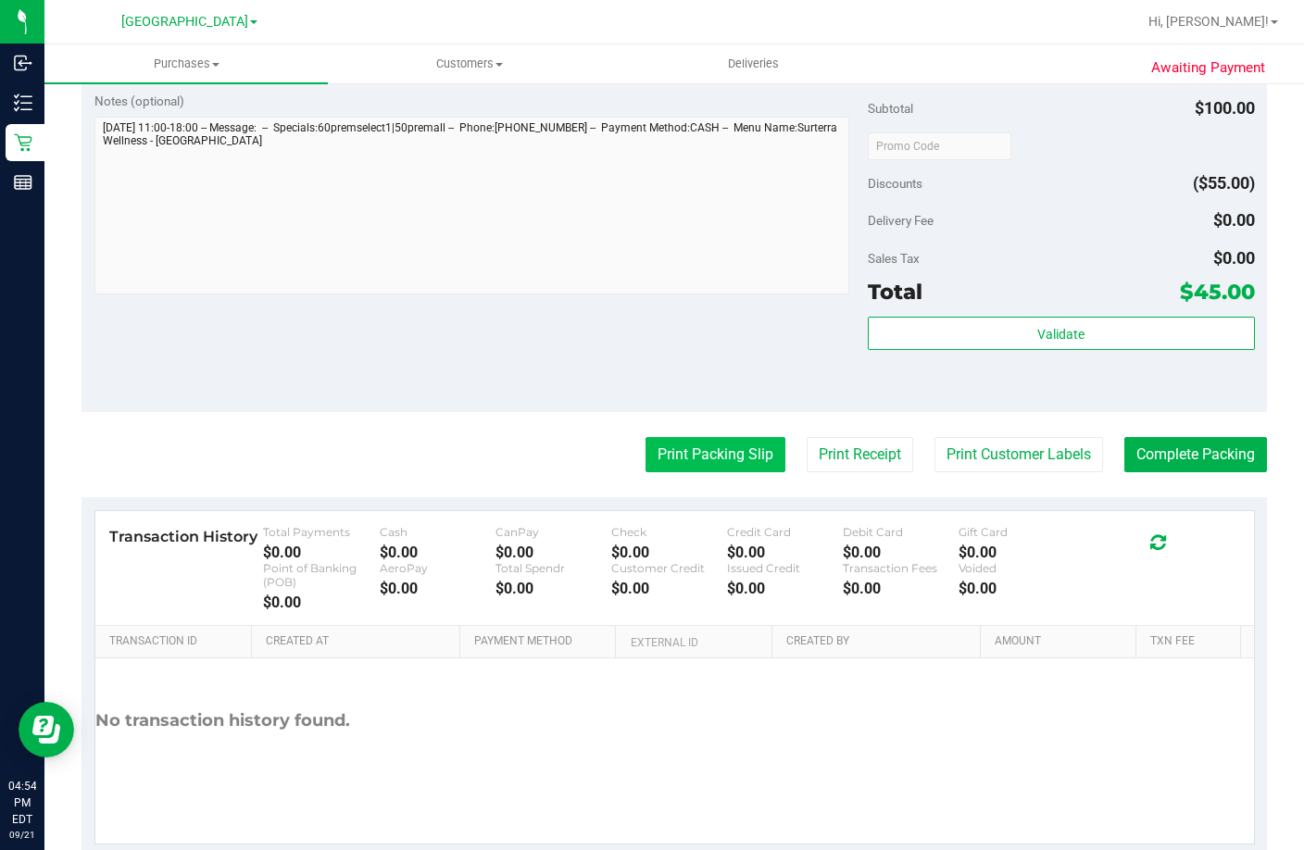
click at [711, 472] on button "Print Packing Slip" at bounding box center [716, 454] width 140 height 35
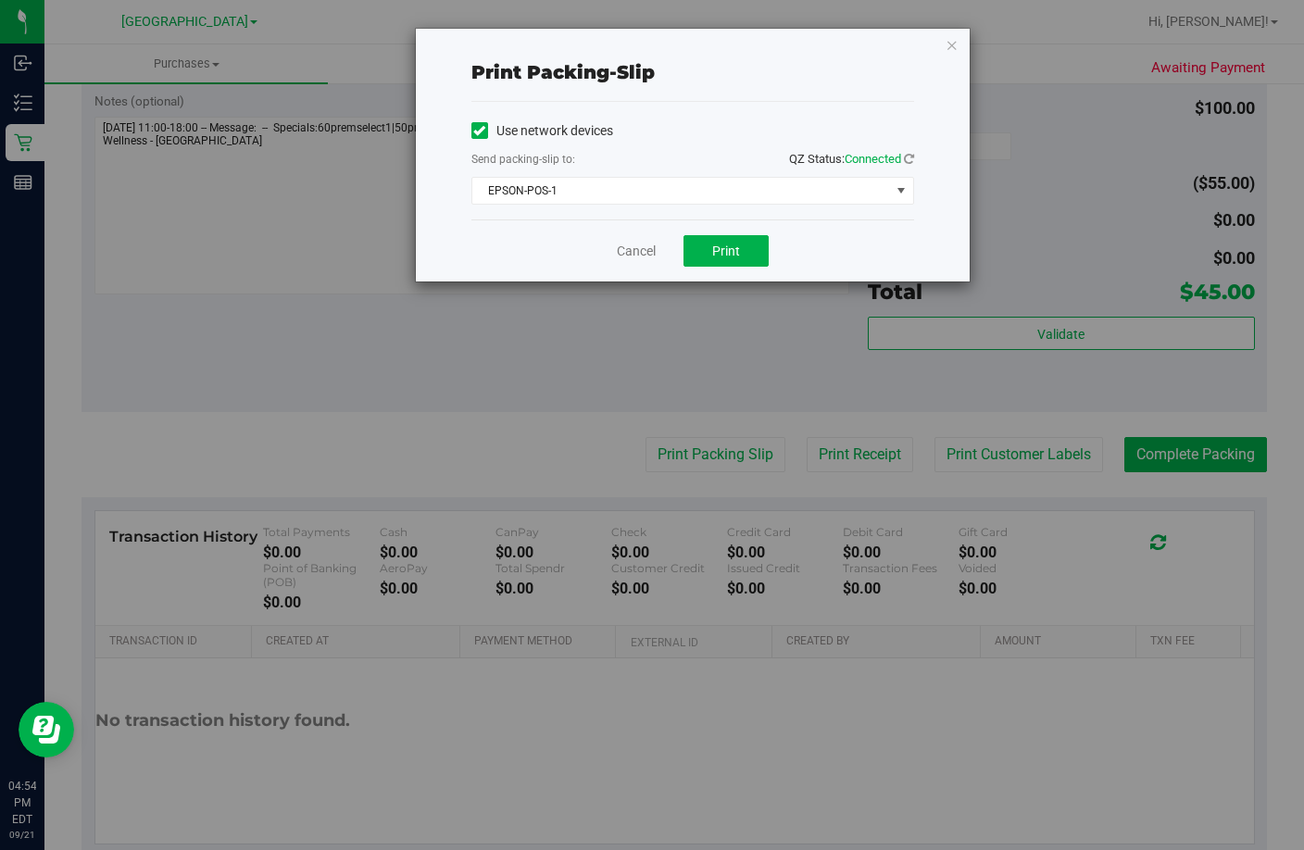
click at [733, 232] on div "Cancel Print" at bounding box center [692, 250] width 443 height 62
click at [710, 255] on button "Print" at bounding box center [725, 250] width 85 height 31
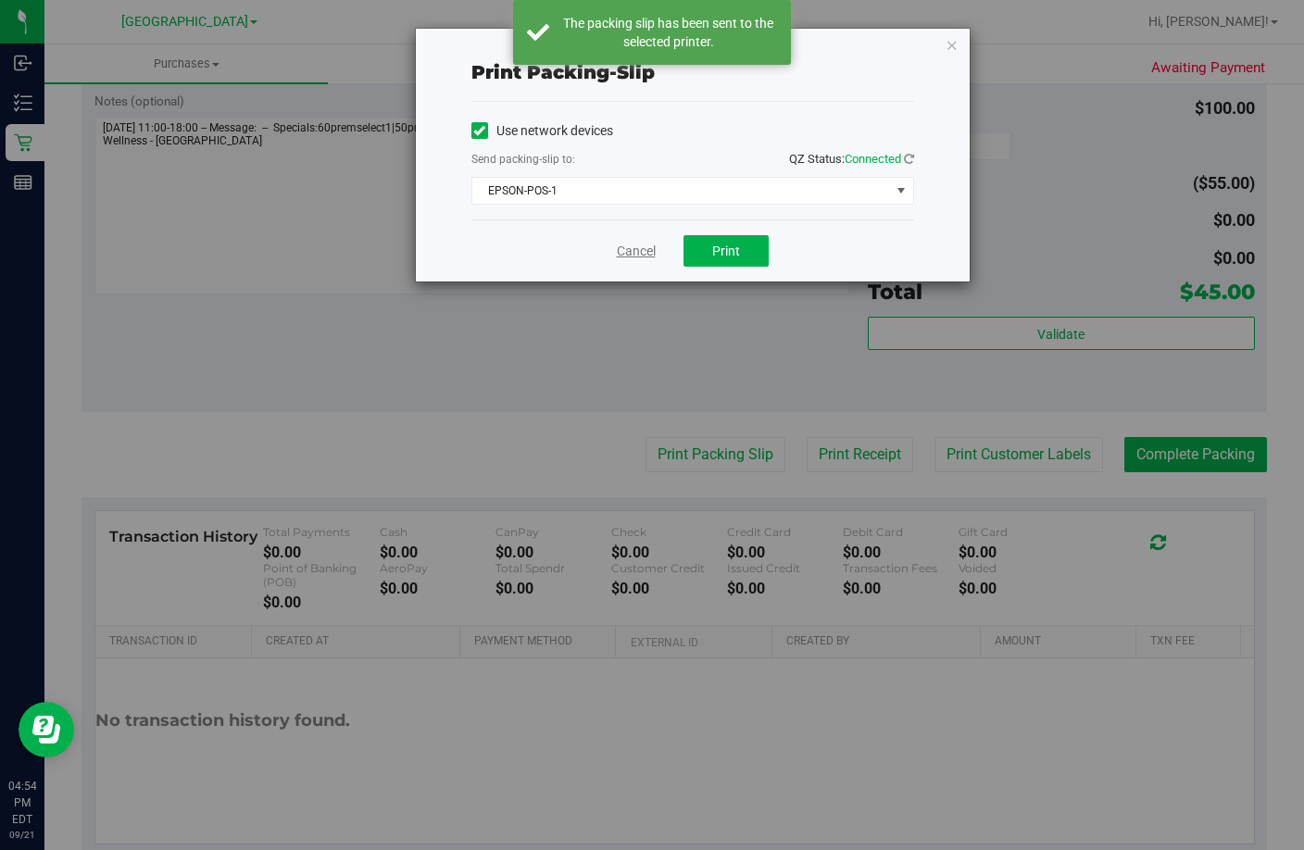
click at [626, 251] on link "Cancel" at bounding box center [636, 251] width 39 height 19
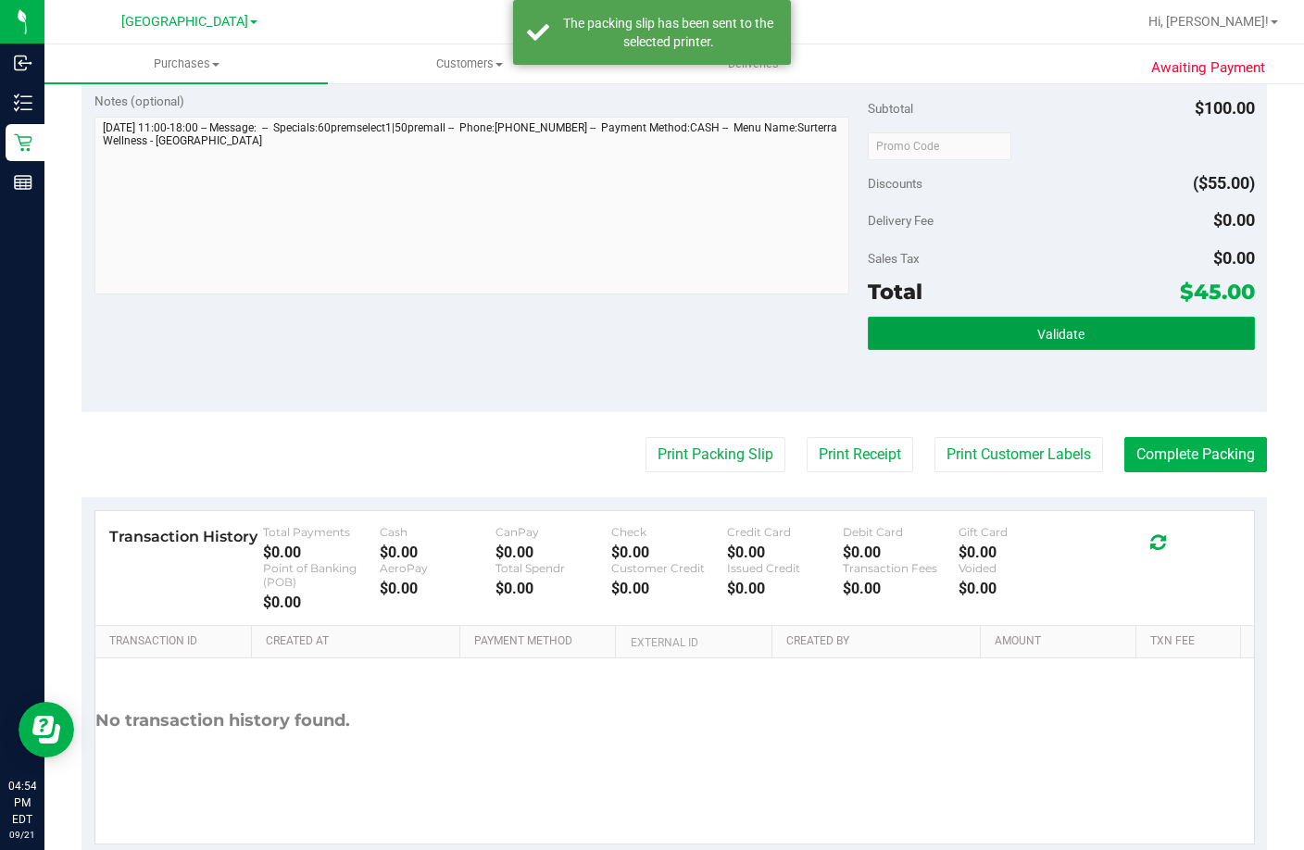
click at [1043, 342] on span "Validate" at bounding box center [1060, 334] width 47 height 15
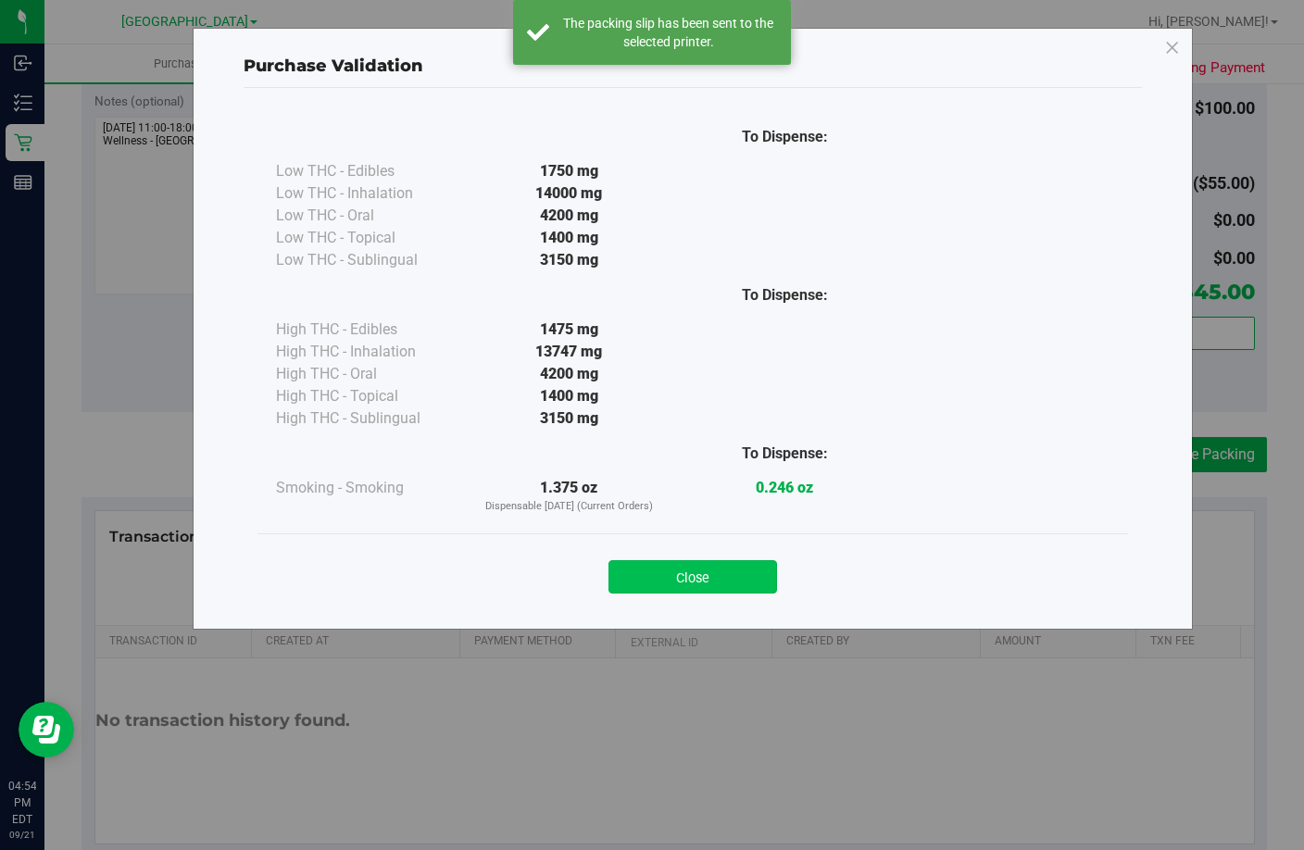
click at [714, 575] on button "Close" at bounding box center [692, 576] width 169 height 33
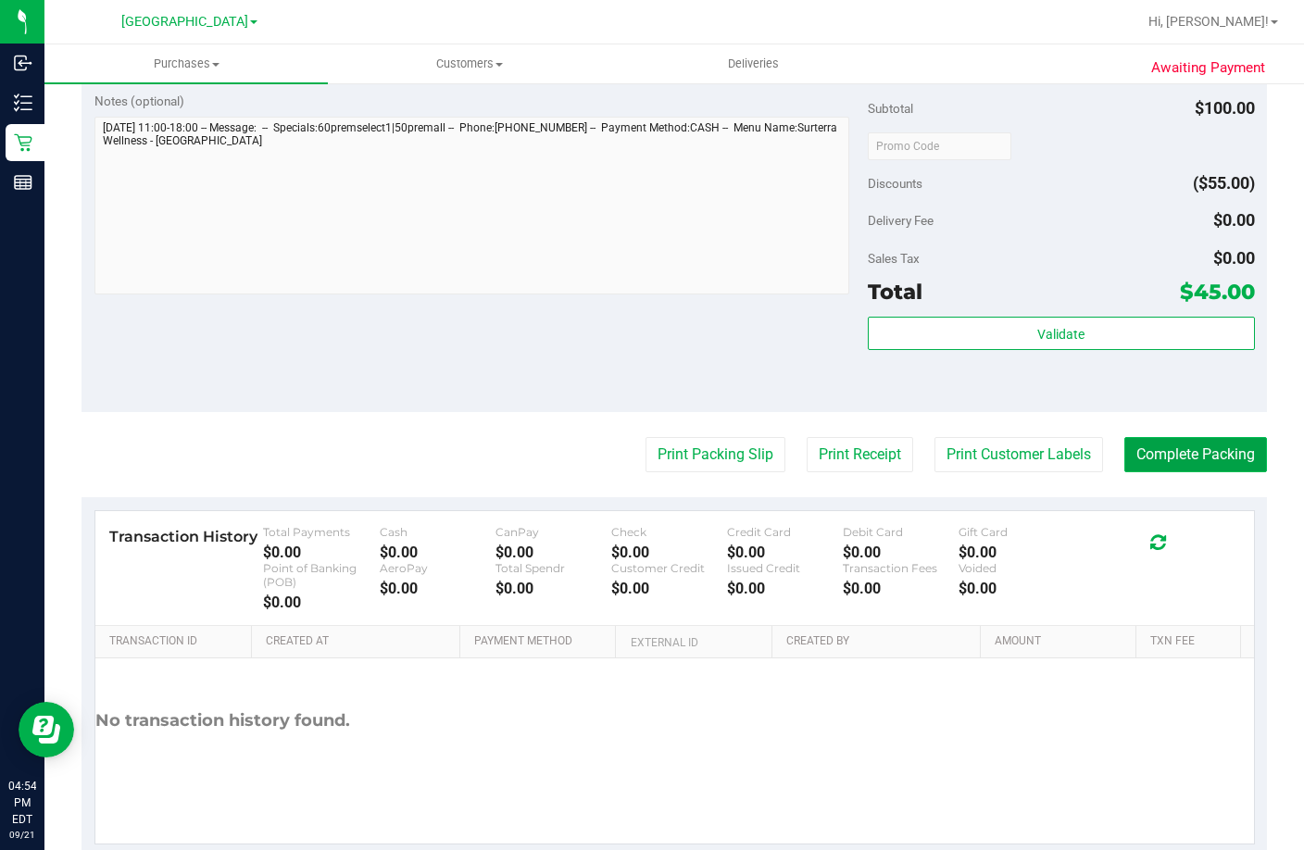
click at [1199, 472] on button "Complete Packing" at bounding box center [1195, 454] width 143 height 35
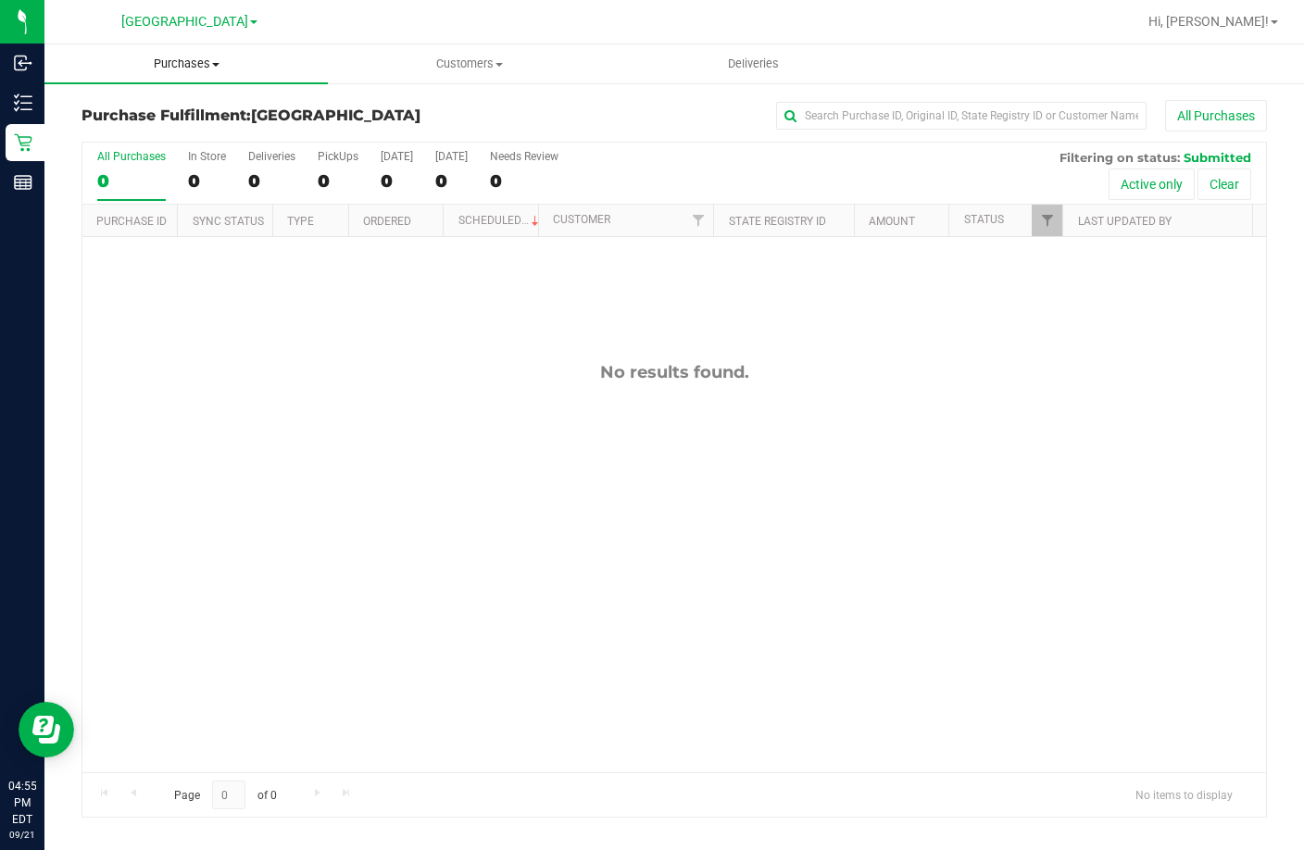
drag, startPoint x: 580, startPoint y: 572, endPoint x: 187, endPoint y: 49, distance: 654.2
click at [577, 573] on div "No results found." at bounding box center [674, 567] width 1184 height 660
click at [411, 438] on div "No results found." at bounding box center [674, 567] width 1184 height 660
click at [367, 418] on div "No results found." at bounding box center [674, 567] width 1184 height 660
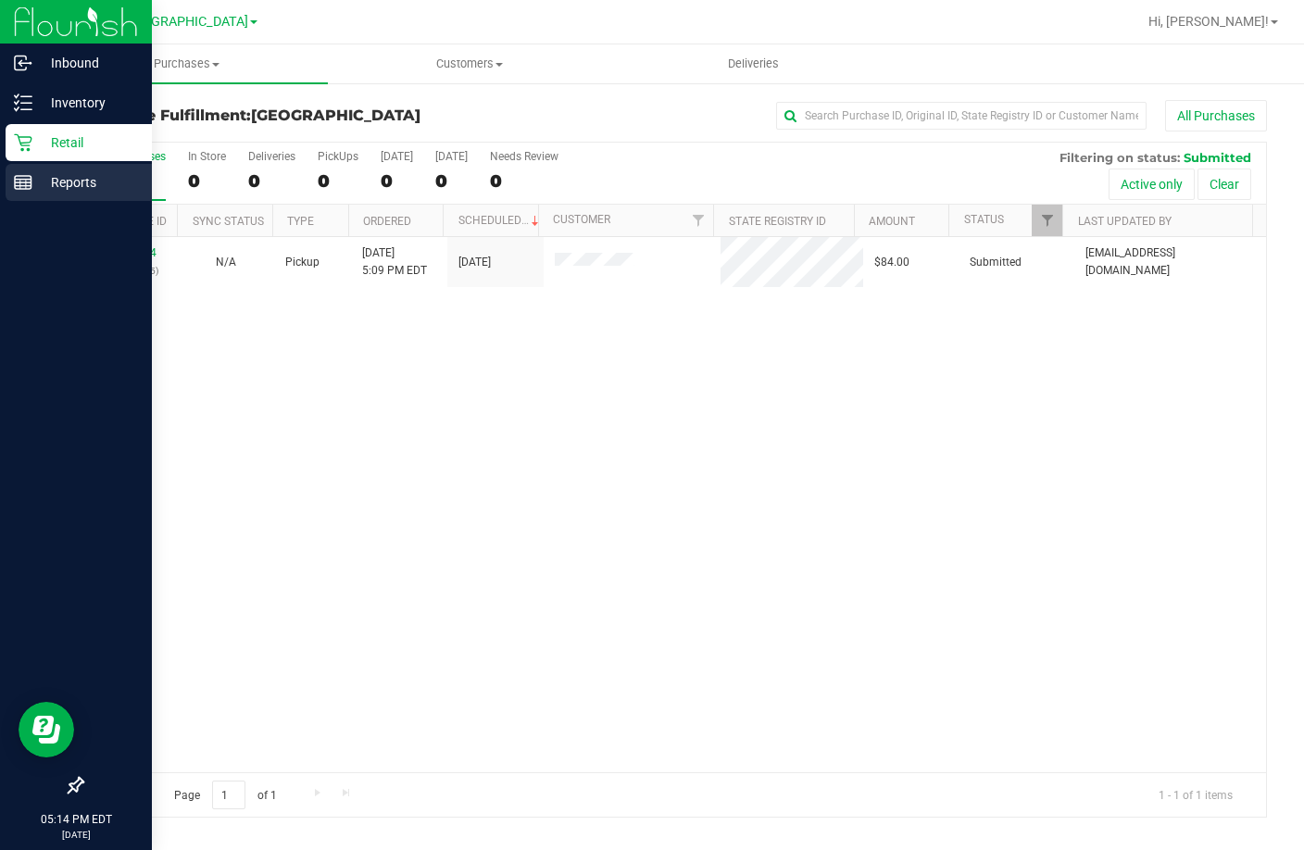
click at [70, 182] on p "Reports" at bounding box center [87, 182] width 111 height 22
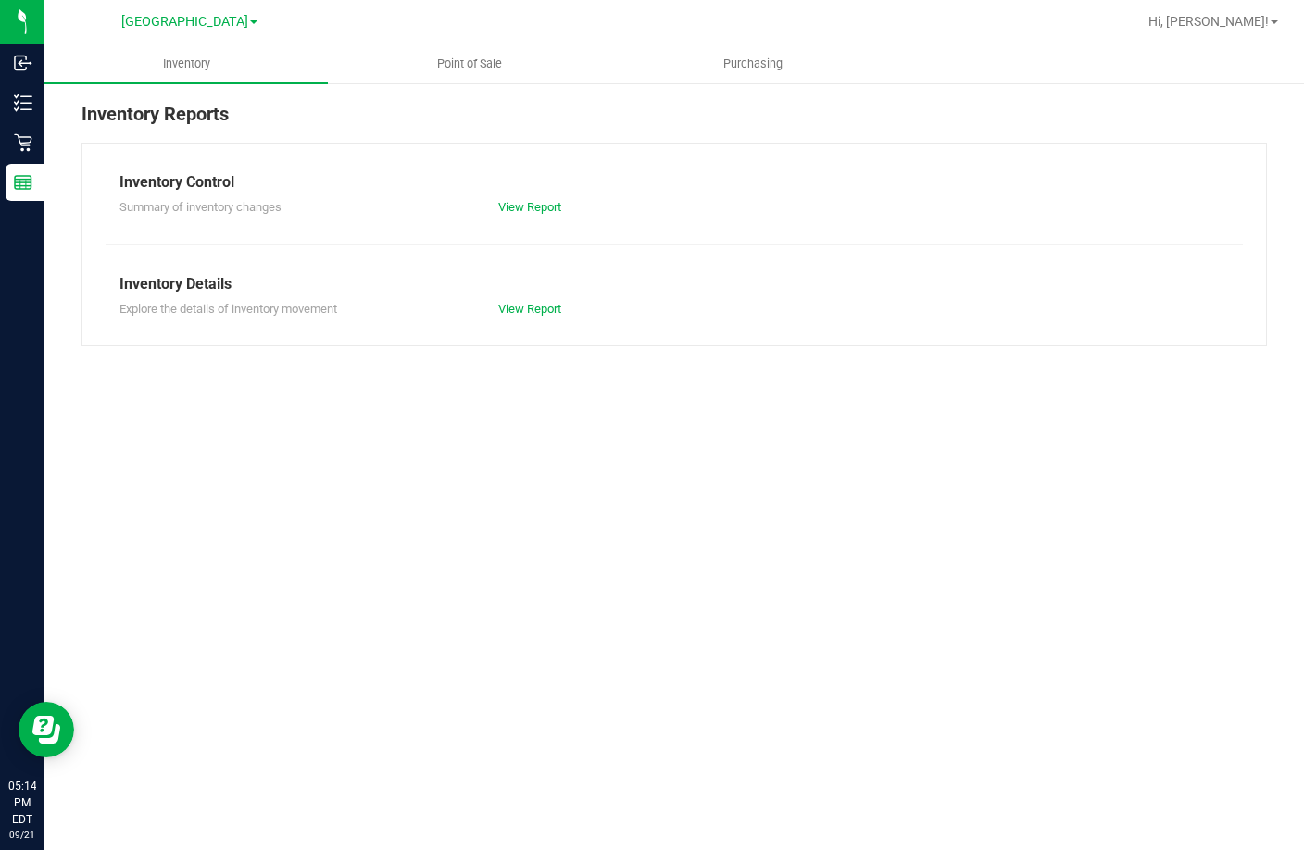
click at [738, 124] on div "Inventory Reports" at bounding box center [673, 121] width 1185 height 43
click at [467, 56] on span "Point of Sale" at bounding box center [469, 64] width 115 height 17
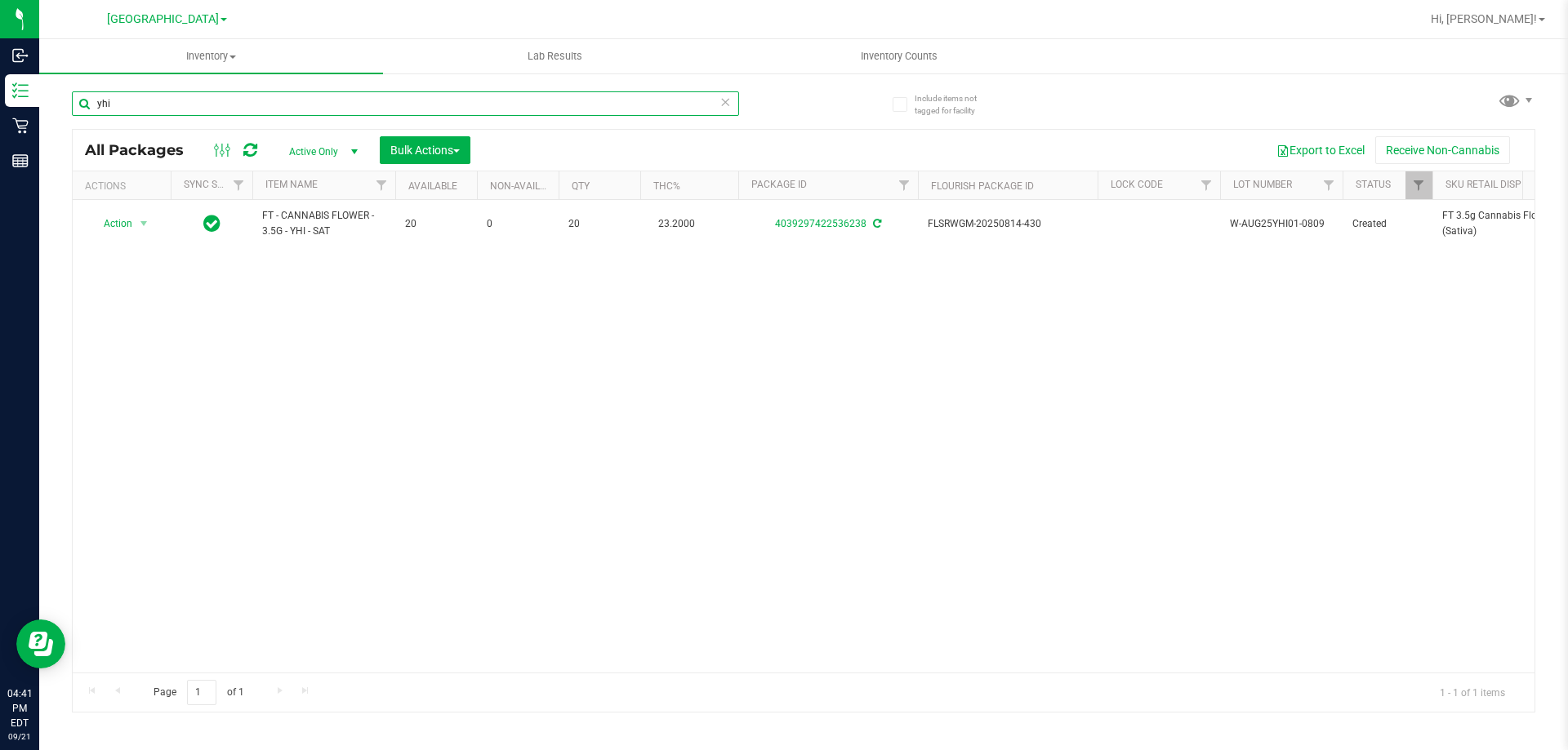
click at [288, 101] on input "yhi" at bounding box center [405, 104] width 668 height 25
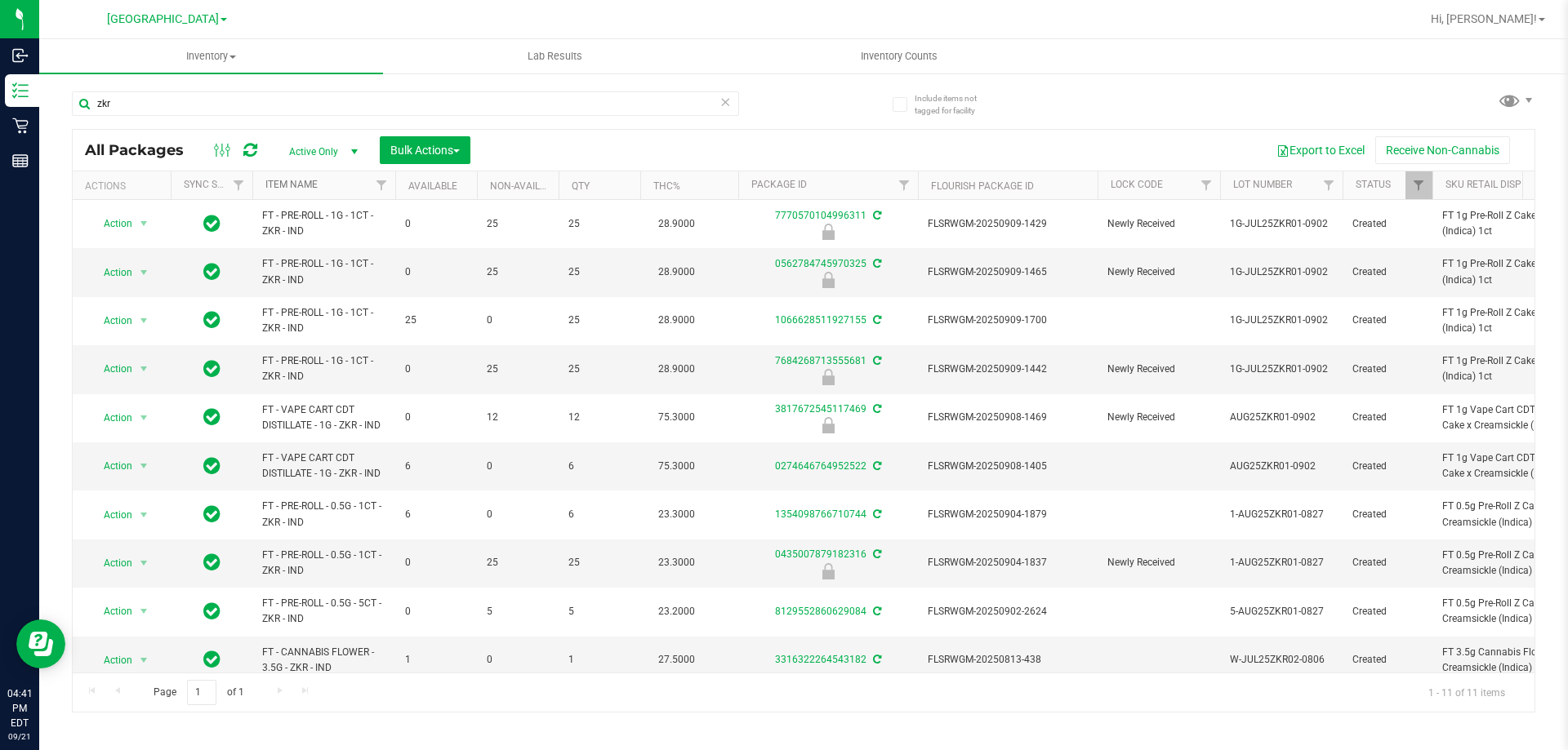
click at [282, 182] on link "Item Name" at bounding box center [291, 184] width 52 height 11
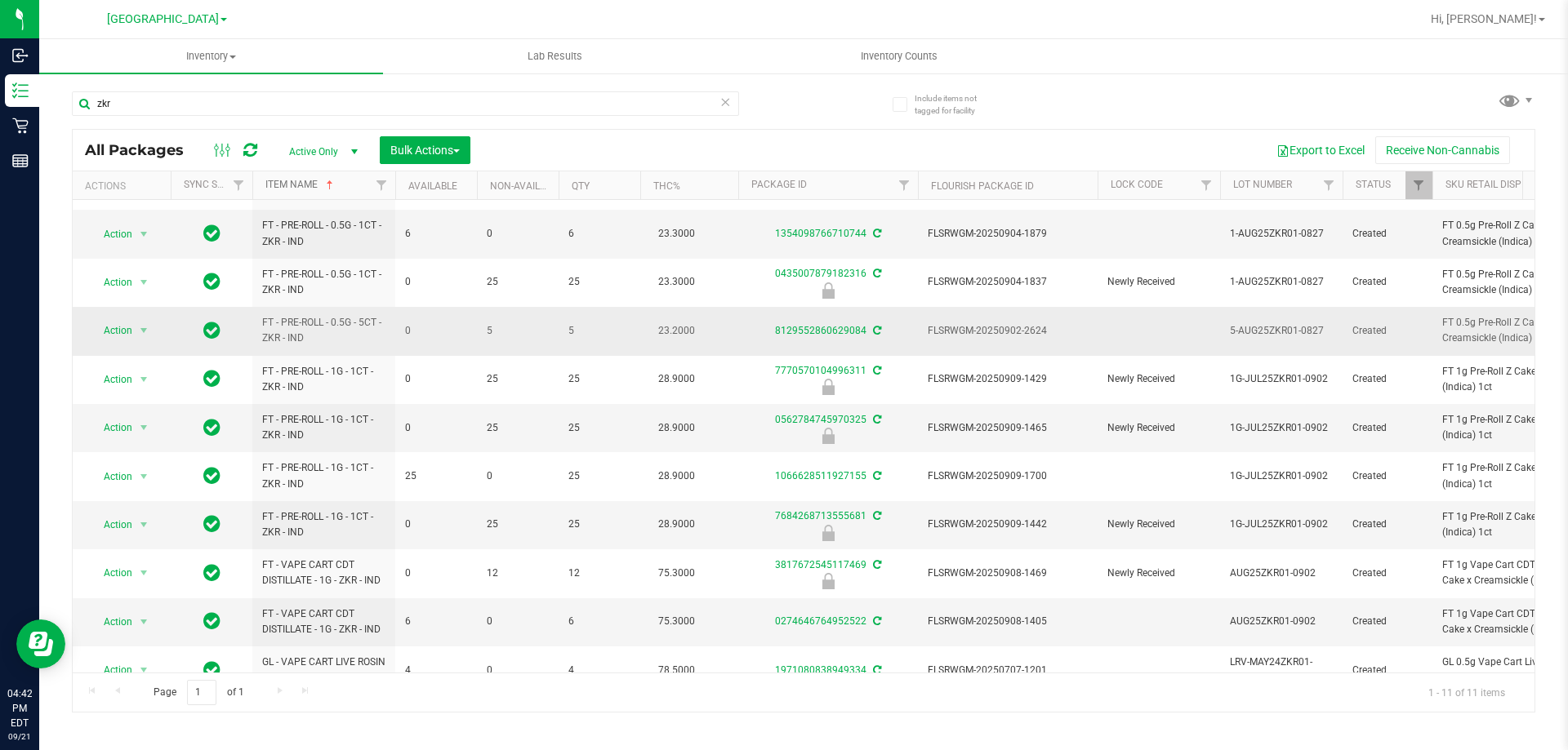
scroll to position [71, 0]
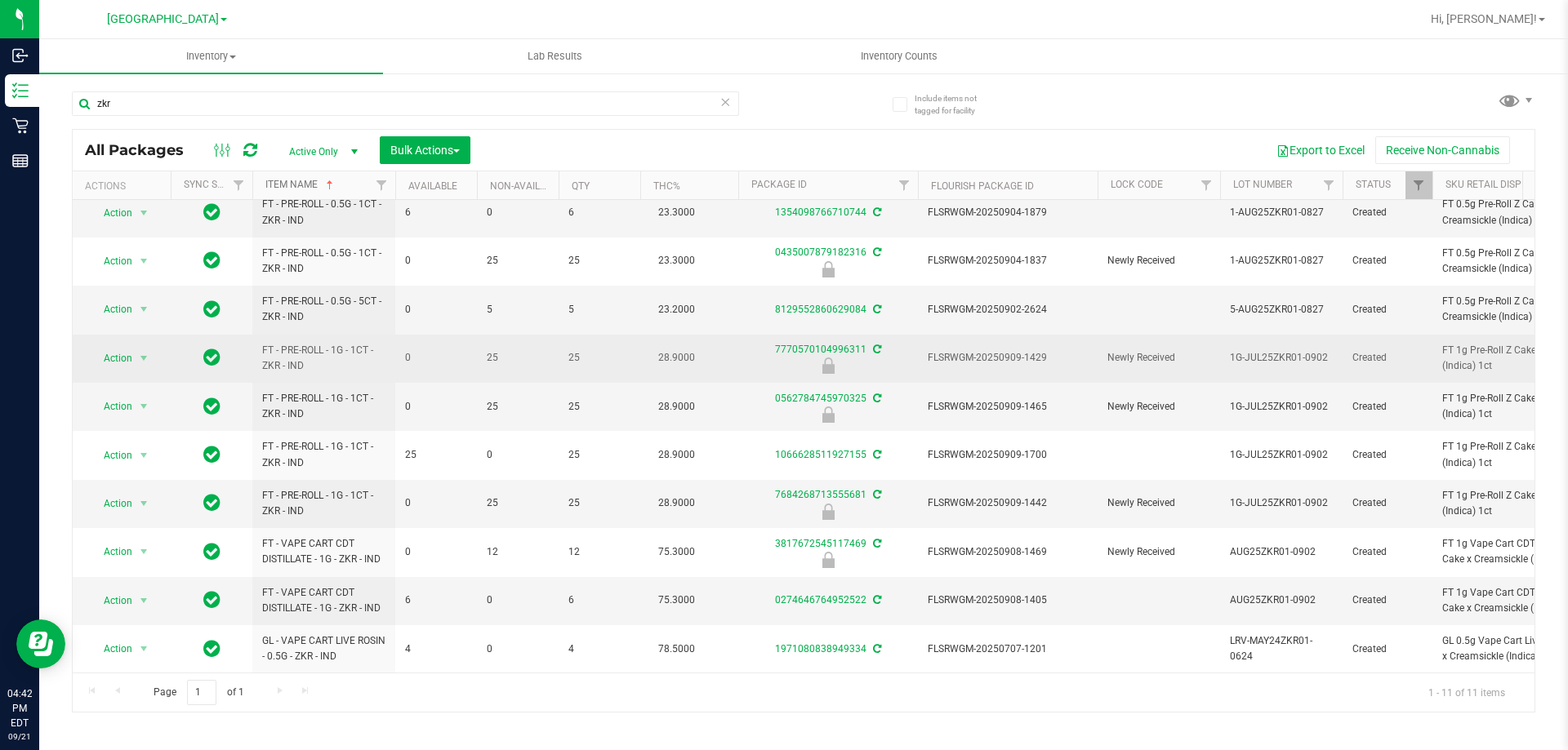
click at [265, 179] on link "Item Name" at bounding box center [301, 184] width 71 height 11
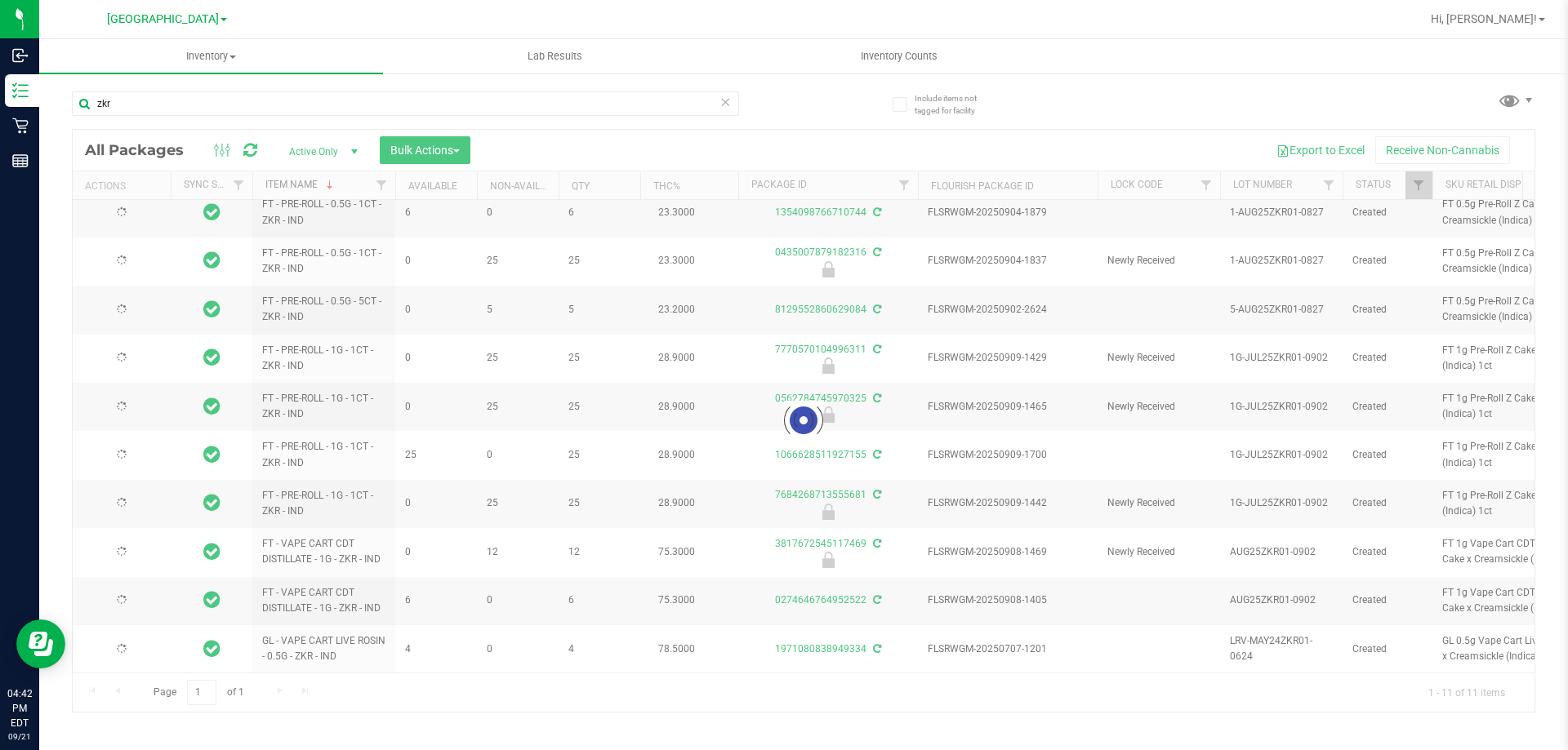
scroll to position [0, 0]
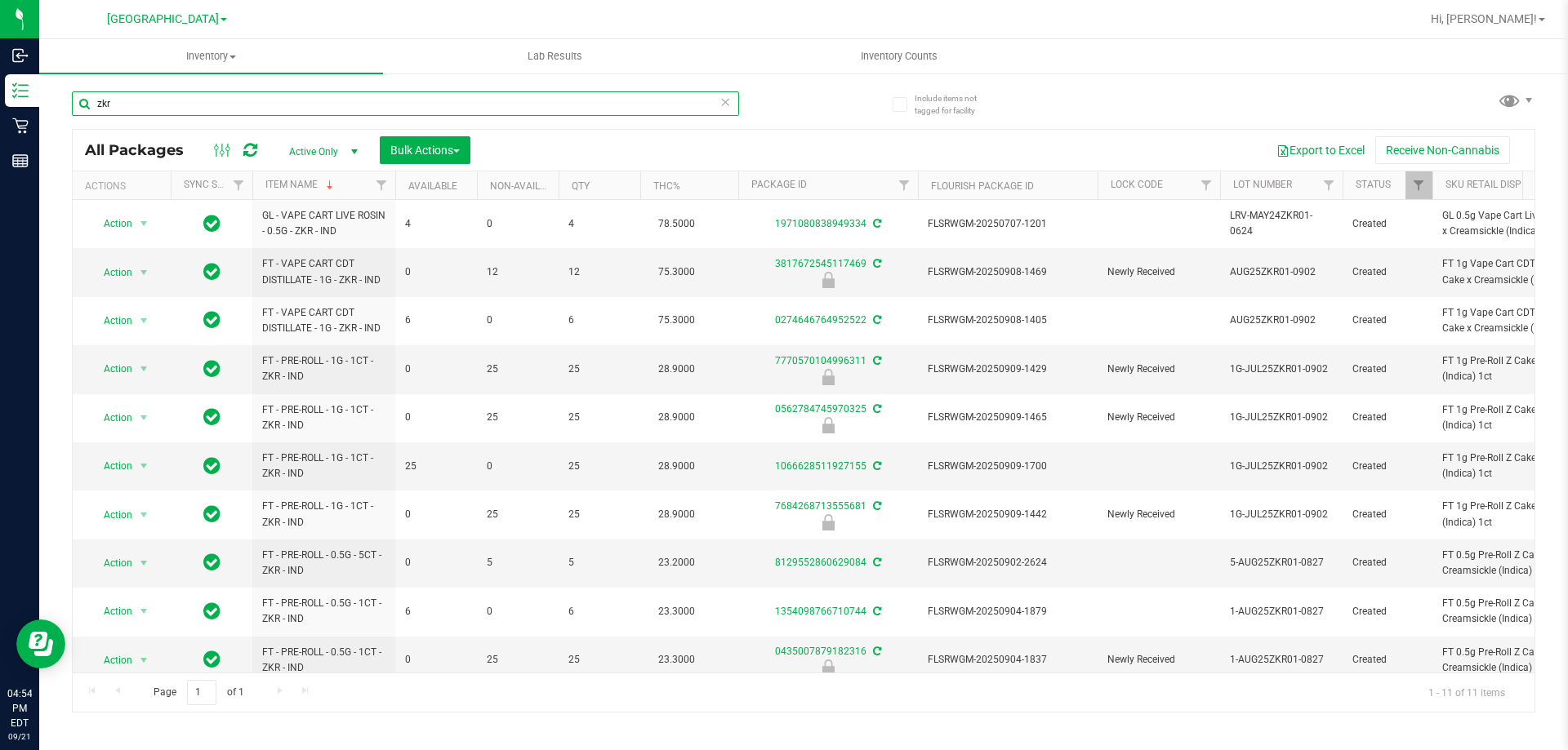
click at [452, 104] on input "zkr" at bounding box center [405, 104] width 668 height 25
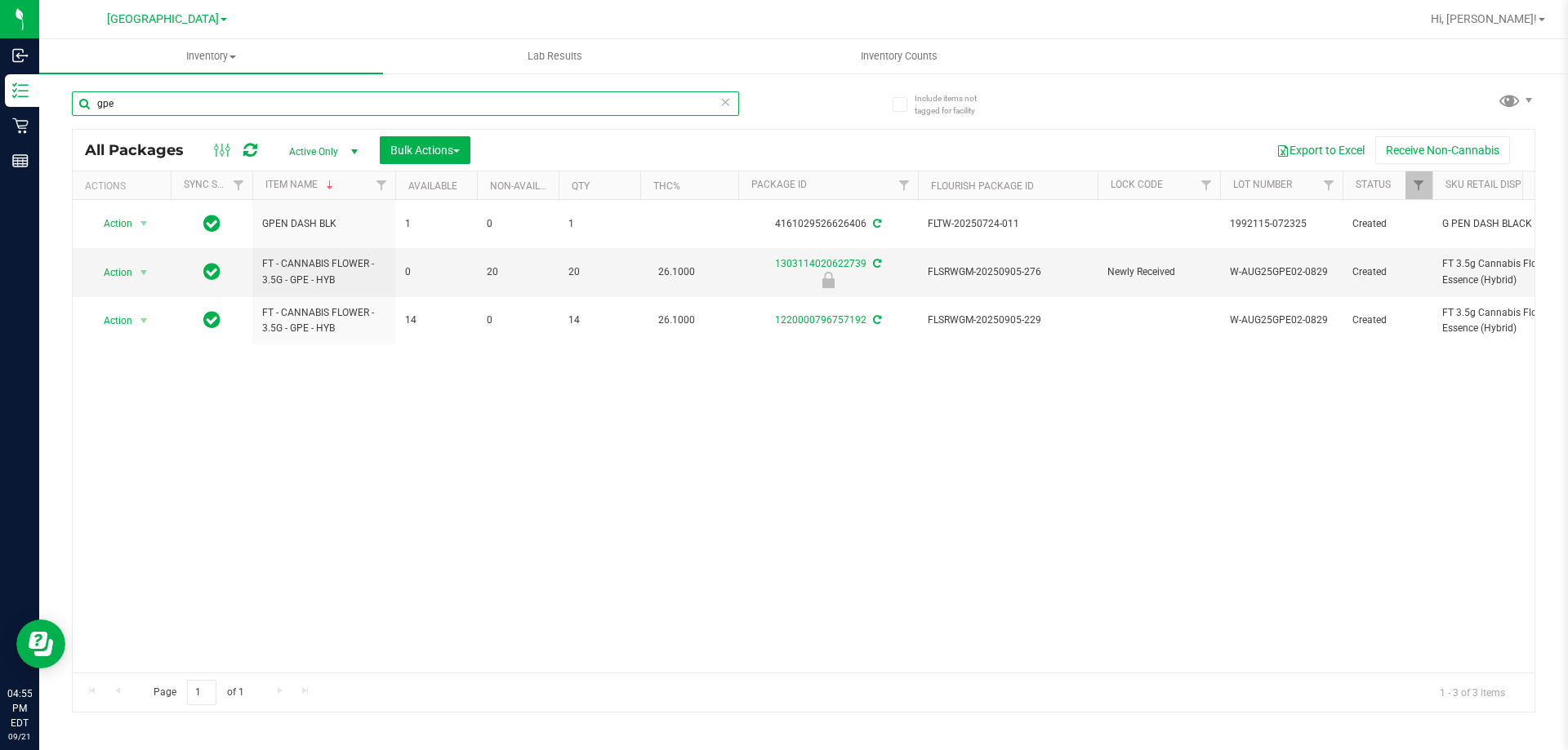
type input "gpe"
